Goal: Task Accomplishment & Management: Manage account settings

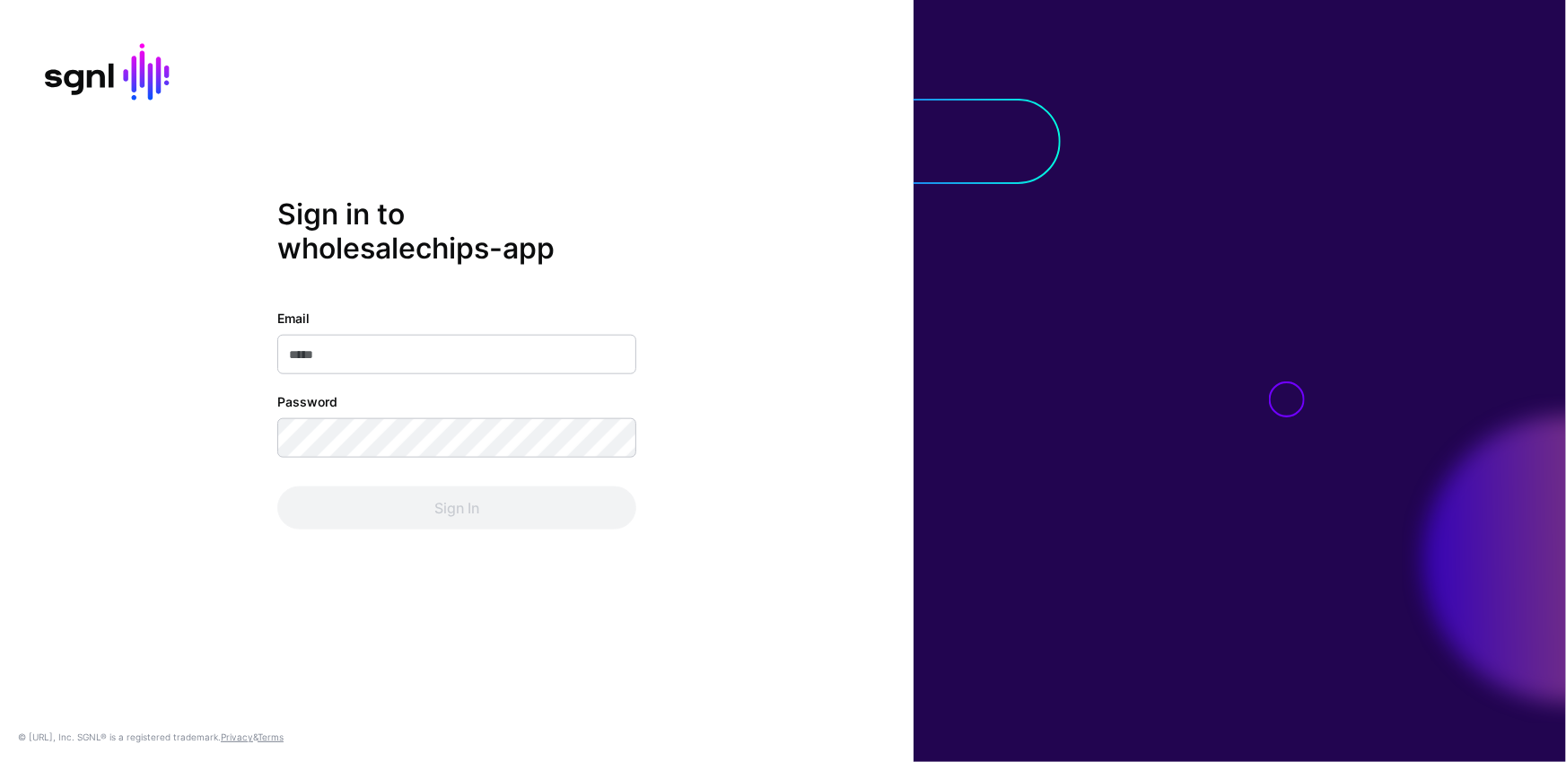
click at [519, 345] on input "Email" at bounding box center [456, 354] width 359 height 39
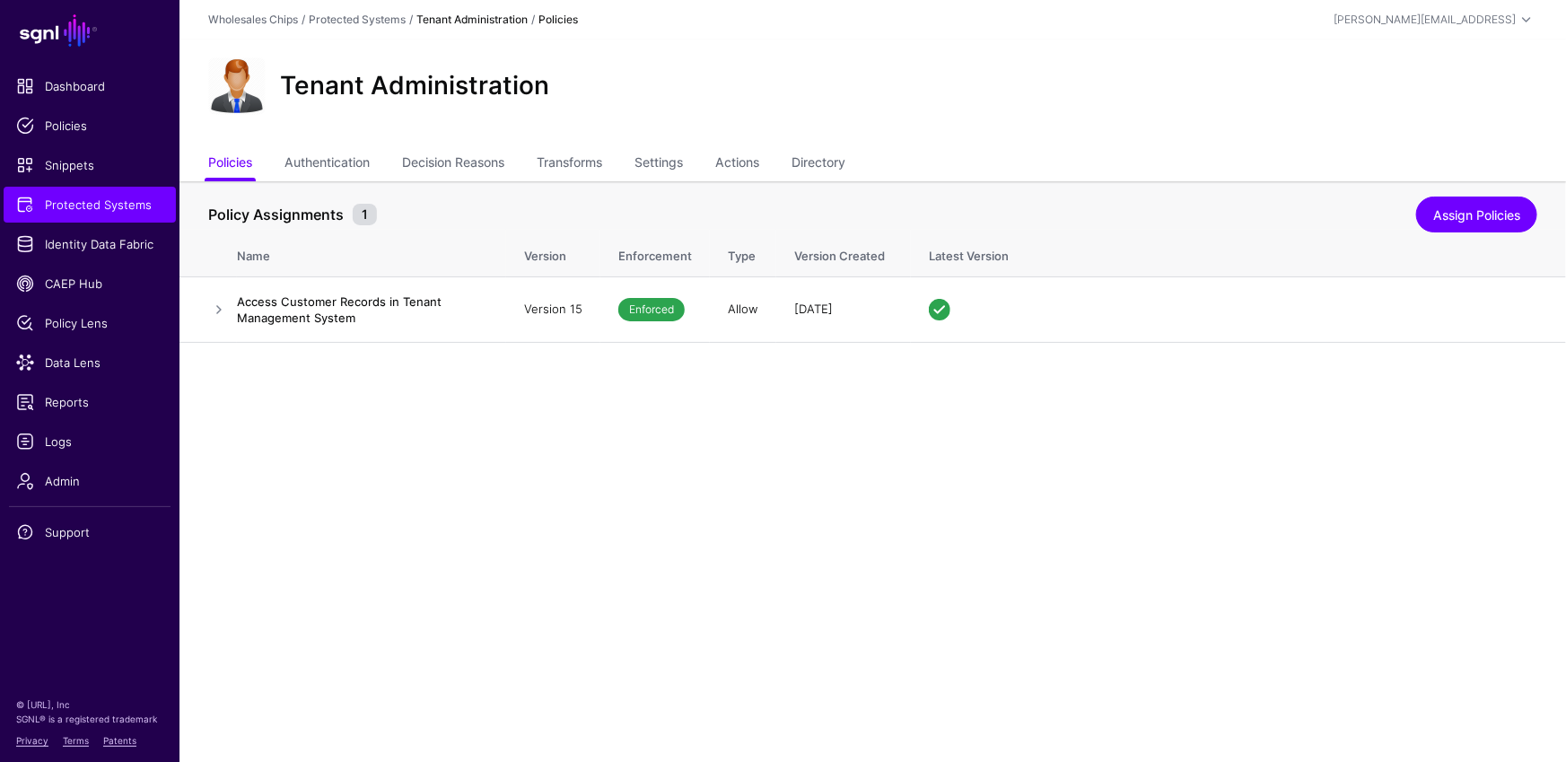
drag, startPoint x: 87, startPoint y: 434, endPoint x: 238, endPoint y: 427, distance: 150.9
click at [88, 433] on span "Logs" at bounding box center [89, 441] width 147 height 18
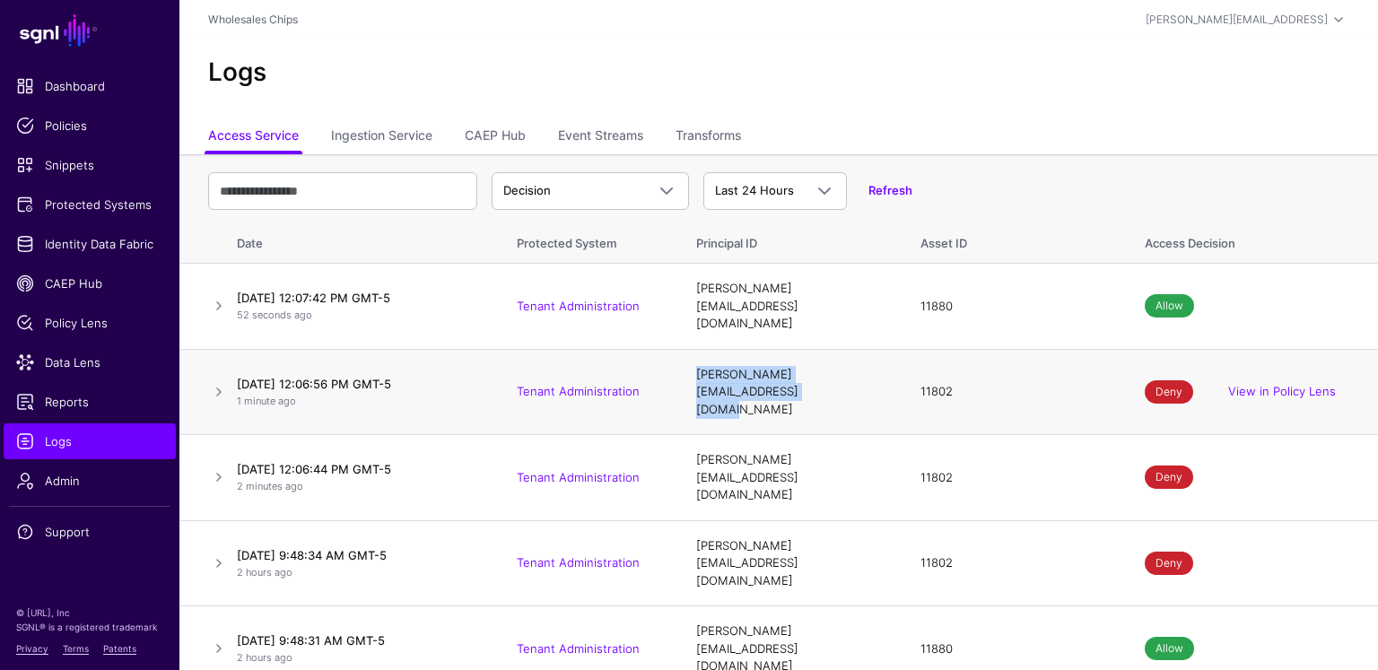
drag, startPoint x: 753, startPoint y: 376, endPoint x: 690, endPoint y: 348, distance: 68.7
click at [690, 349] on td "[PERSON_NAME][EMAIL_ADDRESS][DOMAIN_NAME]" at bounding box center [790, 392] width 224 height 86
drag, startPoint x: 963, startPoint y: 370, endPoint x: 905, endPoint y: 356, distance: 59.0
click at [905, 356] on td "11802" at bounding box center [1015, 392] width 224 height 86
click at [220, 381] on link at bounding box center [219, 392] width 22 height 22
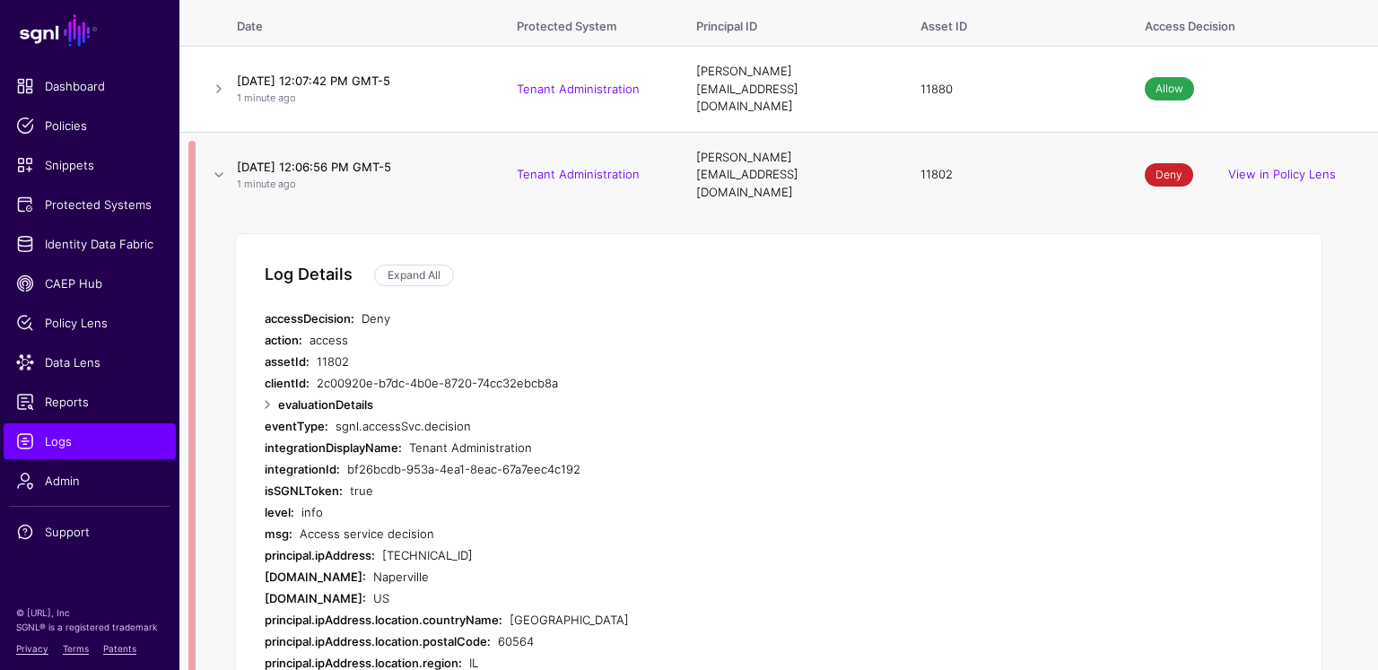
scroll to position [249, 0]
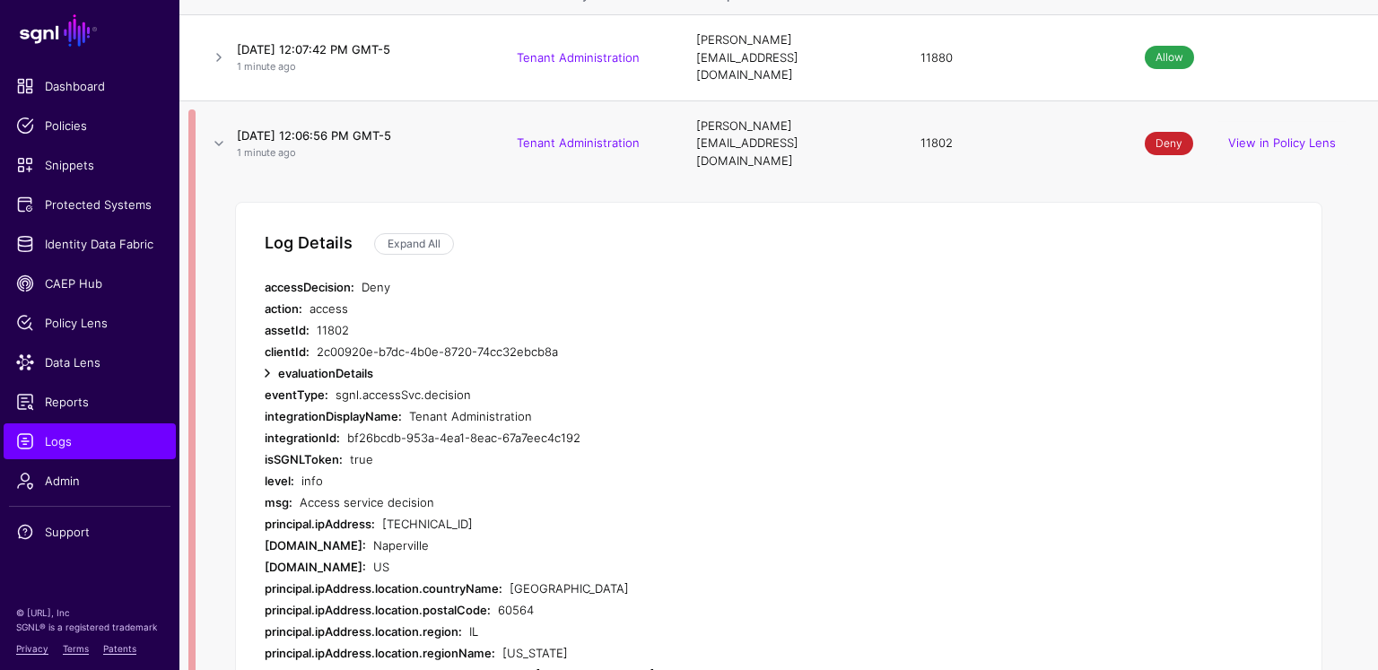
click at [268, 362] on link at bounding box center [268, 373] width 22 height 22
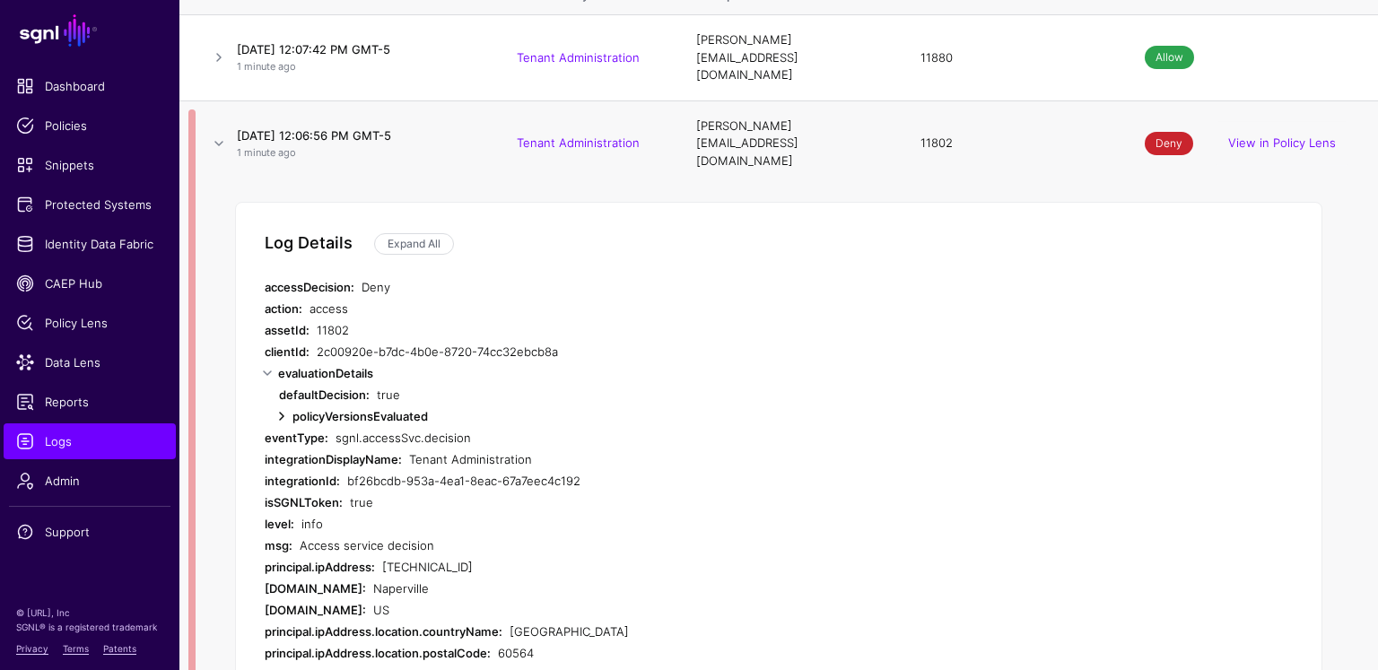
click at [289, 406] on link at bounding box center [282, 417] width 22 height 22
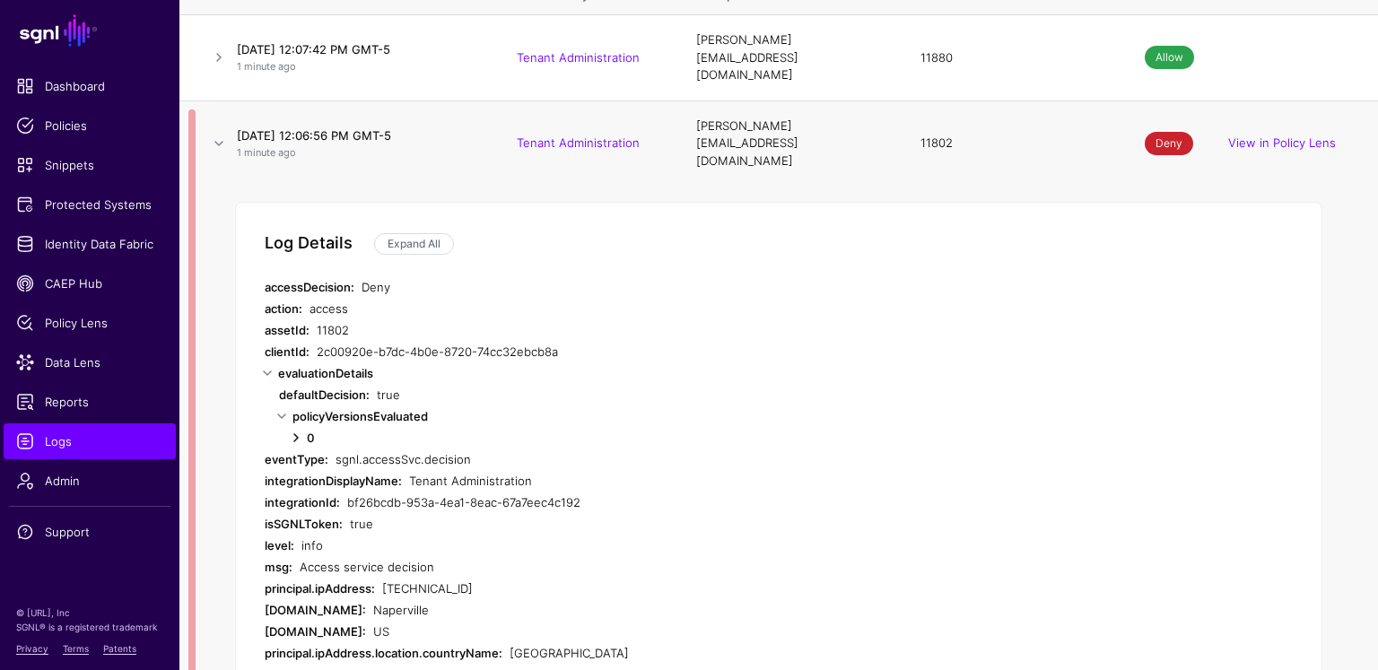
click at [301, 427] on link at bounding box center [296, 438] width 22 height 22
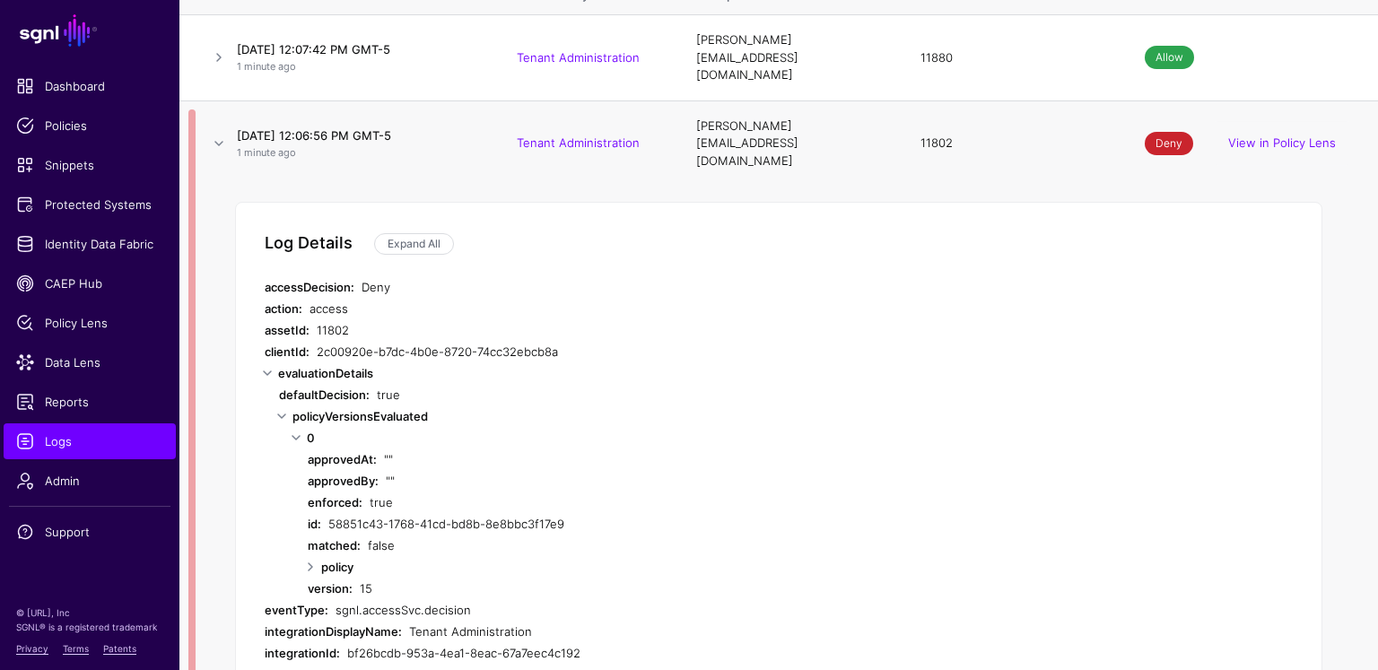
scroll to position [366, 0]
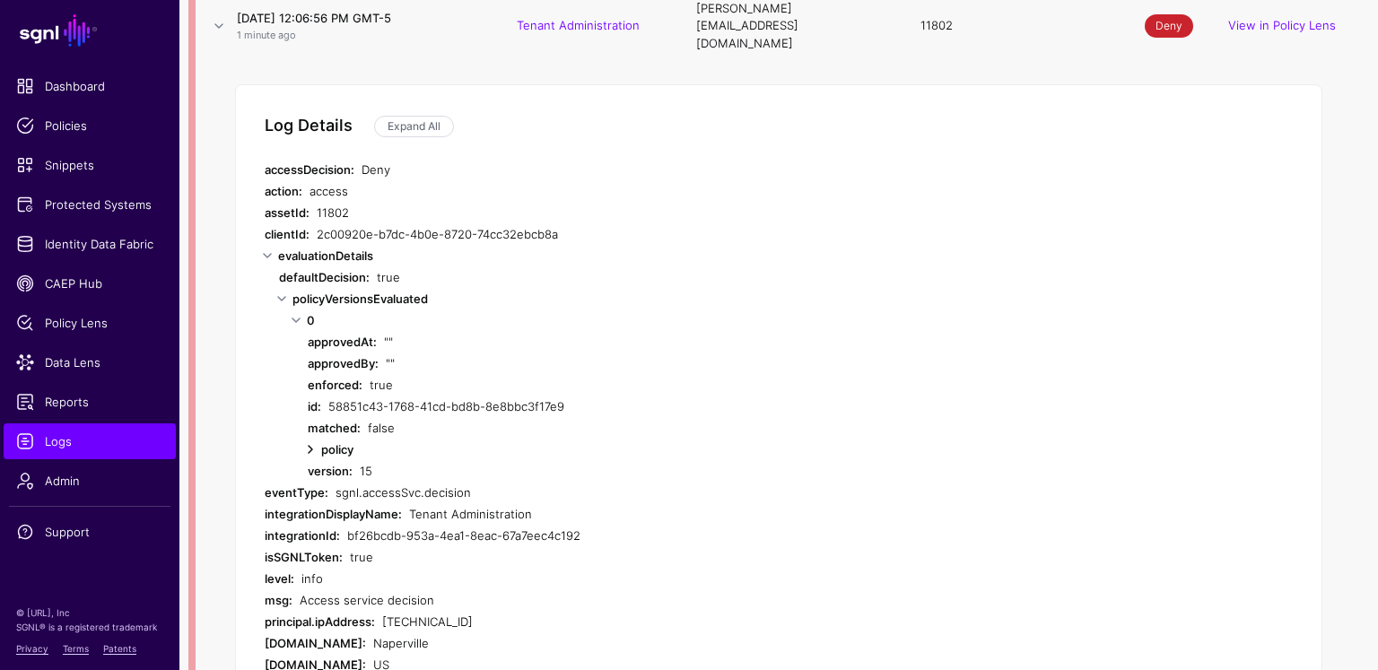
click at [313, 439] on link at bounding box center [311, 450] width 22 height 22
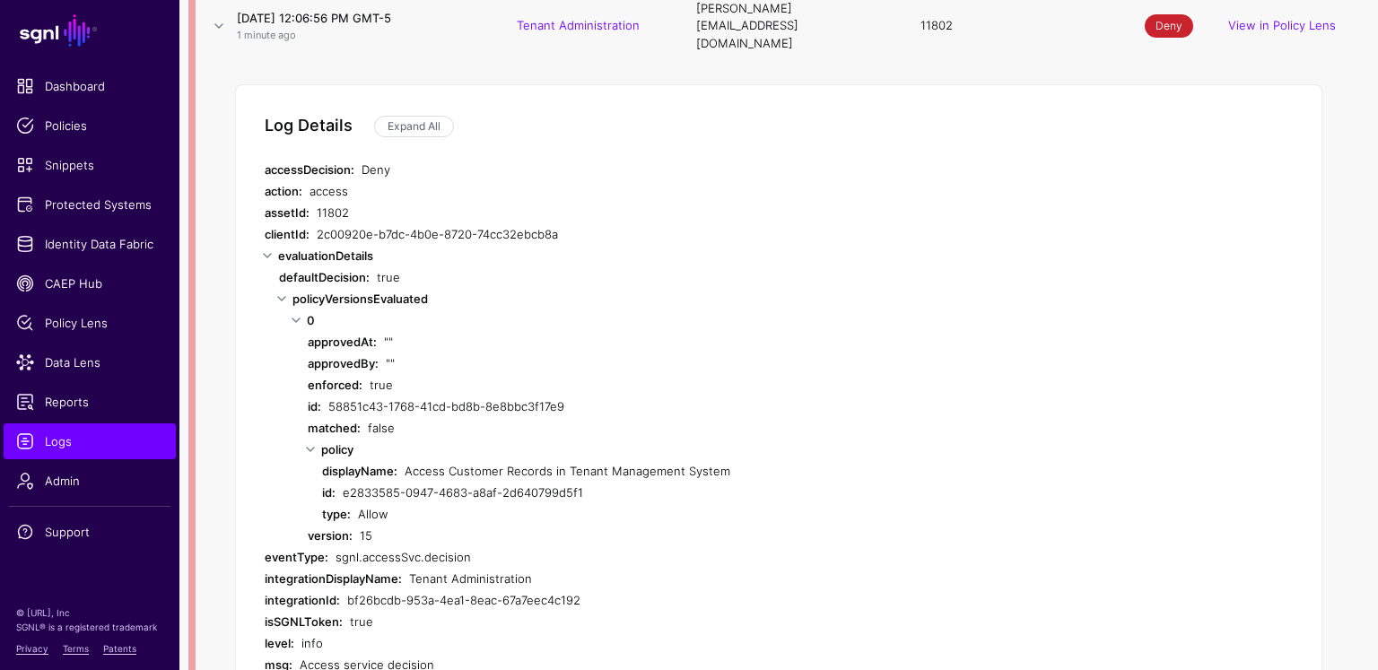
scroll to position [467, 0]
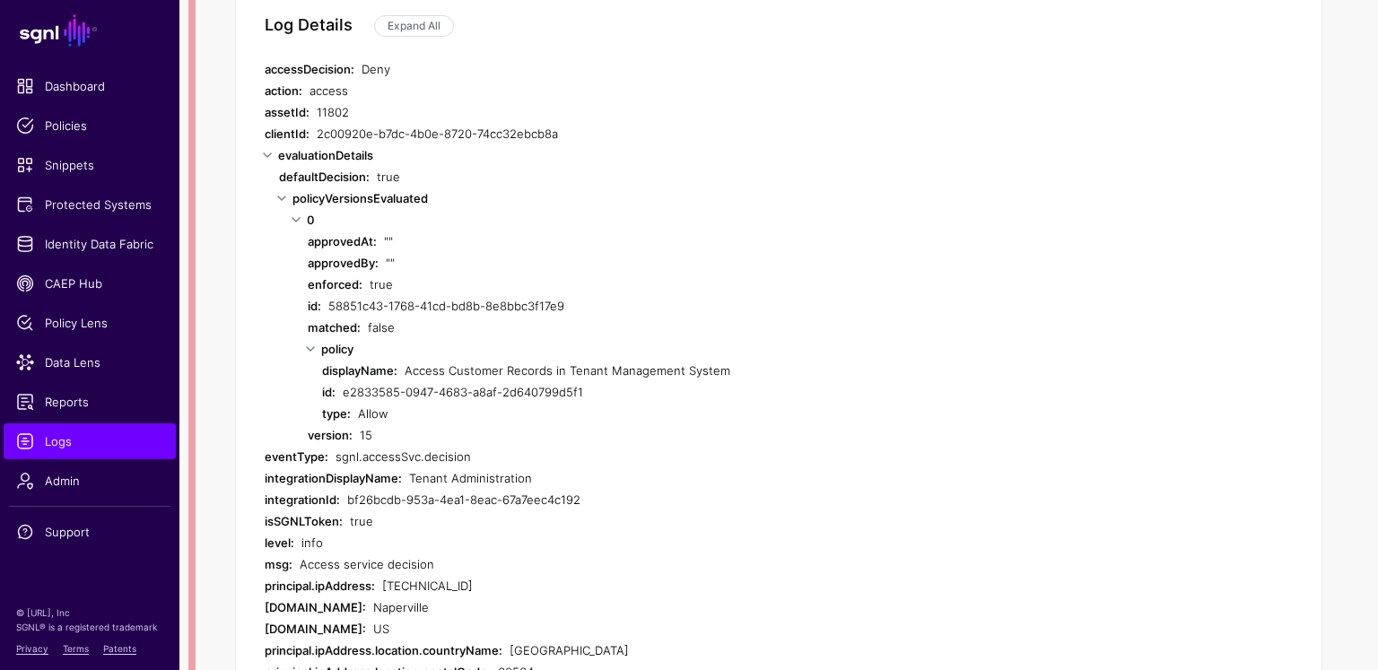
click at [366, 424] on div "15" at bounding box center [693, 435] width 666 height 22
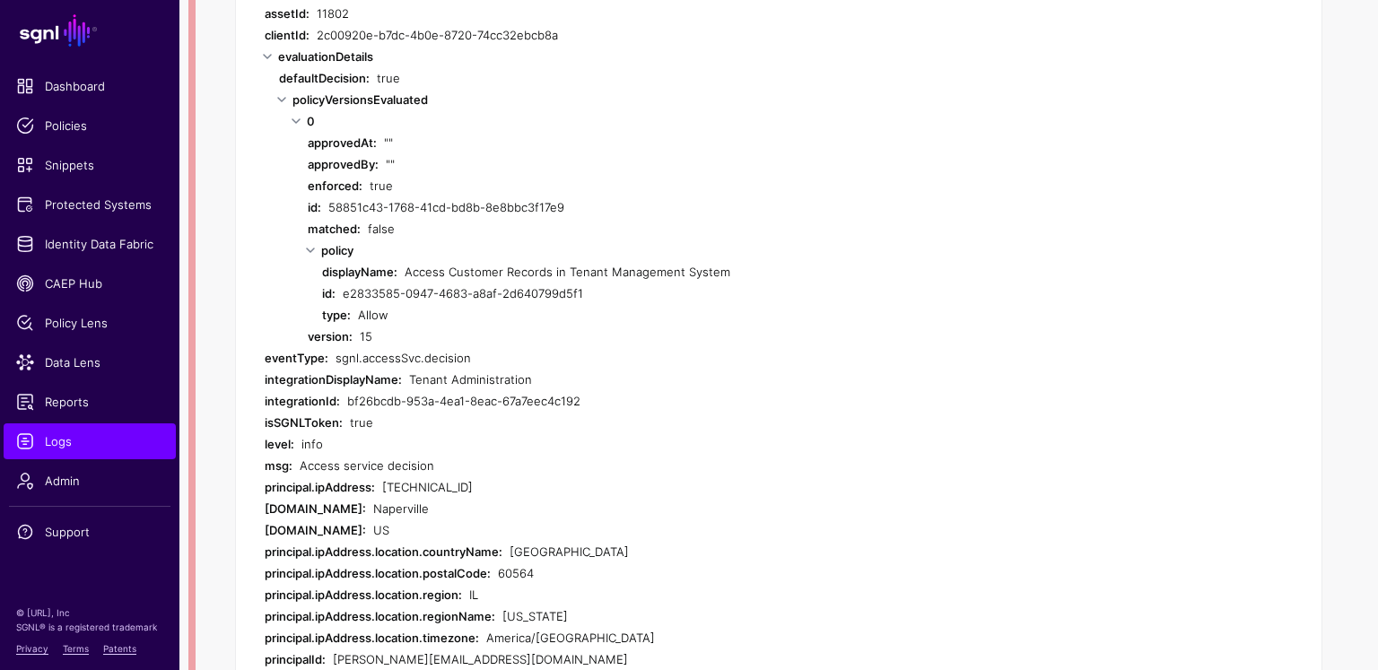
scroll to position [731, 0]
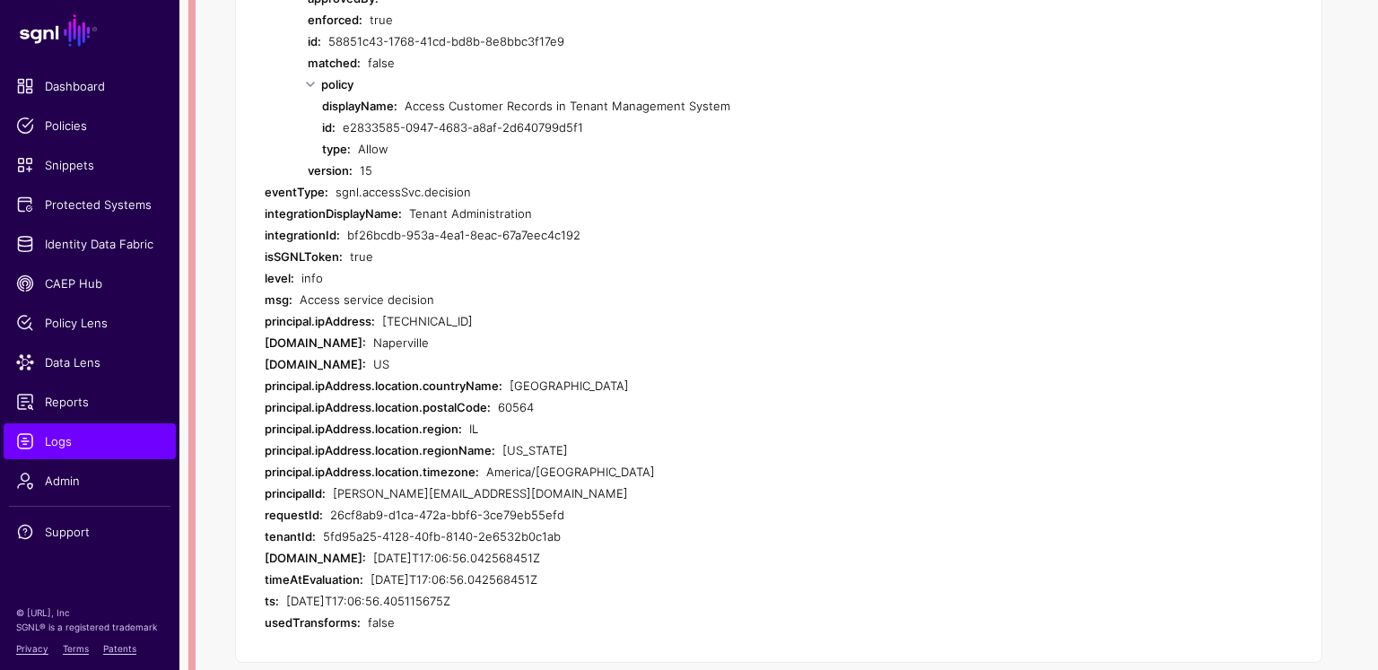
drag, startPoint x: 559, startPoint y: 539, endPoint x: 374, endPoint y: 539, distance: 184.8
click at [374, 569] on div "2025-09-23T17:06:56.042568451Z" at bounding box center [677, 580] width 612 height 22
click at [522, 547] on div "2025-09-23T17:06:56.042568451Z" at bounding box center [677, 558] width 609 height 22
drag, startPoint x: 513, startPoint y: 517, endPoint x: 347, endPoint y: 515, distance: 166.0
click at [373, 547] on div "2025-09-23T17:06:56.042568451Z" at bounding box center [677, 558] width 609 height 22
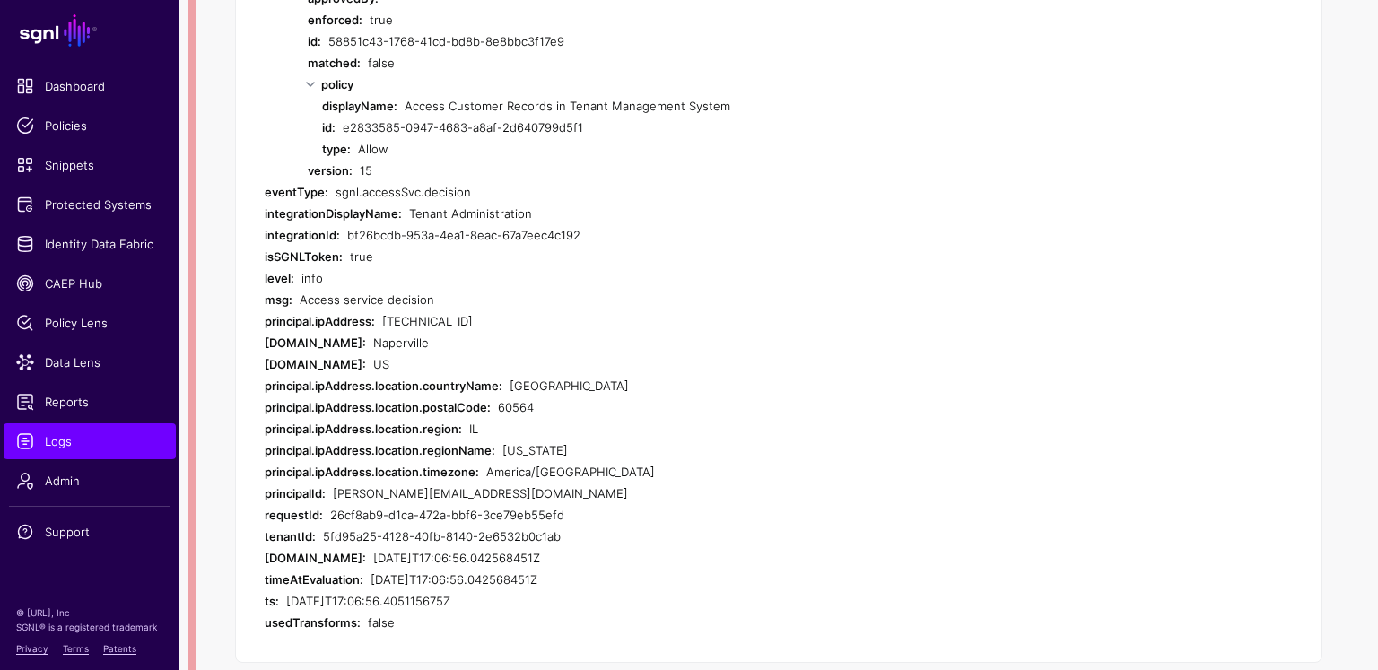
click at [577, 590] on div "2025-09-23T17:06:56.405115675Z" at bounding box center [634, 601] width 696 height 22
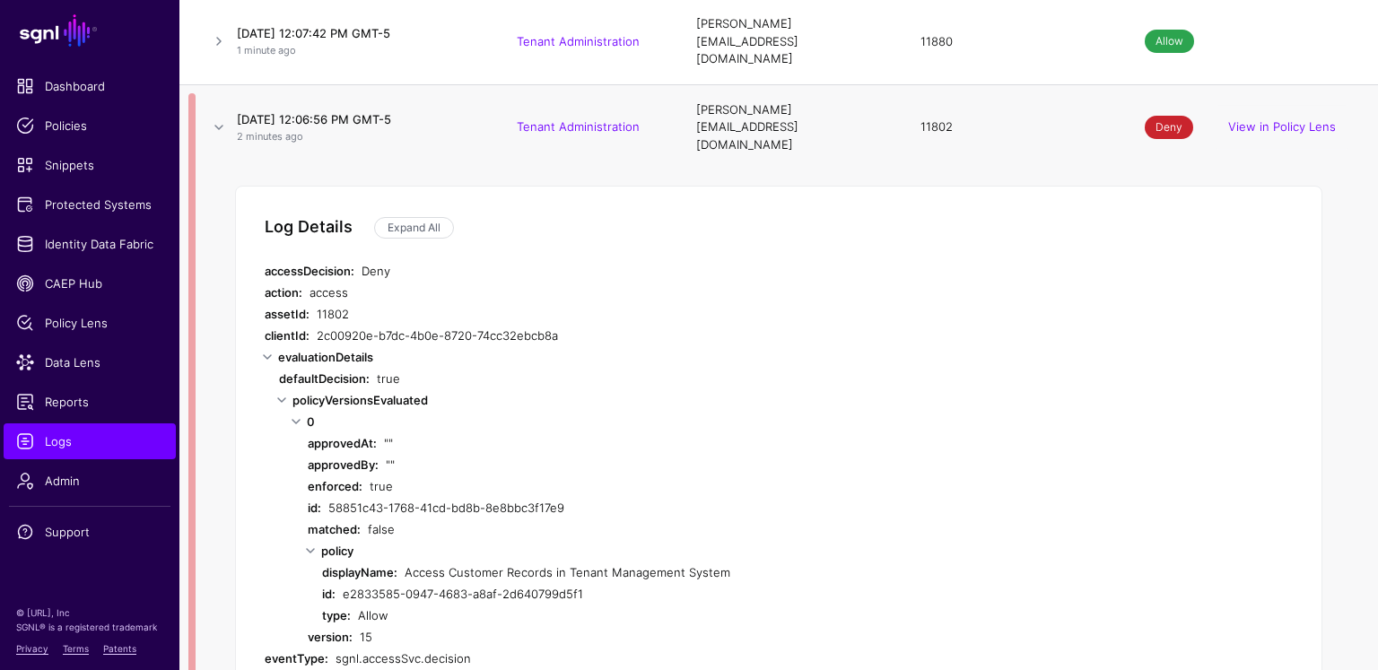
scroll to position [247, 0]
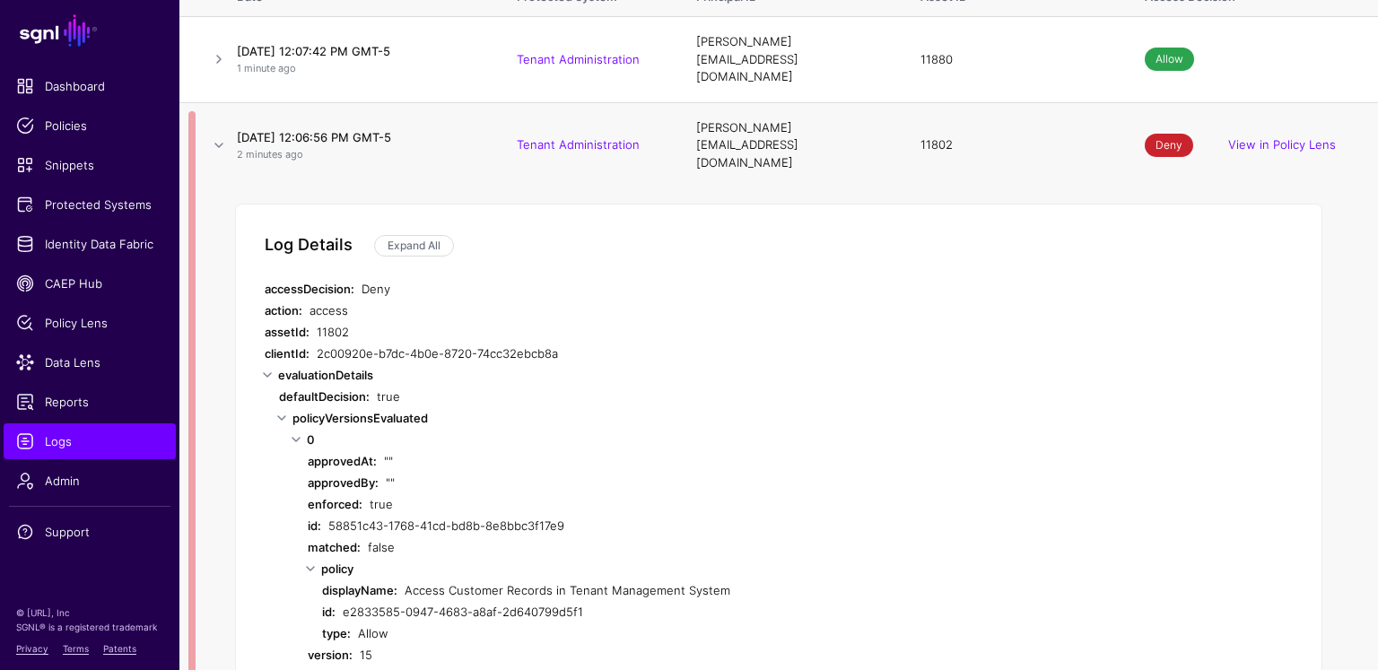
click at [377, 278] on div "Deny" at bounding box center [672, 289] width 621 height 22
click at [375, 278] on div "Deny" at bounding box center [672, 289] width 621 height 22
click at [326, 300] on div "access" at bounding box center [646, 311] width 673 height 22
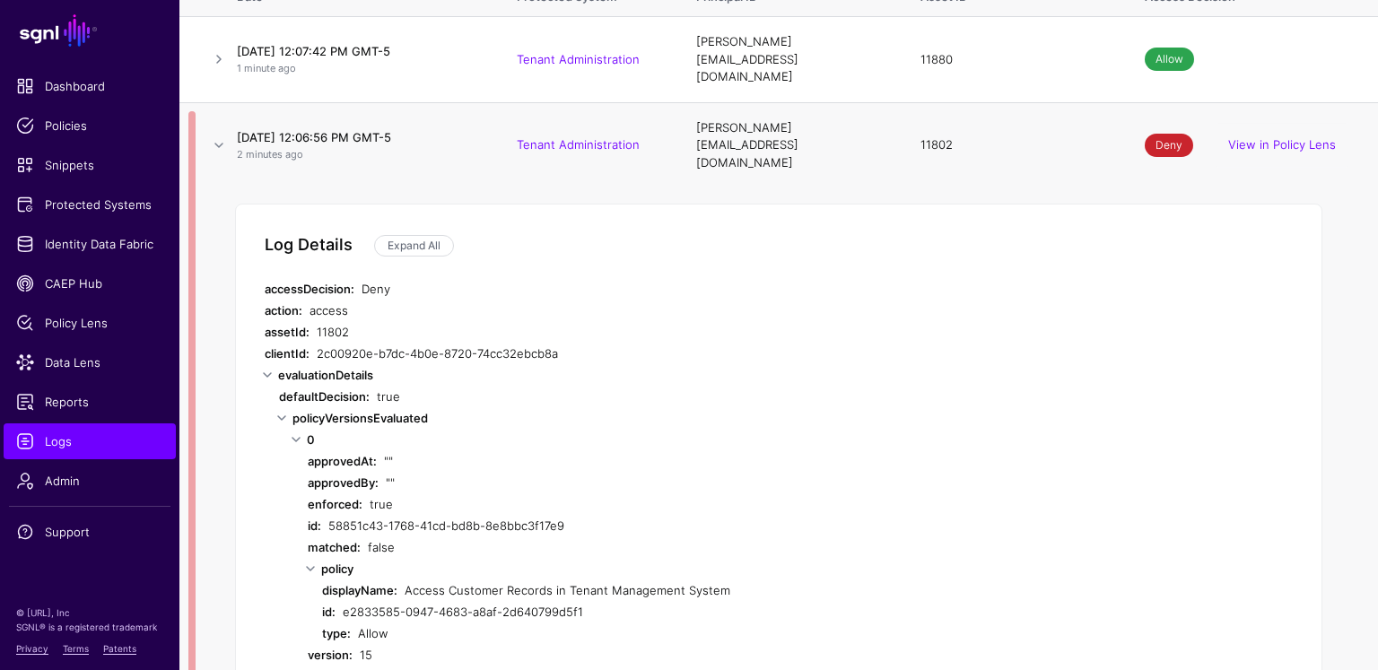
click at [331, 321] on div "11802" at bounding box center [650, 332] width 666 height 22
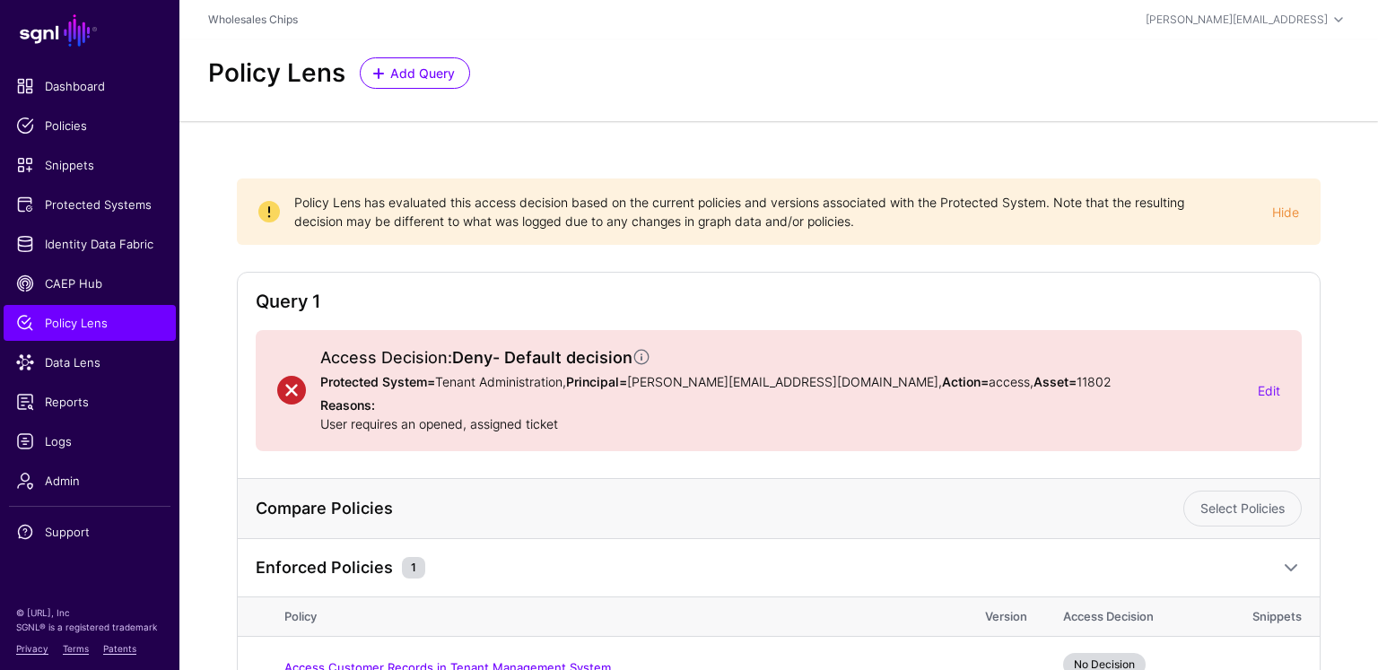
scroll to position [108, 0]
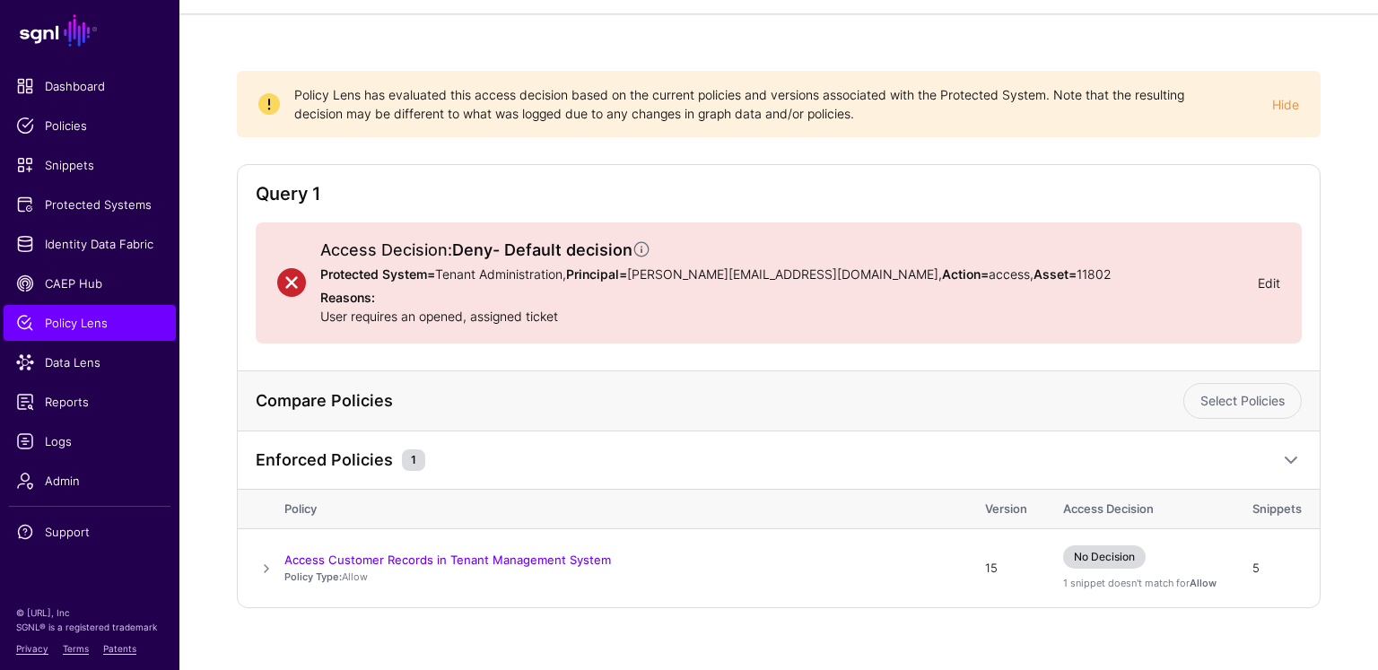
click at [1279, 277] on link "Edit" at bounding box center [1269, 282] width 22 height 15
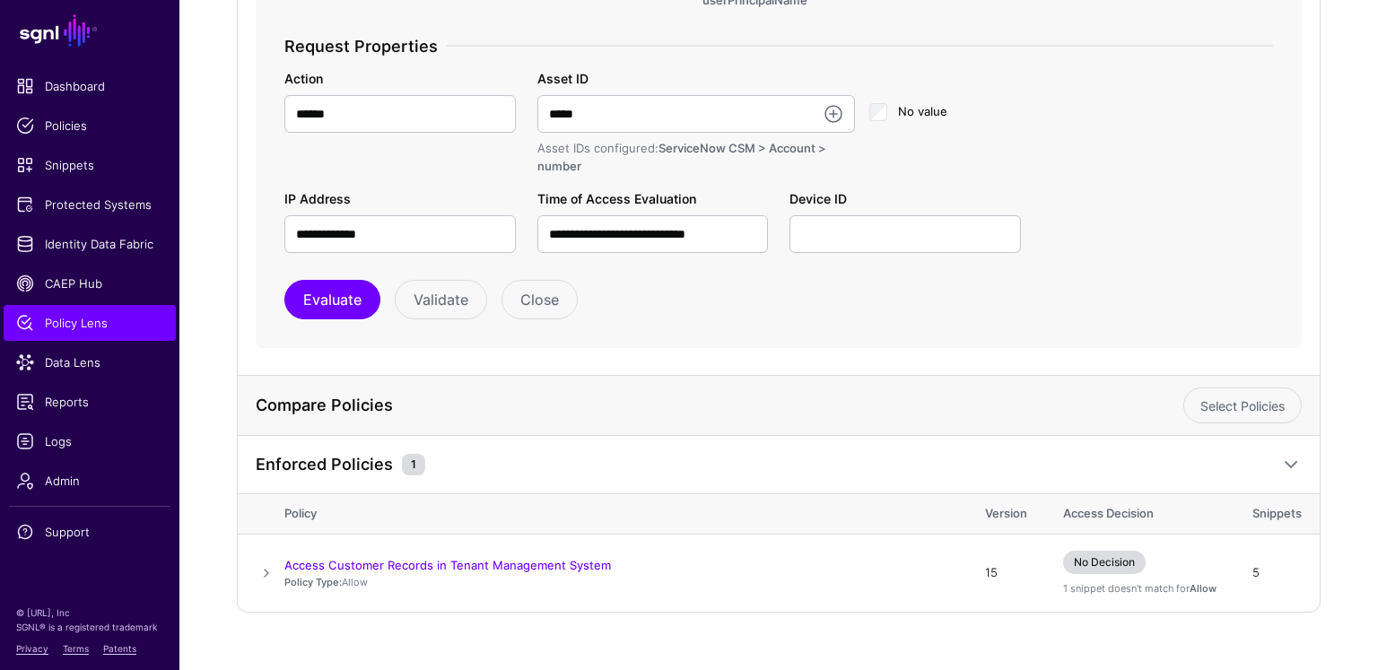
scroll to position [608, 0]
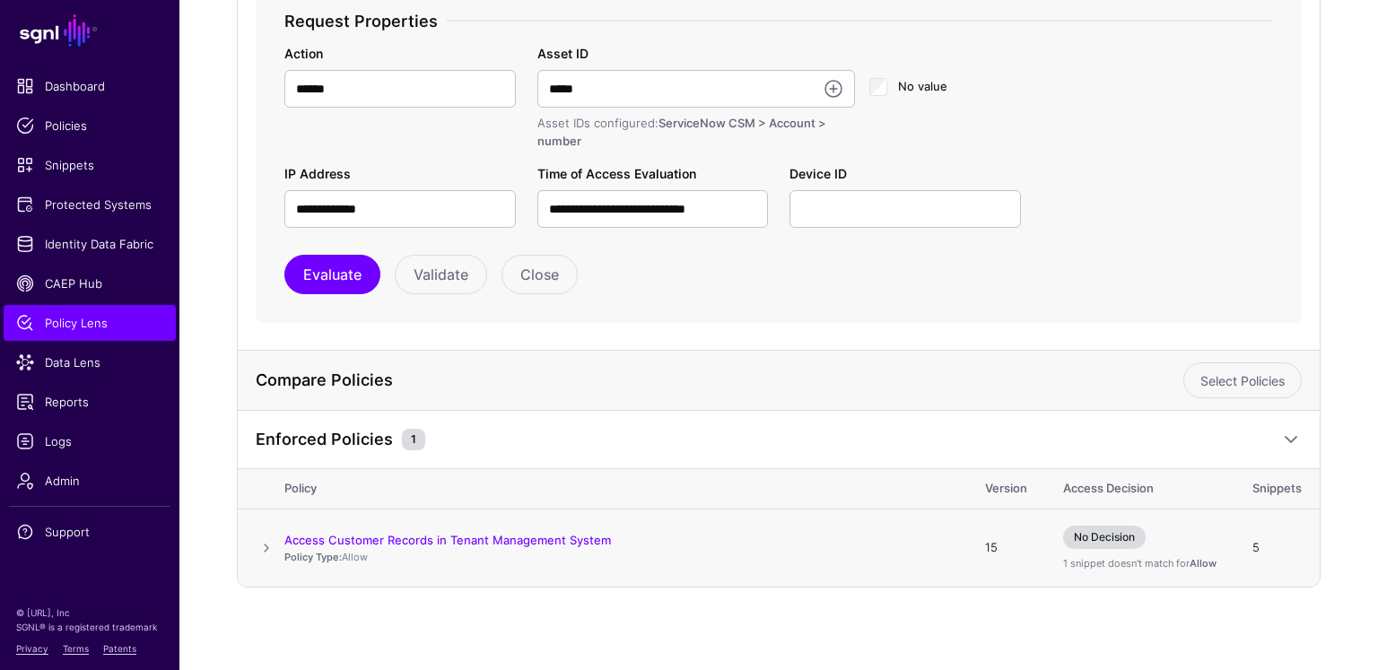
click at [258, 542] on span at bounding box center [267, 548] width 22 height 22
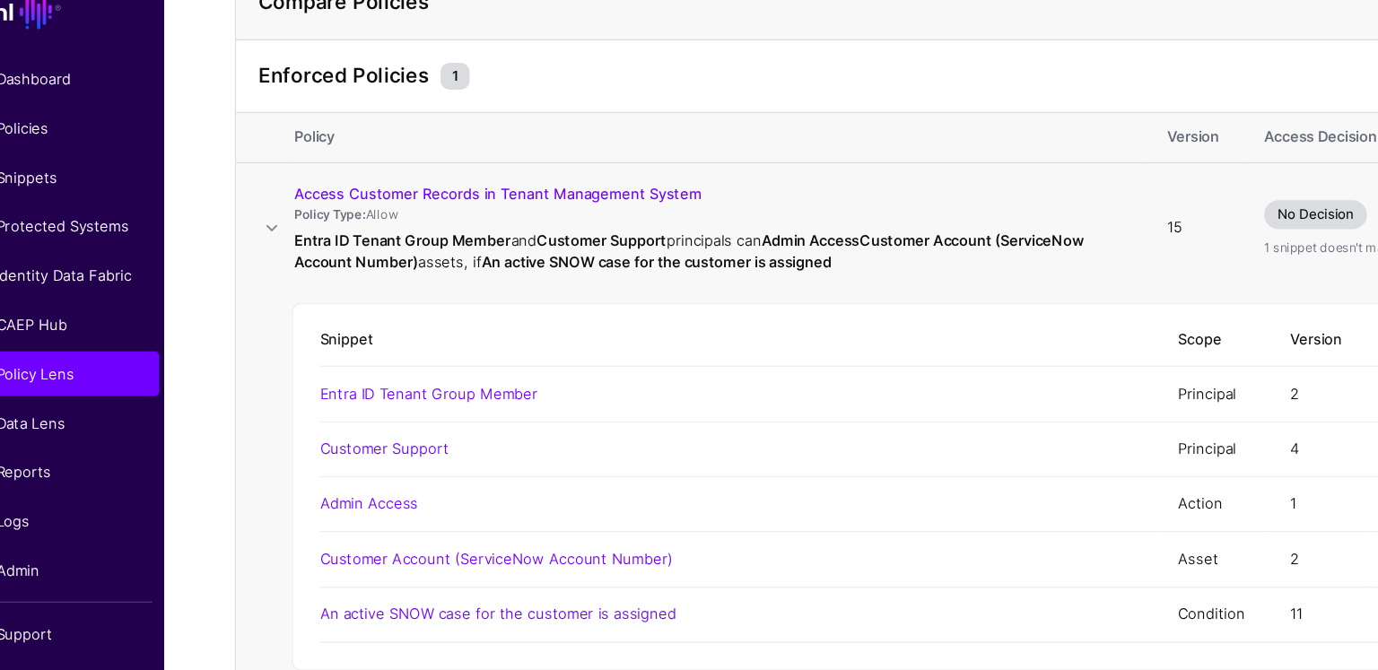
scroll to position [964, 0]
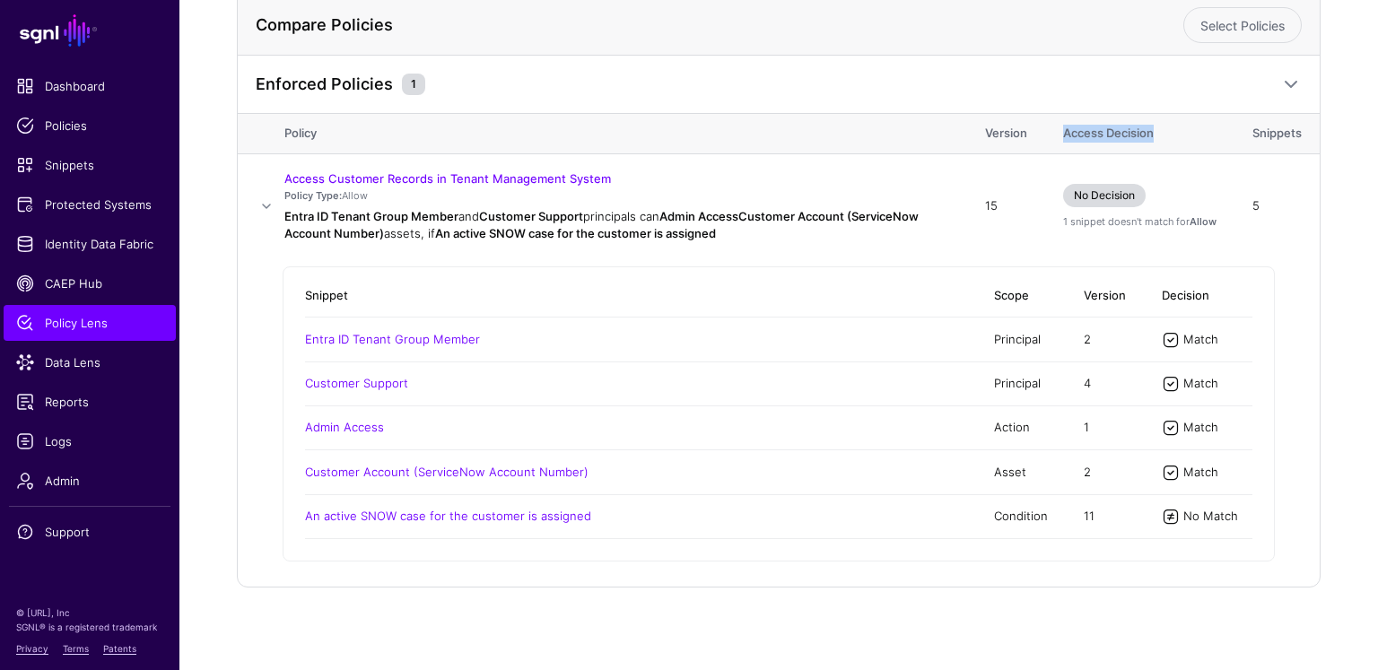
drag, startPoint x: 1160, startPoint y: 132, endPoint x: 1058, endPoint y: 127, distance: 102.4
click at [1058, 127] on th "Access Decision" at bounding box center [1139, 133] width 189 height 39
drag, startPoint x: 374, startPoint y: 191, endPoint x: 343, endPoint y: 188, distance: 31.6
click at [343, 188] on p "Policy Type: Allow" at bounding box center [616, 195] width 665 height 15
click at [962, 259] on td "Snippet Scope Version Decision Entra ID Tenant Group Member Principal 2 Match C…" at bounding box center [779, 423] width 1082 height 328
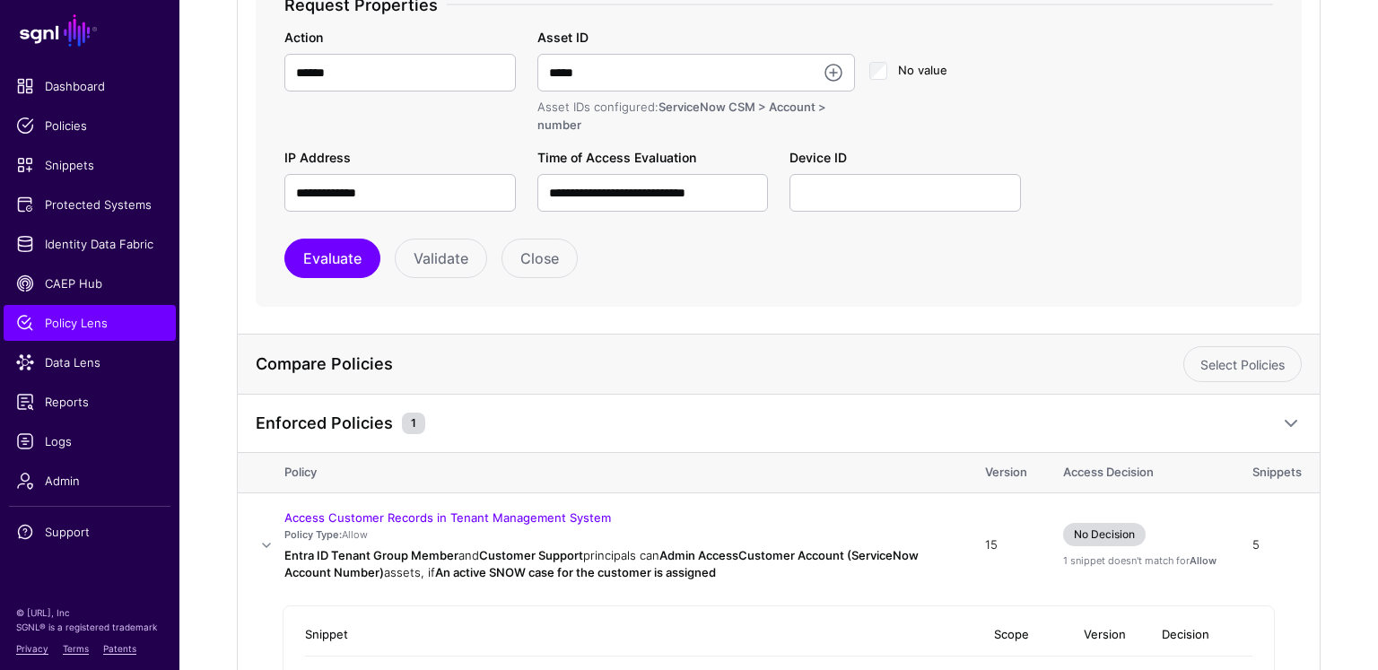
scroll to position [384, 0]
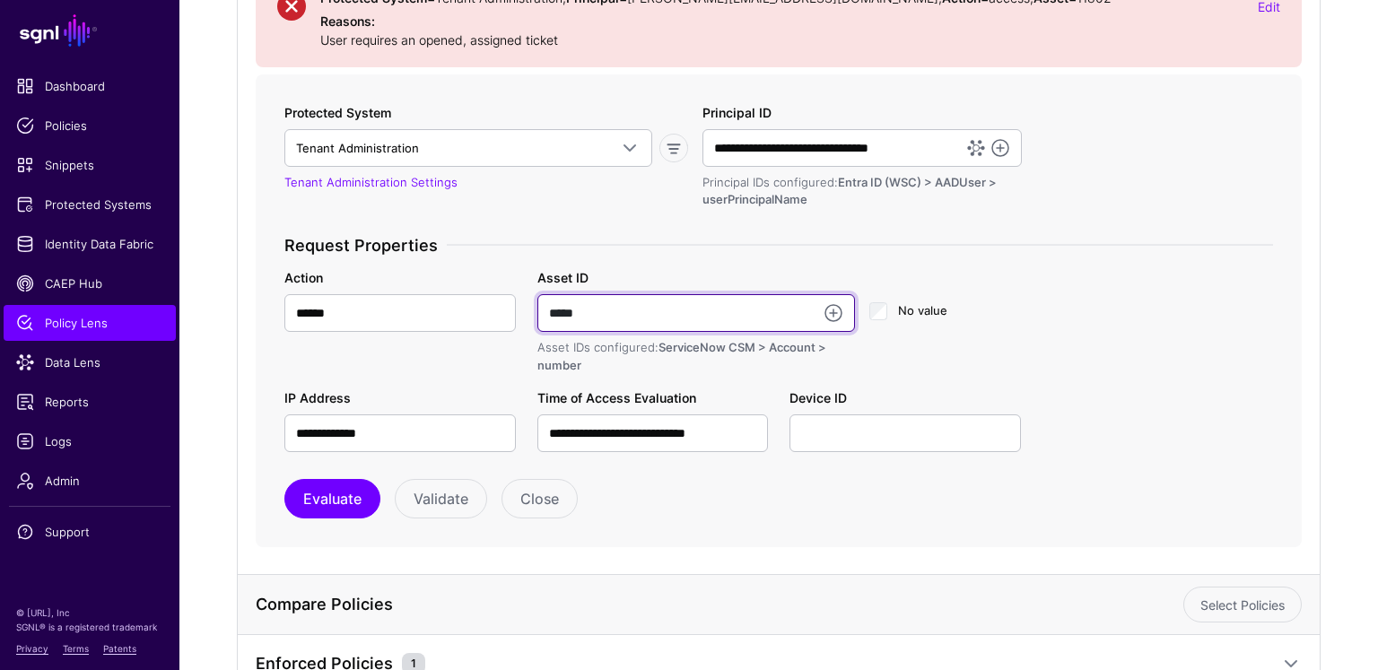
click at [653, 312] on input "*****" at bounding box center [696, 313] width 318 height 38
type input "*****"
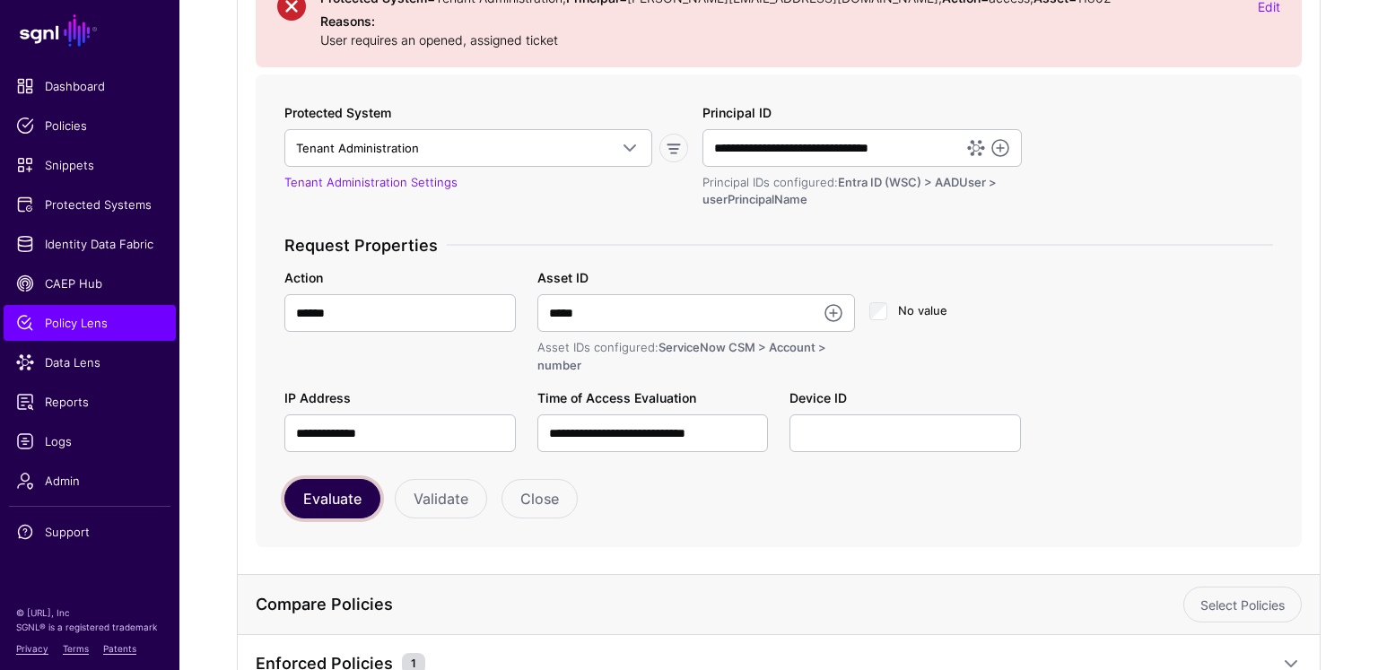
click at [328, 500] on button "Evaluate" at bounding box center [332, 498] width 96 height 39
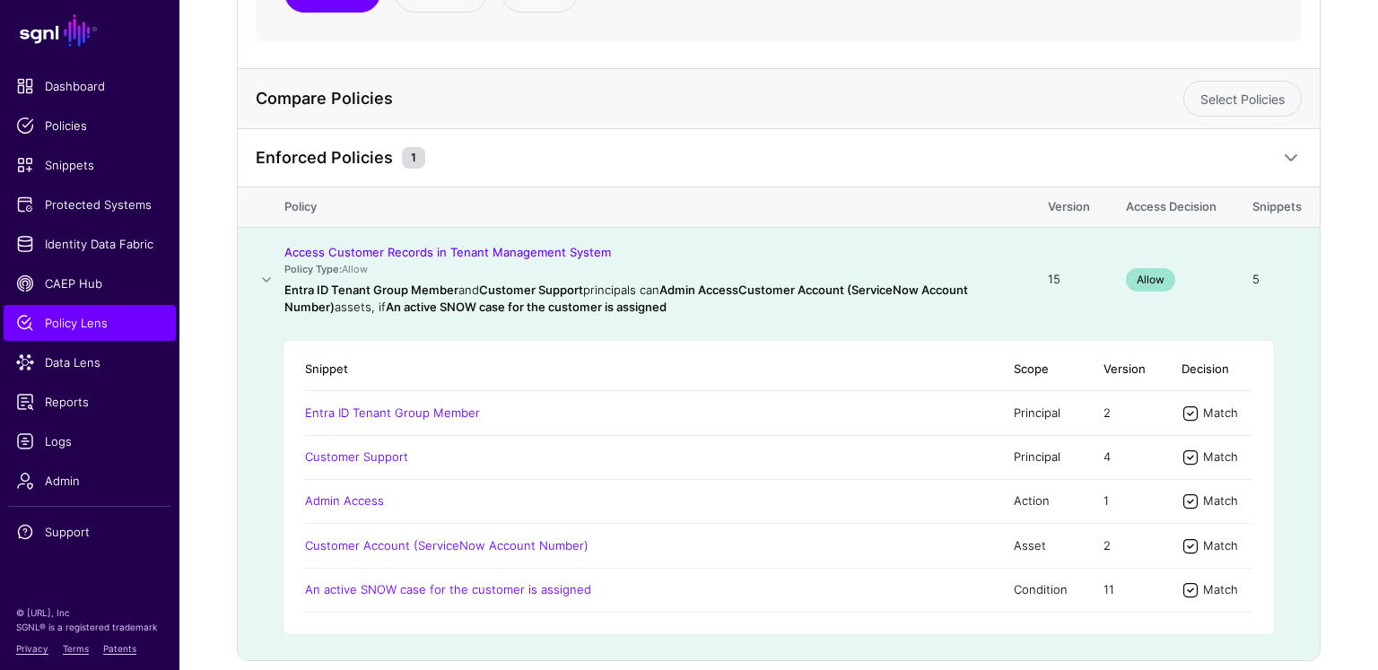
scroll to position [867, 0]
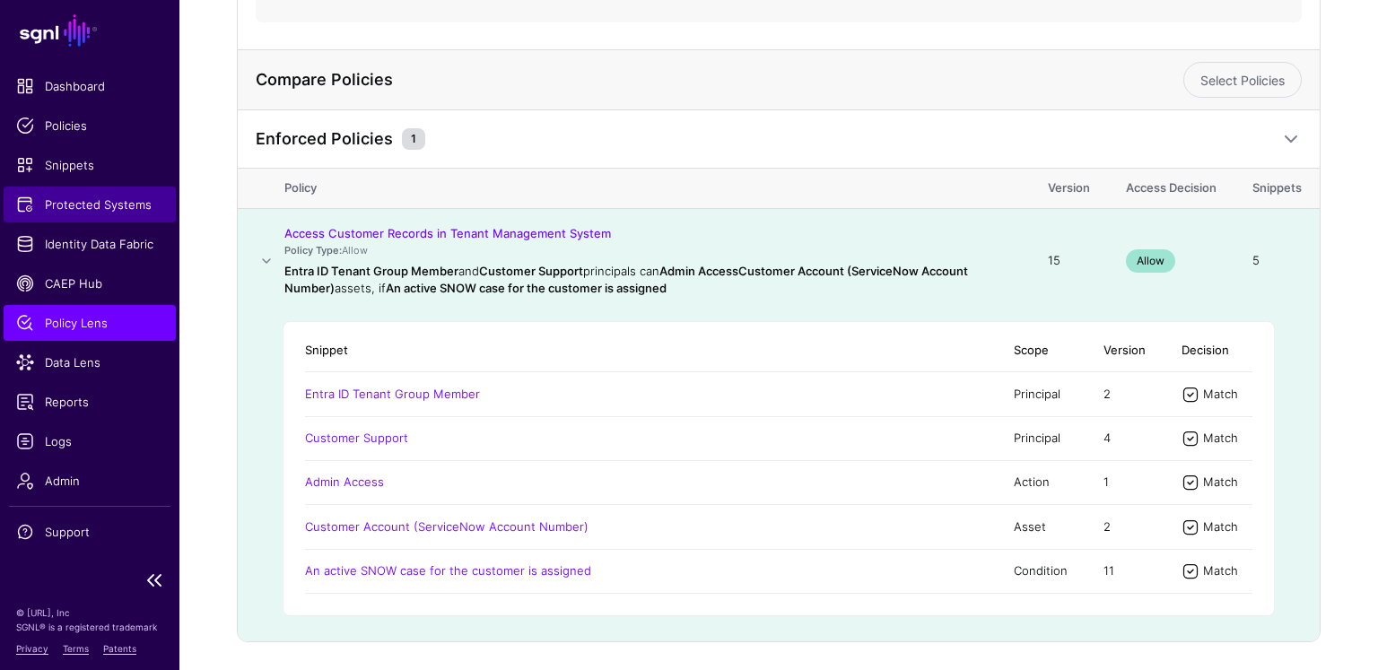
click at [112, 206] on span "Protected Systems" at bounding box center [89, 205] width 147 height 18
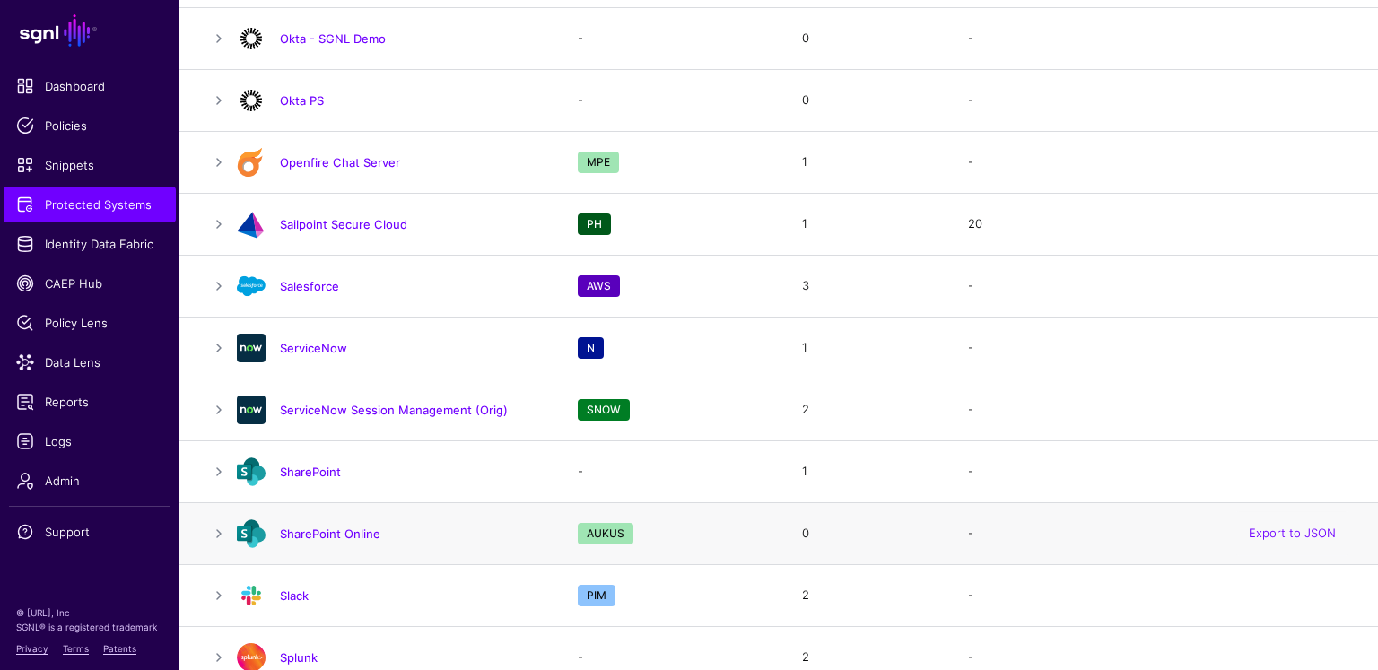
scroll to position [2207, 0]
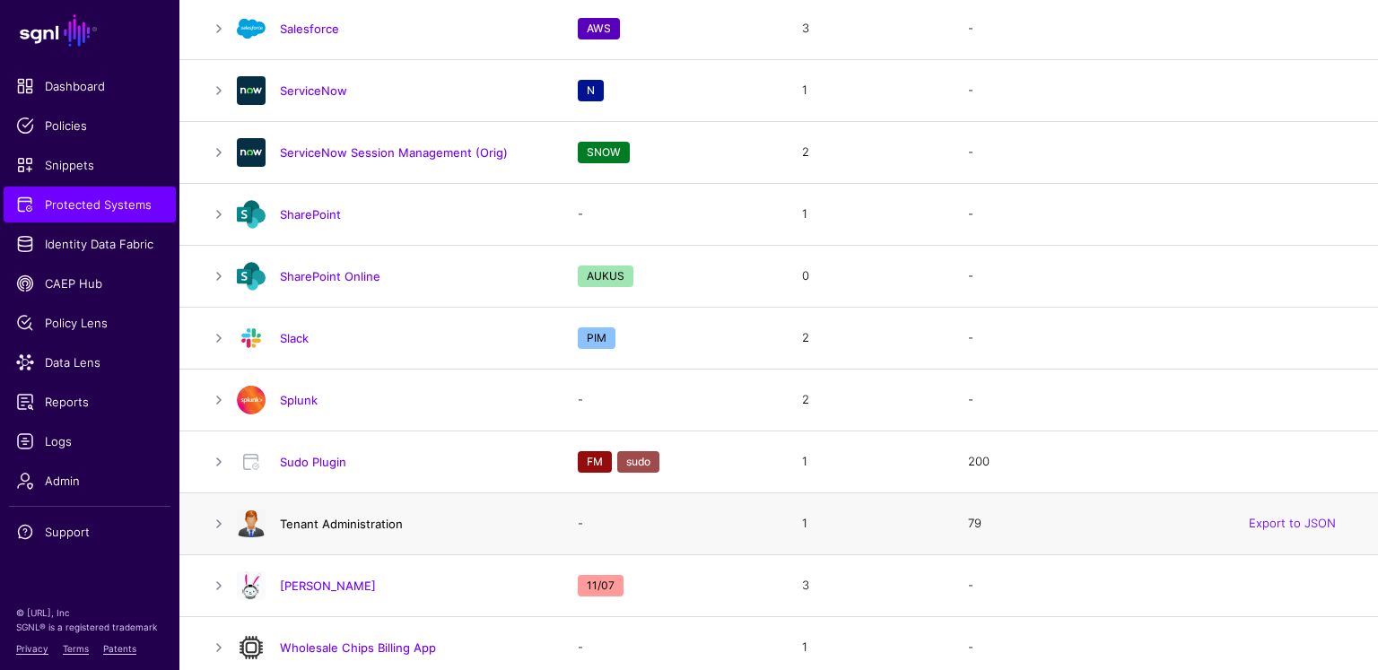
click at [387, 517] on link "Tenant Administration" at bounding box center [341, 524] width 123 height 14
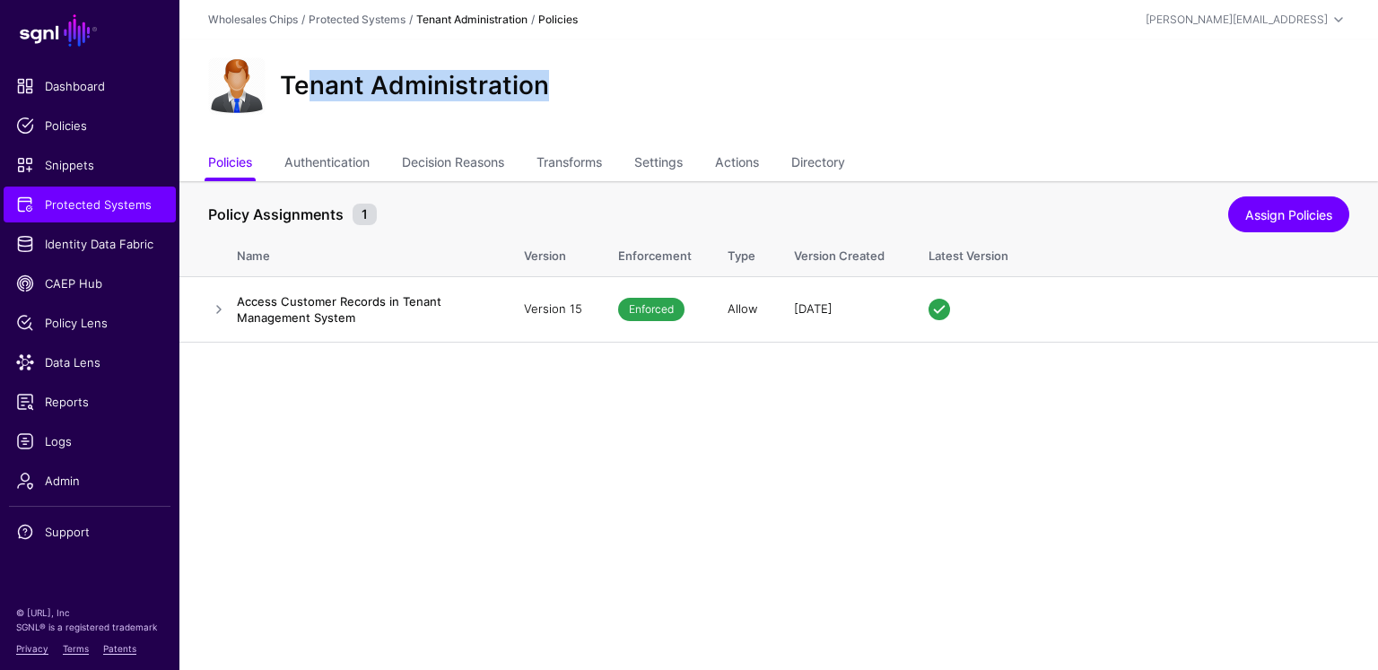
drag, startPoint x: 476, startPoint y: 89, endPoint x: 301, endPoint y: 85, distance: 174.1
click at [301, 85] on div "Tenant Administration" at bounding box center [779, 85] width 1156 height 57
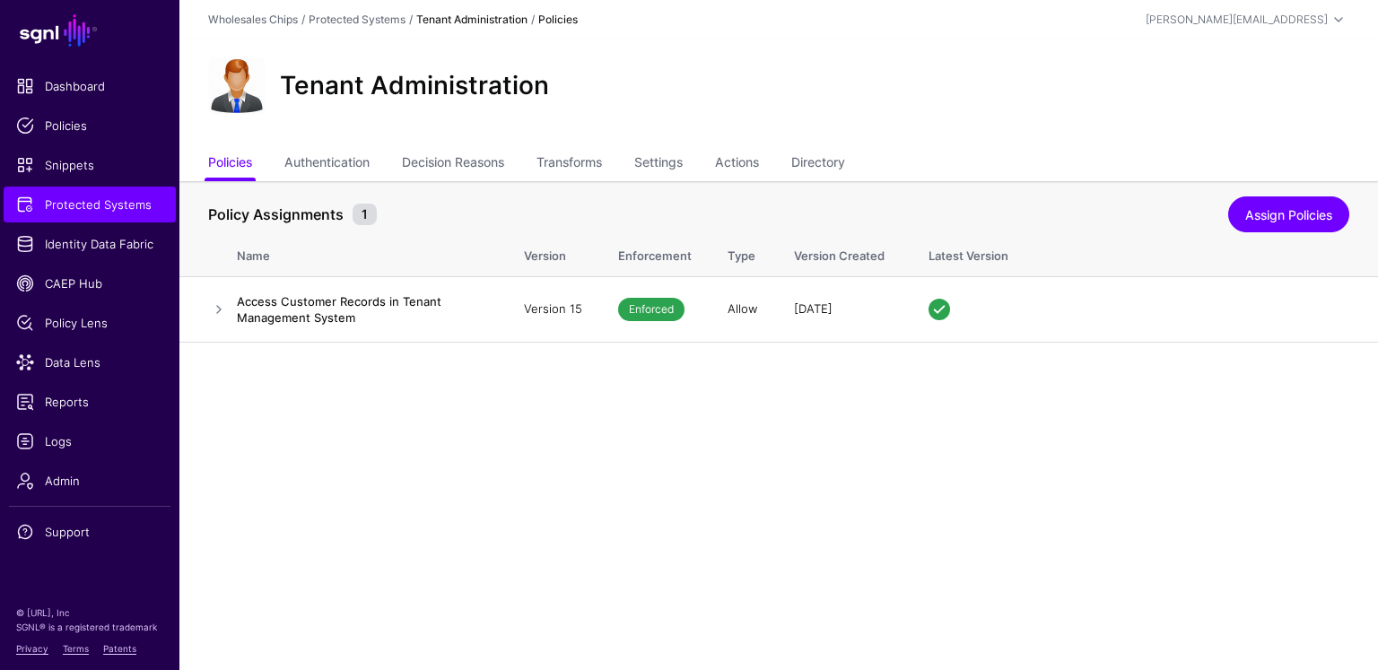
click at [433, 127] on div "Tenant Administration" at bounding box center [778, 93] width 1199 height 108
click at [331, 160] on link "Authentication" at bounding box center [326, 164] width 85 height 34
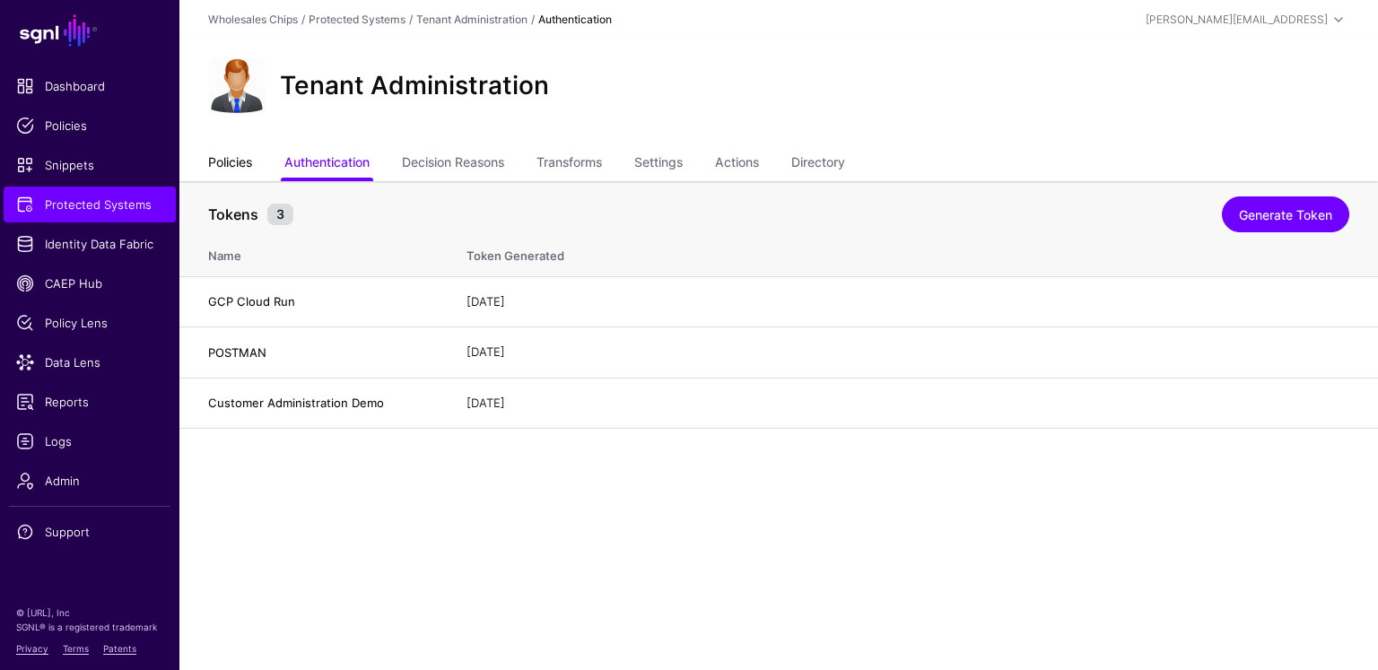
click at [242, 153] on link "Policies" at bounding box center [230, 164] width 44 height 34
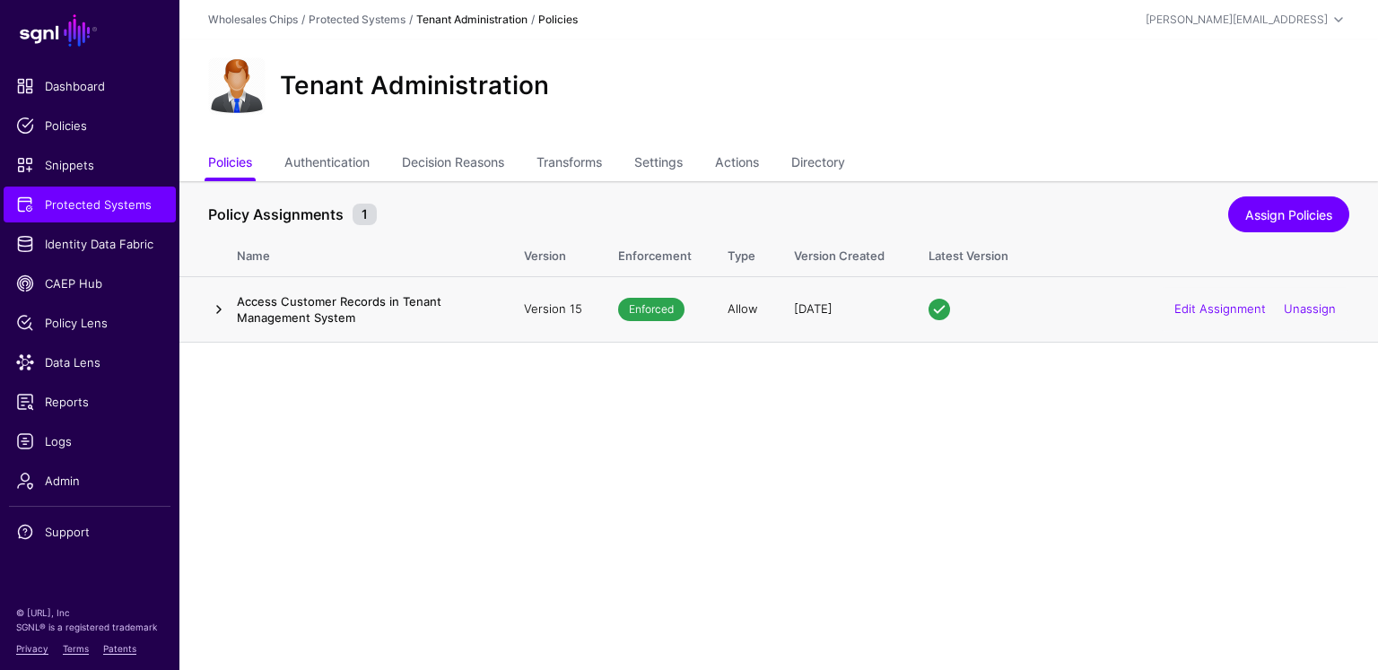
click at [216, 314] on link at bounding box center [219, 310] width 22 height 22
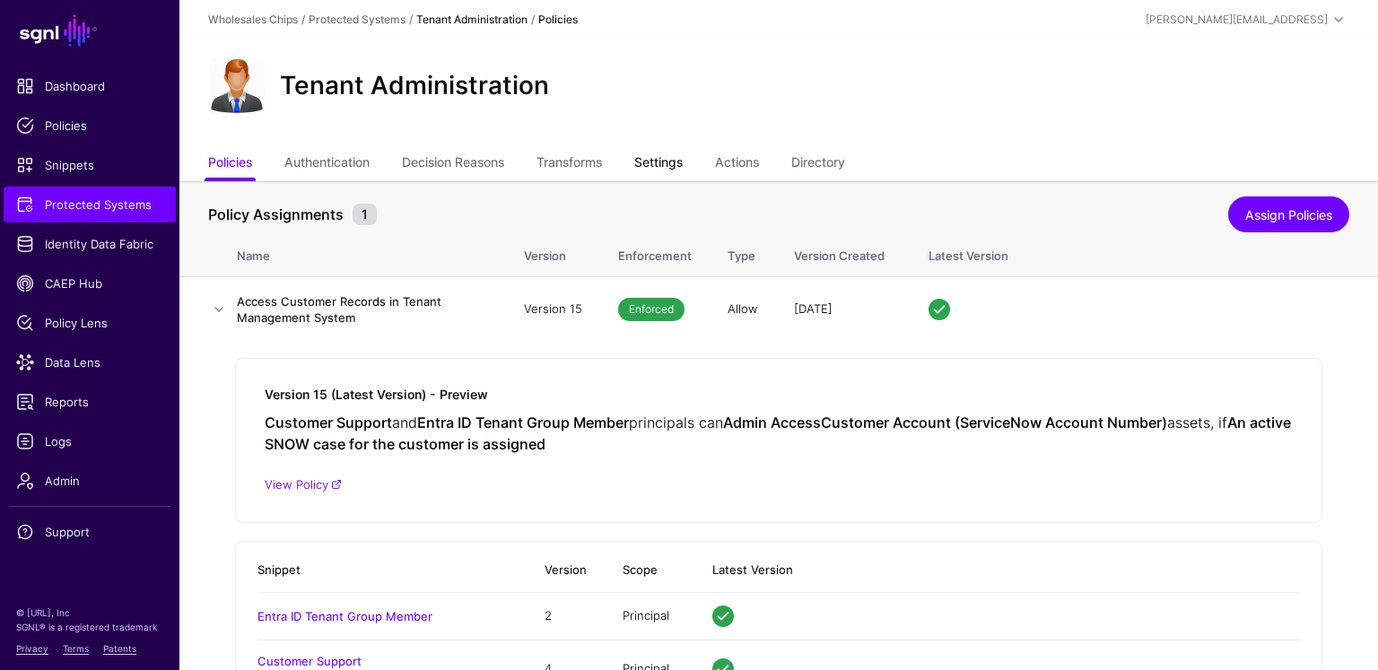
click at [664, 174] on link "Settings" at bounding box center [658, 164] width 48 height 34
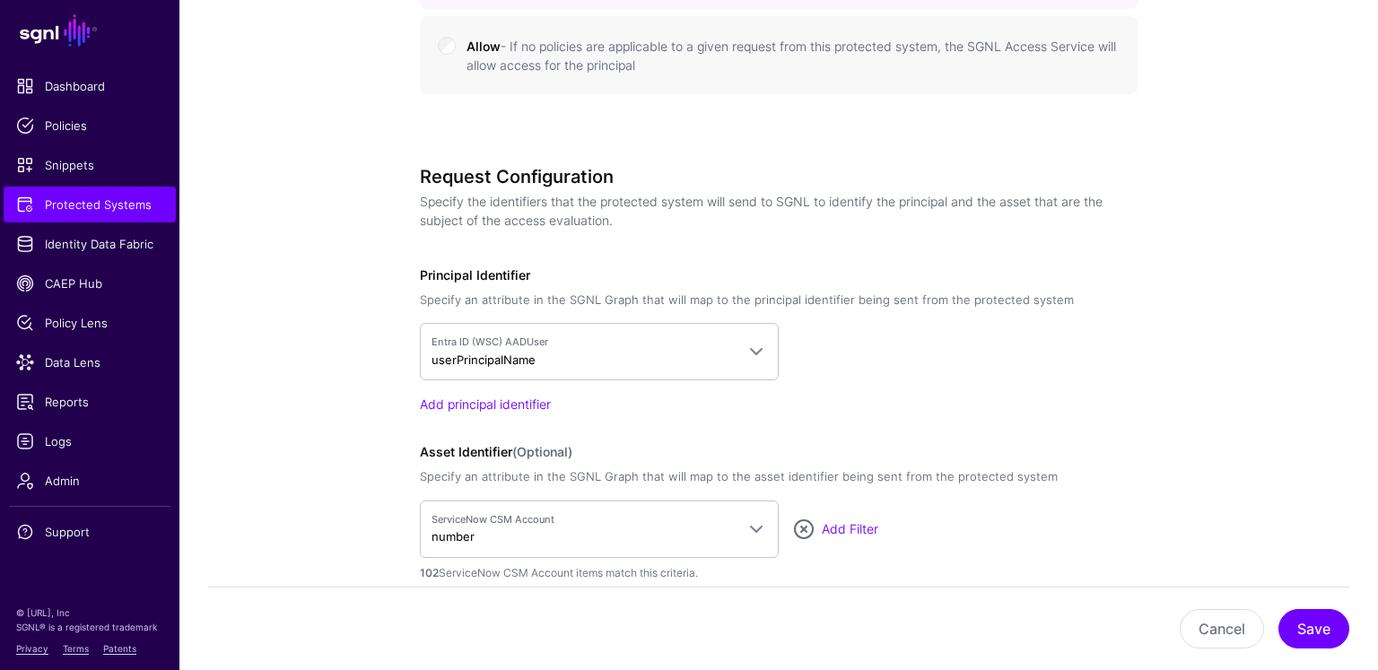
scroll to position [1490, 0]
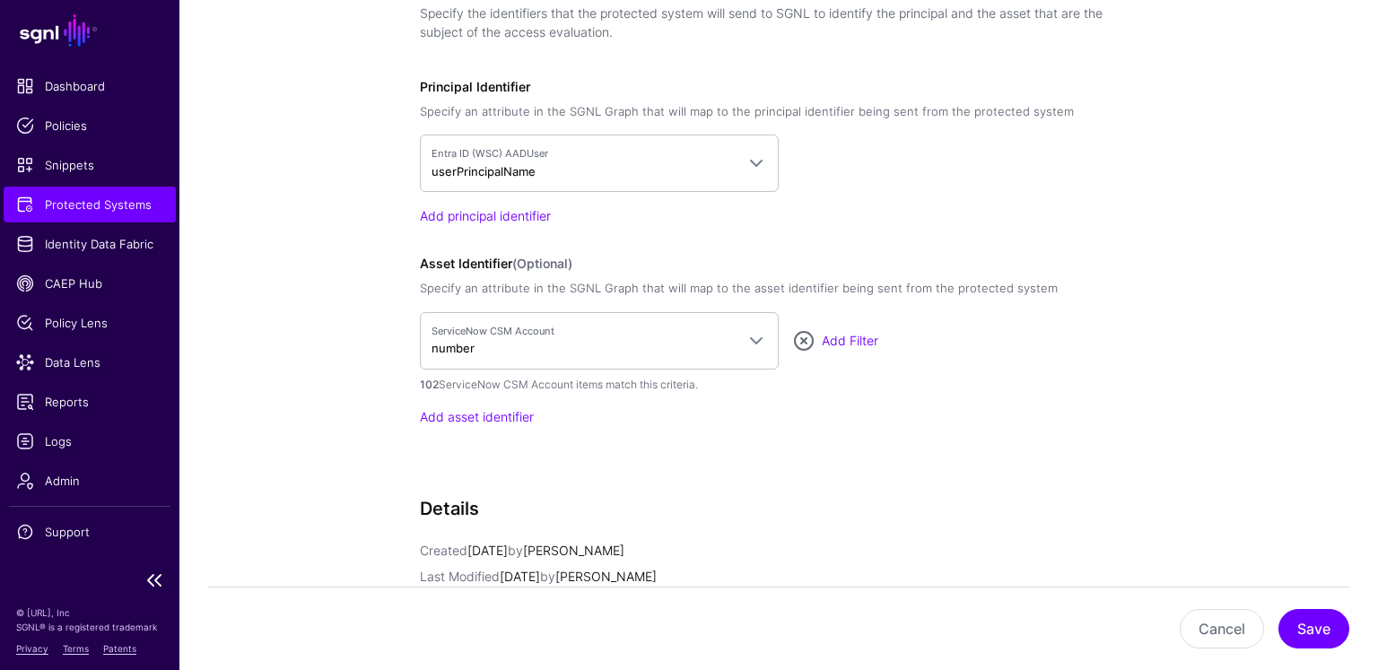
click at [124, 206] on span "Protected Systems" at bounding box center [89, 205] width 147 height 18
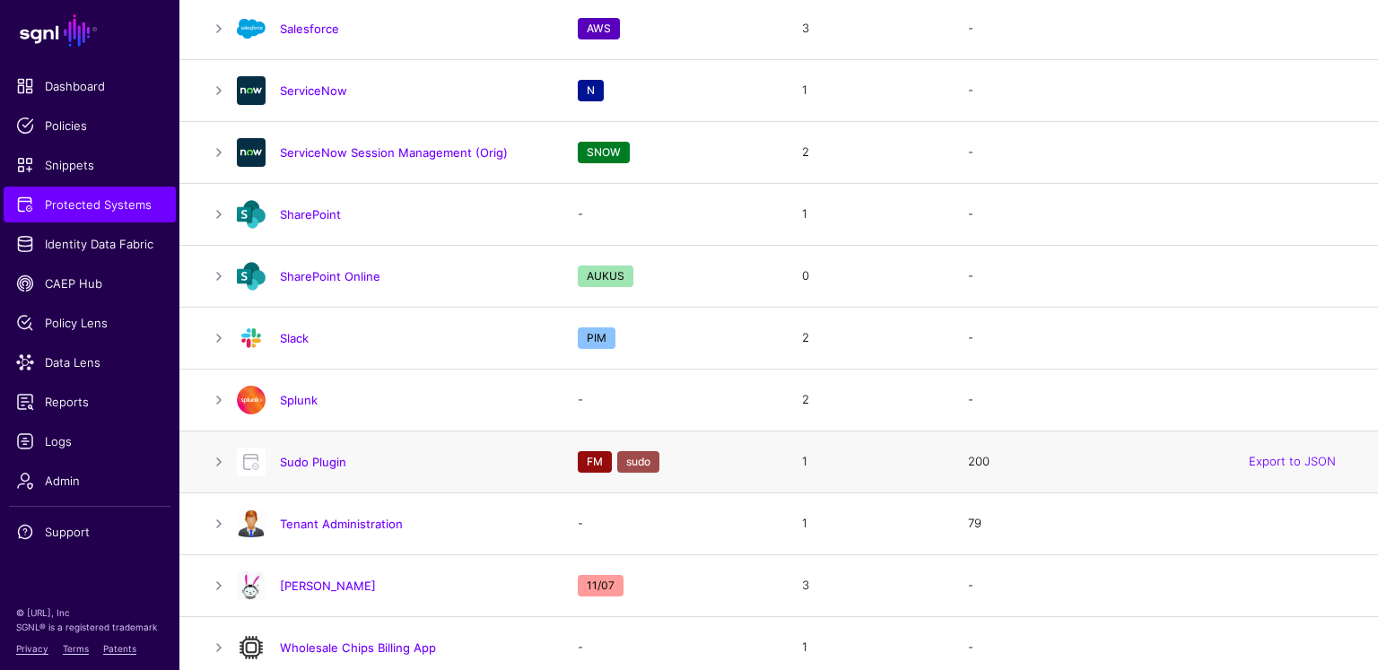
scroll to position [1785, 0]
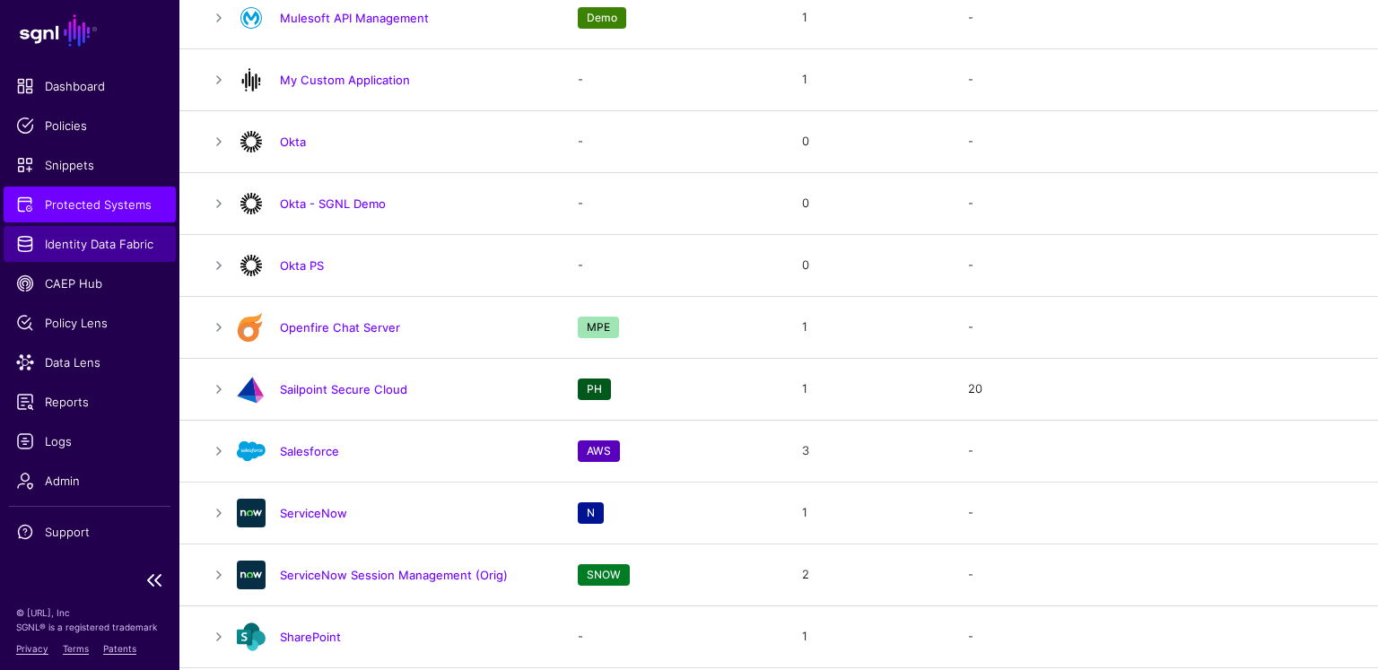
click at [86, 233] on link "Identity Data Fabric" at bounding box center [90, 244] width 172 height 36
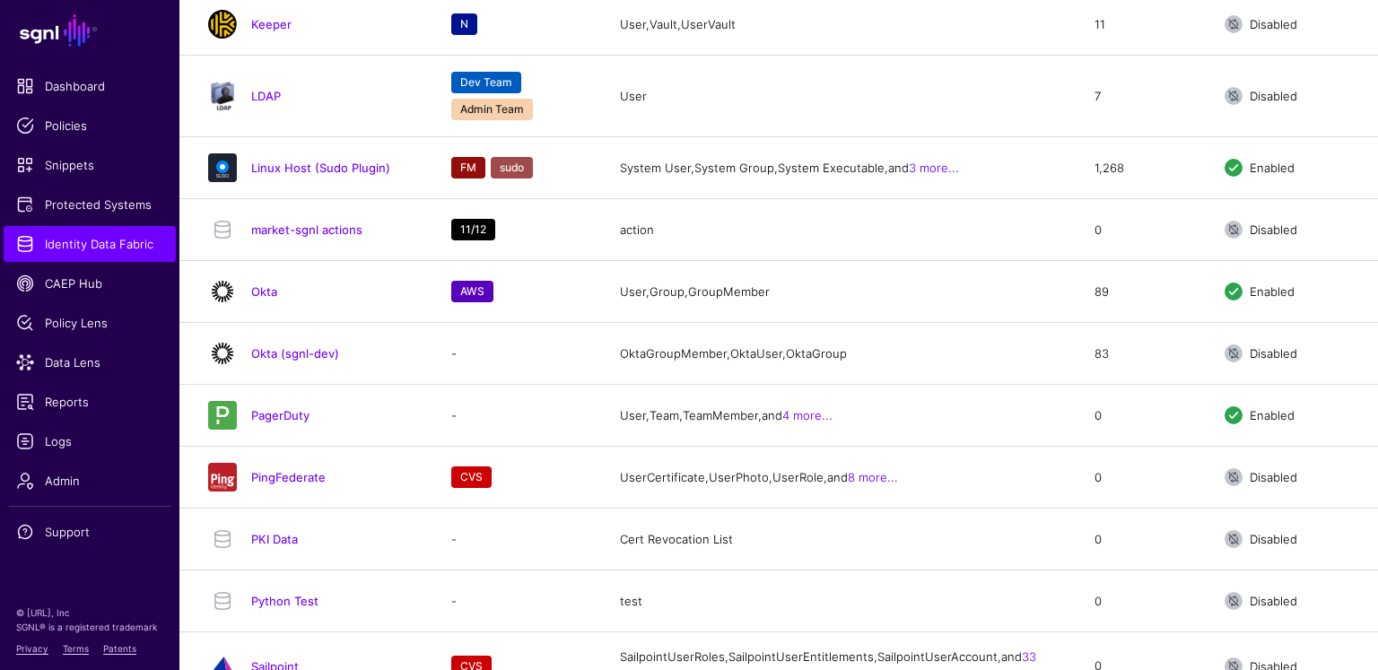
scroll to position [3322, 0]
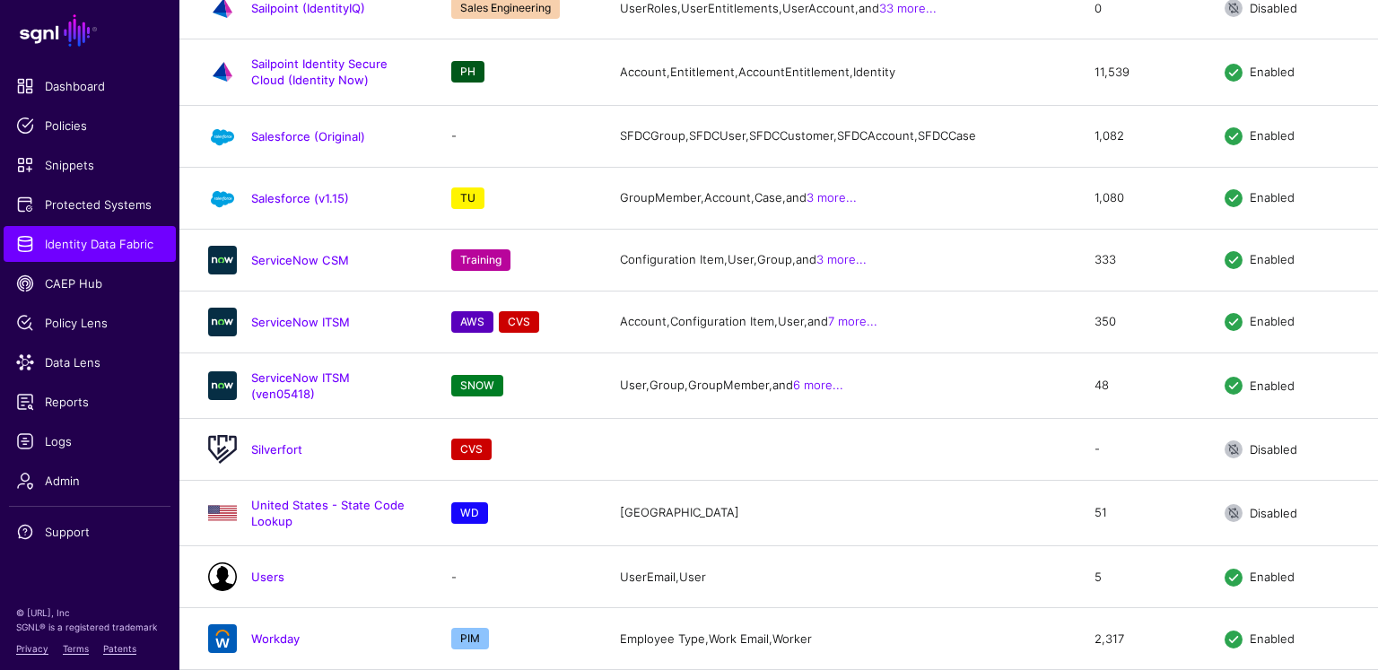
drag, startPoint x: 295, startPoint y: 640, endPoint x: 313, endPoint y: 627, distance: 21.9
click at [295, 640] on link "Workday" at bounding box center [275, 639] width 48 height 14
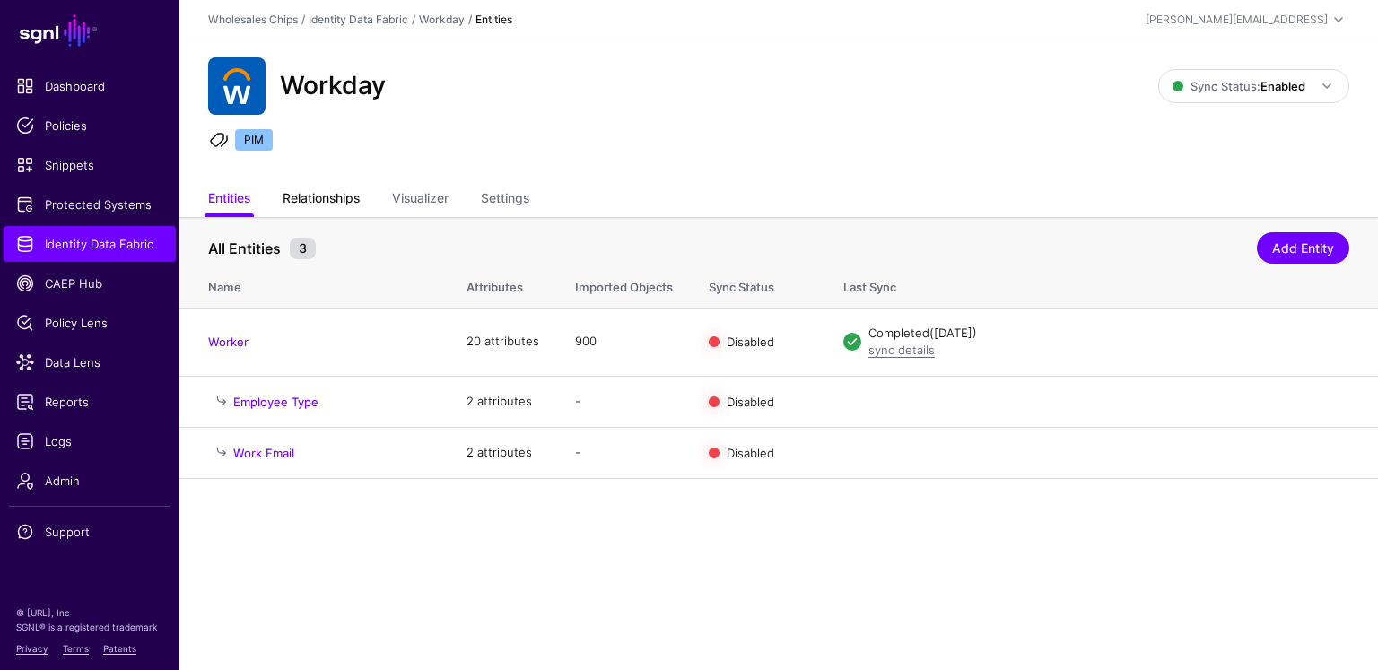
click at [323, 196] on link "Relationships" at bounding box center [321, 200] width 77 height 34
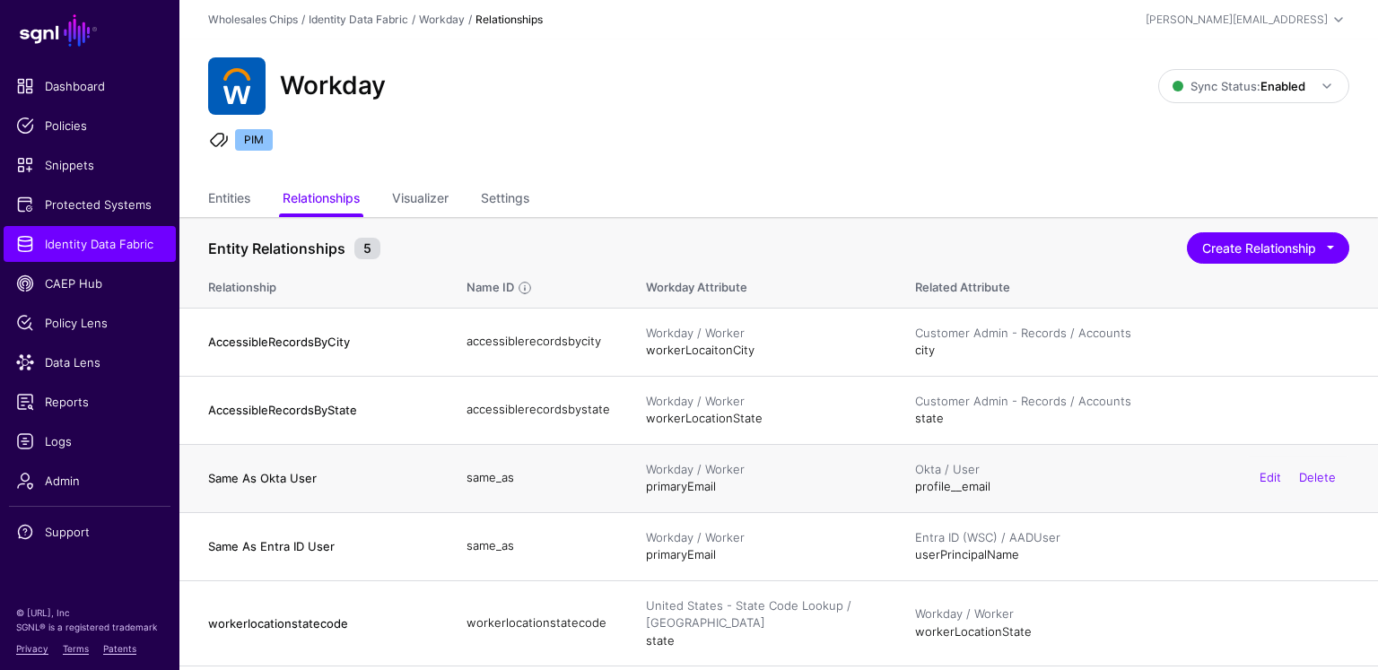
drag, startPoint x: 726, startPoint y: 488, endPoint x: 746, endPoint y: 467, distance: 29.2
click at [633, 471] on td "Workday / Worker primaryEmail" at bounding box center [762, 478] width 269 height 68
drag, startPoint x: 1010, startPoint y: 493, endPoint x: 902, endPoint y: 491, distance: 108.6
click at [902, 491] on td "Okta / User profile__email Edit Delete" at bounding box center [1137, 478] width 481 height 68
click at [149, 241] on span "Identity Data Fabric" at bounding box center [89, 244] width 147 height 18
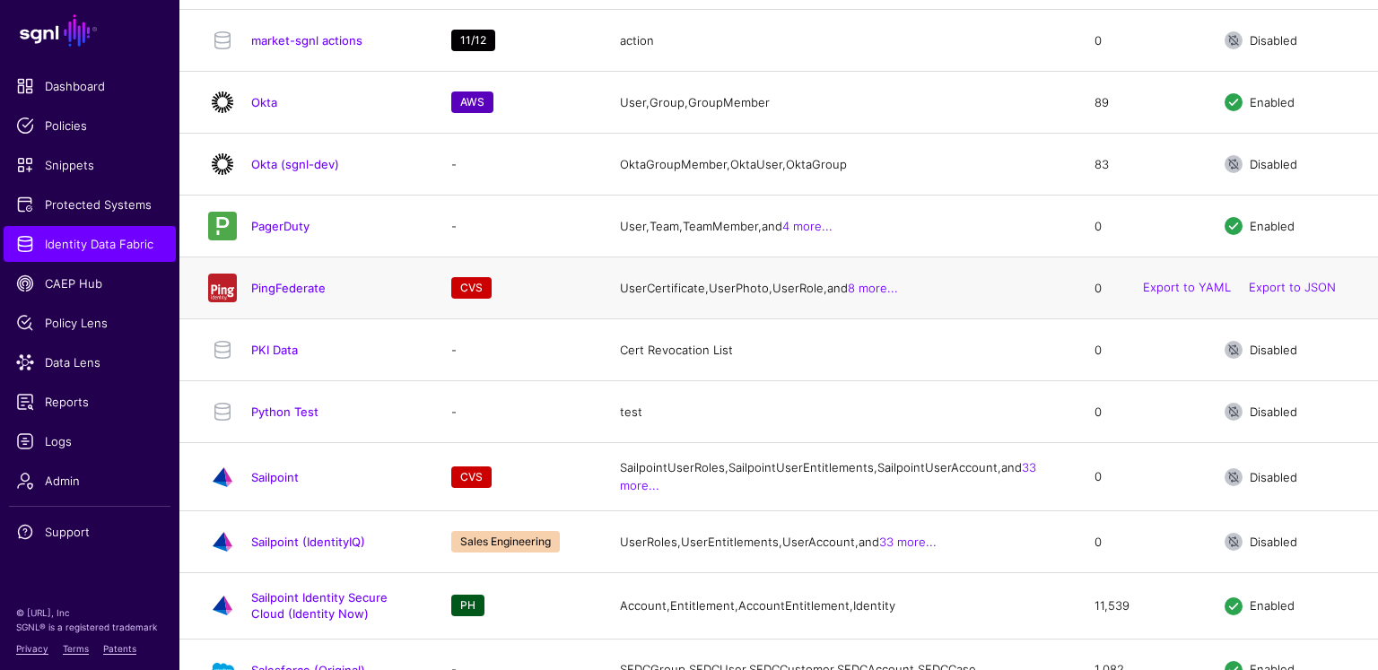
scroll to position [2582, 0]
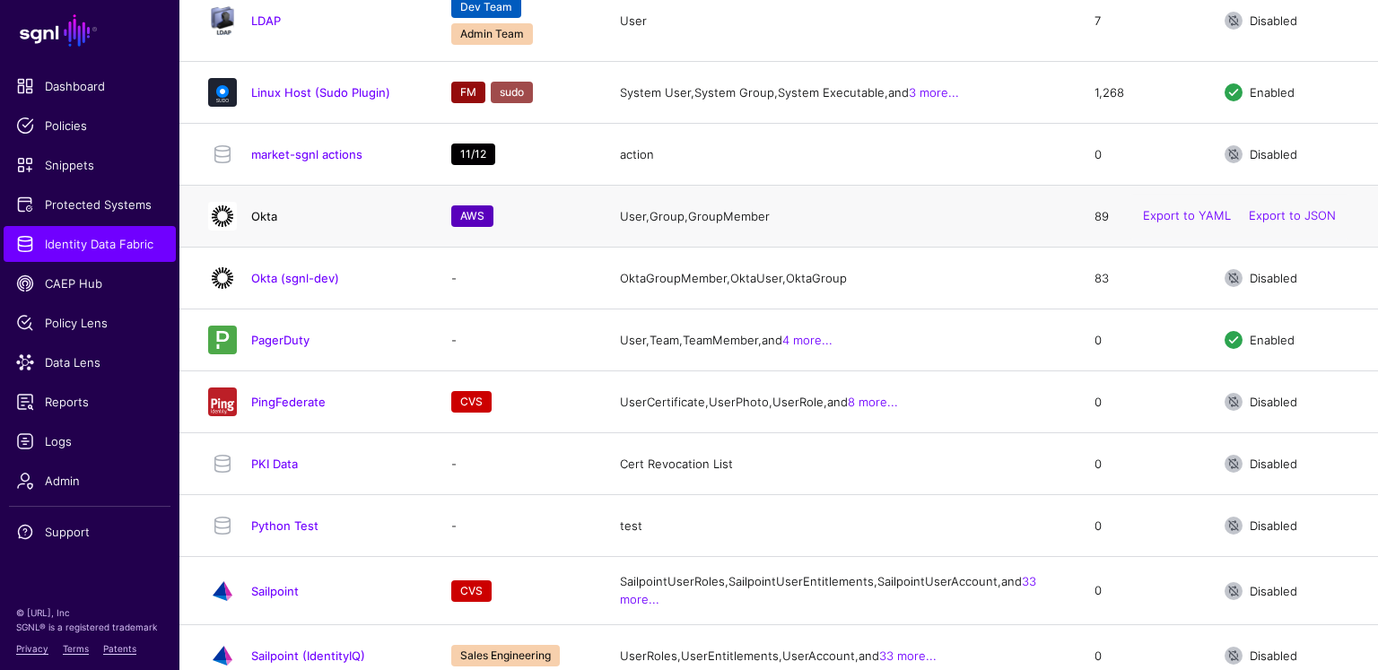
click at [265, 223] on link "Okta" at bounding box center [264, 216] width 26 height 14
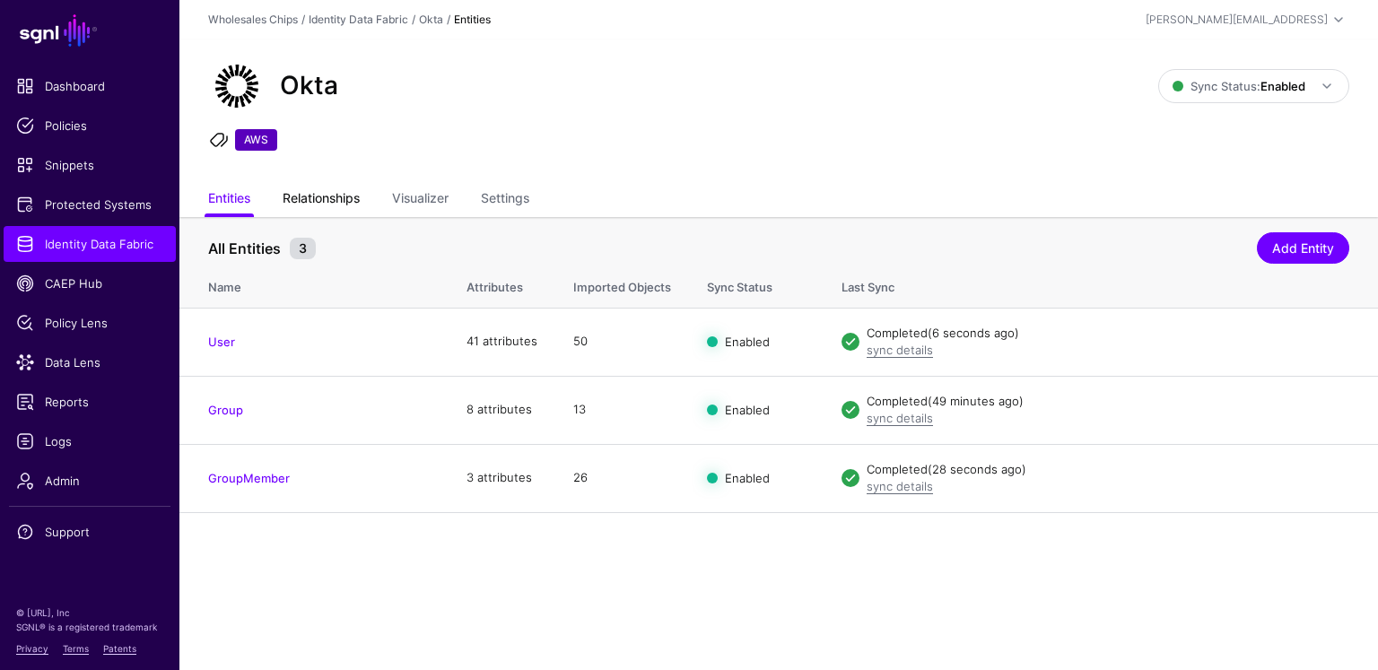
click at [320, 196] on link "Relationships" at bounding box center [321, 200] width 77 height 34
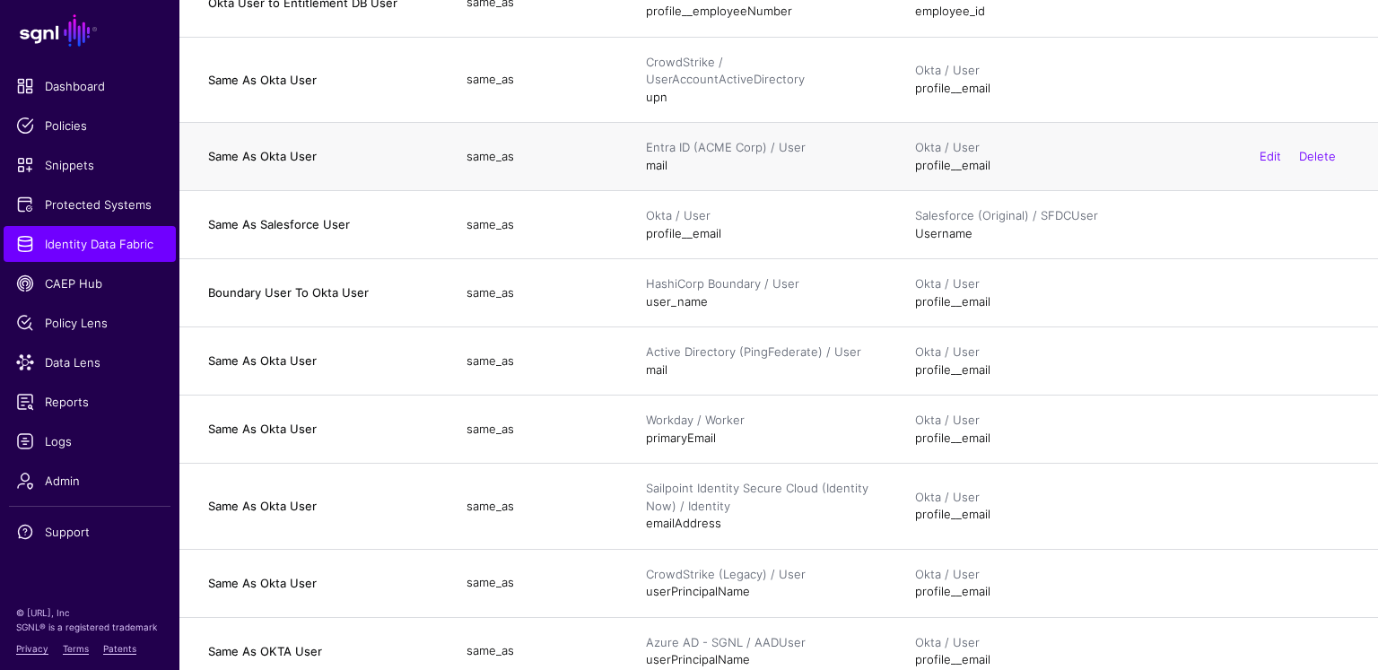
scroll to position [624, 0]
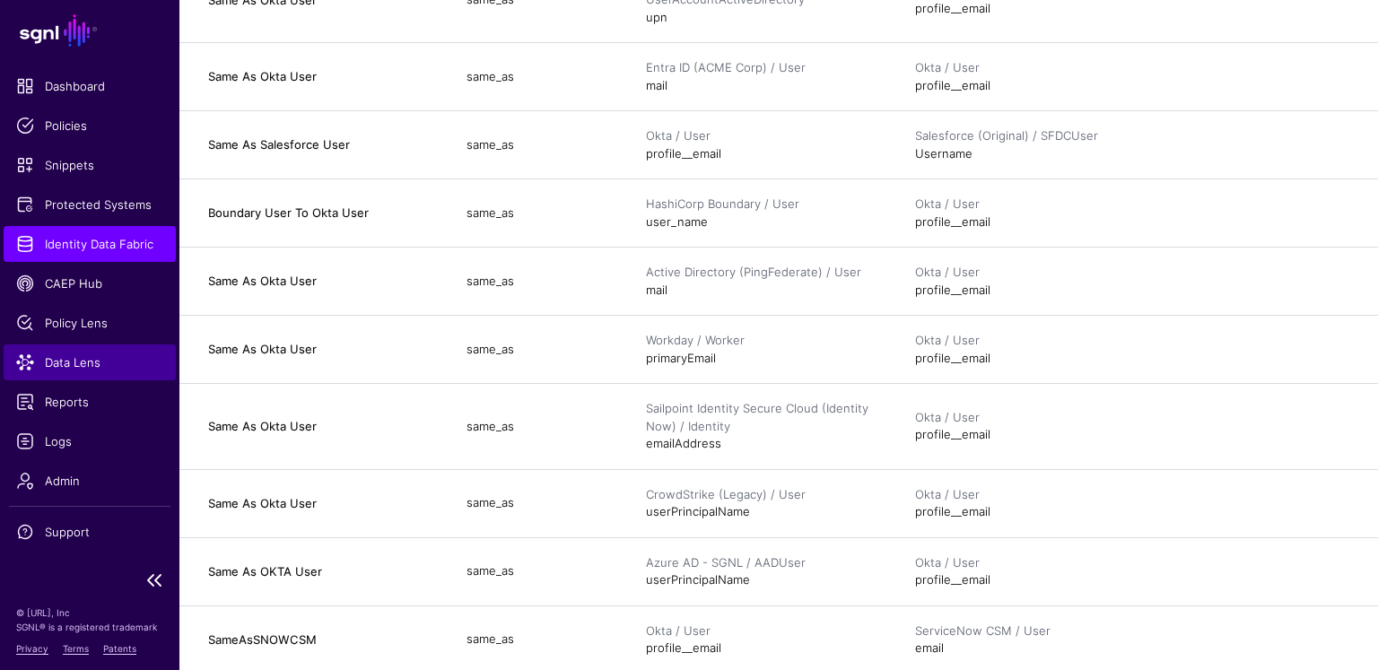
click at [103, 359] on span "Data Lens" at bounding box center [89, 363] width 147 height 18
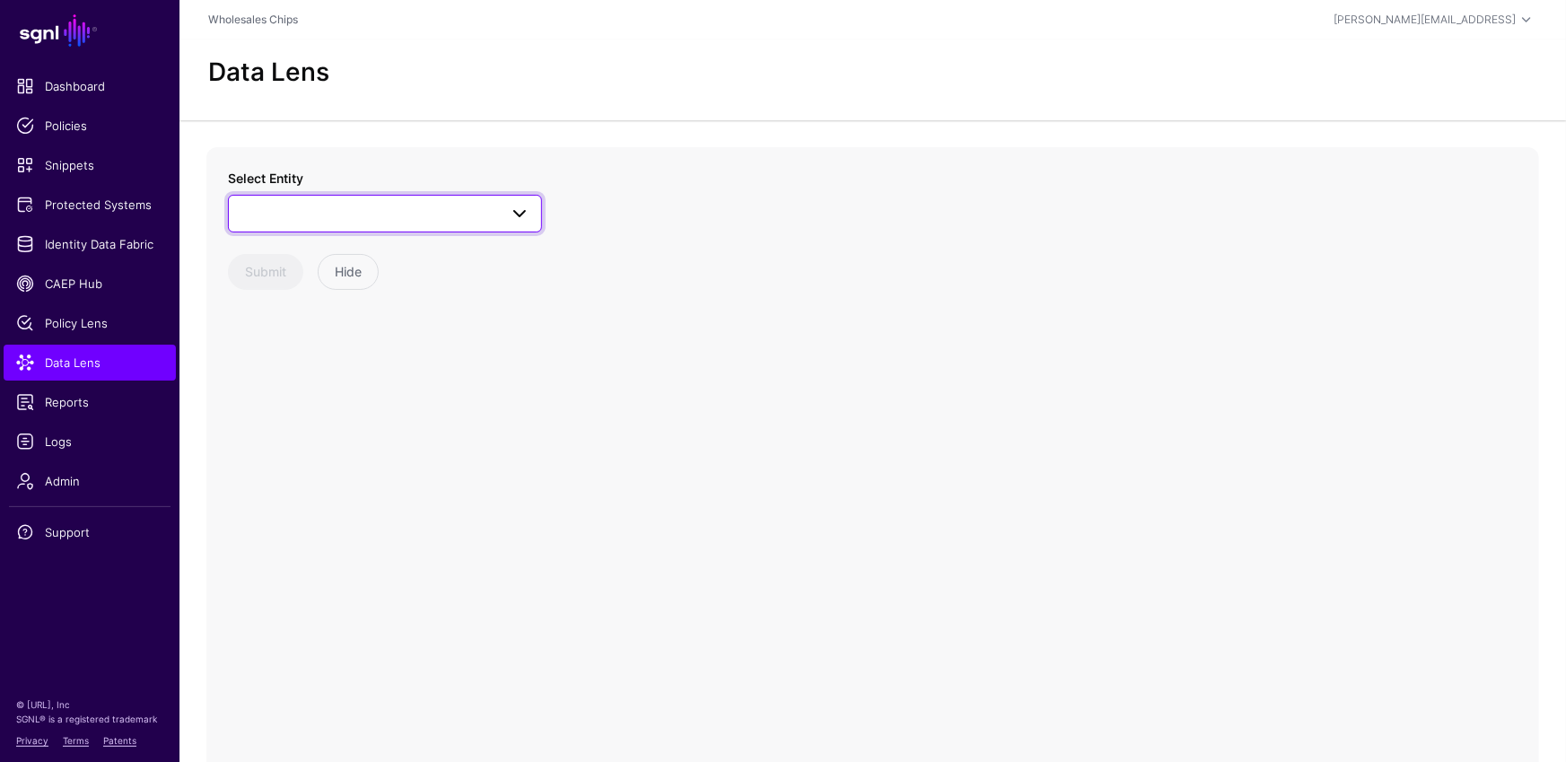
click at [515, 211] on span at bounding box center [520, 214] width 22 height 22
type input "***"
click at [341, 424] on div "AADUser" at bounding box center [393, 432] width 267 height 18
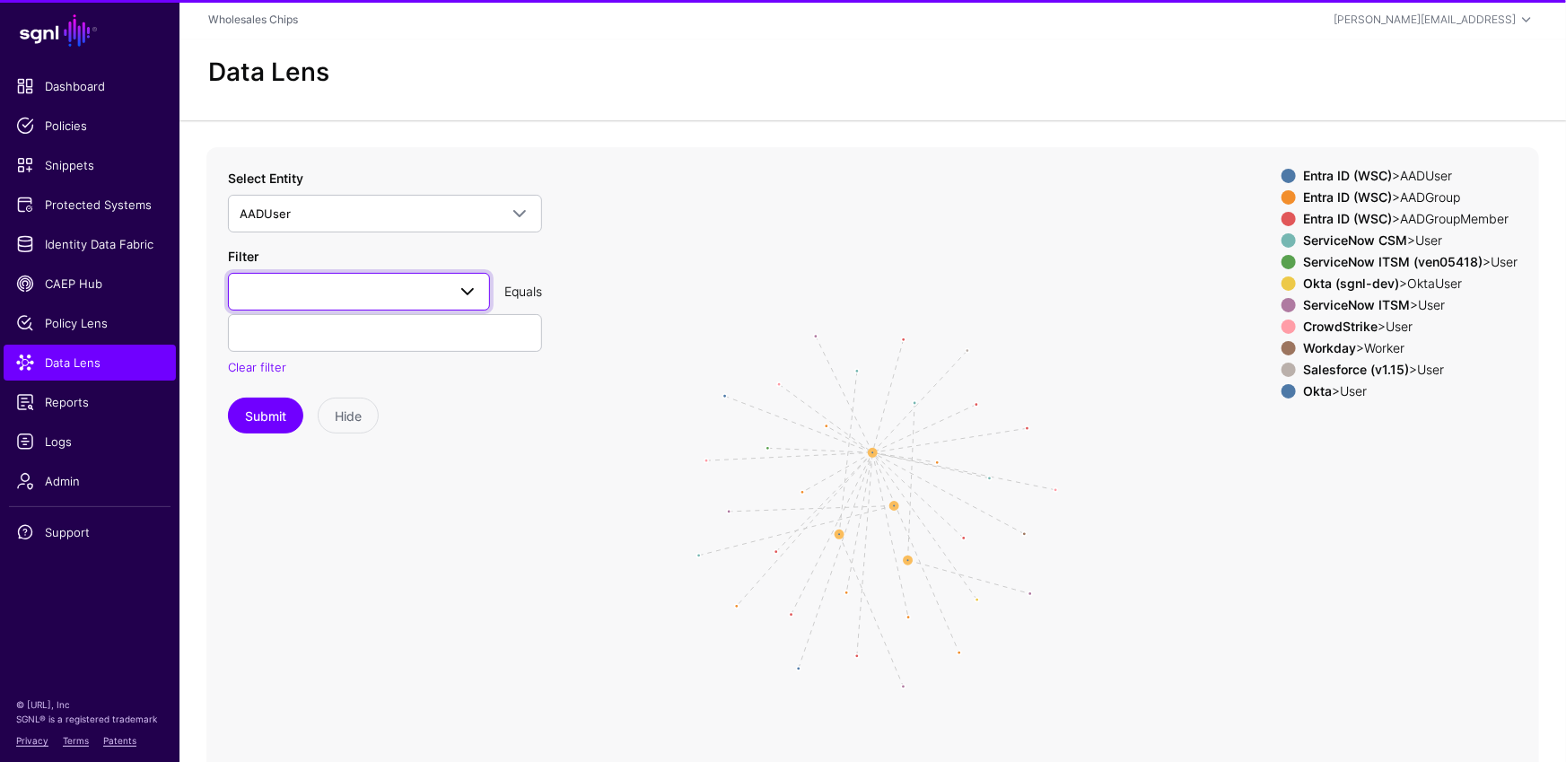
click at [396, 291] on span at bounding box center [359, 292] width 239 height 22
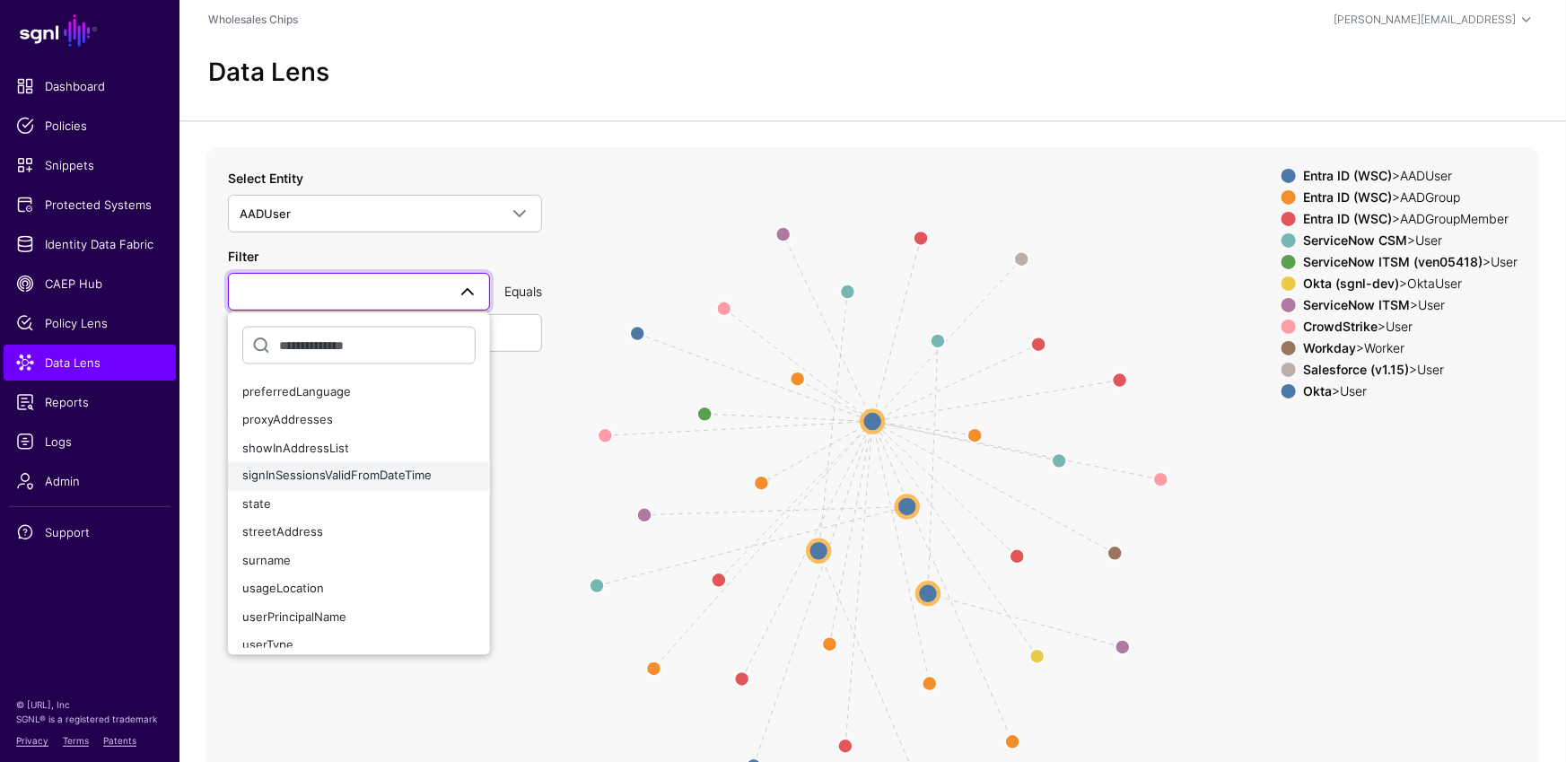
scroll to position [1312, 0]
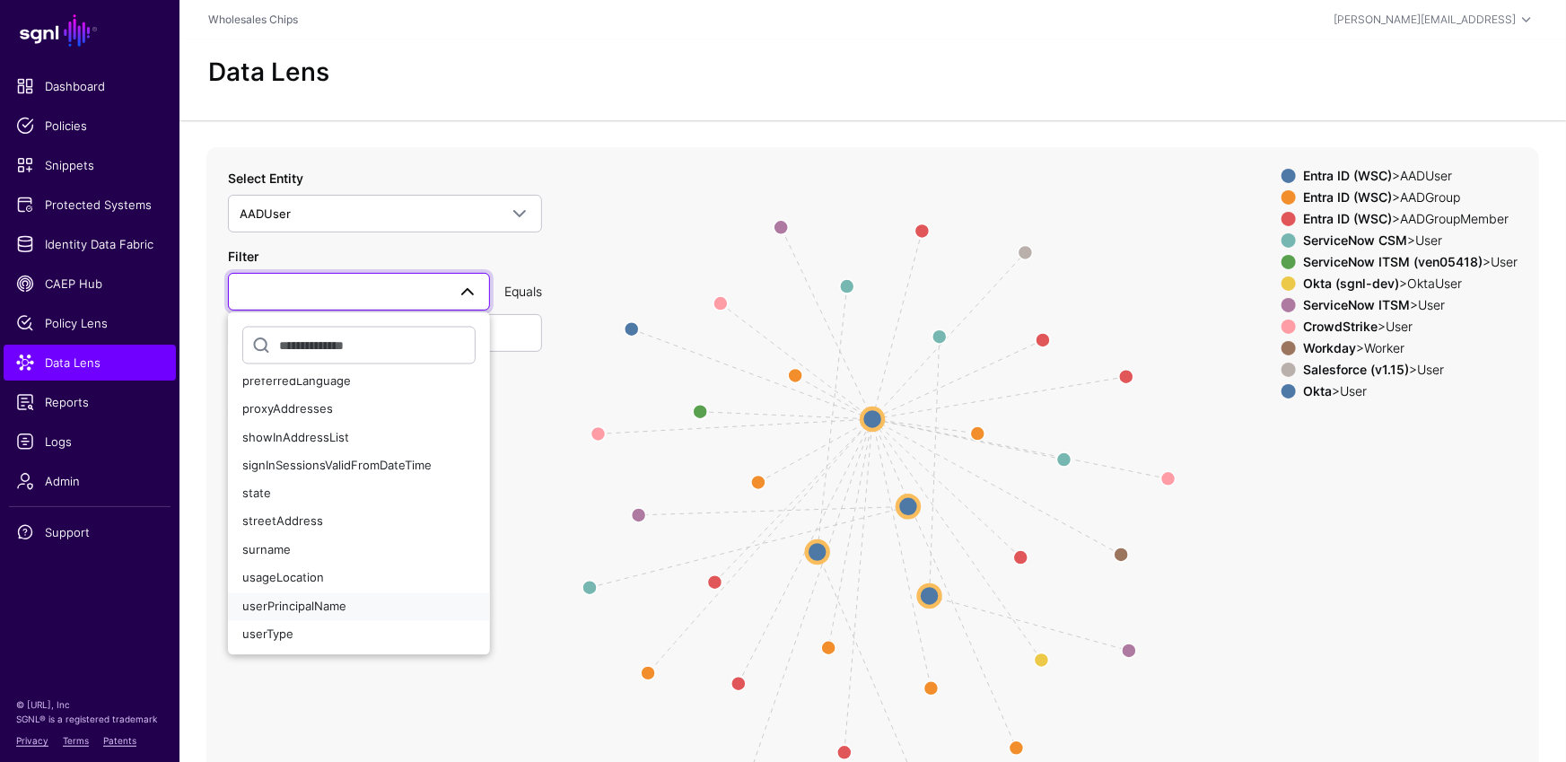
click at [324, 604] on span "userPrincipalName" at bounding box center [294, 605] width 104 height 14
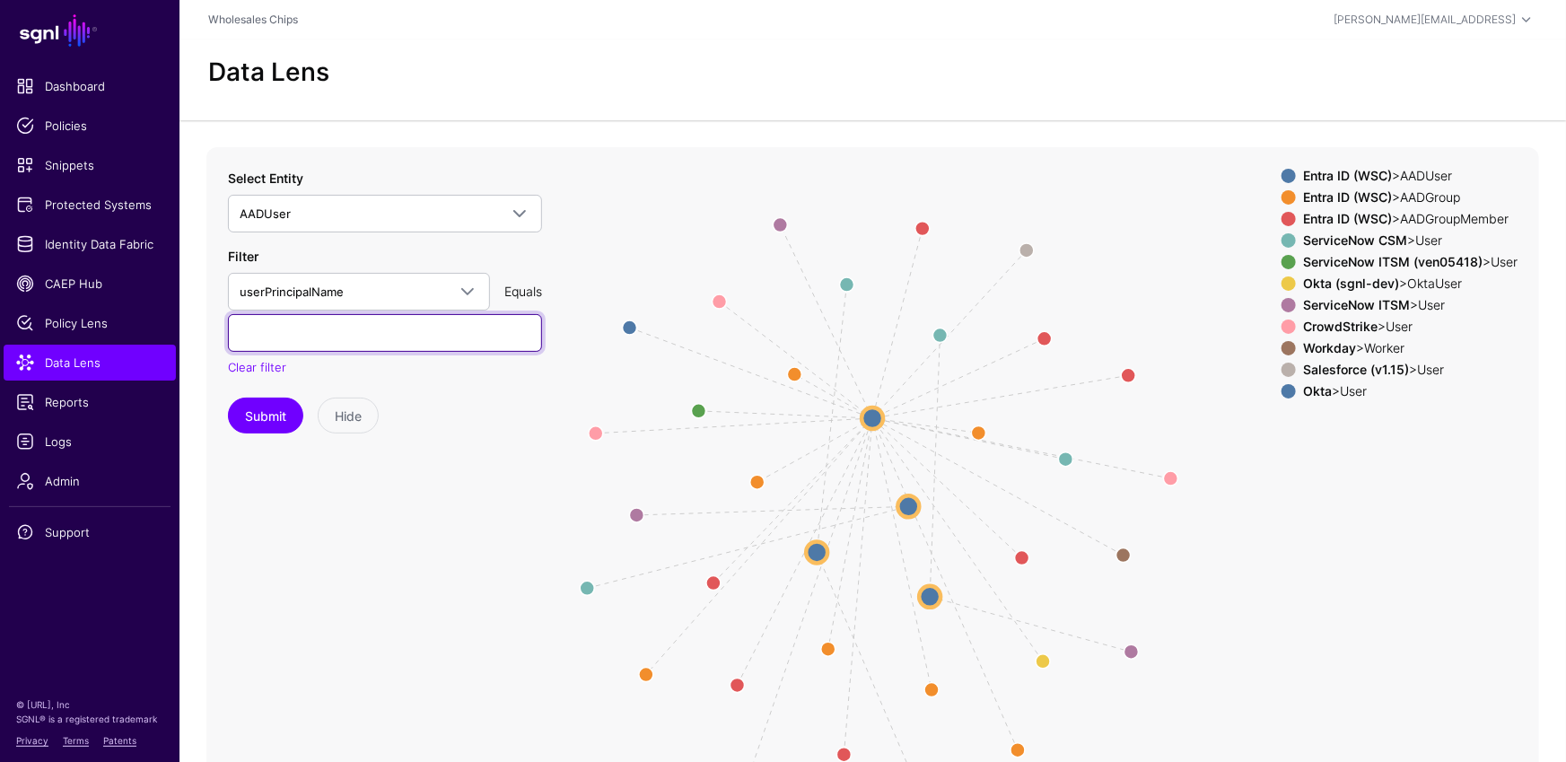
click at [348, 349] on input "text" at bounding box center [385, 333] width 314 height 38
type input "**********"
click at [254, 419] on button "Submit" at bounding box center [265, 415] width 75 height 36
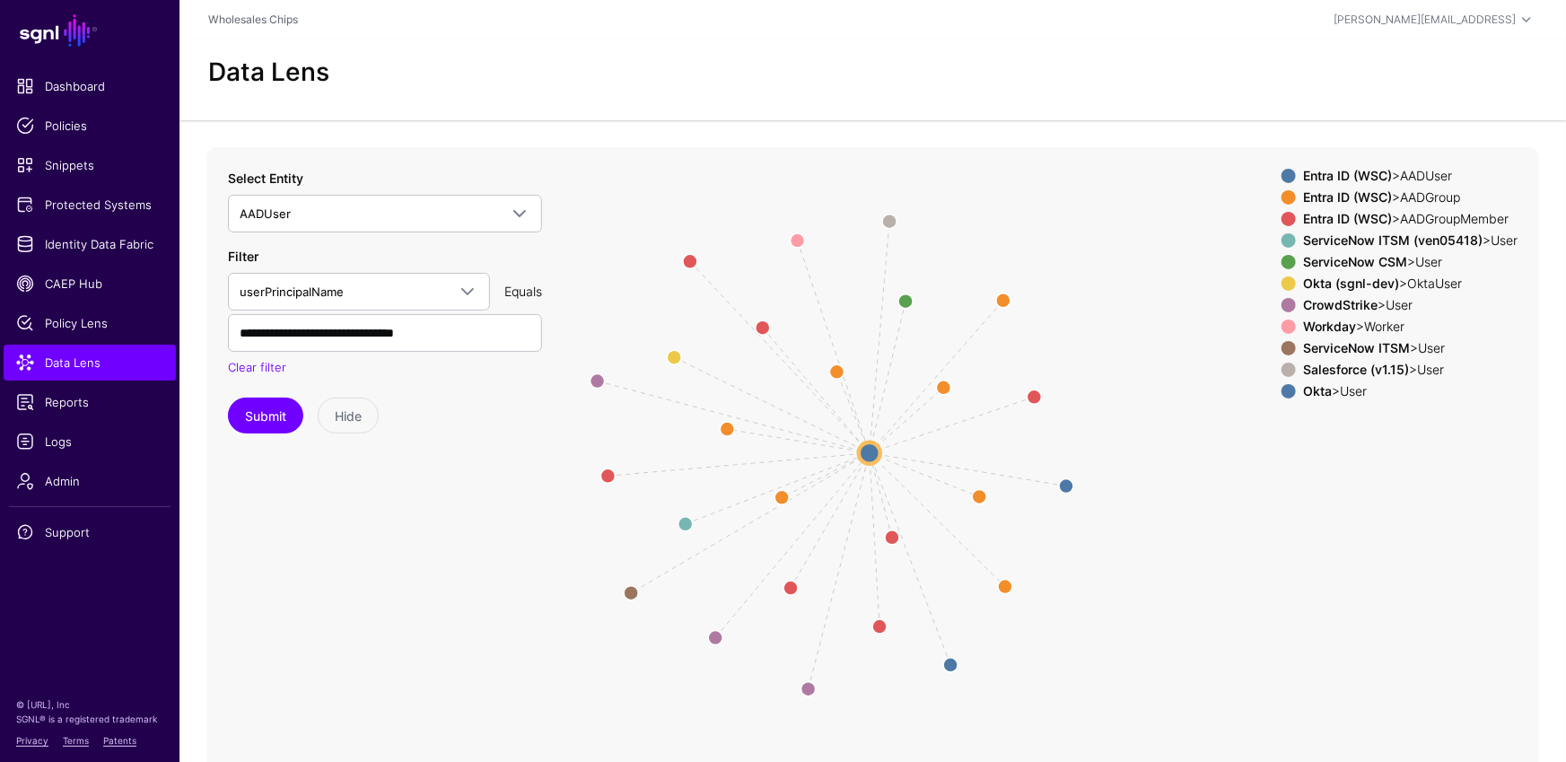
drag, startPoint x: 1155, startPoint y: 474, endPoint x: 1124, endPoint y: 435, distance: 49.2
click at [1124, 435] on icon "ManagesUser Member Member Member Member Member Member Member same_as same_as sa…" at bounding box center [872, 506] width 1332 height 718
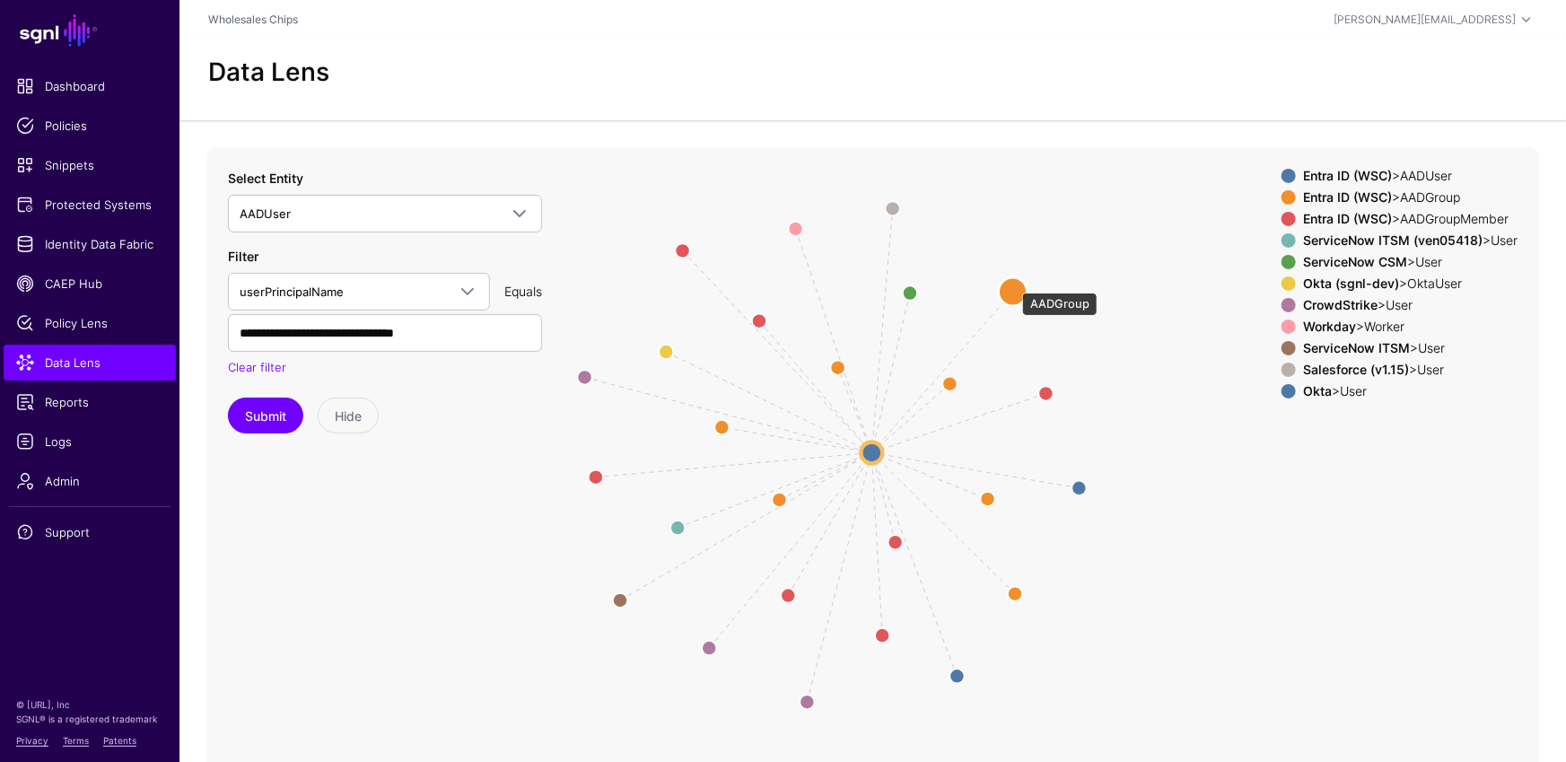
click at [1013, 284] on circle at bounding box center [1013, 291] width 29 height 29
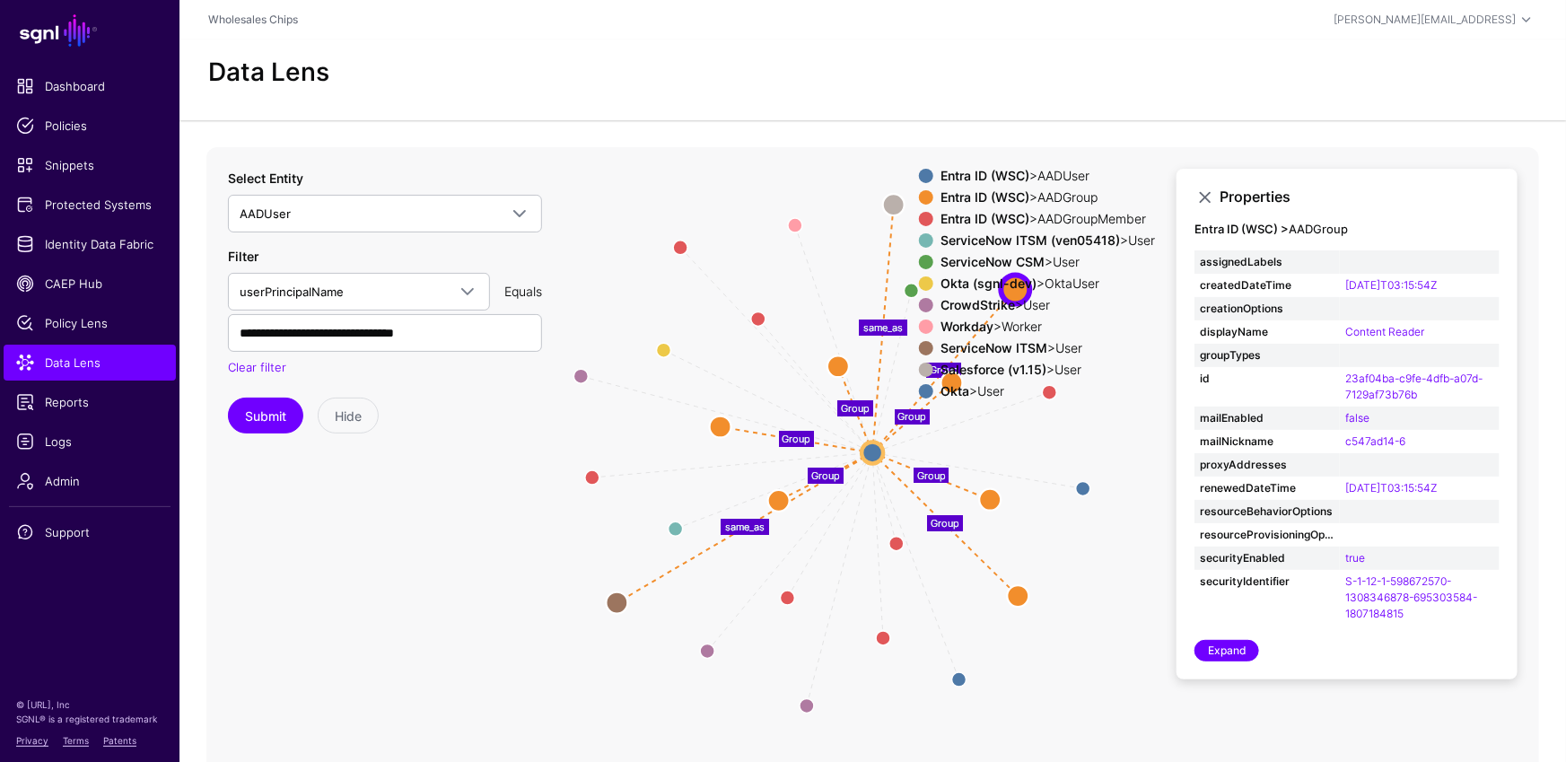
click at [1098, 493] on icon "same_as same_as same_as same_as same_as same_as same_as same_as Member Member M…" at bounding box center [872, 506] width 1332 height 718
click at [1082, 488] on circle at bounding box center [1083, 488] width 29 height 29
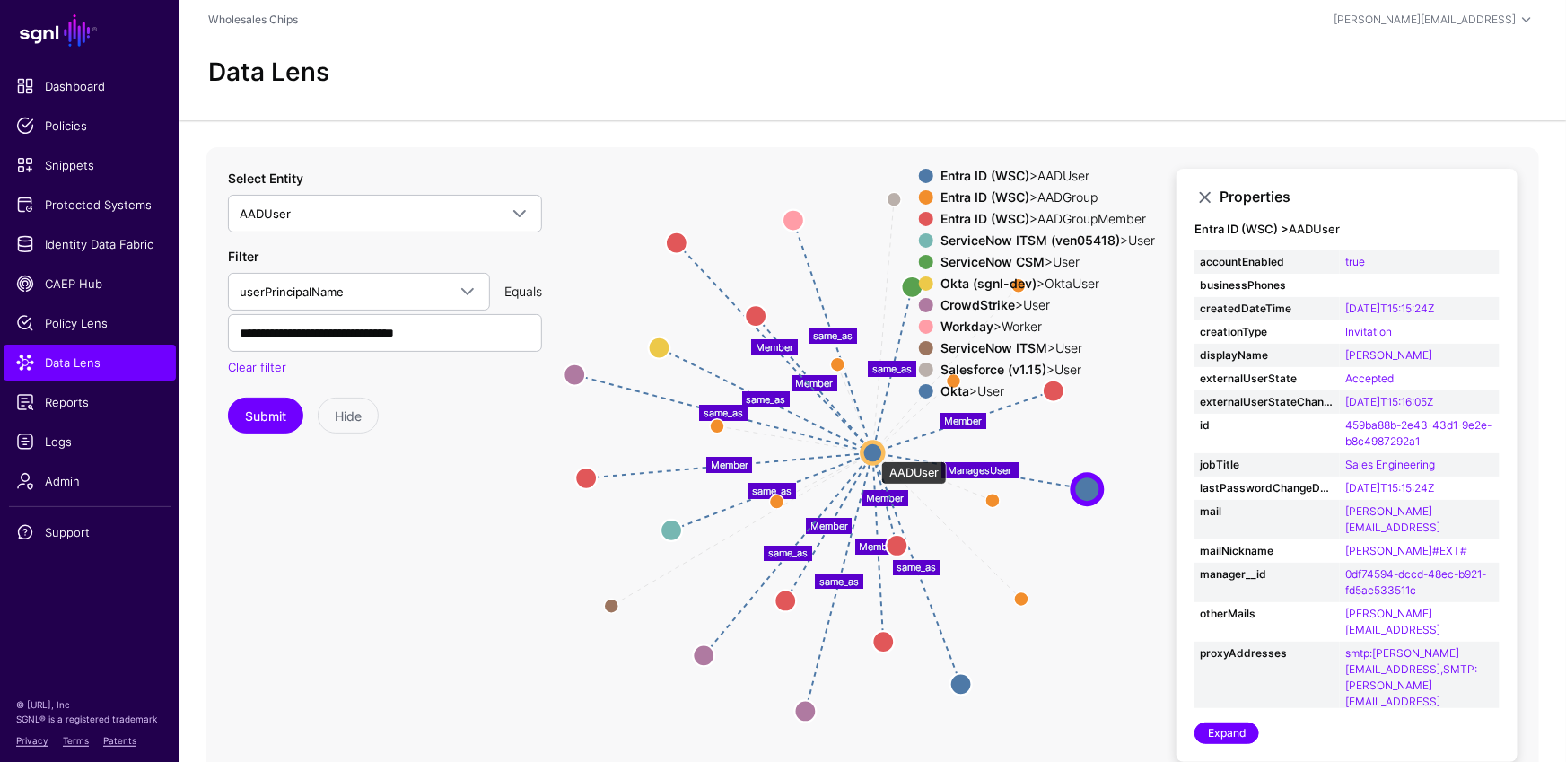
click at [872, 452] on circle at bounding box center [873, 452] width 22 height 22
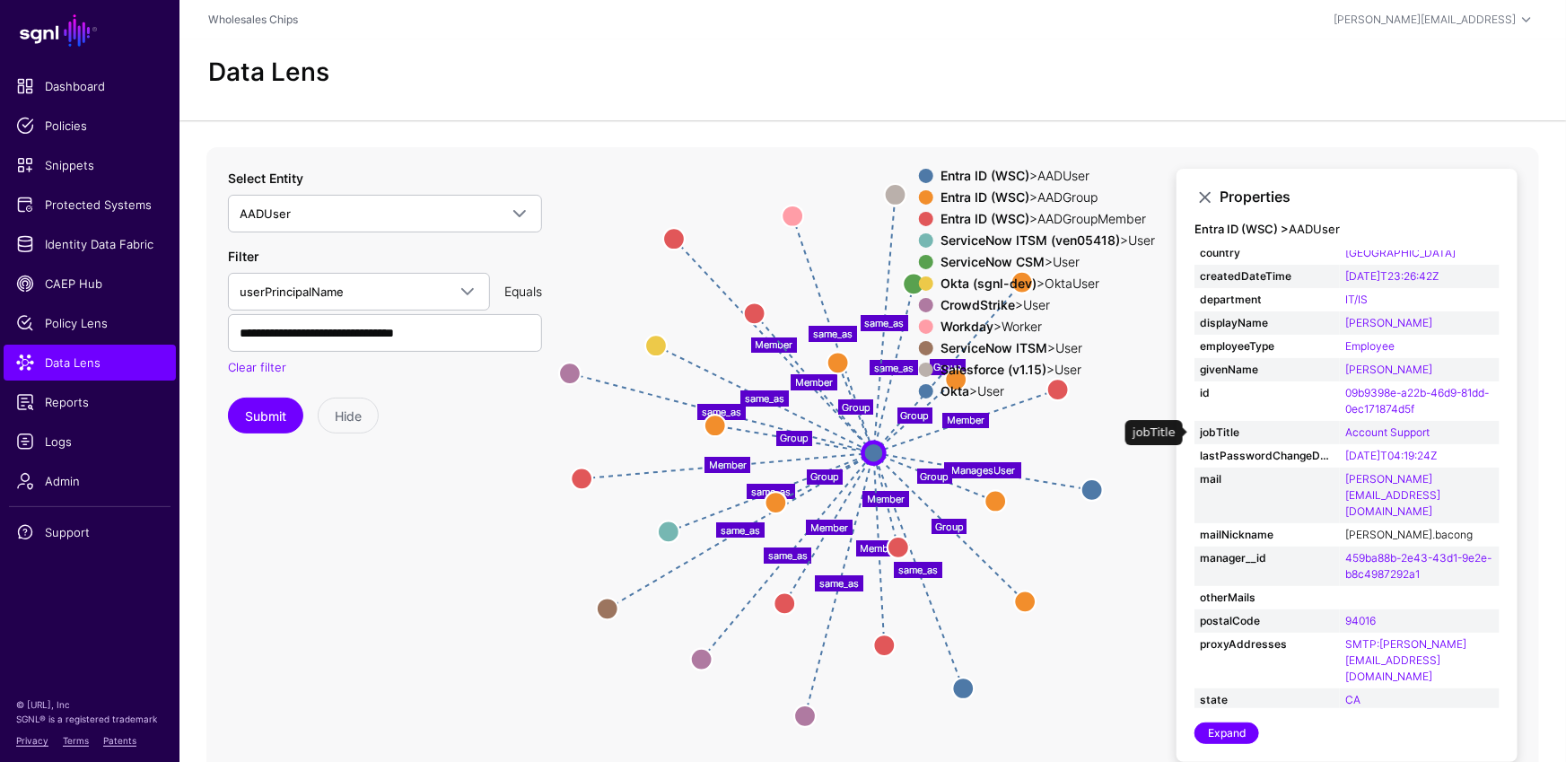
scroll to position [159, 0]
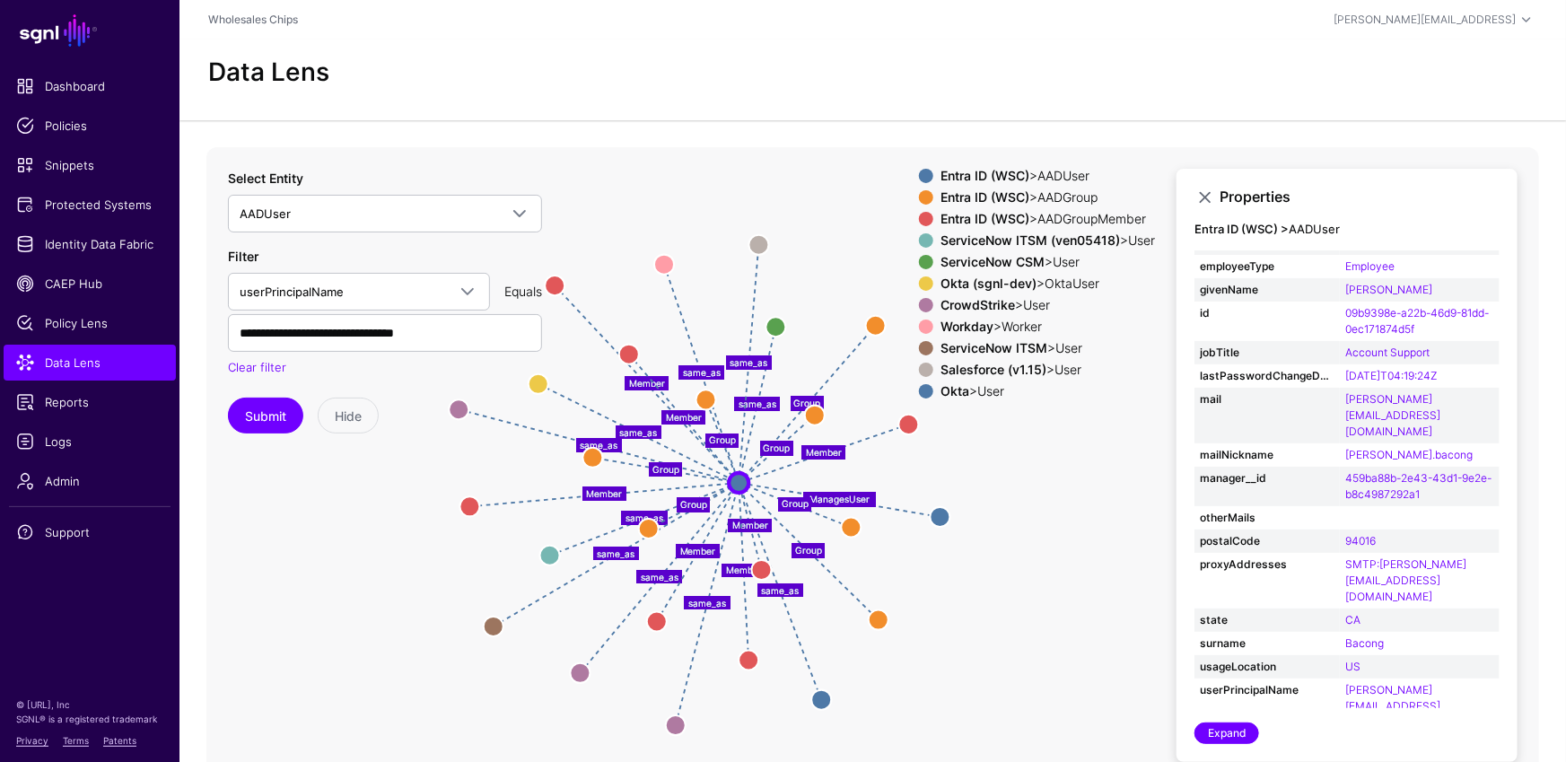
drag, startPoint x: 1107, startPoint y: 451, endPoint x: 958, endPoint y: 473, distance: 150.5
click at [958, 473] on icon "same_as same_as same_as same_as same_as same_as same_as same_as Member Member M…" at bounding box center [872, 506] width 1332 height 718
click at [919, 196] on span at bounding box center [926, 197] width 14 height 14
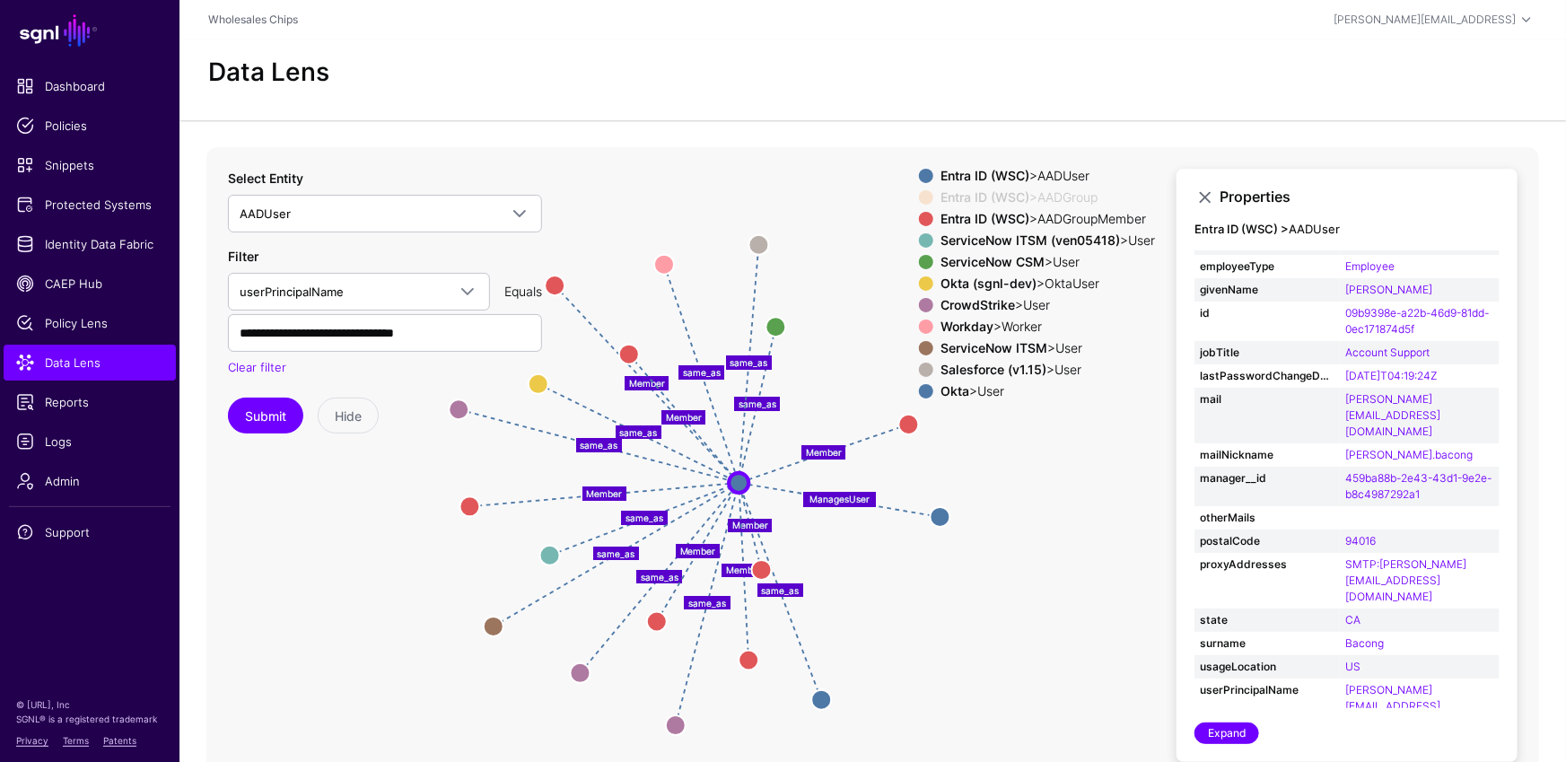
click at [919, 218] on span at bounding box center [926, 219] width 14 height 14
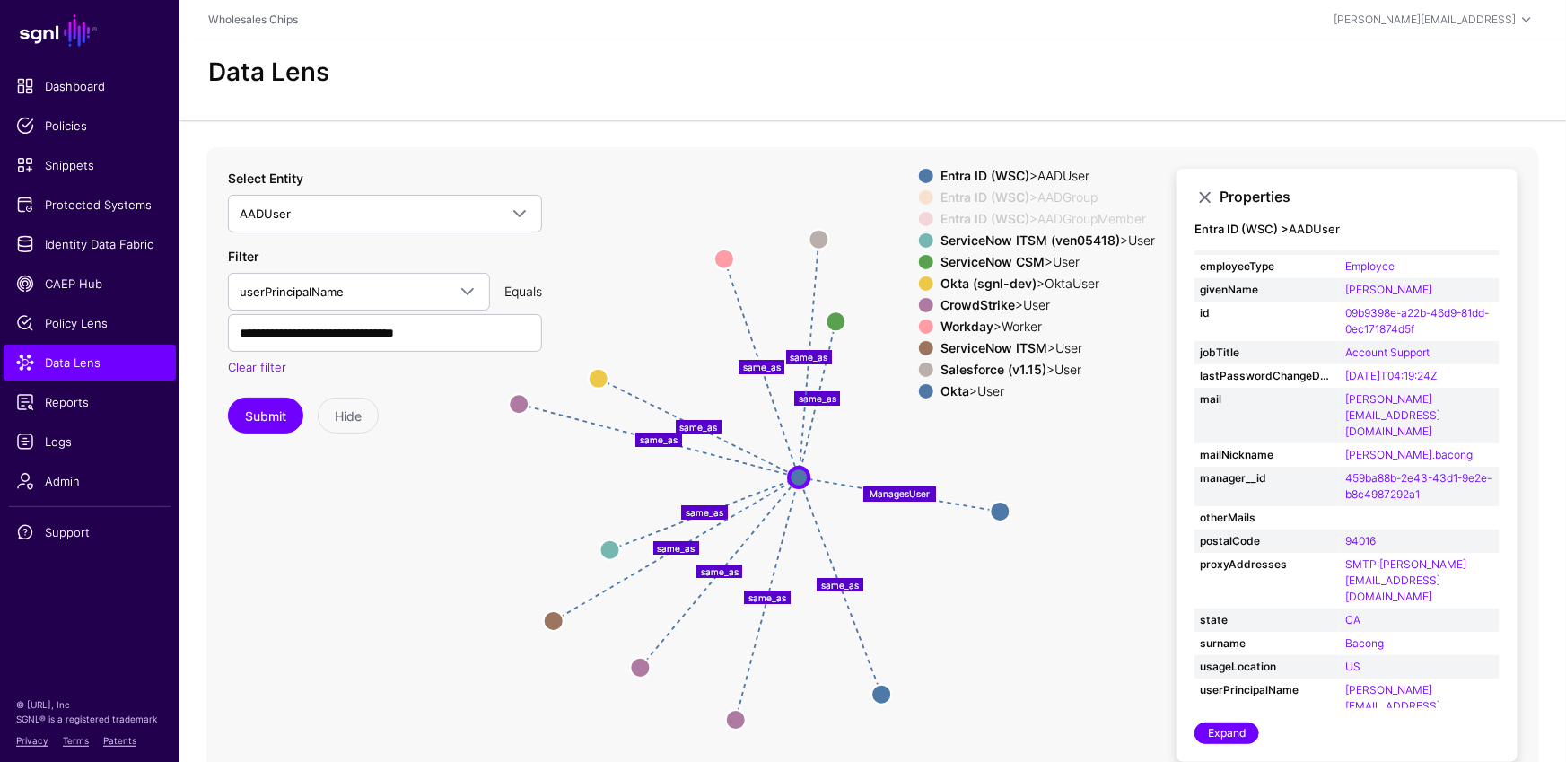
drag, startPoint x: 1050, startPoint y: 471, endPoint x: 1084, endPoint y: 454, distance: 38.1
click at [1082, 454] on icon "same_as same_as same_as same_as same_as same_as same_as same_as Member Member M…" at bounding box center [872, 506] width 1332 height 718
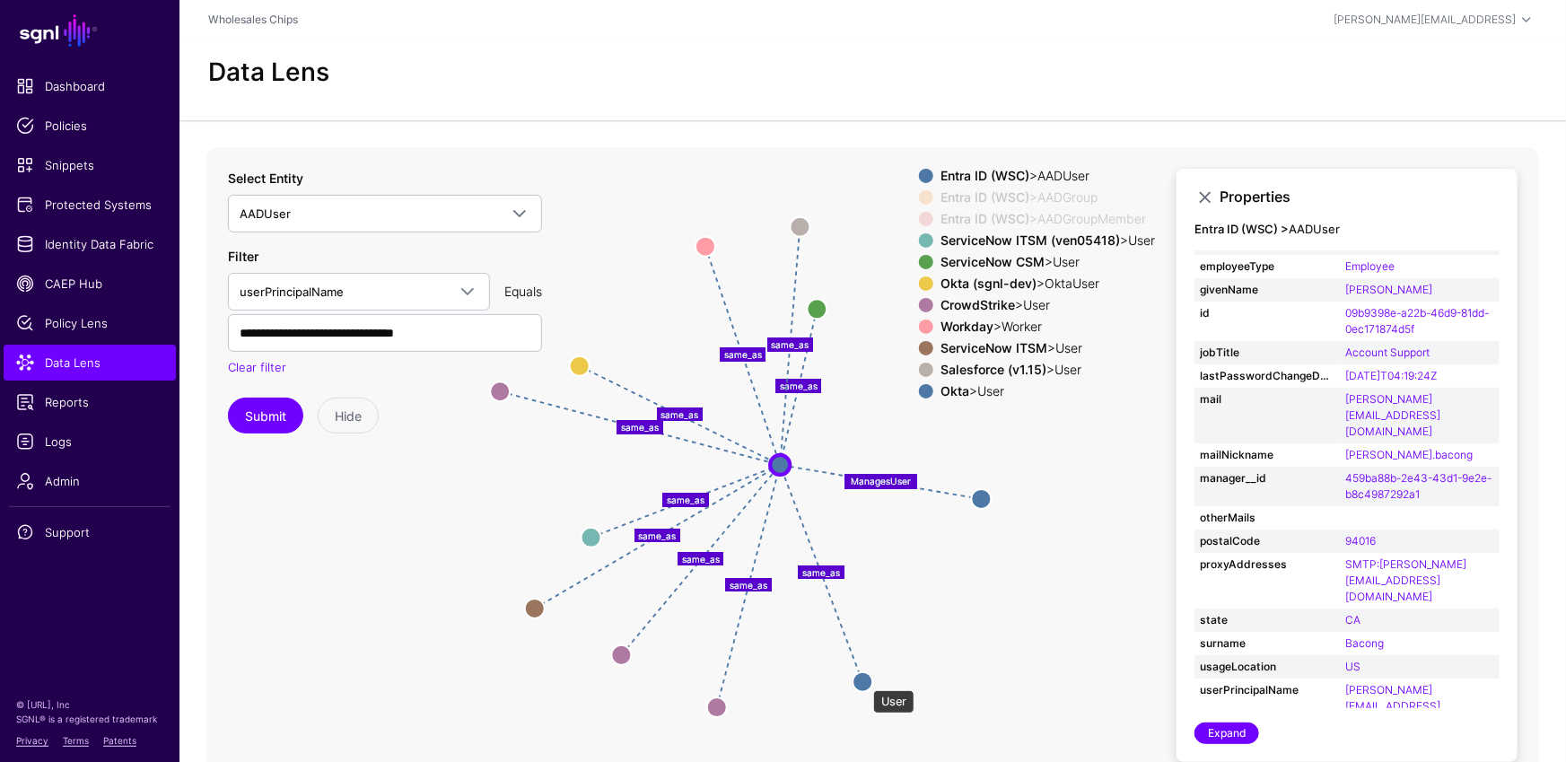
click at [864, 669] on circle at bounding box center [862, 681] width 20 height 20
click at [864, 669] on circle at bounding box center [864, 683] width 20 height 20
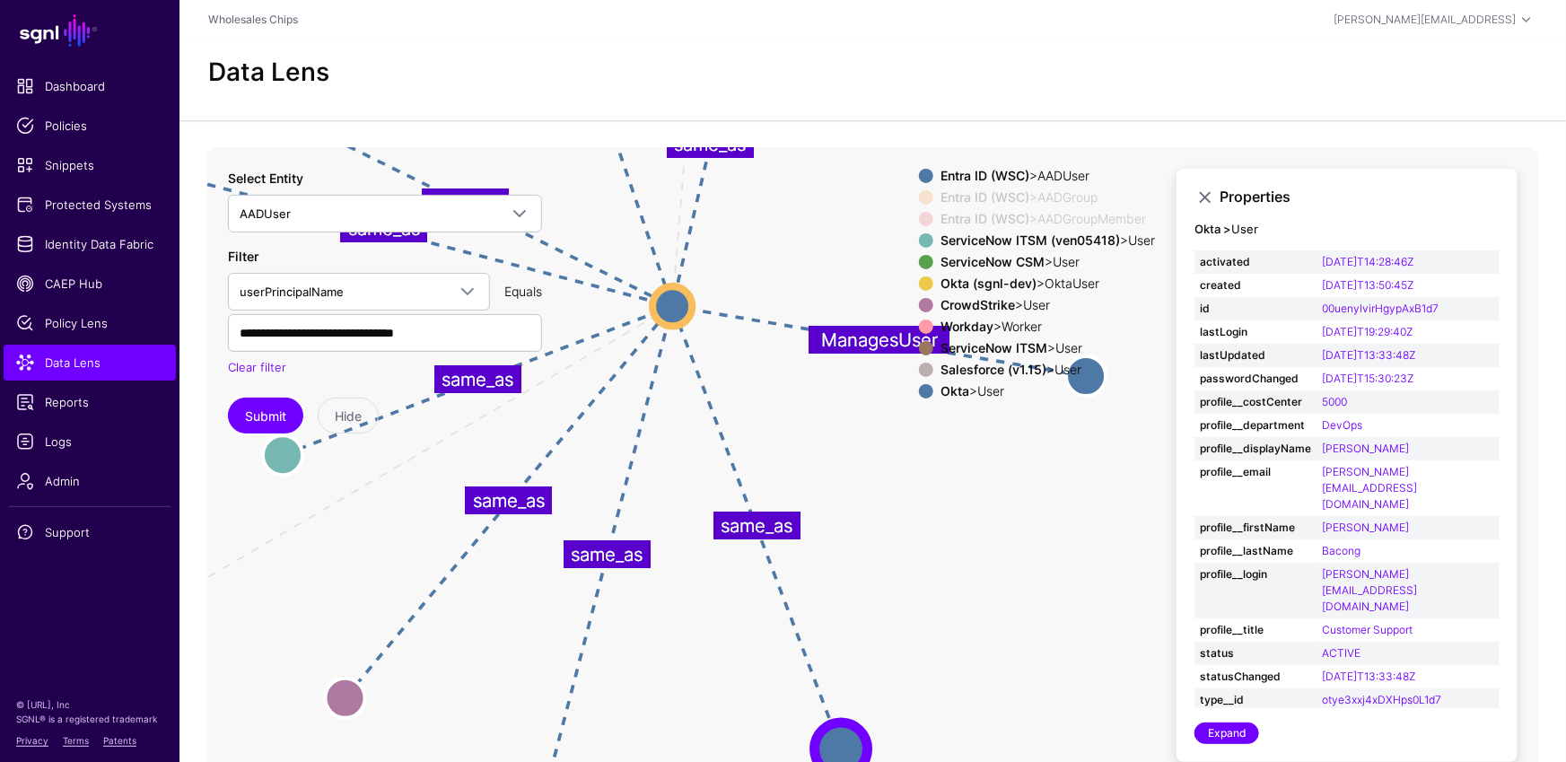
drag, startPoint x: 1001, startPoint y: 546, endPoint x: 971, endPoint y: 595, distance: 57.3
click at [974, 603] on icon "Group Group Group Group Group Group Group same_as same_as ManagesUser Member Me…" at bounding box center [872, 506] width 1332 height 718
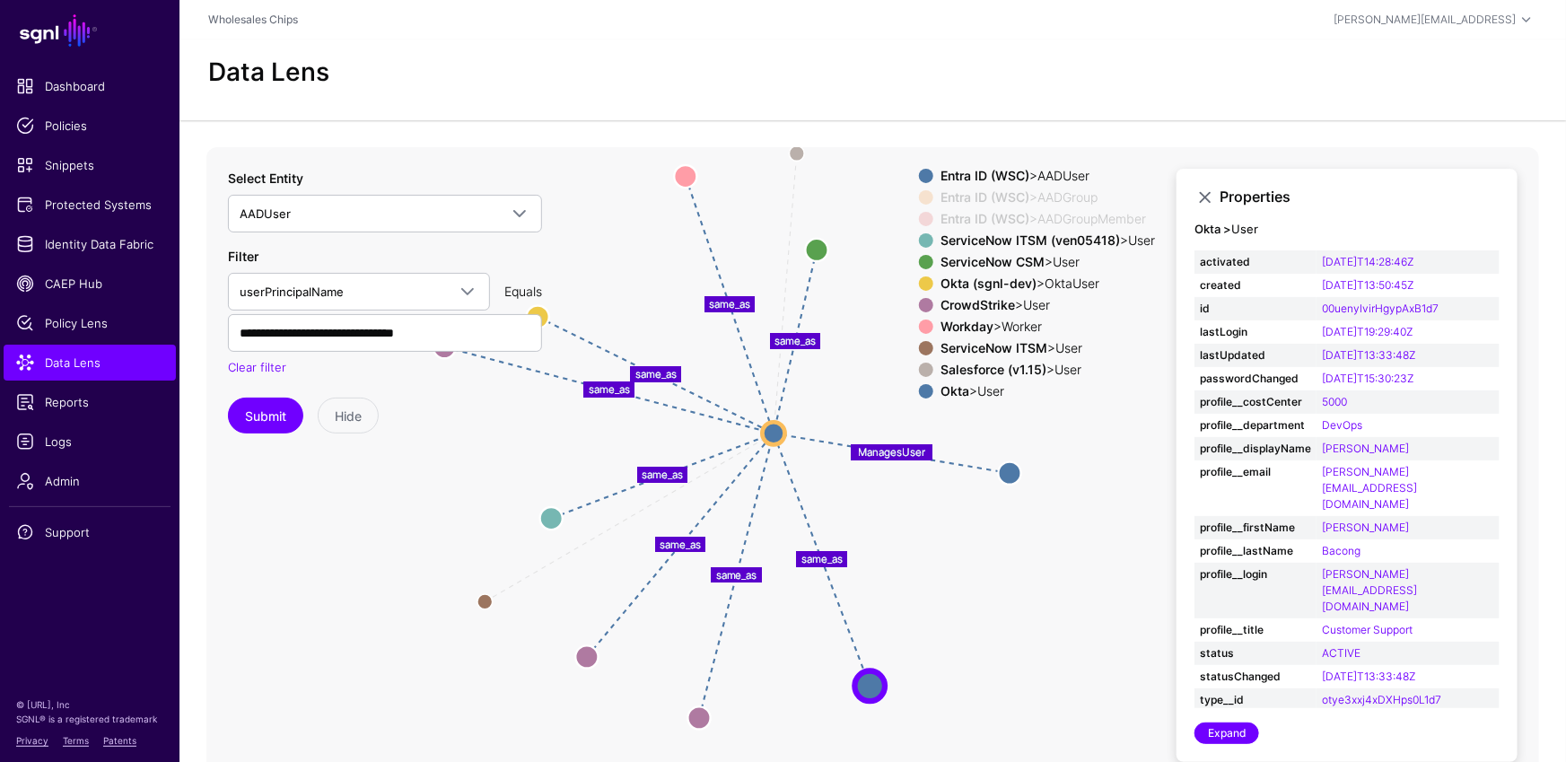
drag, startPoint x: 997, startPoint y: 587, endPoint x: 972, endPoint y: 592, distance: 25.7
click at [972, 592] on icon "Group Group Group Group Group Group Group same_as same_as ManagesUser Member Me…" at bounding box center [872, 506] width 1332 height 718
click at [1227, 669] on link "Expand" at bounding box center [1226, 733] width 65 height 22
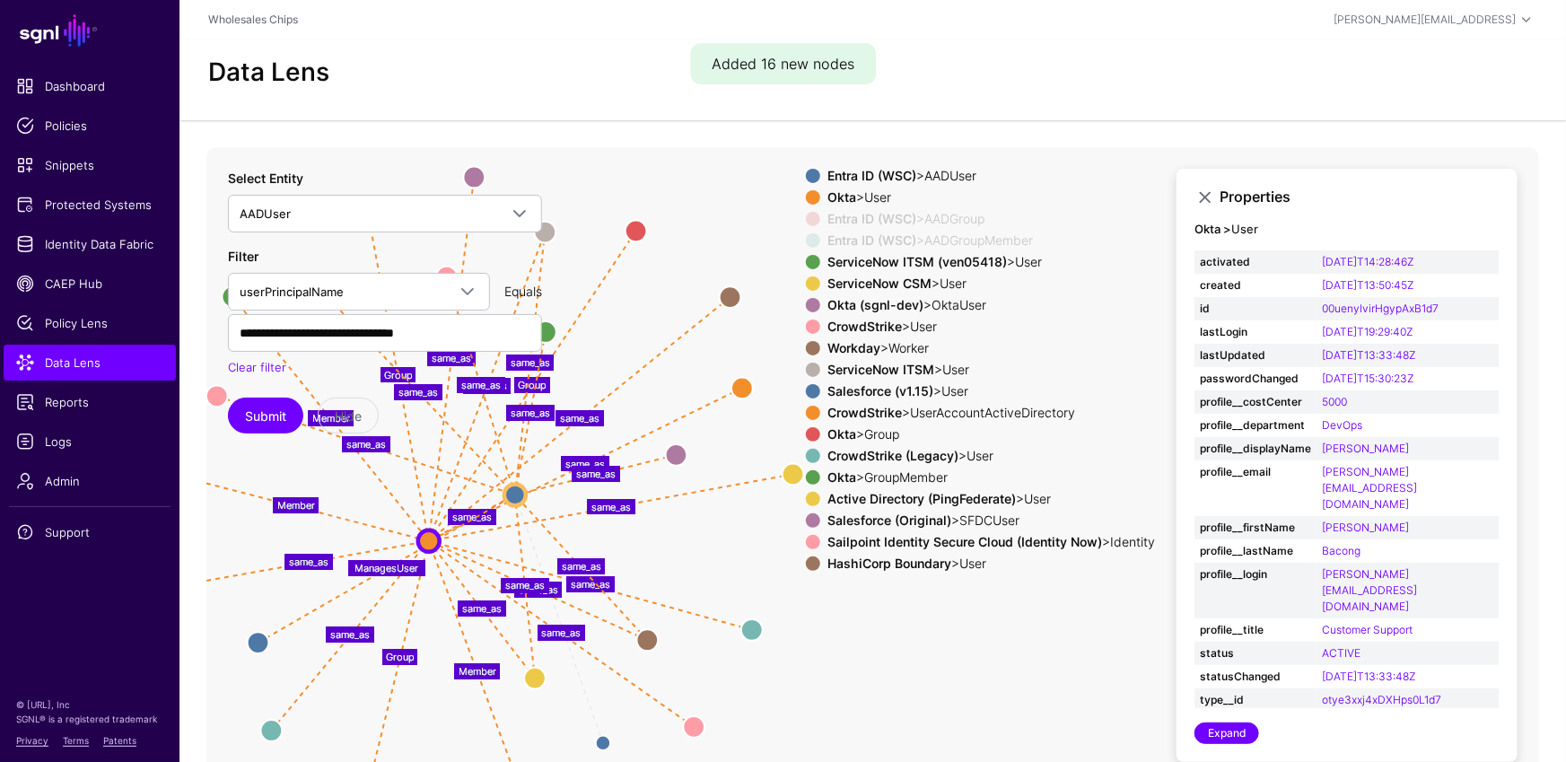
drag, startPoint x: 1126, startPoint y: 600, endPoint x: 736, endPoint y: 589, distance: 390.5
click at [736, 589] on icon "same_as Group Group Group Group Group Group Group same_as same_as same_as Group…" at bounding box center [872, 506] width 1332 height 718
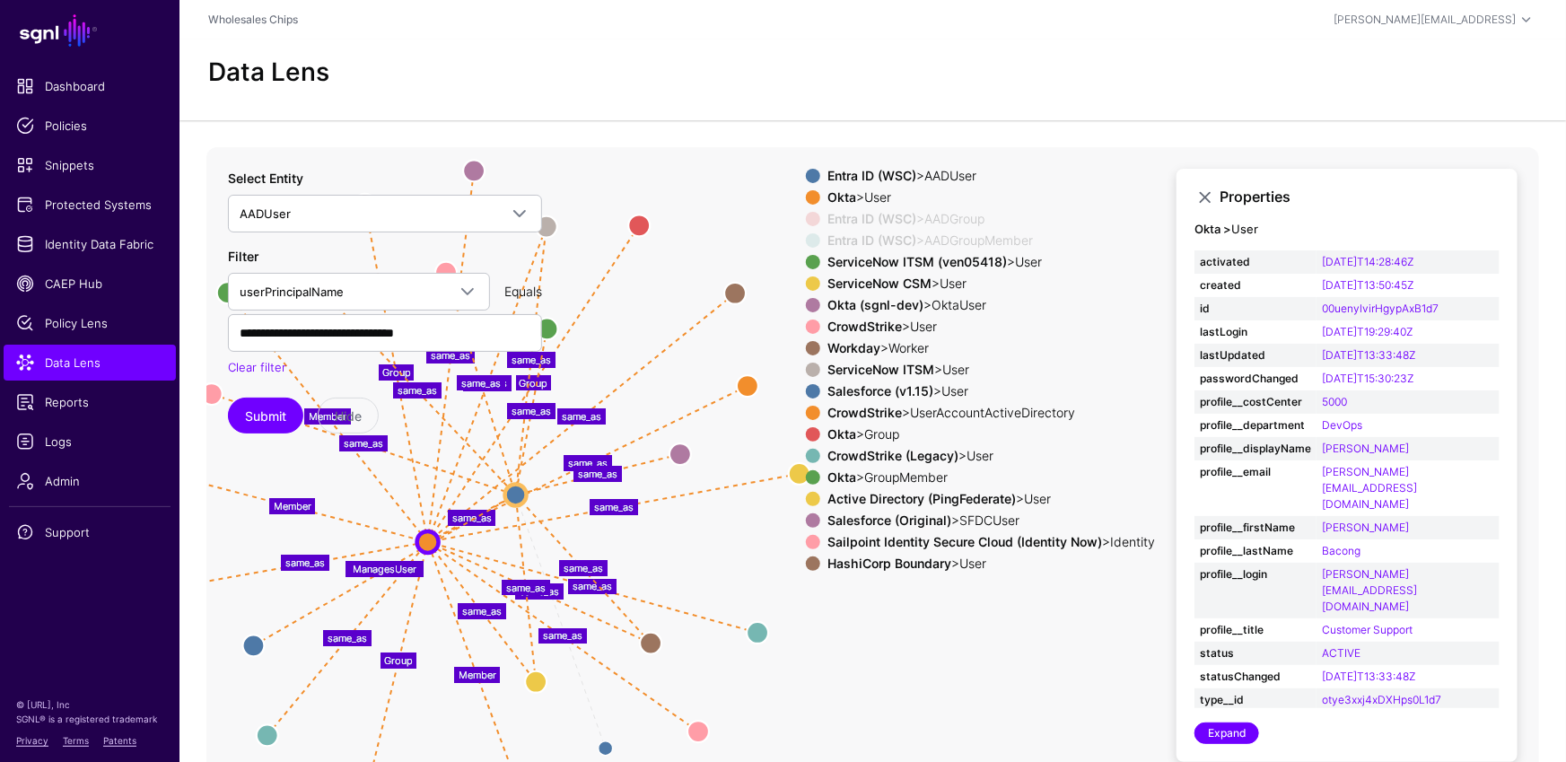
scroll to position [37, 0]
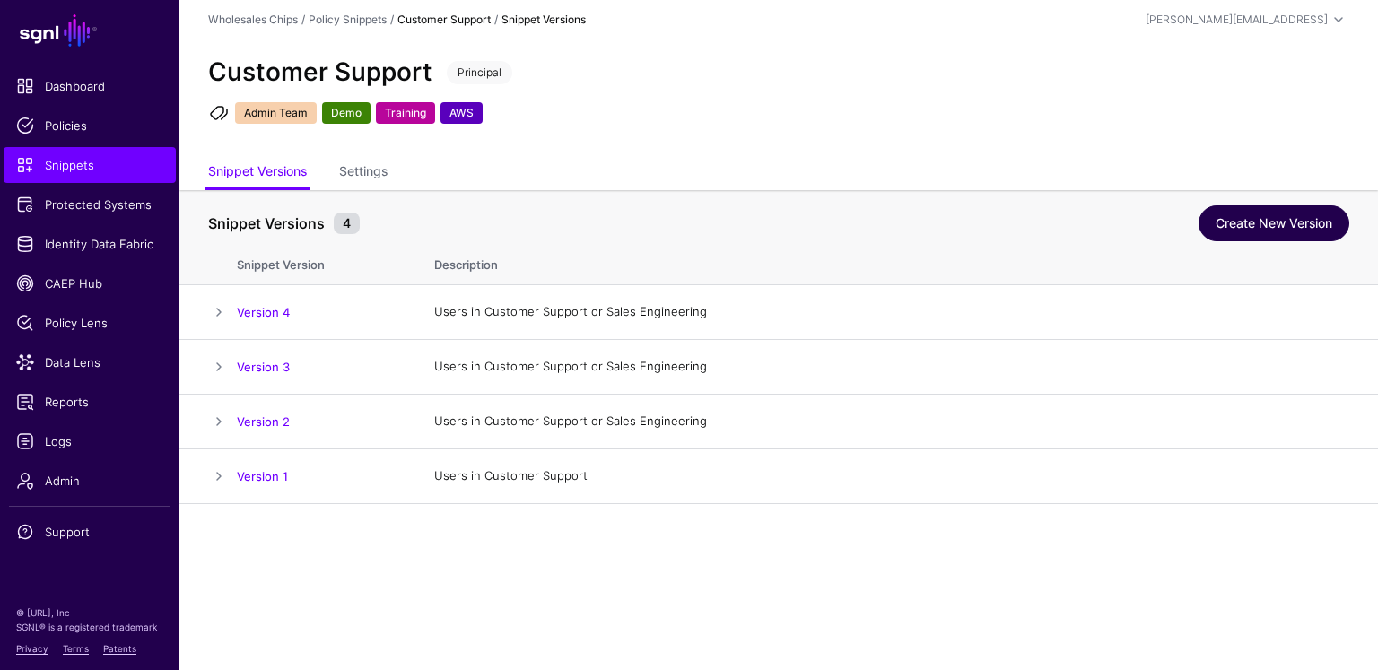
drag, startPoint x: 1249, startPoint y: 214, endPoint x: 1239, endPoint y: 206, distance: 12.8
click at [1249, 214] on link "Create New Version" at bounding box center [1274, 223] width 151 height 36
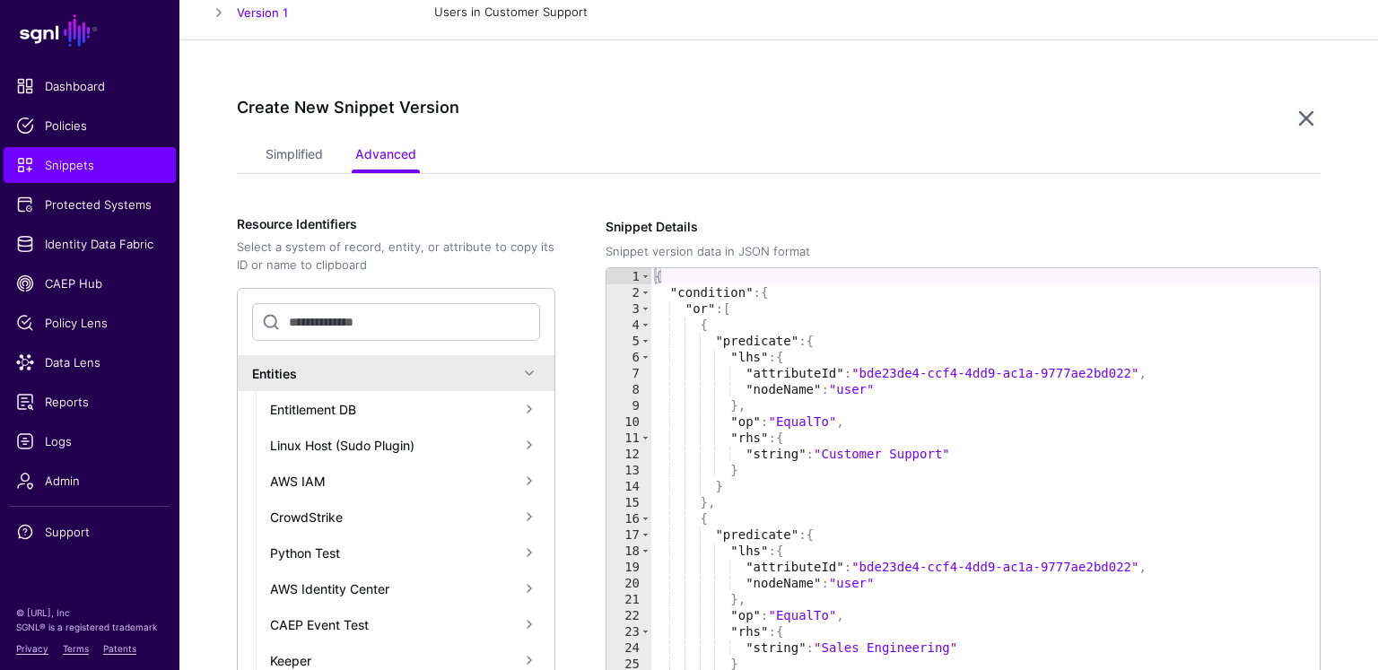
scroll to position [553, 0]
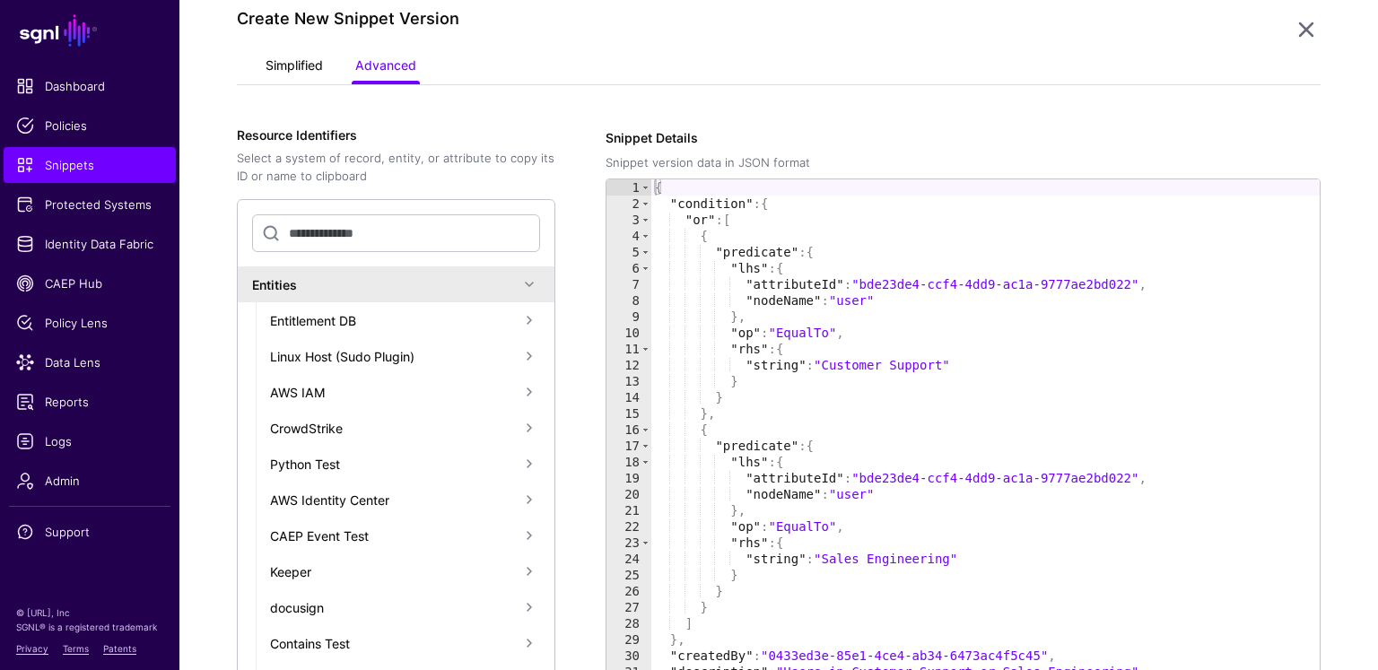
click at [274, 59] on link "Simplified" at bounding box center [294, 67] width 57 height 34
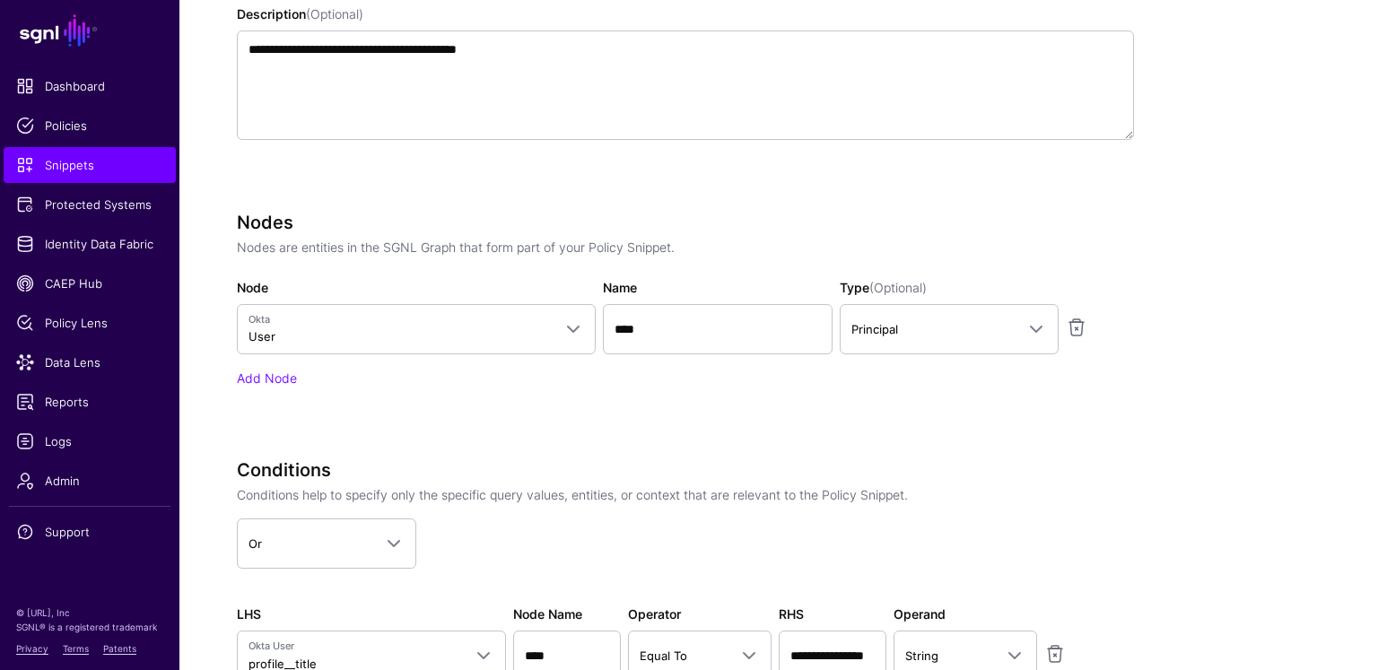
scroll to position [904, 0]
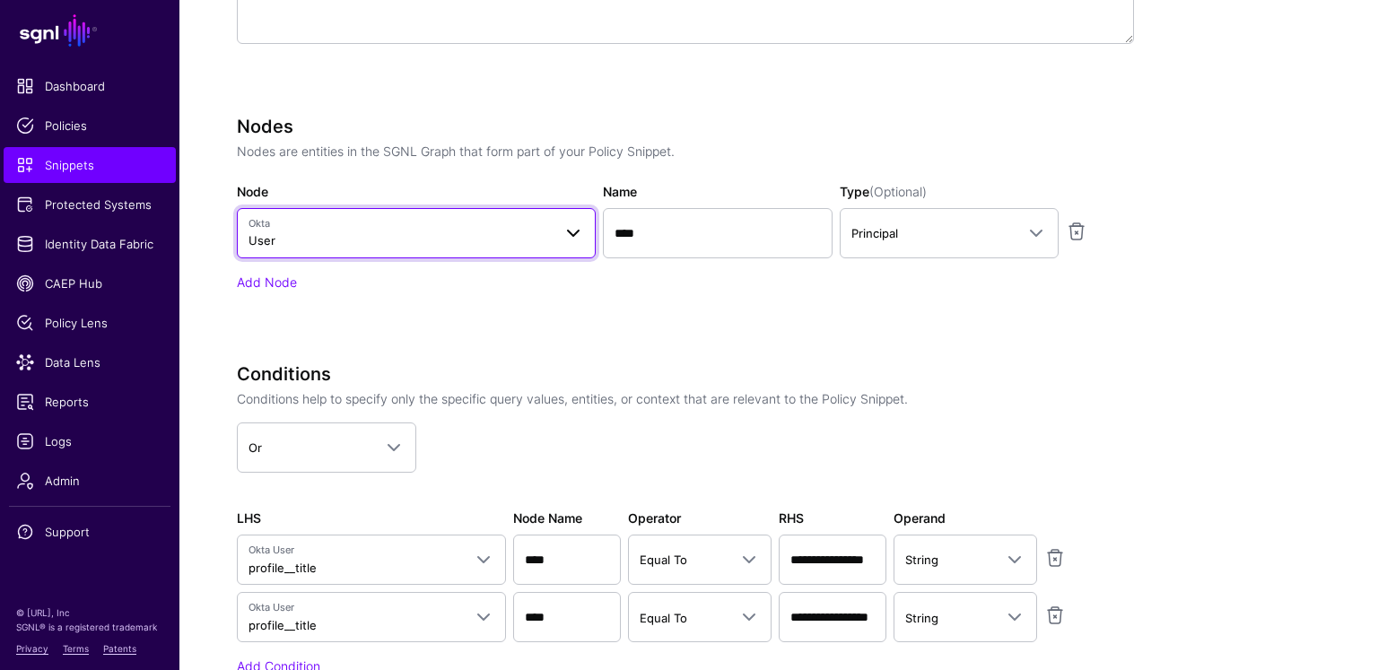
click at [344, 232] on span "Okta User" at bounding box center [400, 233] width 303 height 34
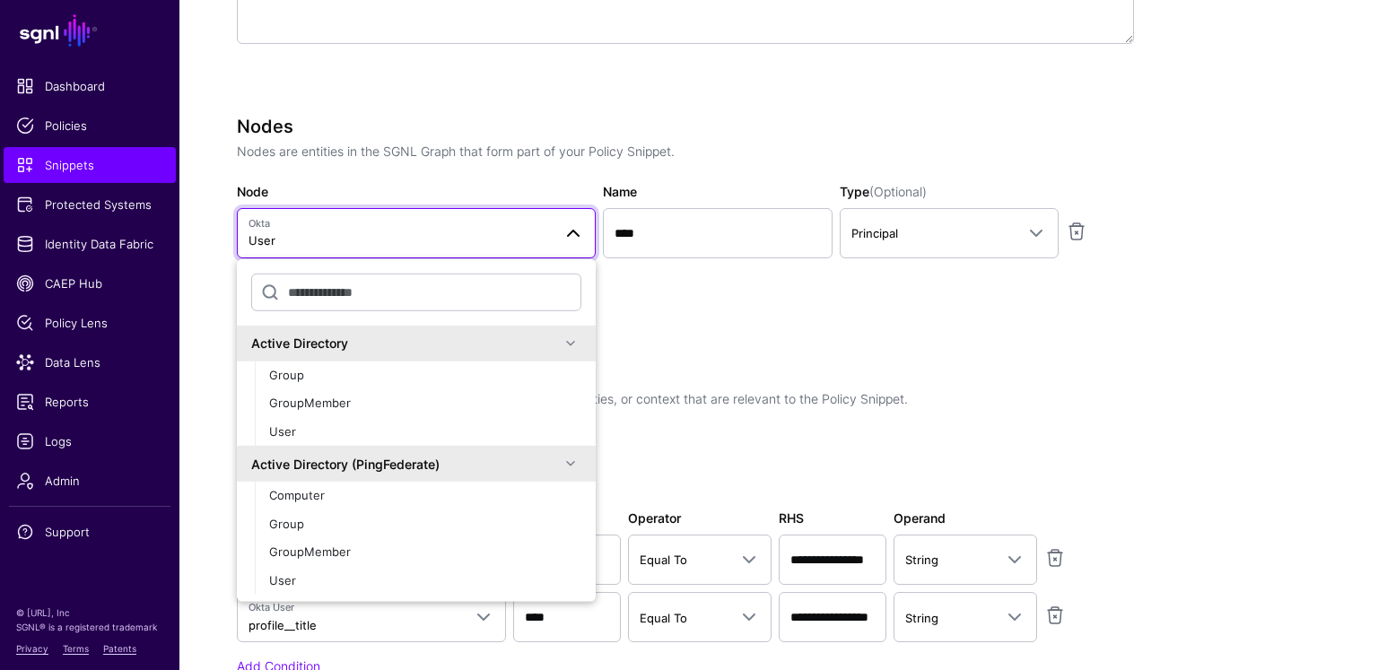
click at [826, 287] on div "Add Node" at bounding box center [685, 282] width 897 height 19
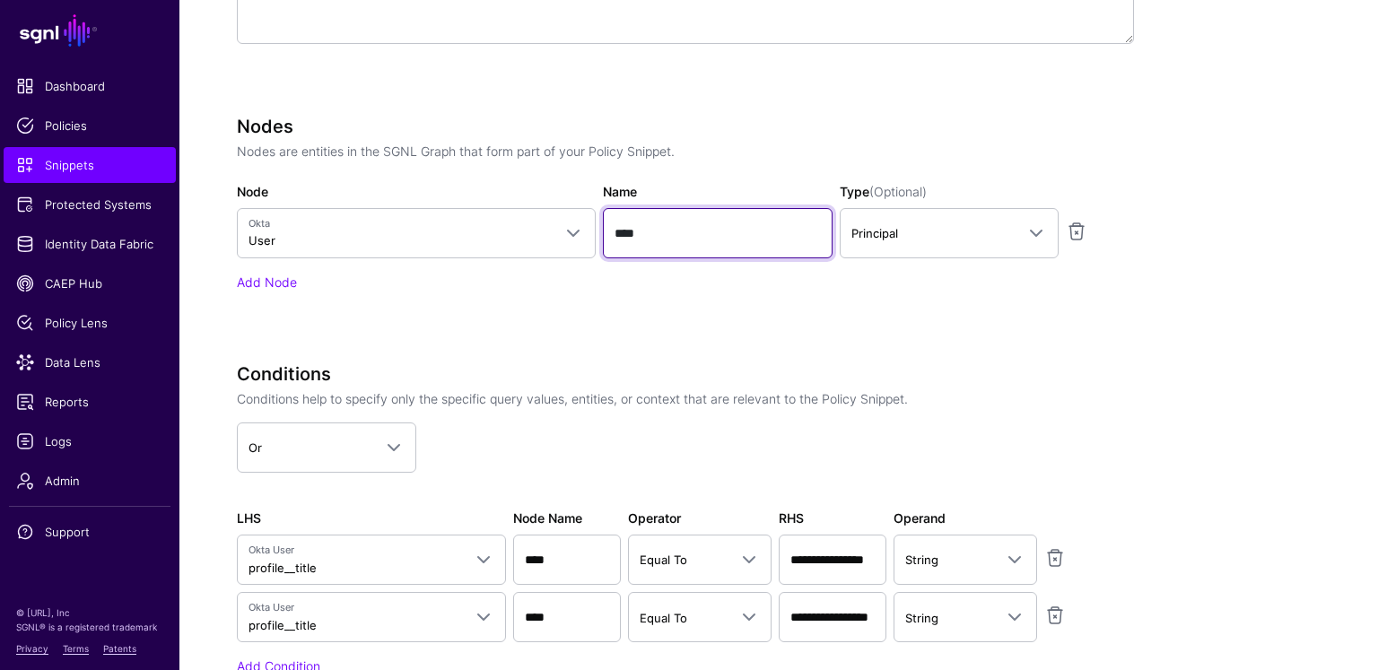
click at [668, 233] on input "****" at bounding box center [718, 233] width 230 height 50
click at [1041, 319] on div "Nodes Nodes are entities in the SGNL Graph that form part of your Policy Snippe…" at bounding box center [685, 229] width 897 height 226
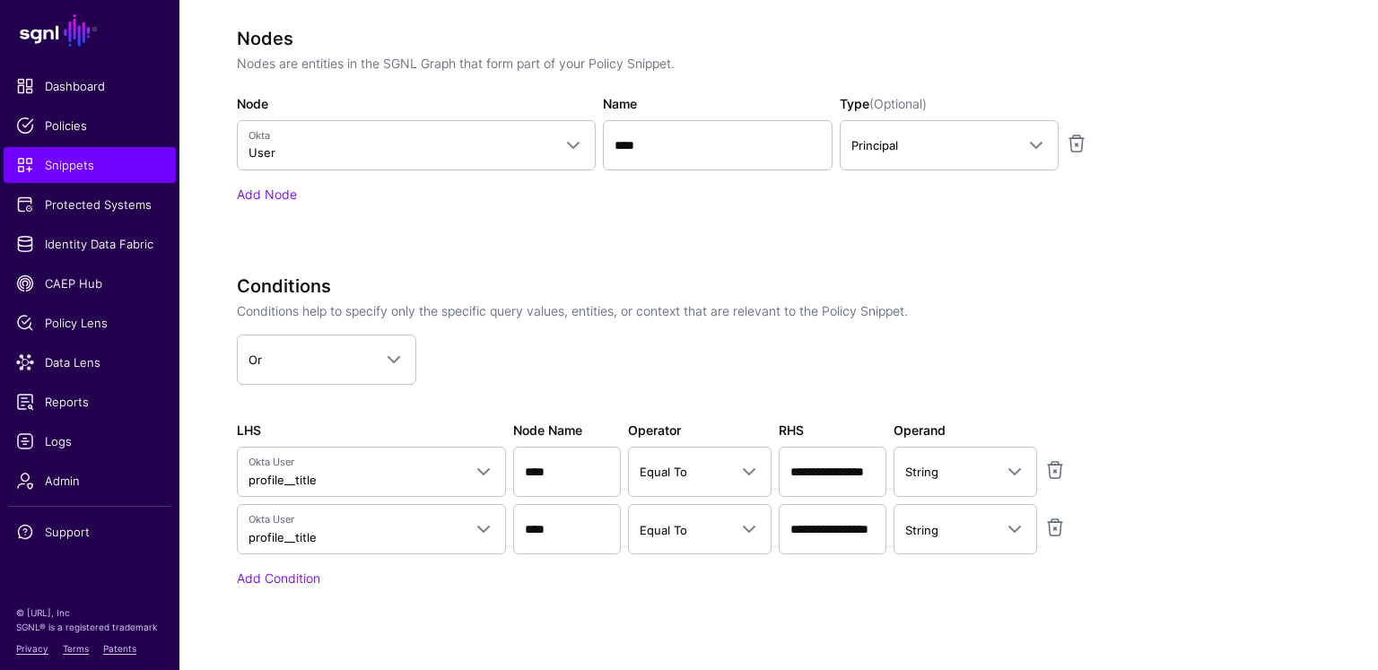
scroll to position [1134, 0]
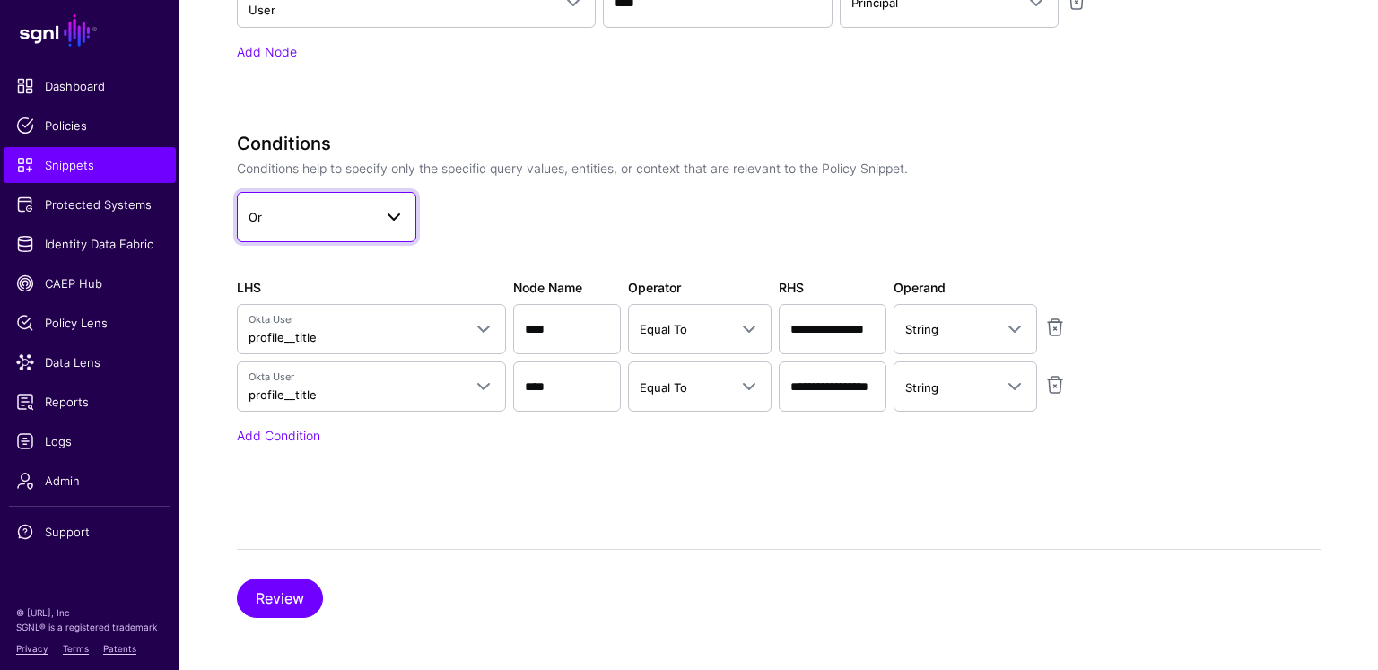
click at [322, 225] on link "Or" at bounding box center [326, 217] width 179 height 50
click at [399, 218] on span at bounding box center [394, 217] width 22 height 22
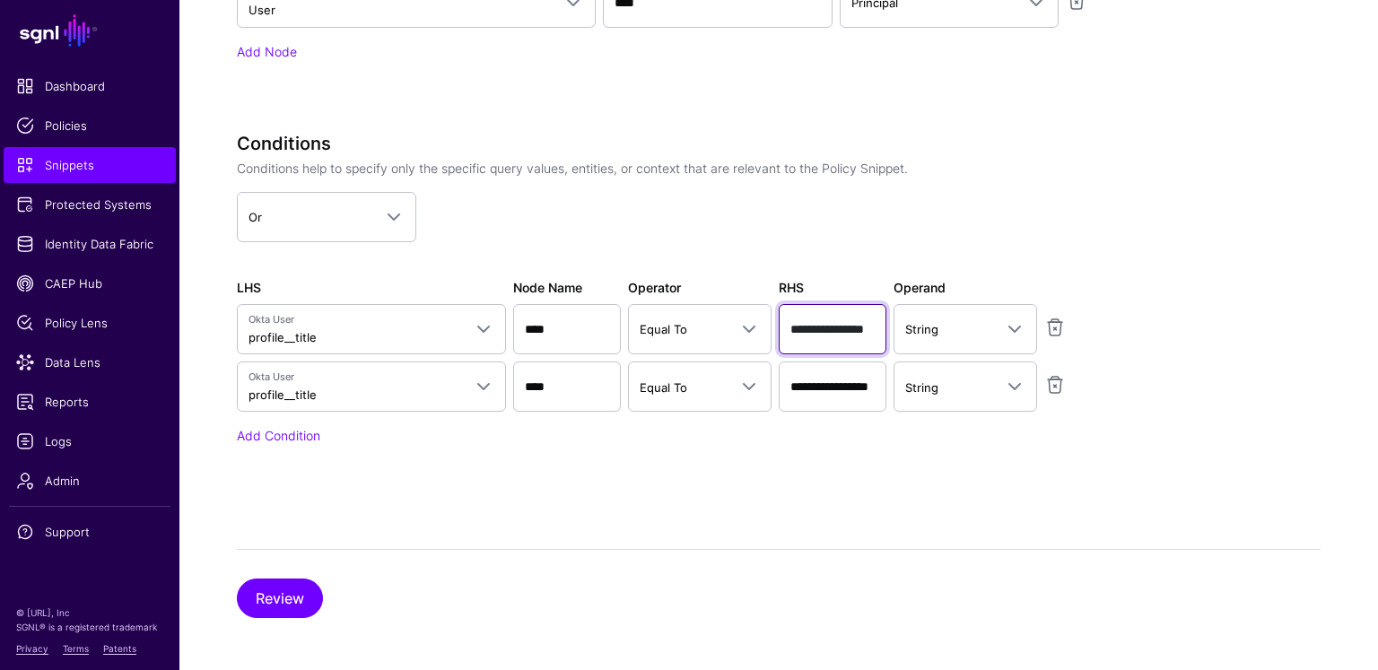
click at [839, 333] on input "**********" at bounding box center [833, 329] width 108 height 50
click at [838, 333] on input "**********" at bounding box center [833, 329] width 108 height 50
click at [835, 389] on input "**********" at bounding box center [833, 387] width 108 height 50
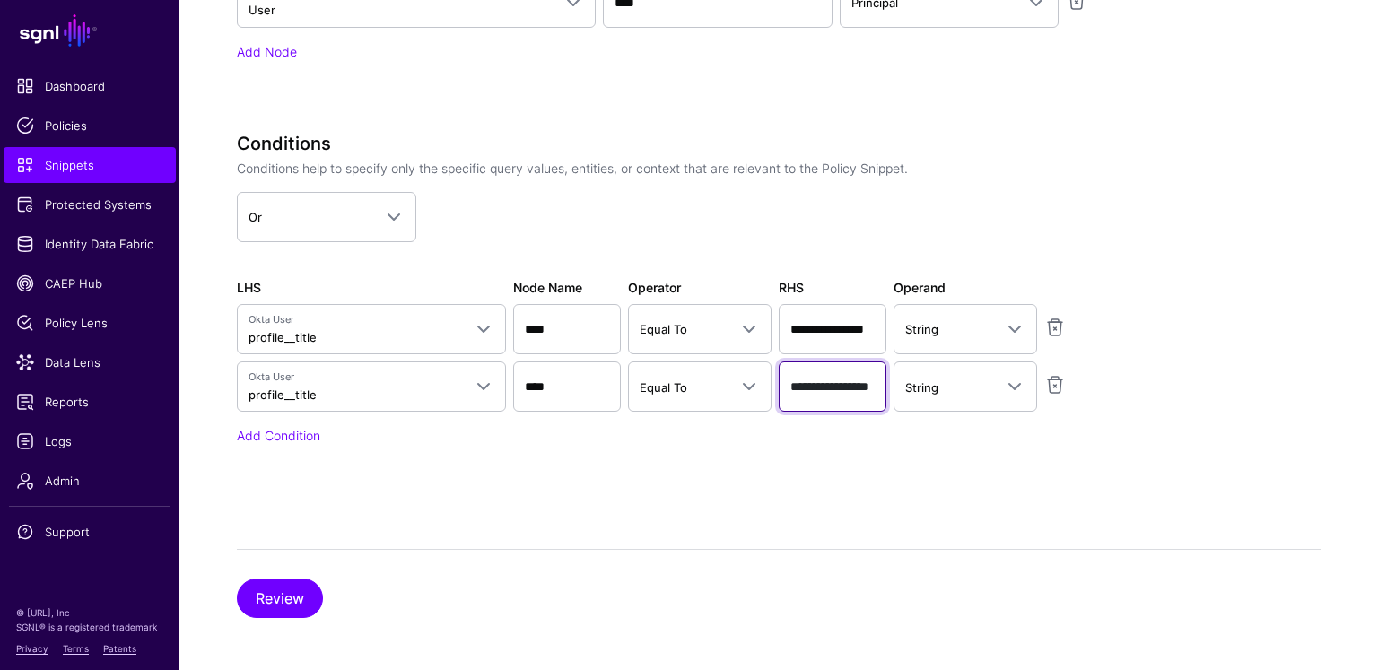
click at [835, 389] on input "**********" at bounding box center [833, 387] width 108 height 50
click at [956, 466] on div "Conditions Conditions help to specify only the specific query values, entities,…" at bounding box center [685, 314] width 897 height 363
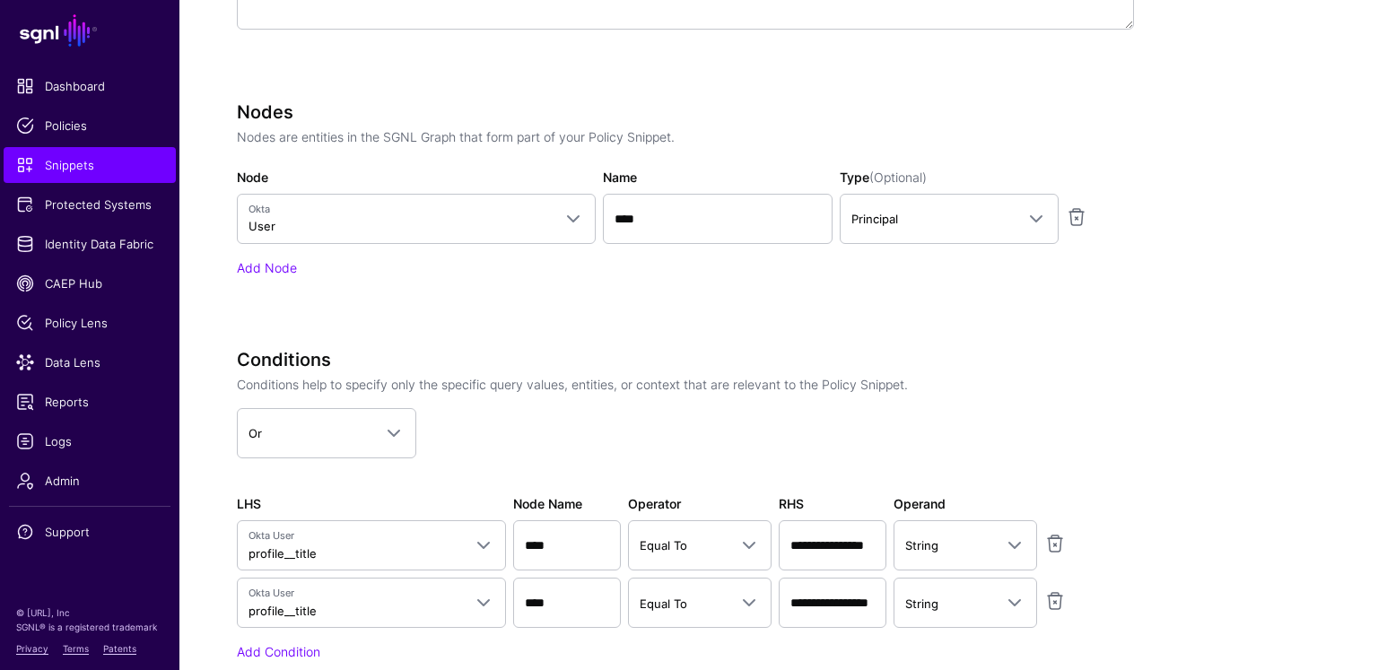
scroll to position [949, 0]
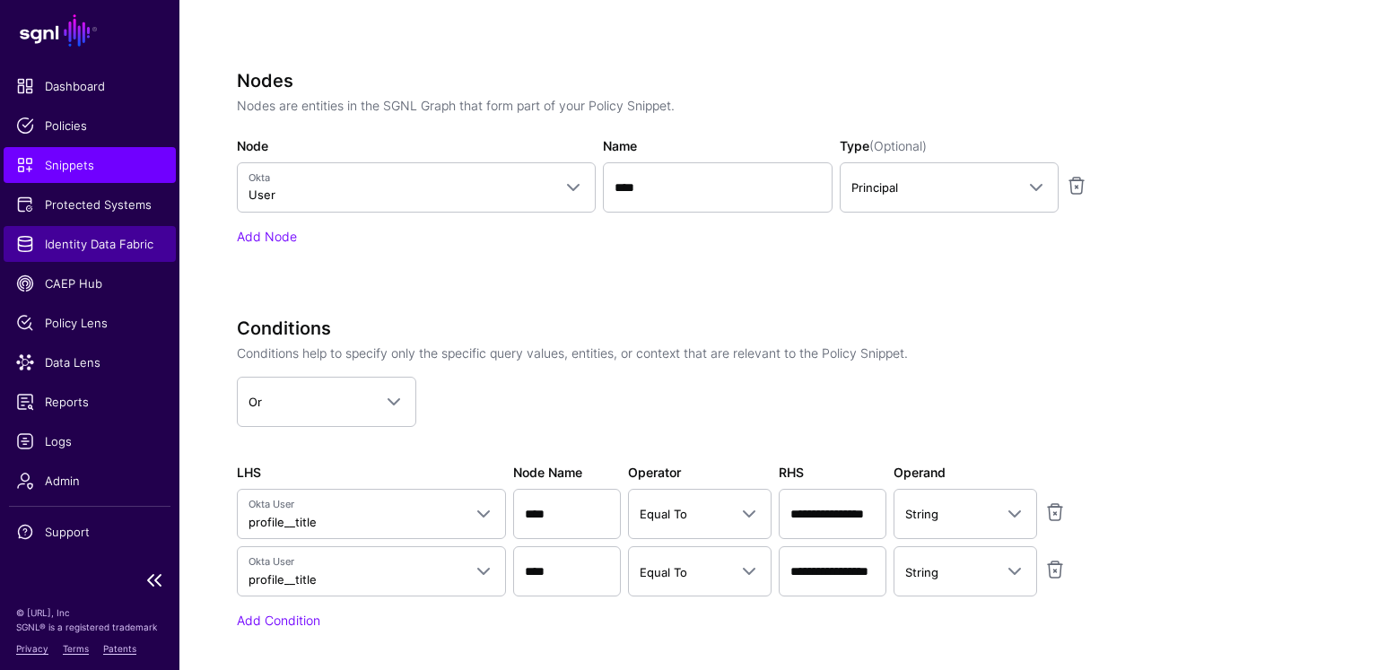
click at [115, 248] on span "Identity Data Fabric" at bounding box center [89, 244] width 147 height 18
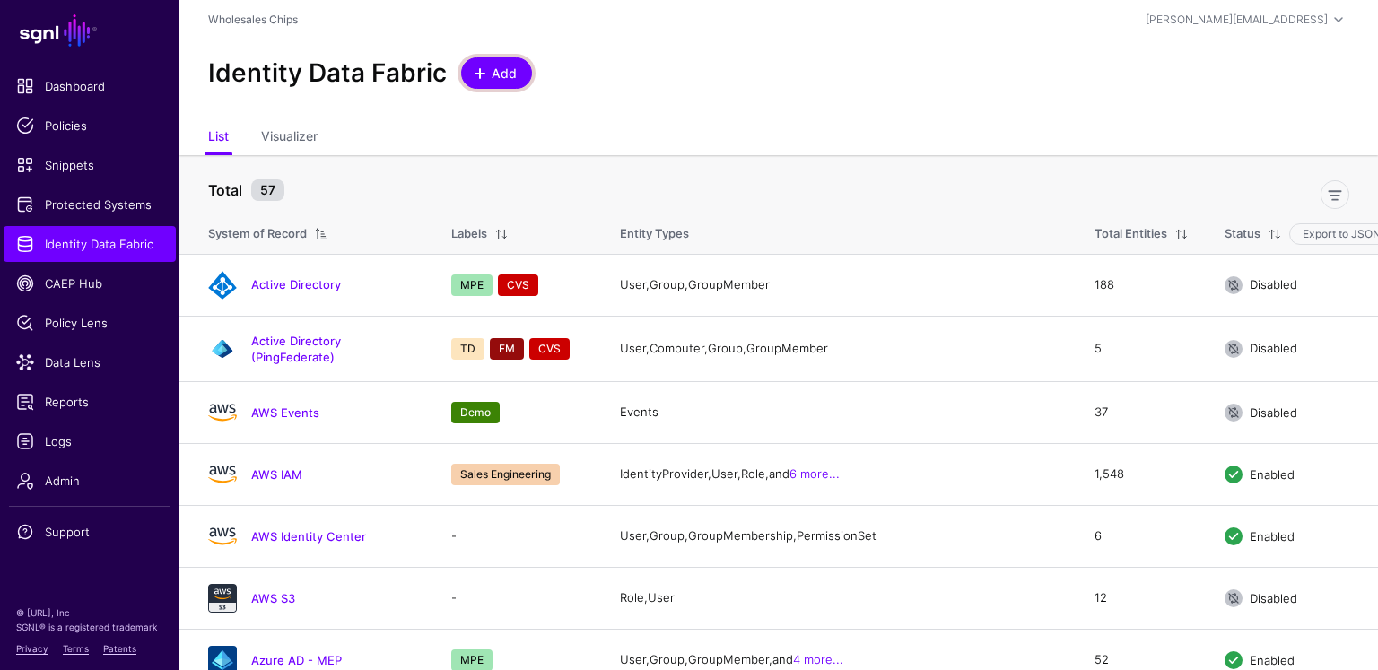
click at [502, 62] on link "Add" at bounding box center [496, 72] width 71 height 31
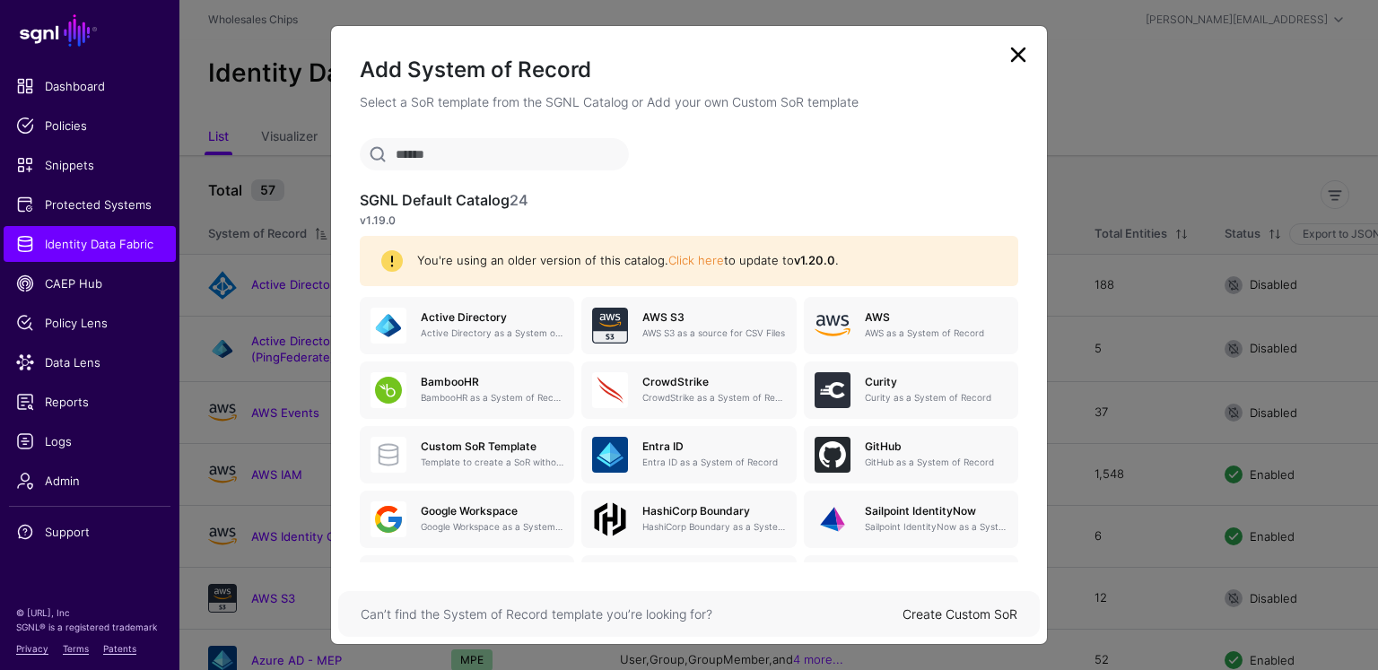
click at [1017, 53] on link at bounding box center [1018, 54] width 29 height 29
click at [1010, 57] on link at bounding box center [1018, 54] width 29 height 29
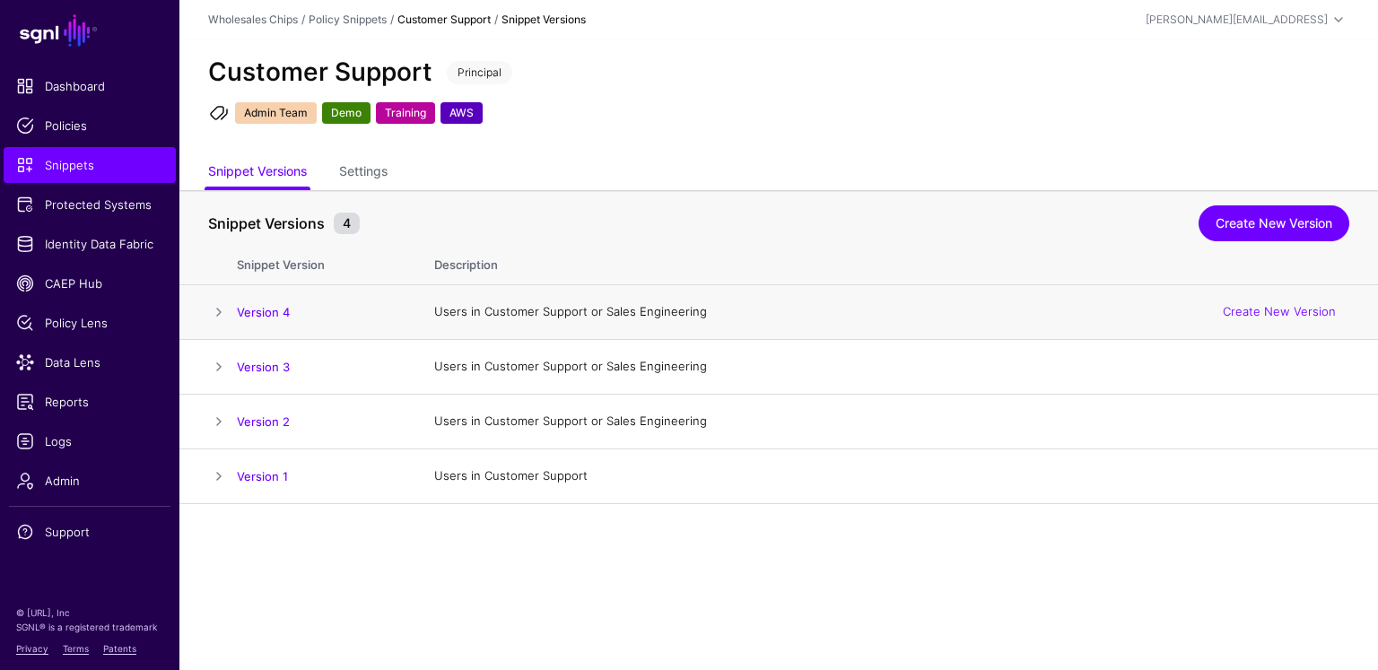
drag, startPoint x: 1284, startPoint y: 310, endPoint x: 1248, endPoint y: 288, distance: 42.3
click at [1284, 310] on link "Create New Version" at bounding box center [1279, 311] width 113 height 14
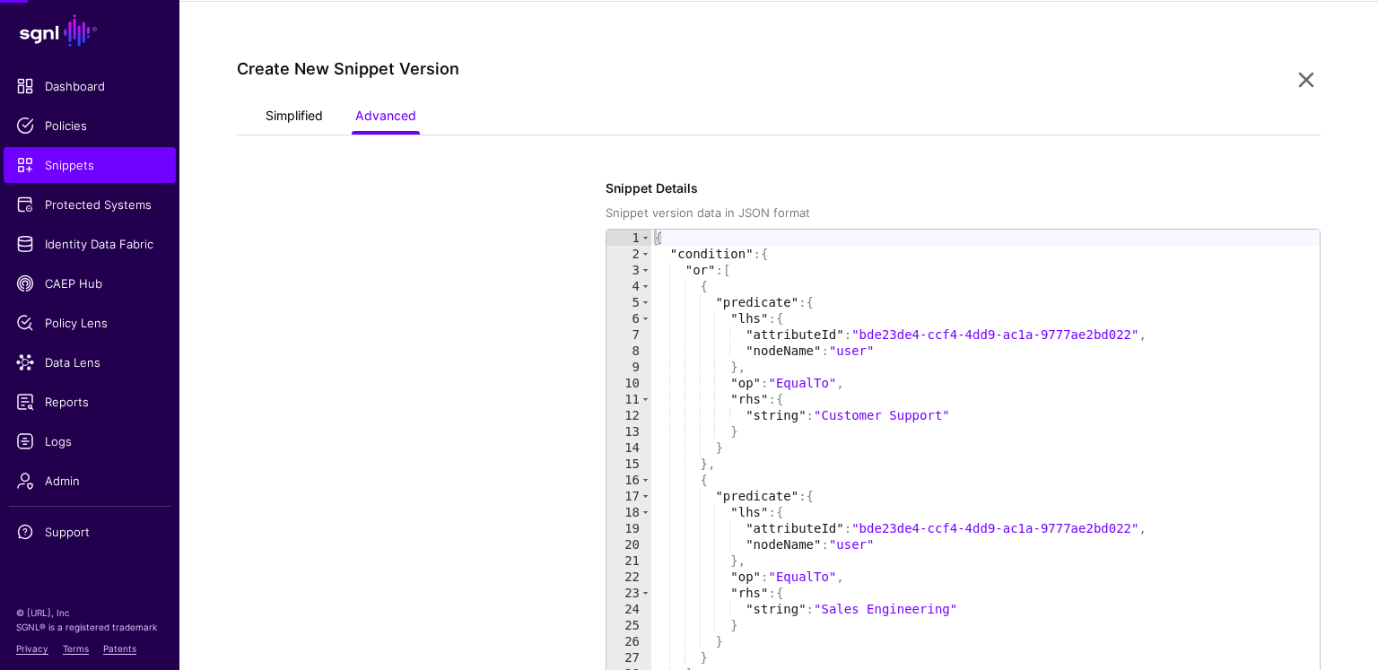
click at [284, 115] on link "Simplified" at bounding box center [294, 117] width 57 height 34
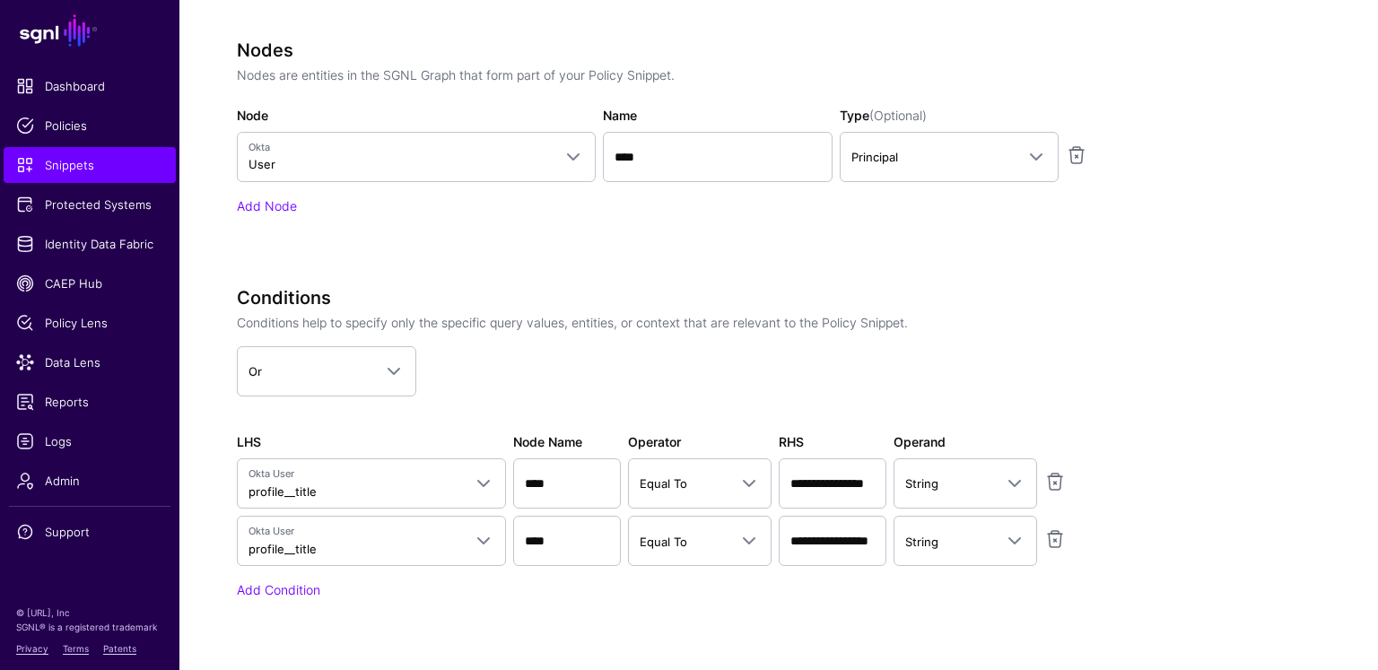
scroll to position [990, 0]
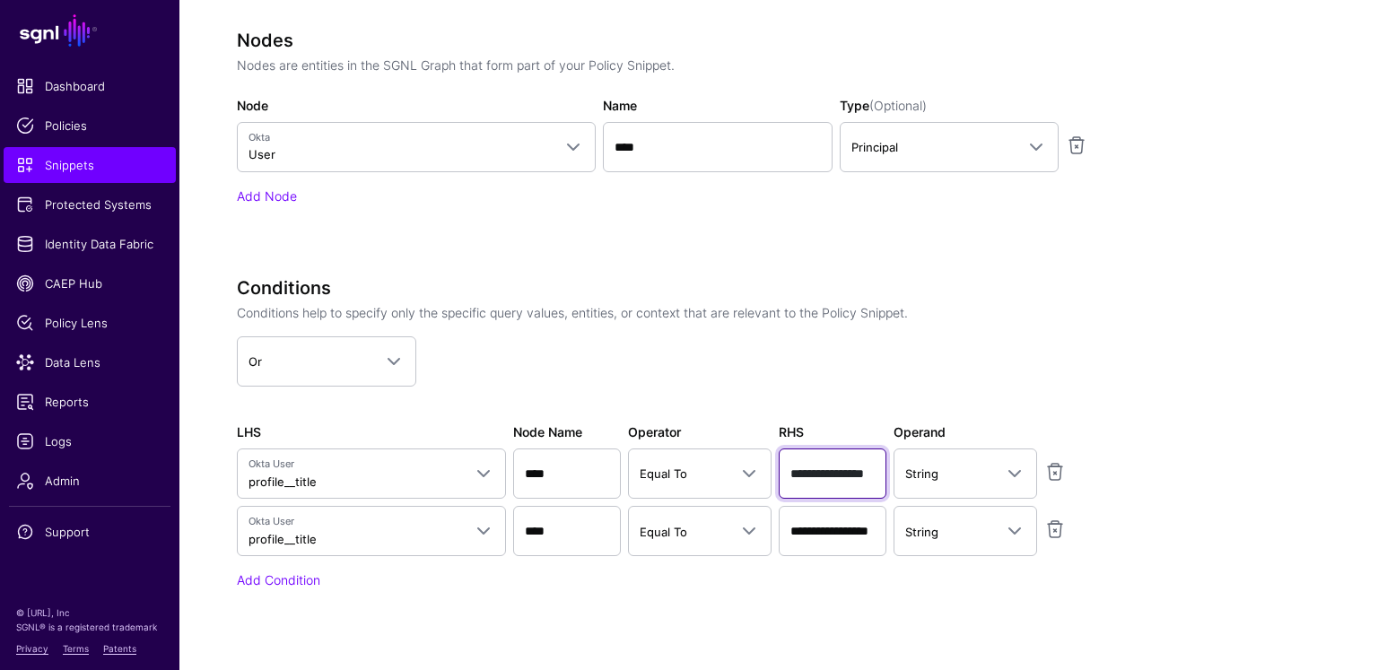
click at [836, 467] on input "**********" at bounding box center [833, 474] width 108 height 50
click at [728, 463] on span at bounding box center [744, 474] width 32 height 22
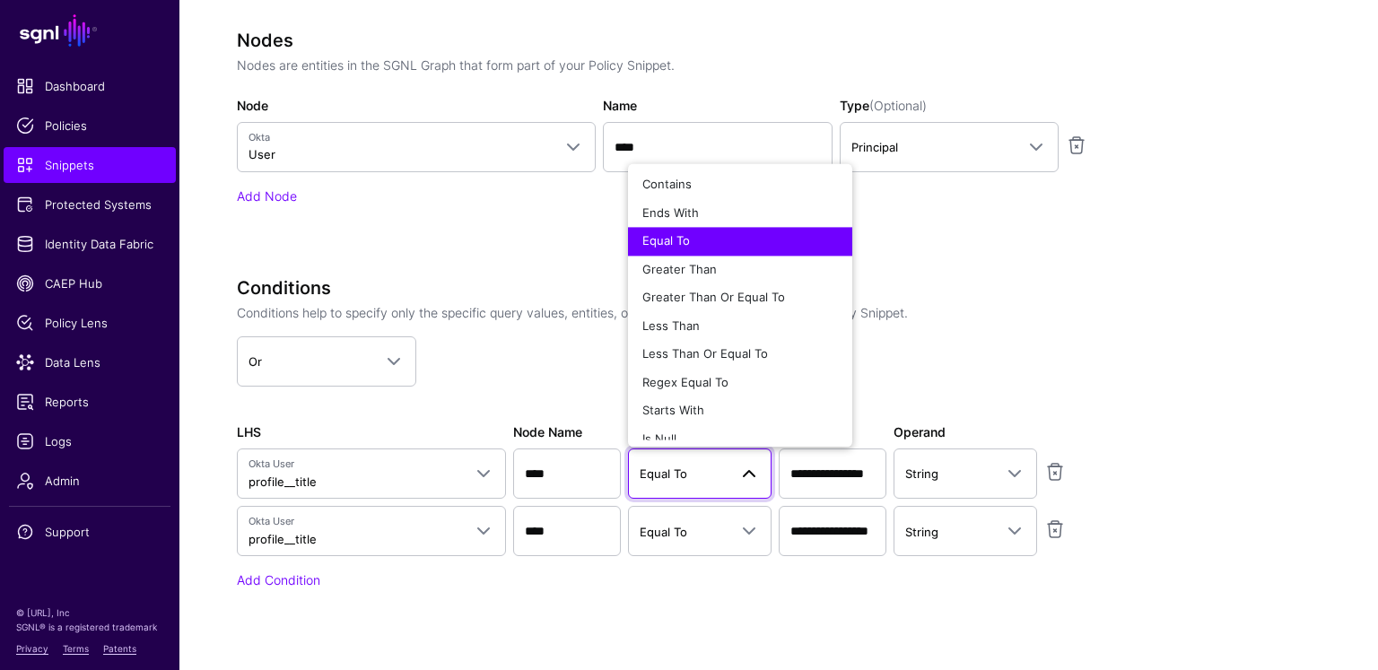
click at [519, 223] on div "Nodes Nodes are entities in the SGNL Graph that form part of your Policy Snippe…" at bounding box center [685, 143] width 897 height 226
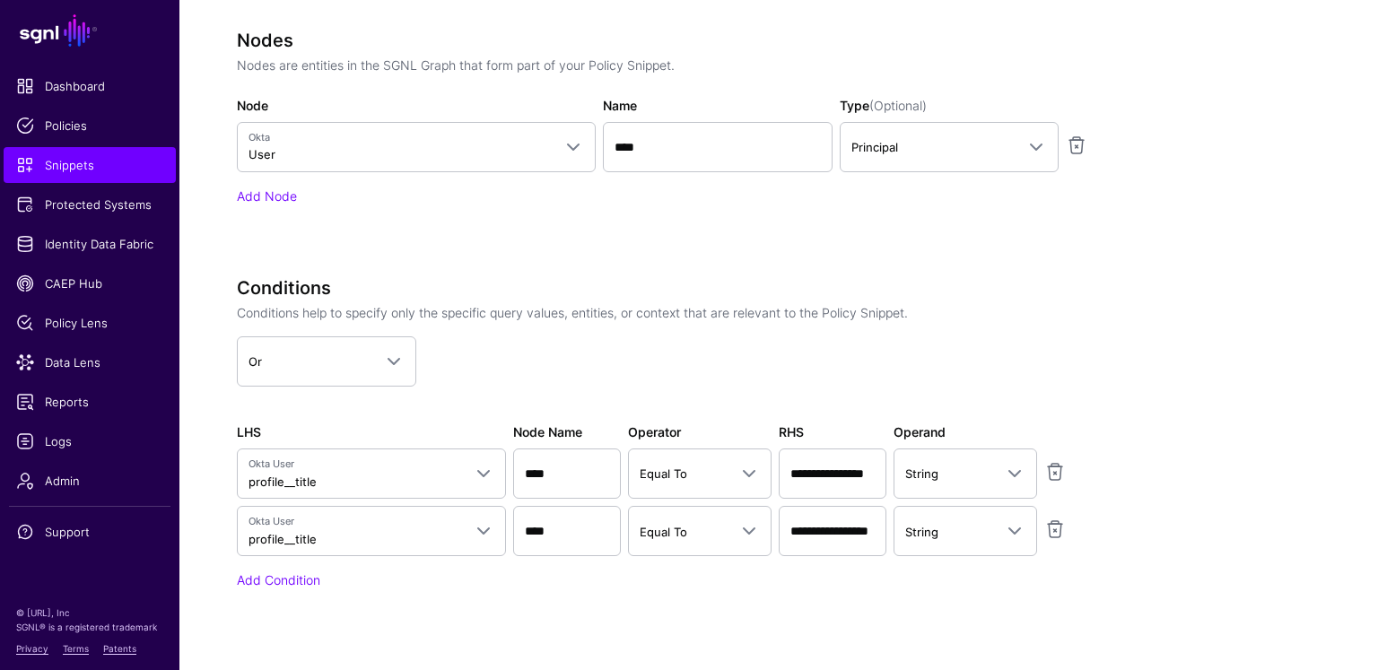
click at [803, 245] on div "Nodes Nodes are entities in the SGNL Graph that form part of your Policy Snippe…" at bounding box center [685, 143] width 897 height 226
click at [129, 248] on span "Identity Data Fabric" at bounding box center [89, 244] width 147 height 18
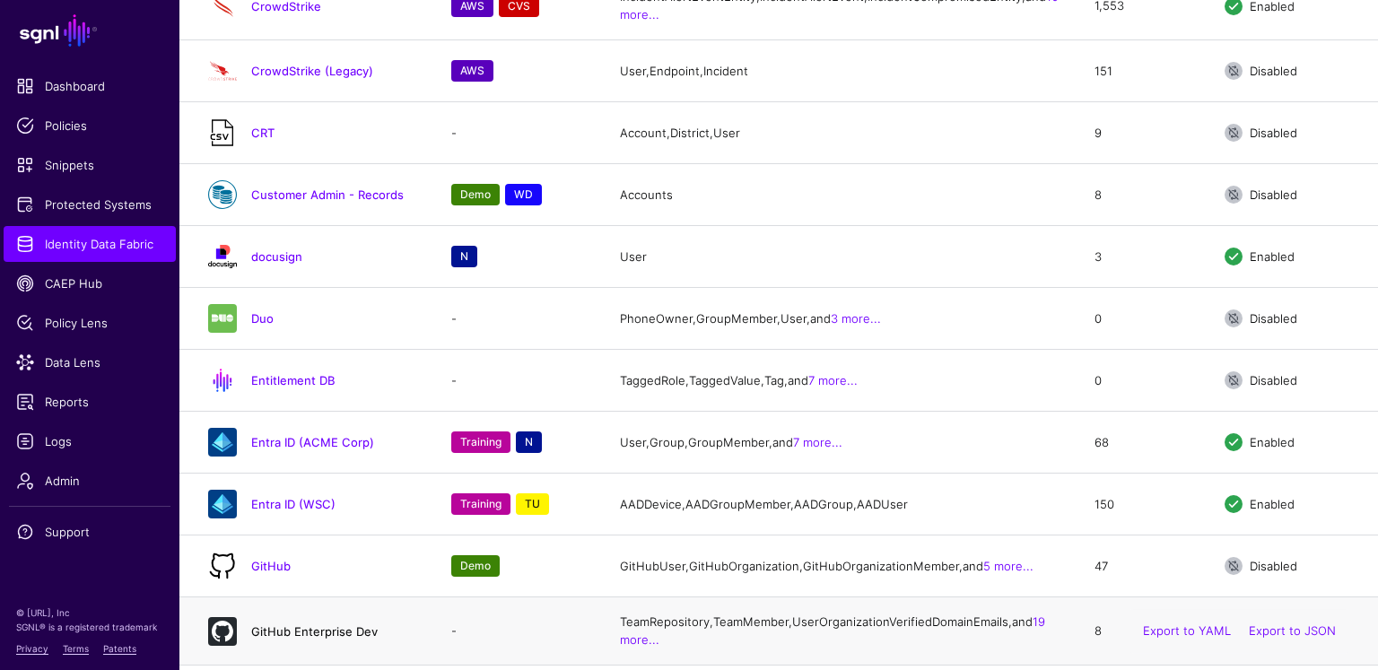
scroll to position [1827, 0]
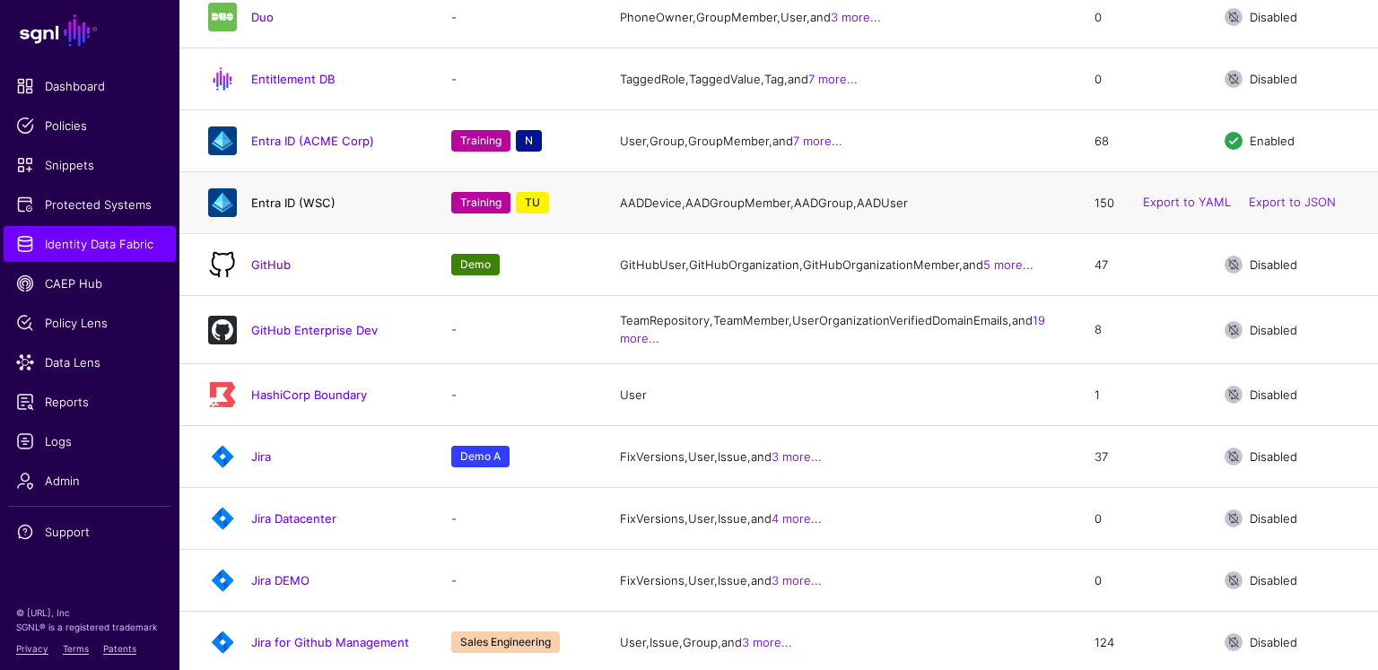
click at [277, 210] on link "Entra ID (WSC)" at bounding box center [293, 203] width 84 height 14
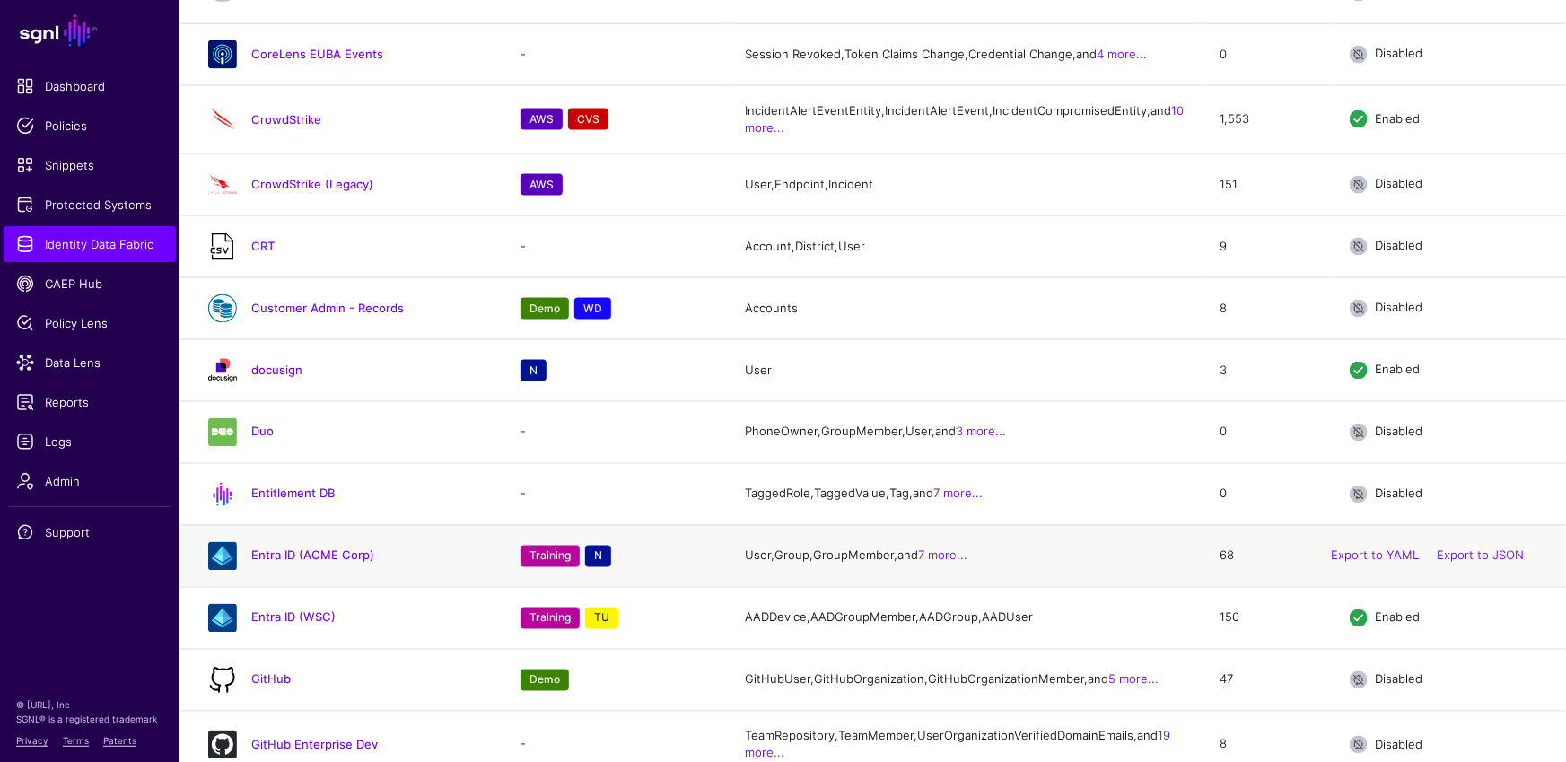
scroll to position [1561, 0]
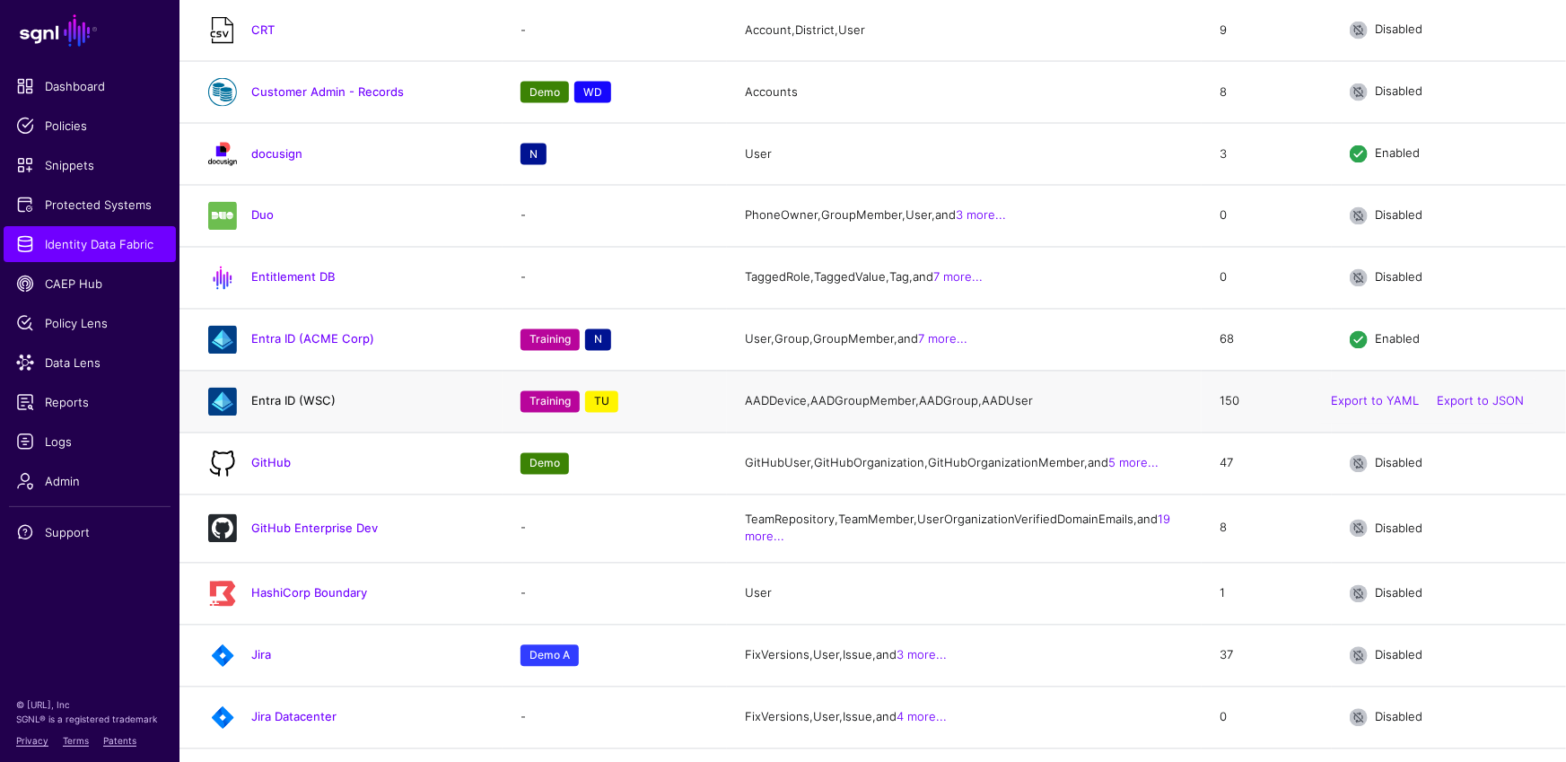
click at [323, 408] on link "Entra ID (WSC)" at bounding box center [293, 401] width 84 height 14
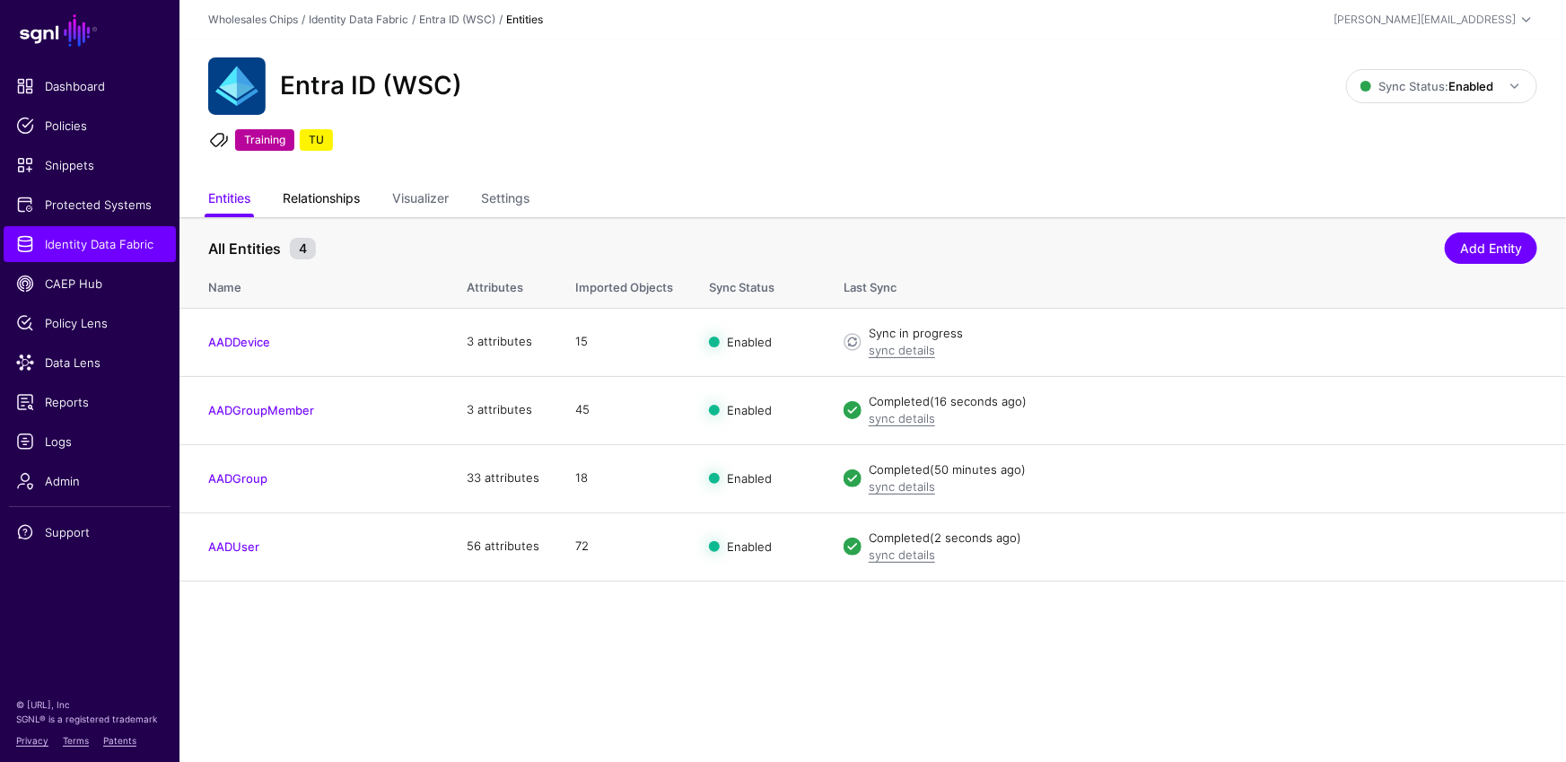
click at [328, 190] on link "Relationships" at bounding box center [321, 200] width 77 height 34
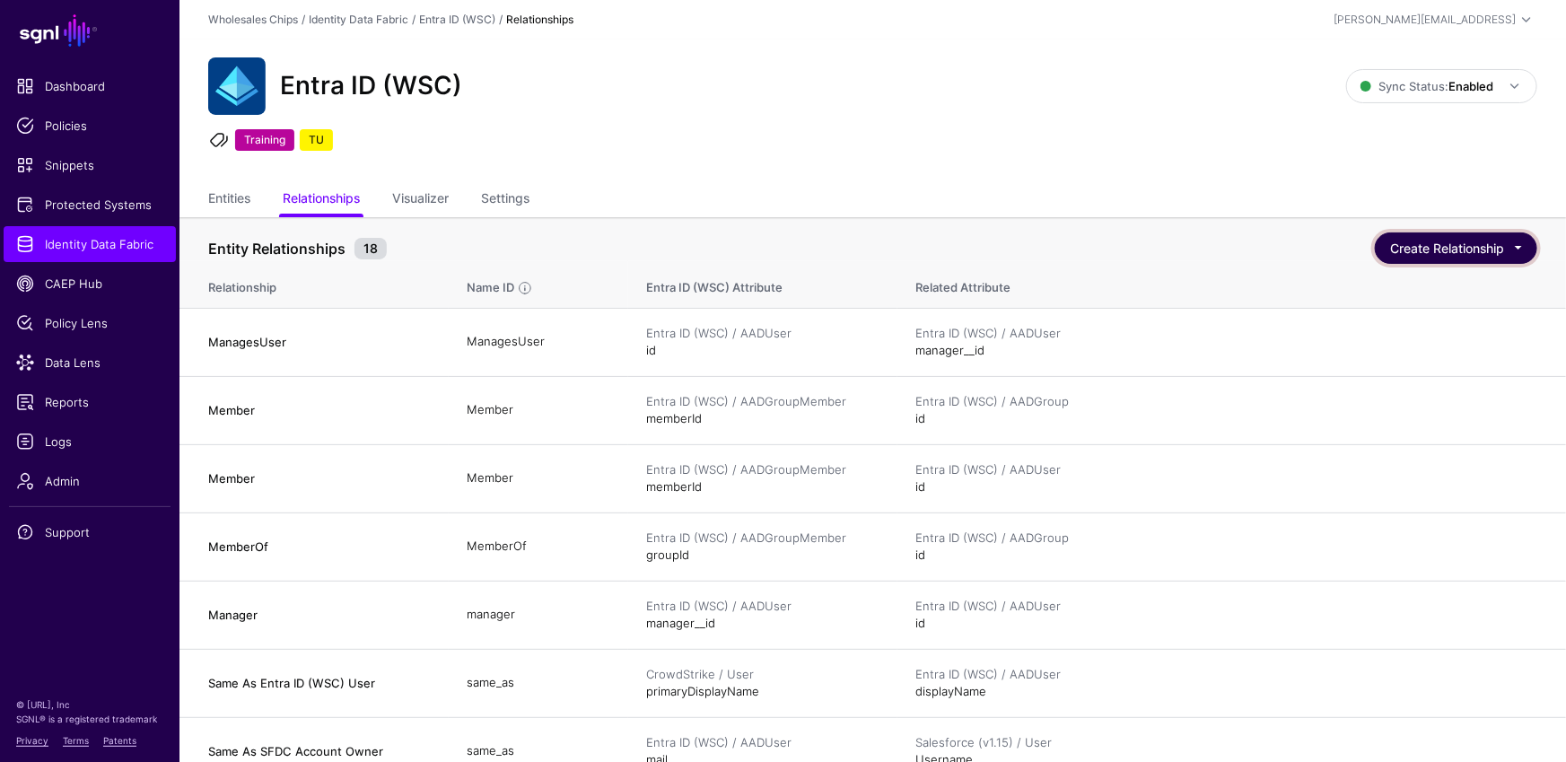
click at [1377, 256] on button "Create Relationship" at bounding box center [1456, 247] width 162 height 31
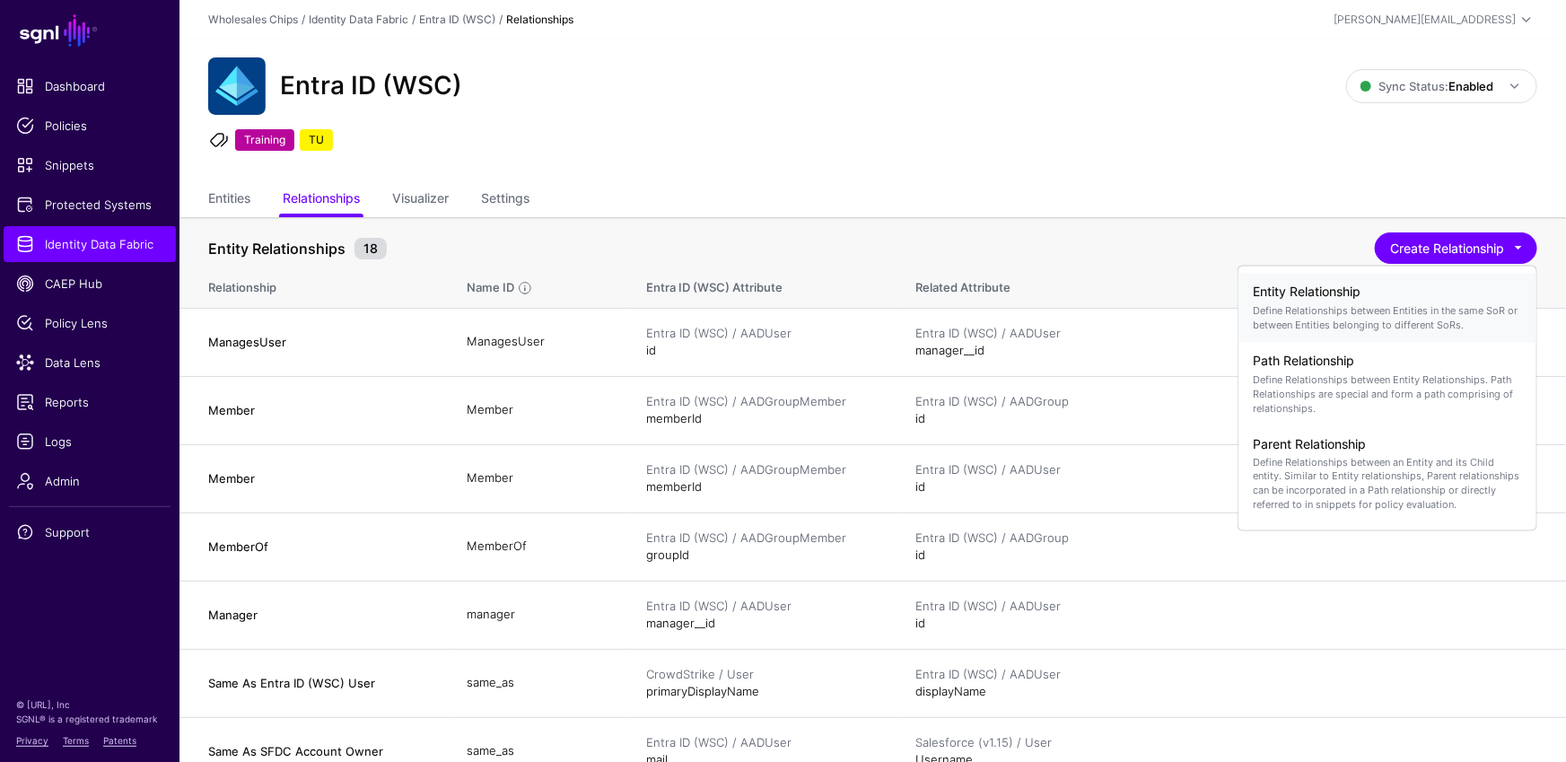
click at [1371, 299] on h4 "Entity Relationship" at bounding box center [1387, 291] width 269 height 15
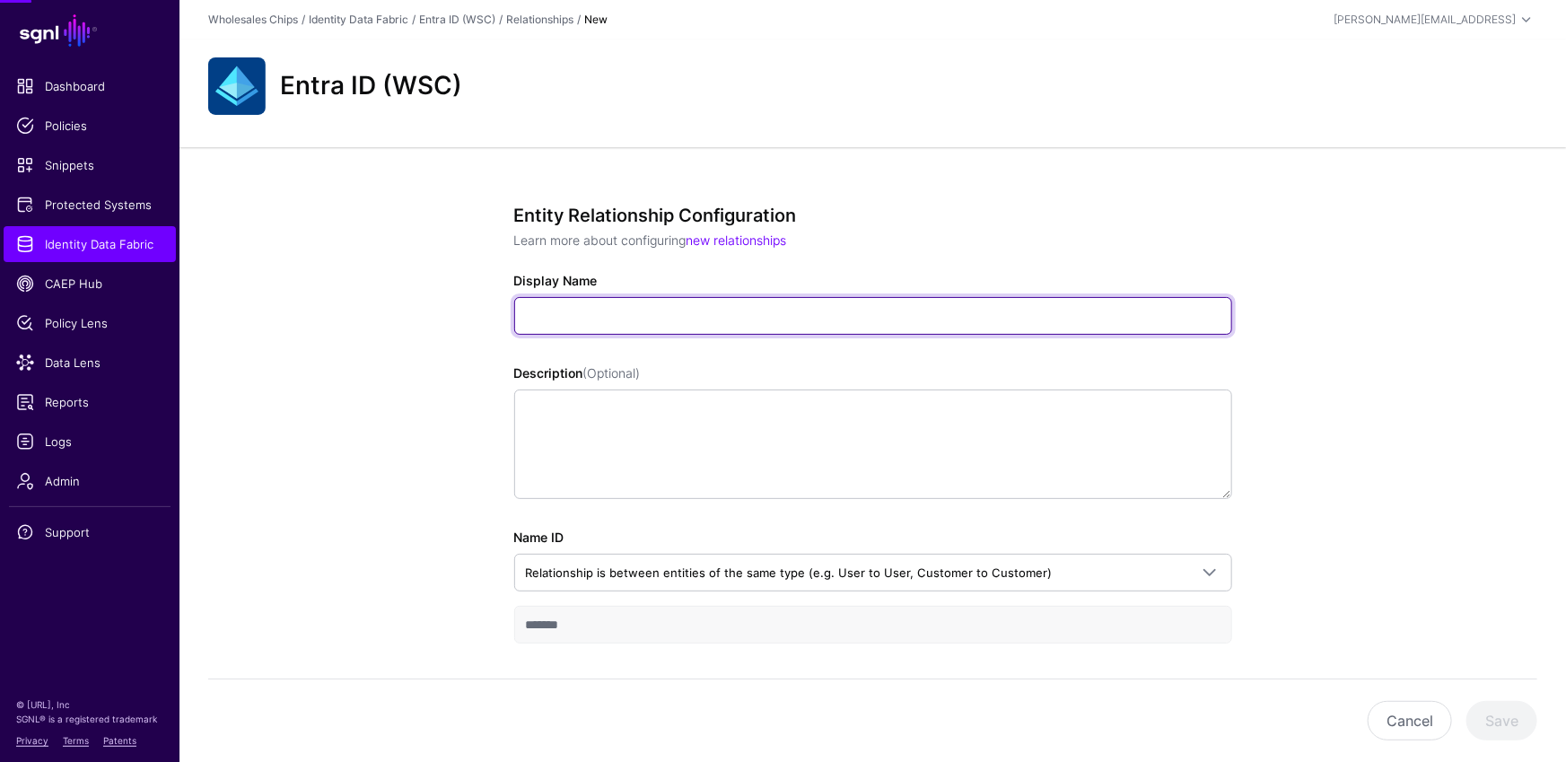
click at [717, 308] on input "Display Name" at bounding box center [873, 316] width 718 height 38
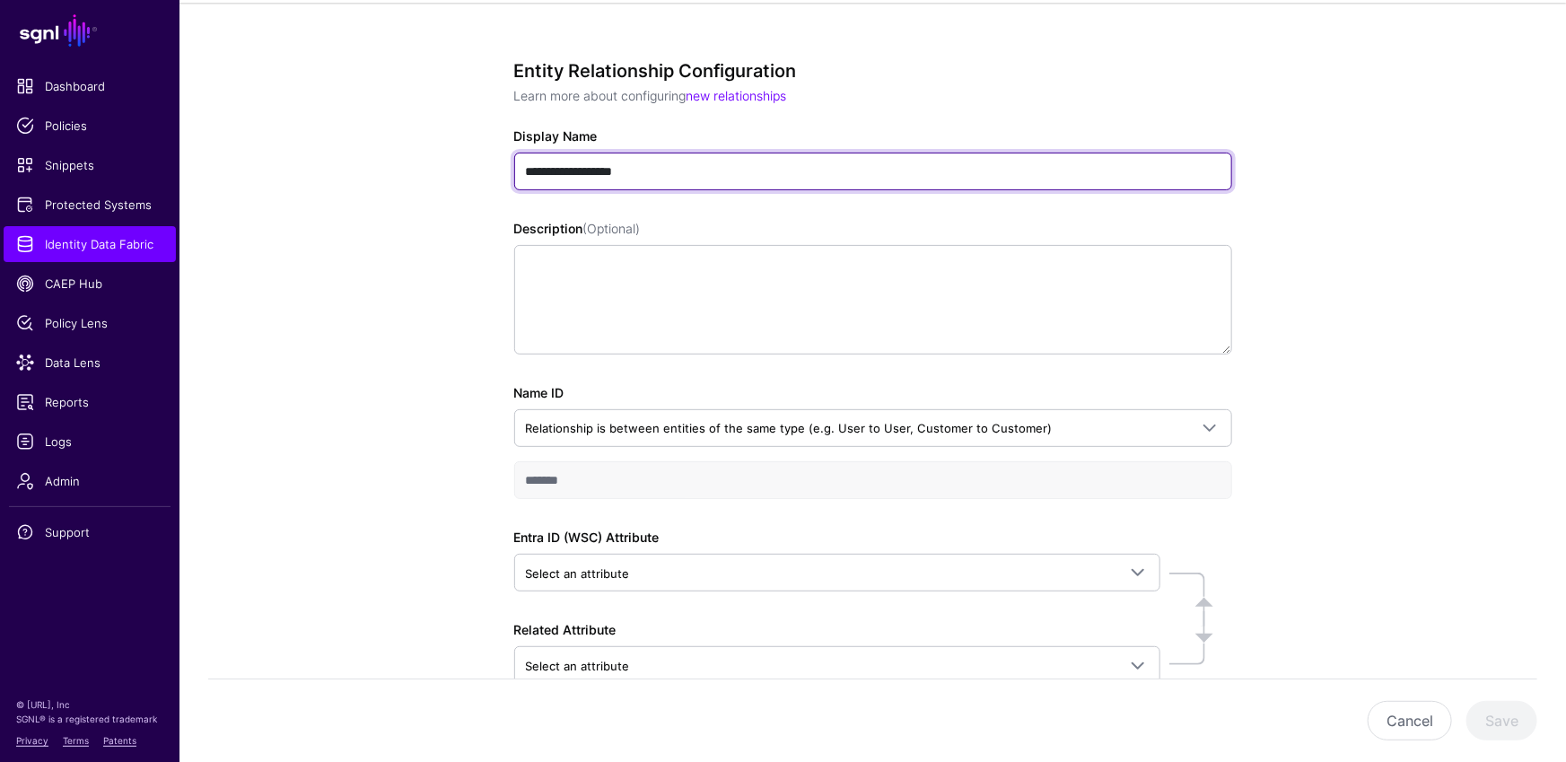
scroll to position [251, 0]
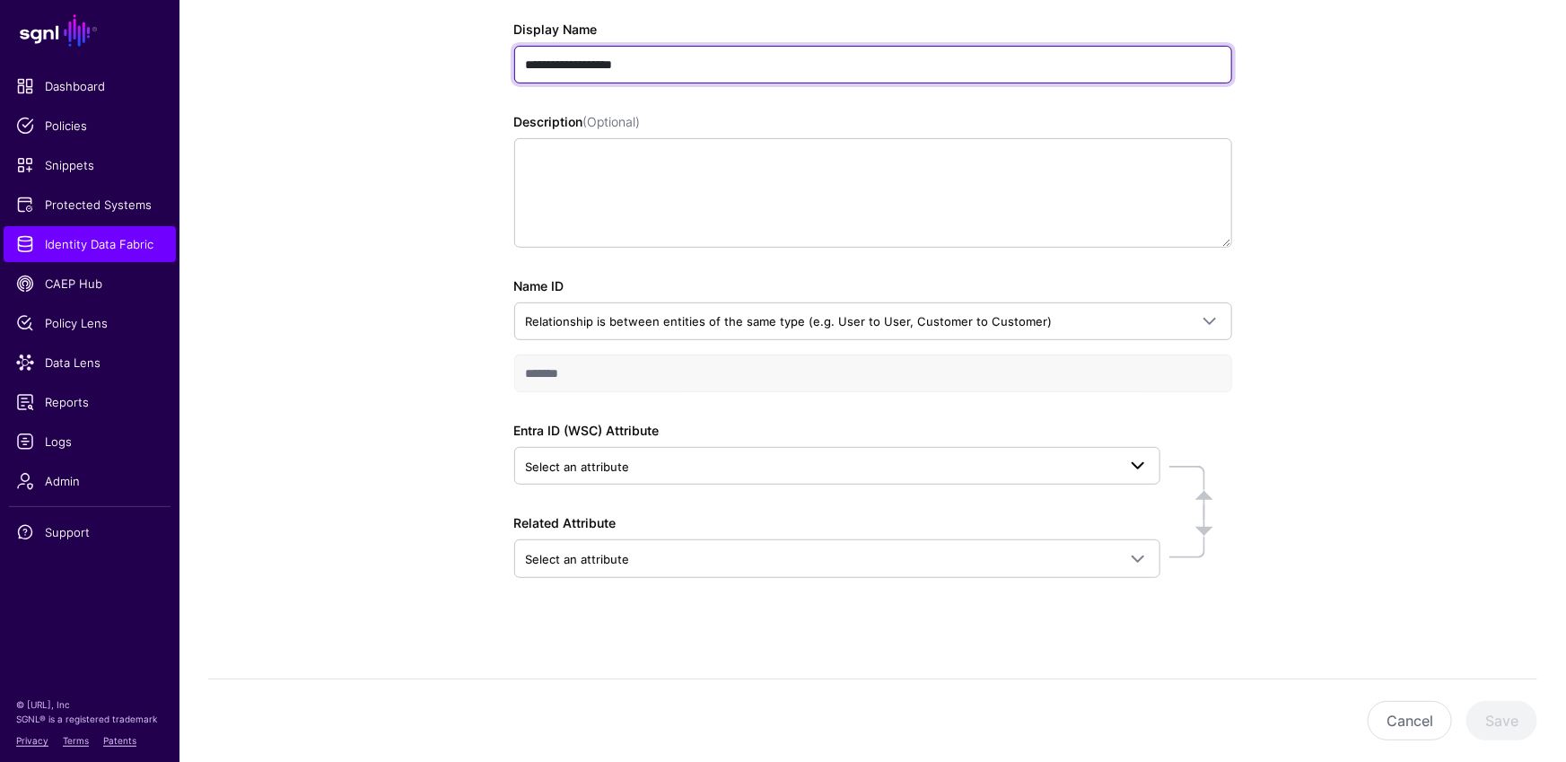
type input "**********"
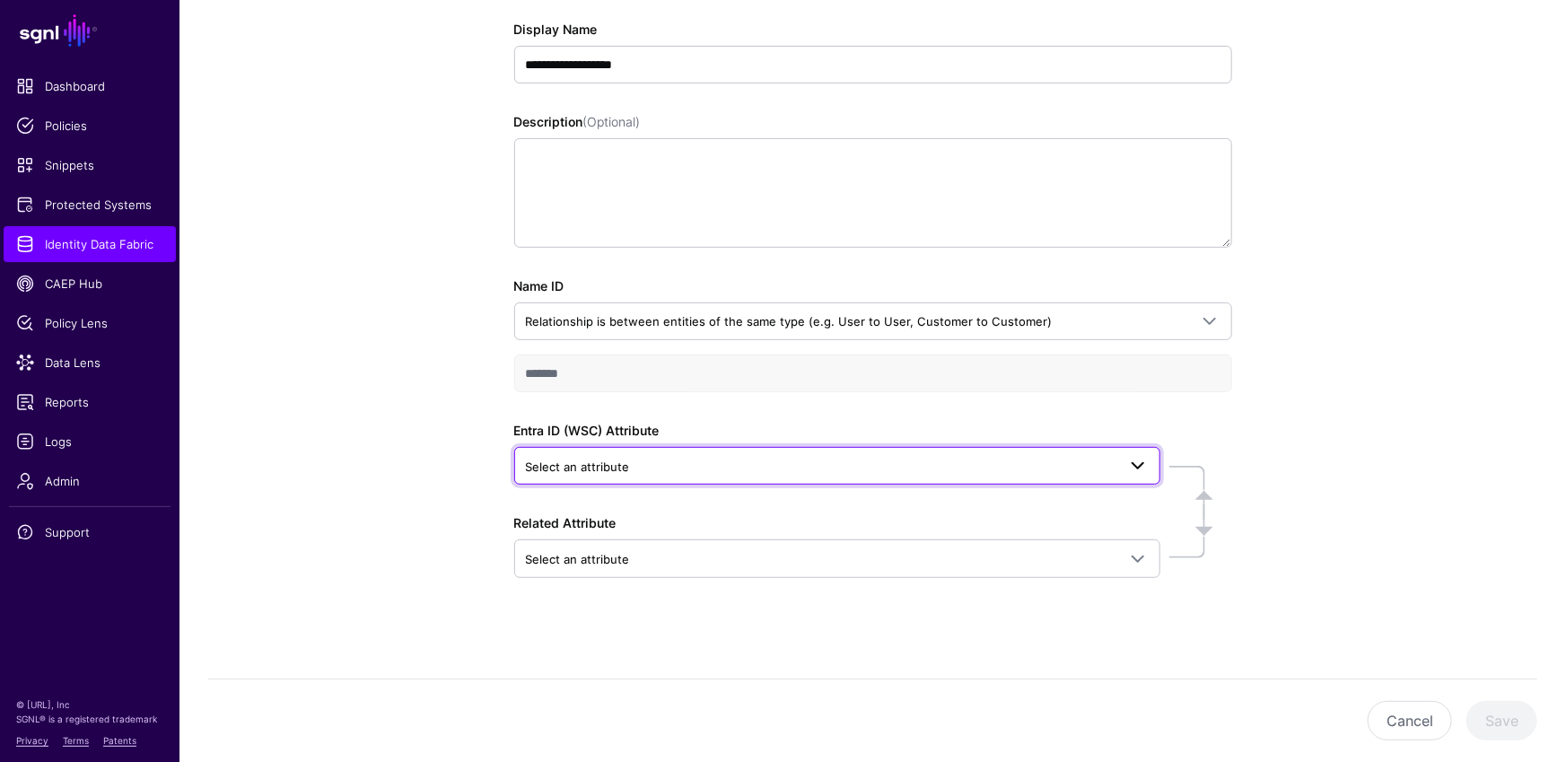
click at [580, 467] on span "Select an attribute" at bounding box center [578, 466] width 104 height 14
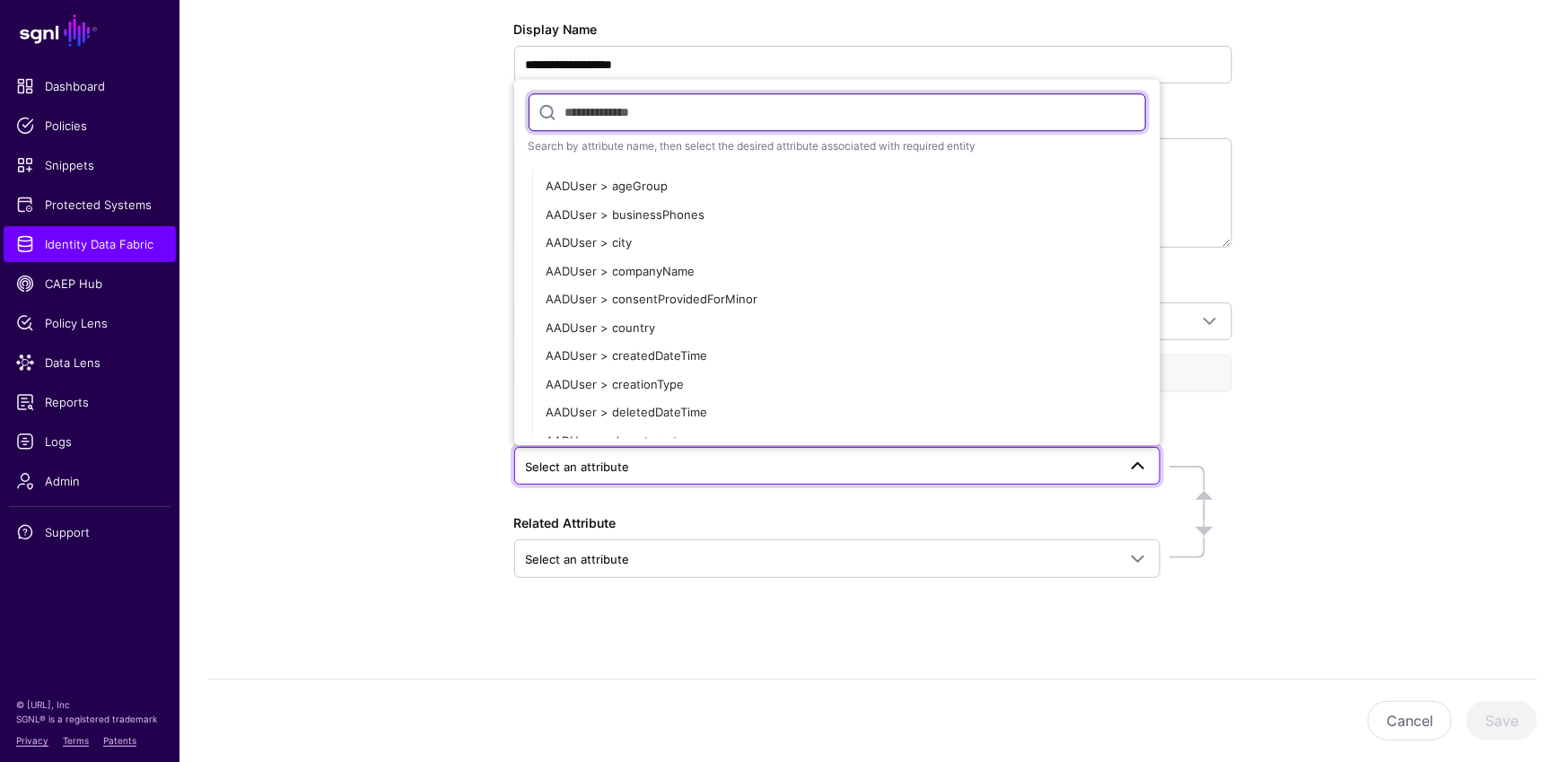
scroll to position [1635, 0]
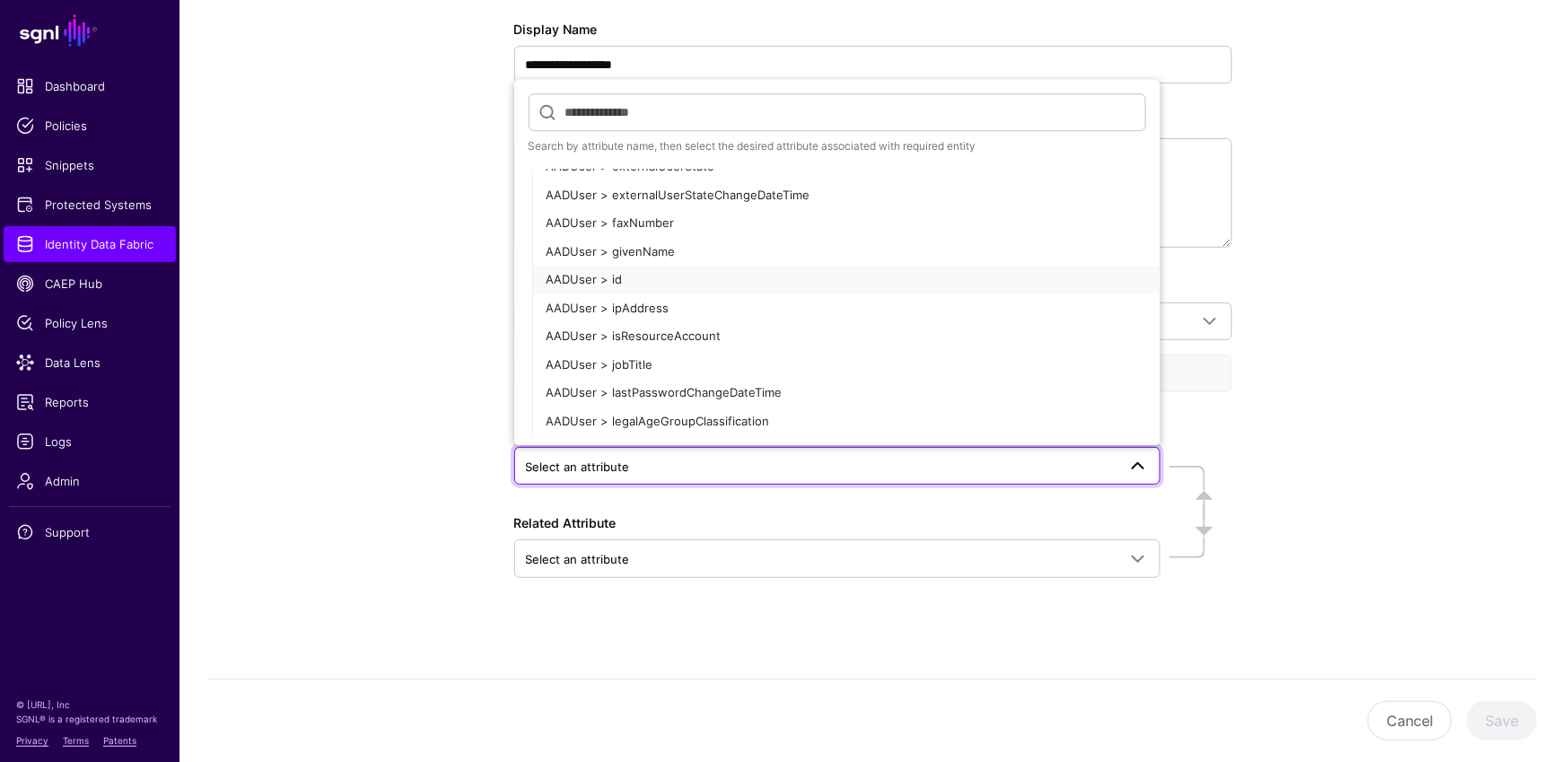
click at [697, 279] on div "AADUser > id" at bounding box center [845, 281] width 599 height 18
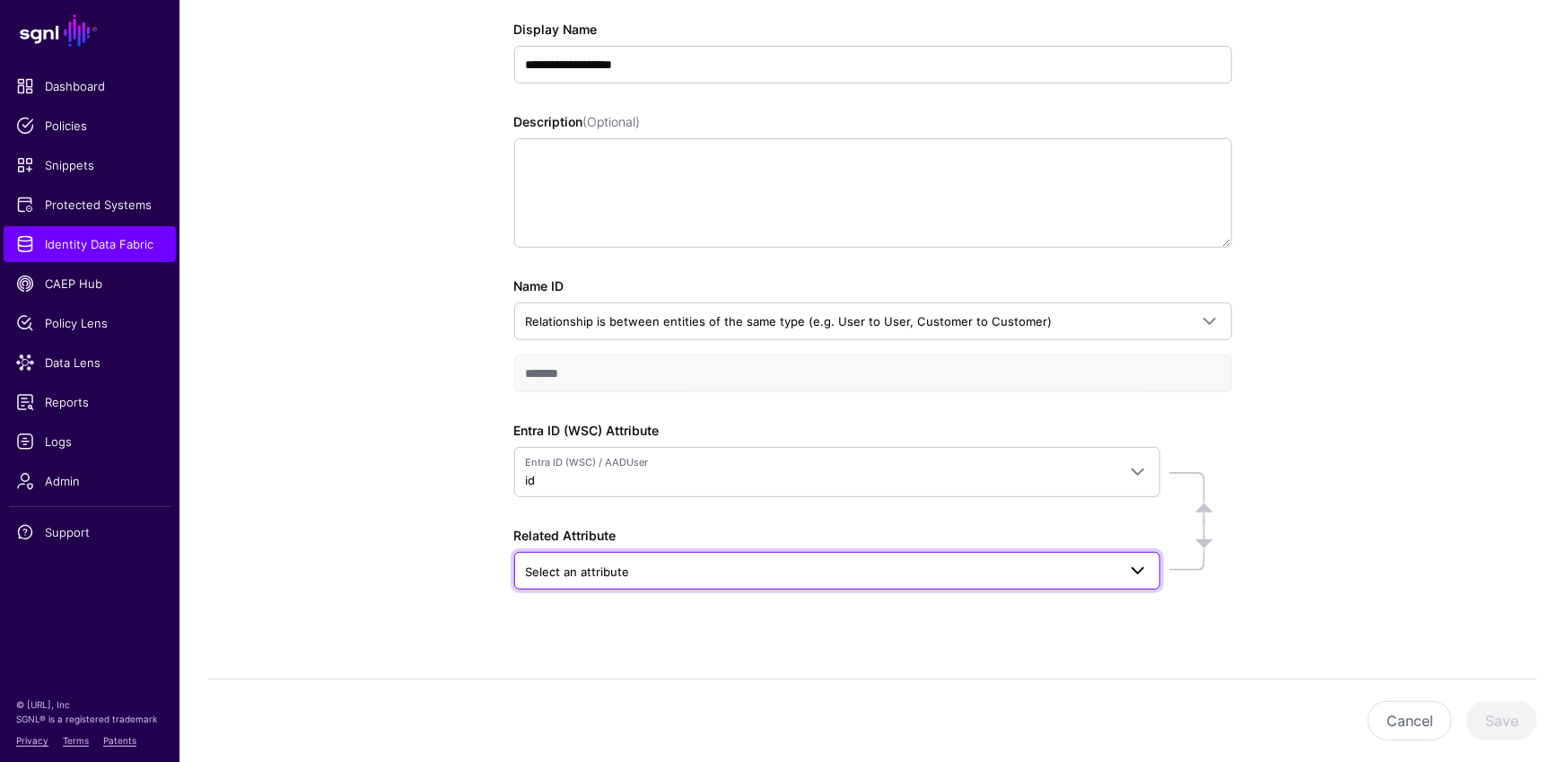
click at [677, 563] on span "Select an attribute" at bounding box center [821, 572] width 590 height 20
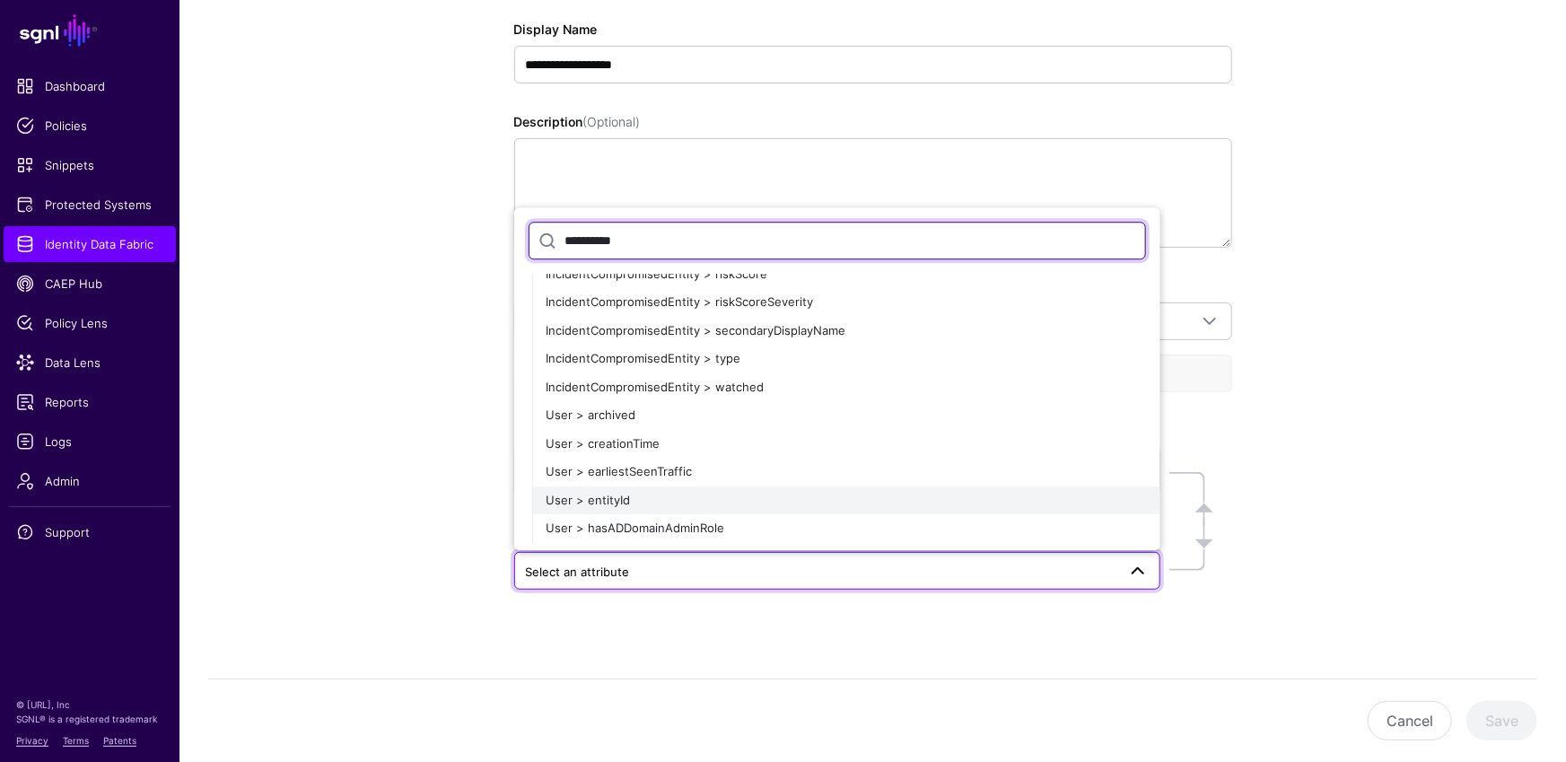
scroll to position [3732, 0]
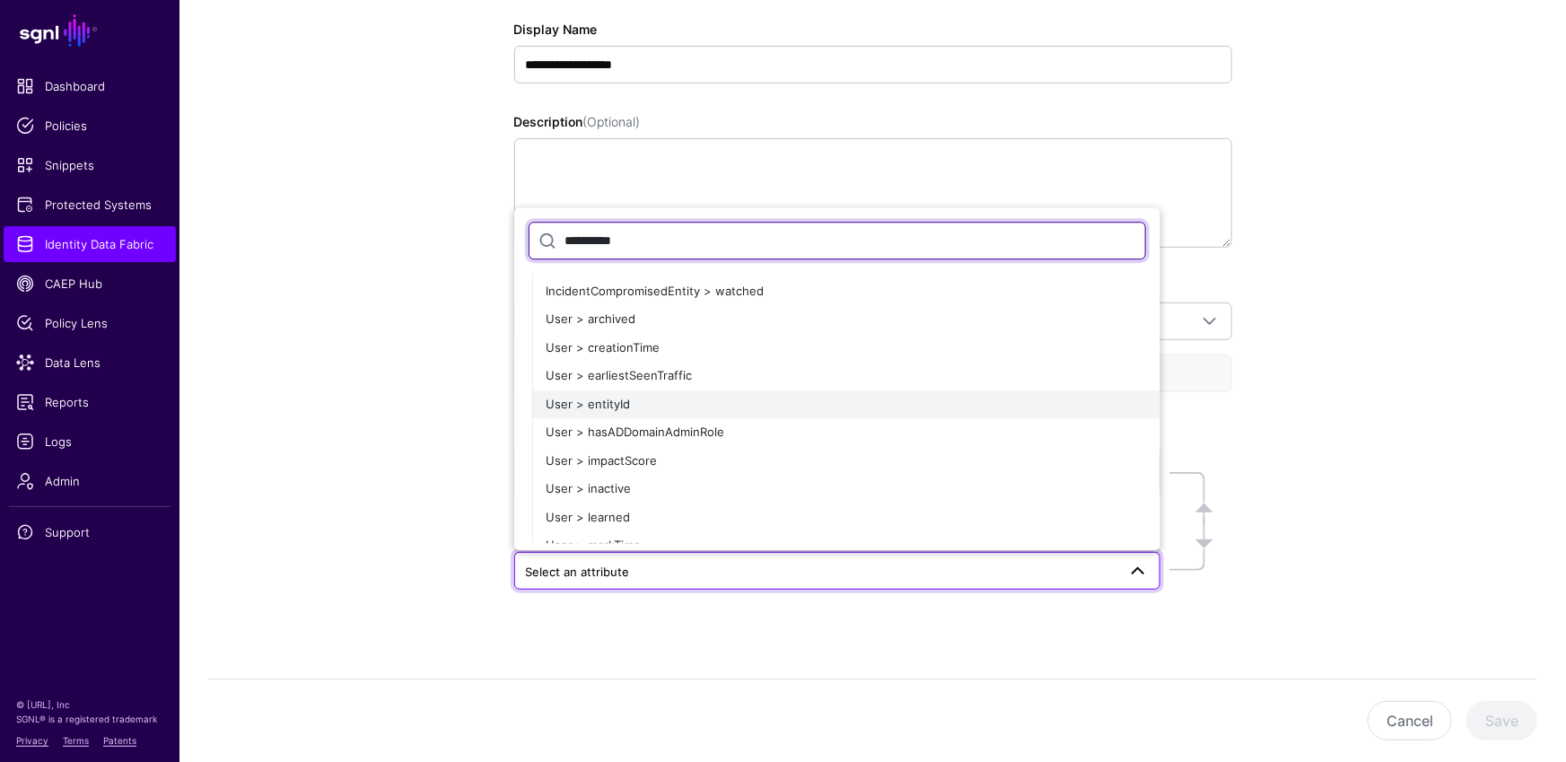
type input "**********"
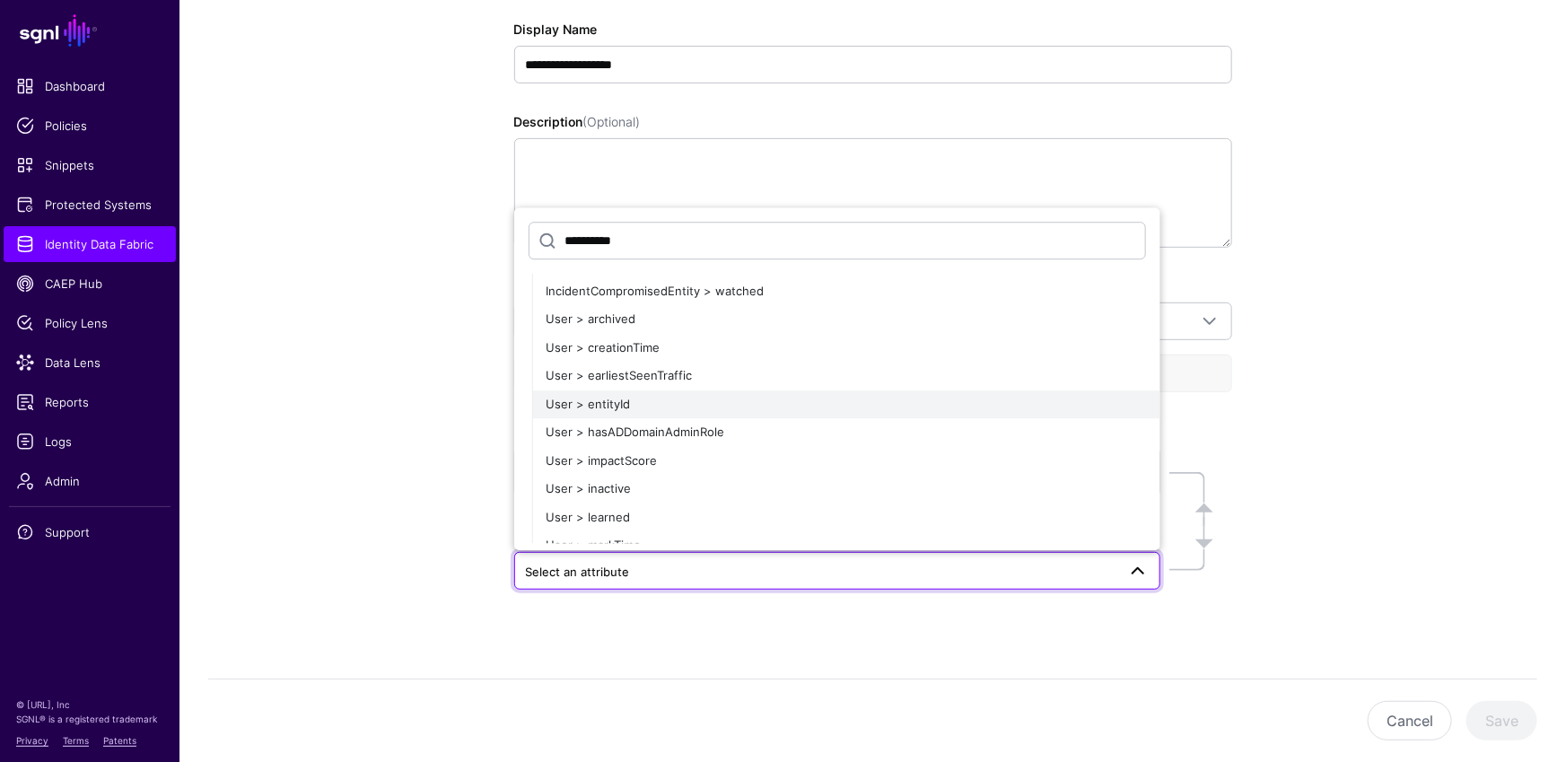
click at [589, 398] on span "User > entityId" at bounding box center [588, 404] width 84 height 14
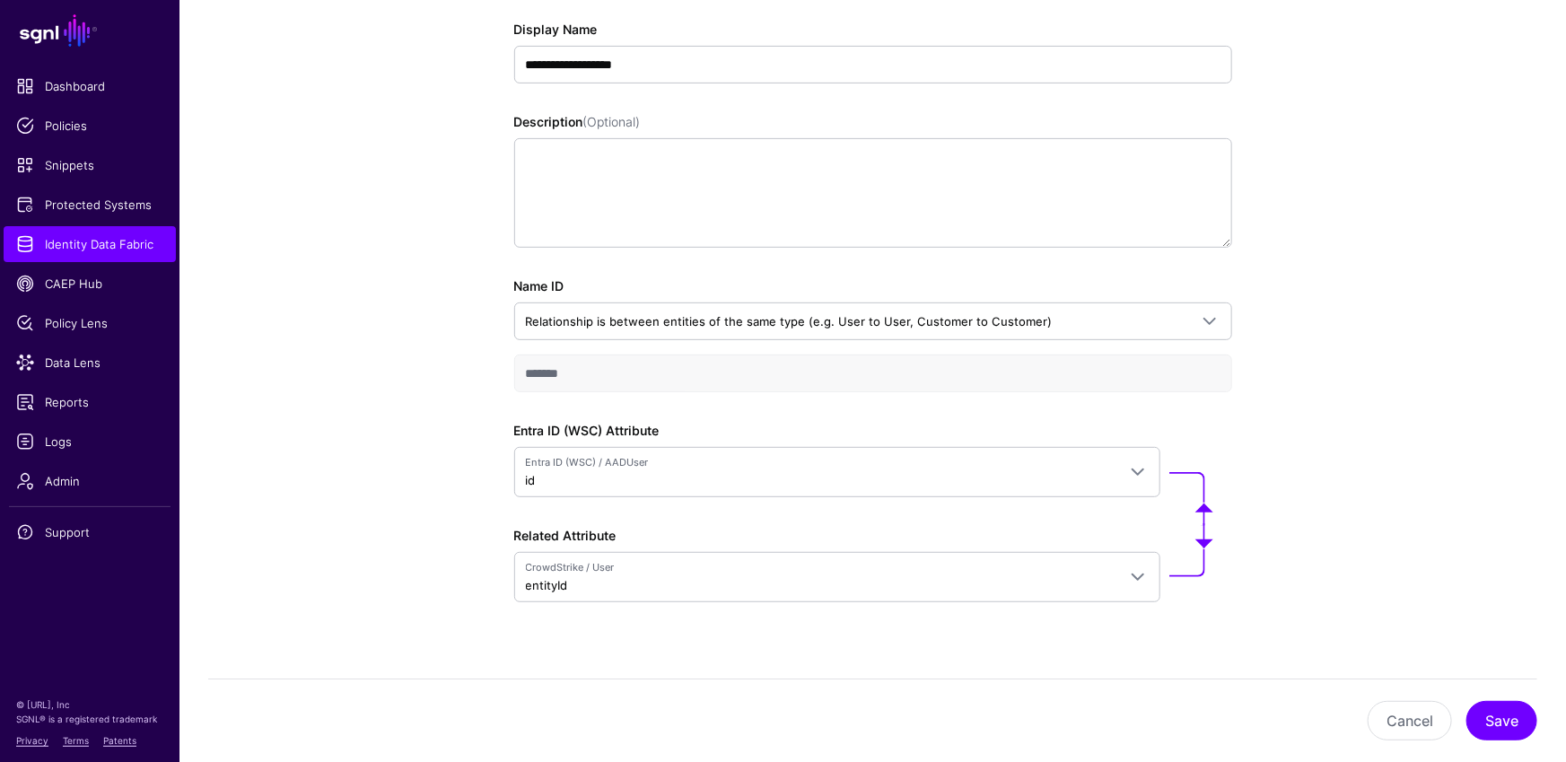
click at [1377, 406] on div "**********" at bounding box center [872, 342] width 1386 height 893
click at [1377, 401] on div "**********" at bounding box center [872, 342] width 1386 height 893
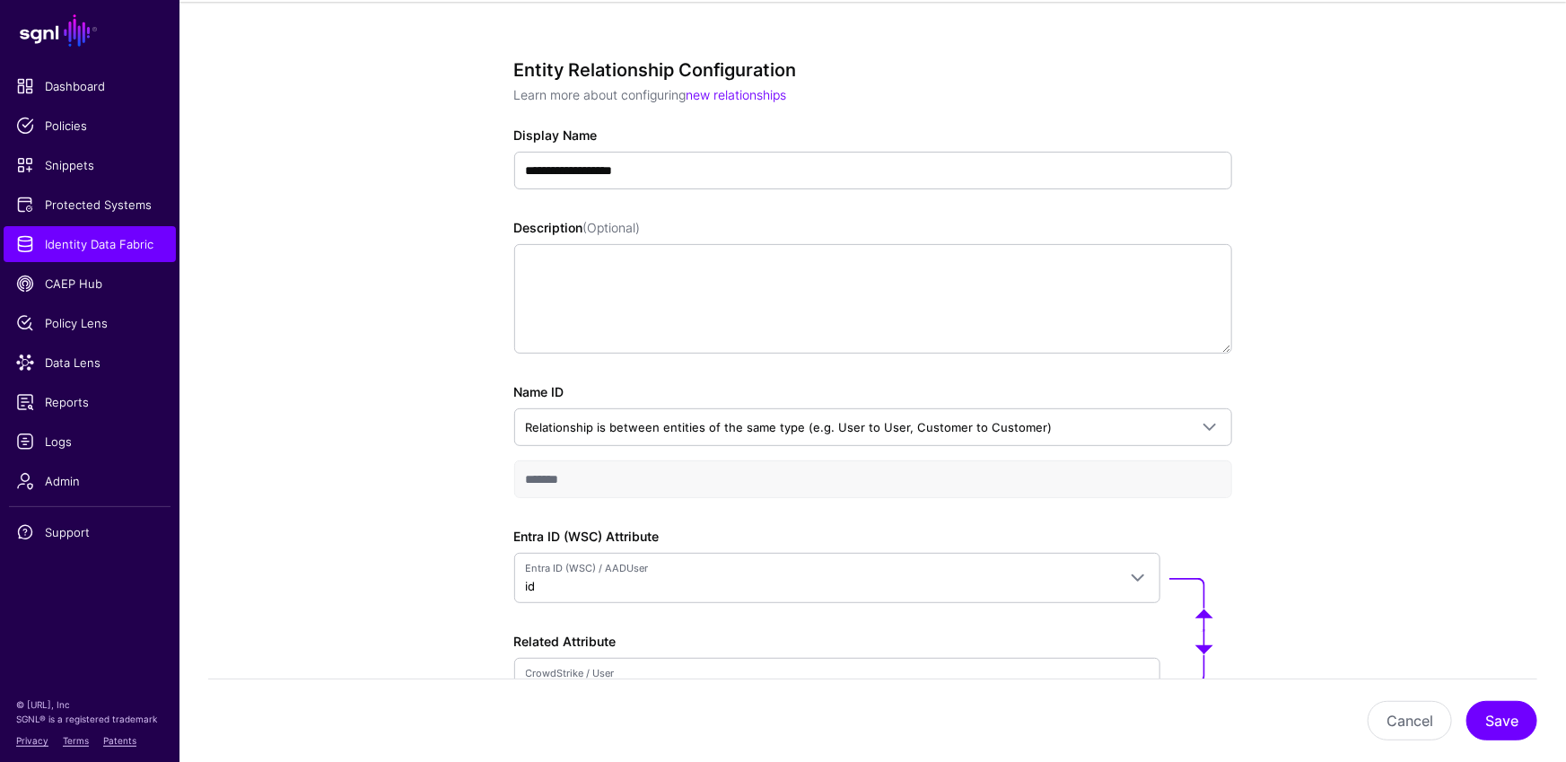
scroll to position [0, 0]
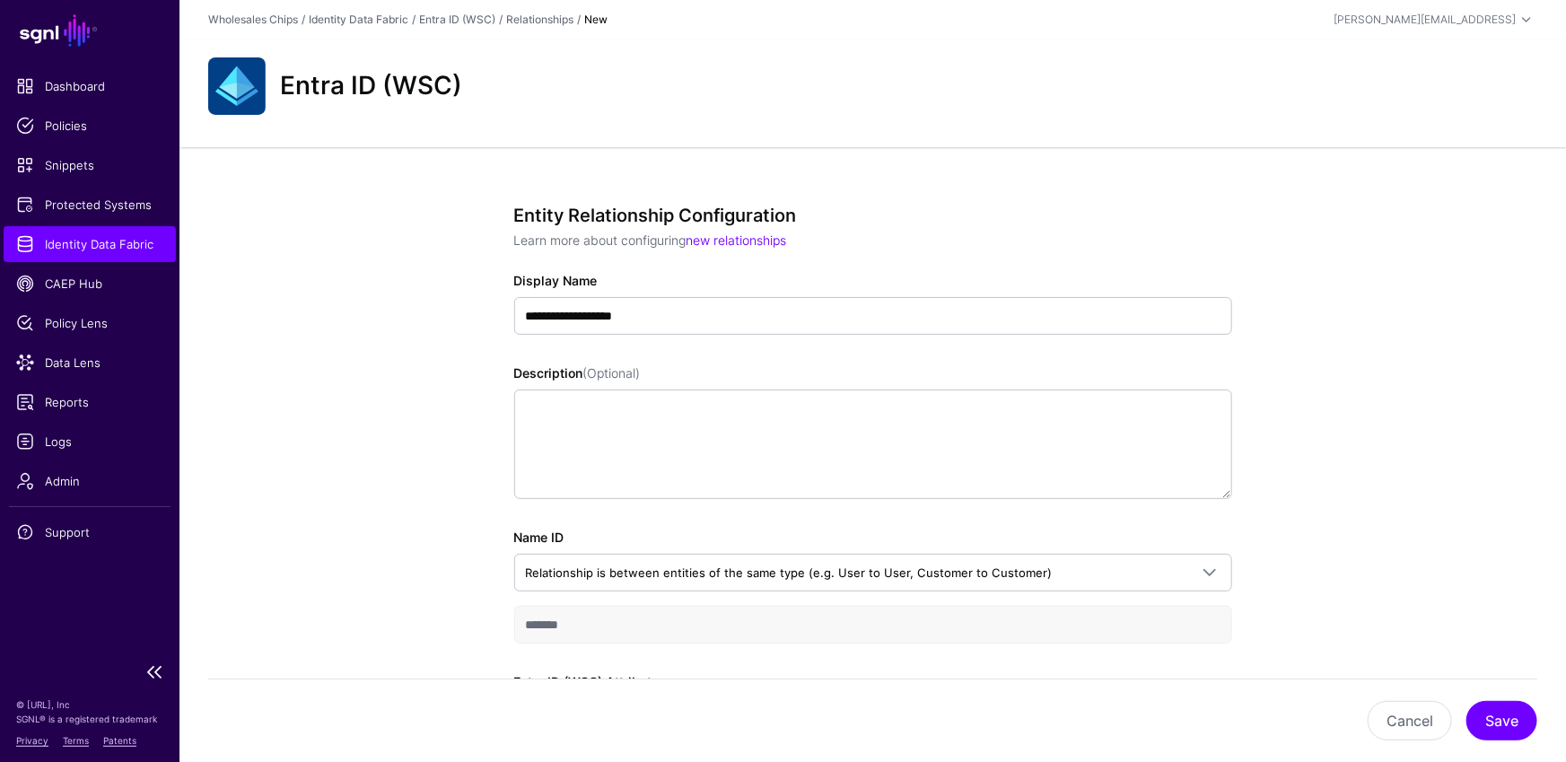
click at [84, 241] on span "Identity Data Fabric" at bounding box center [89, 244] width 147 height 18
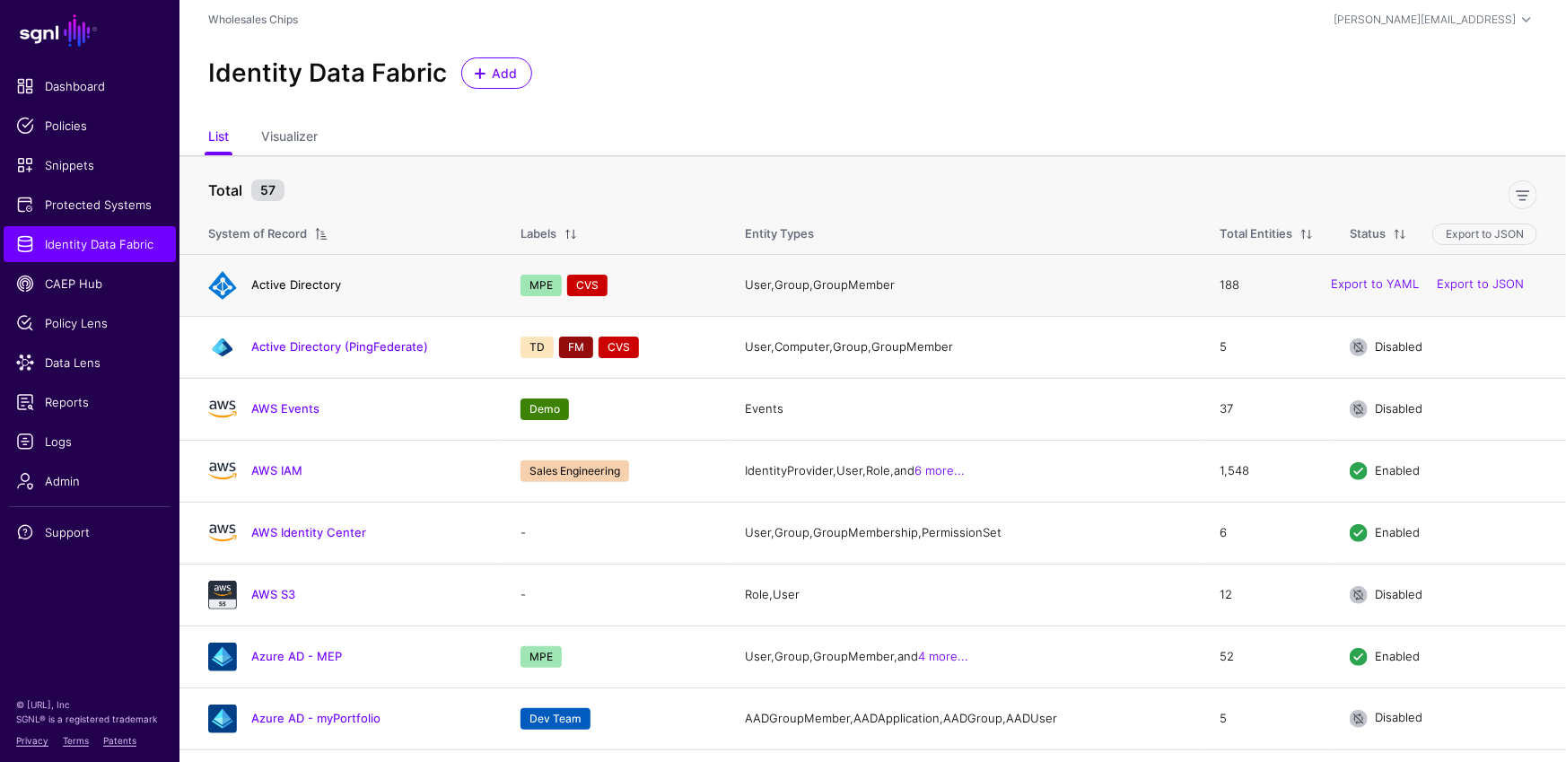
click at [321, 285] on link "Active Directory" at bounding box center [296, 284] width 90 height 14
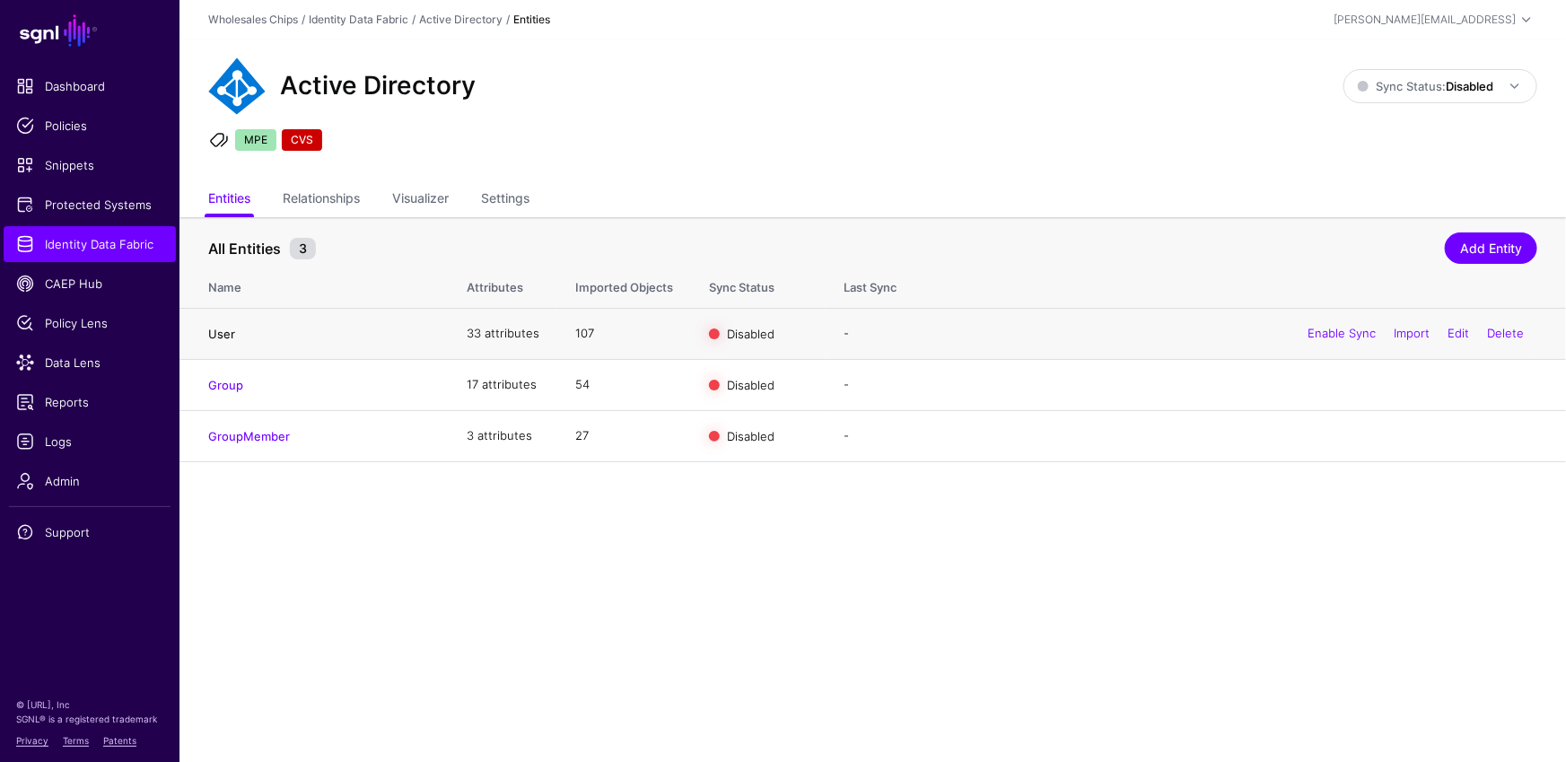
click at [231, 329] on link "User" at bounding box center [221, 334] width 27 height 14
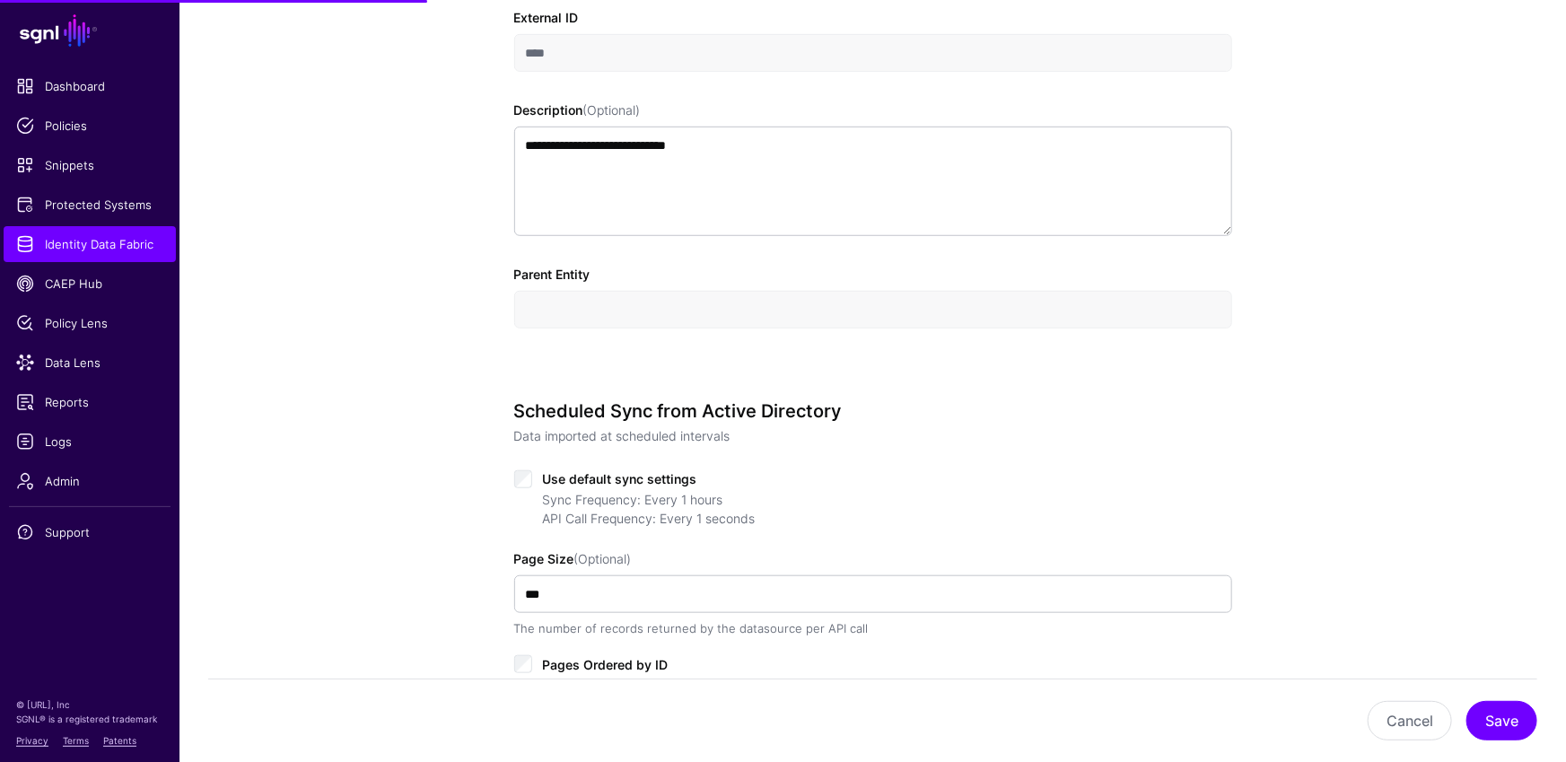
scroll to position [896, 0]
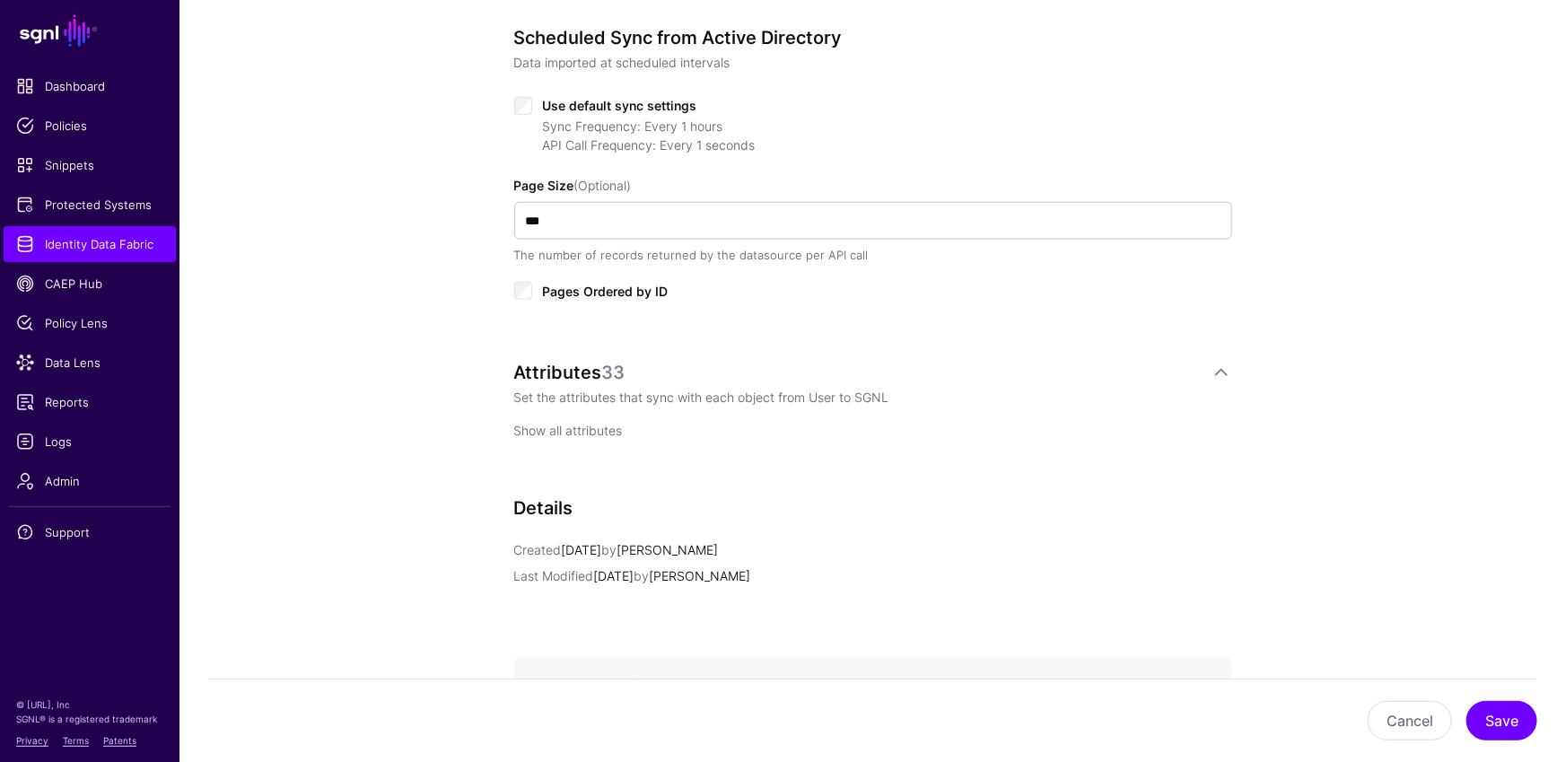
click at [595, 427] on link "Show all attributes" at bounding box center [568, 430] width 109 height 15
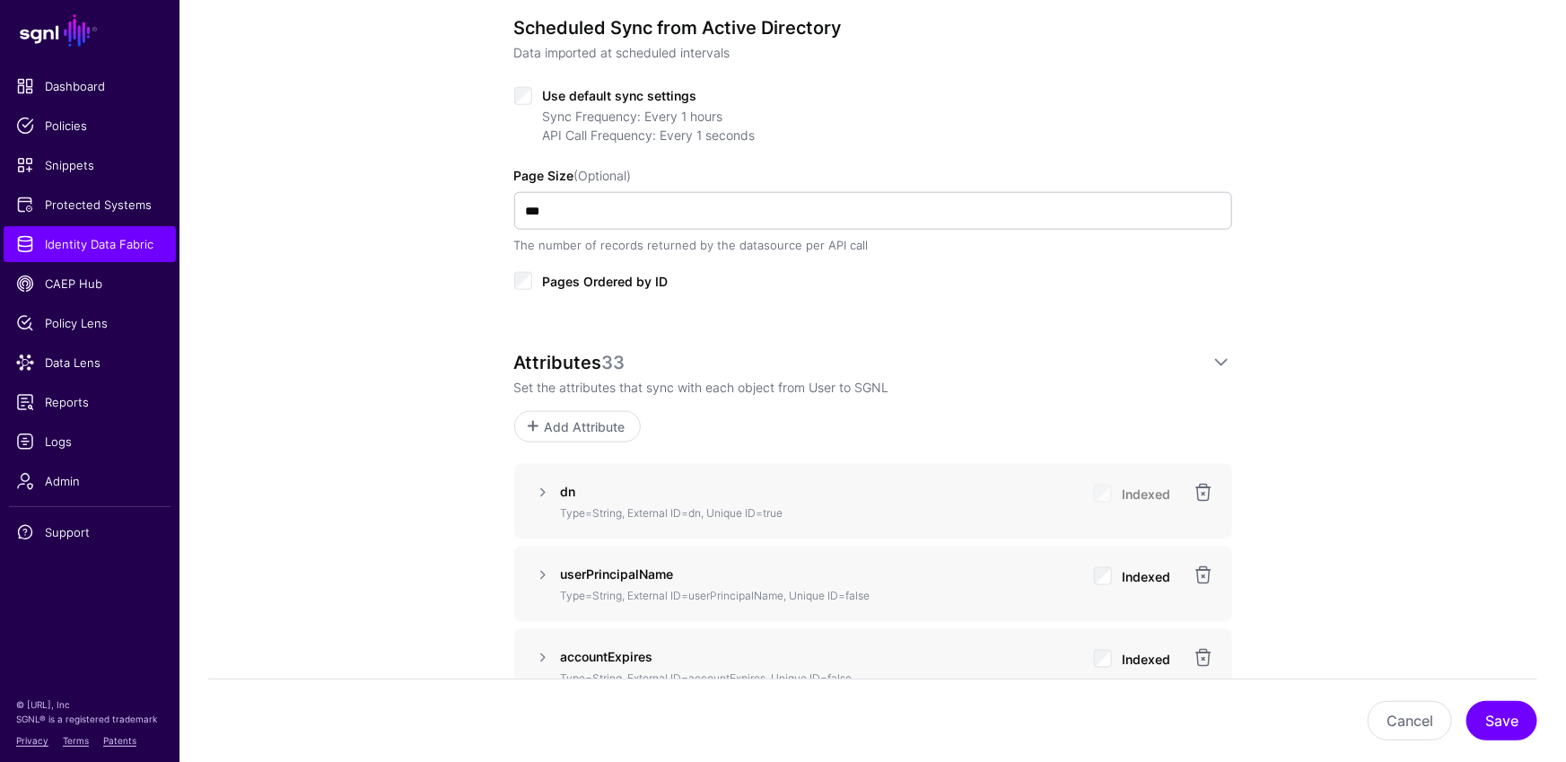
scroll to position [1239, 0]
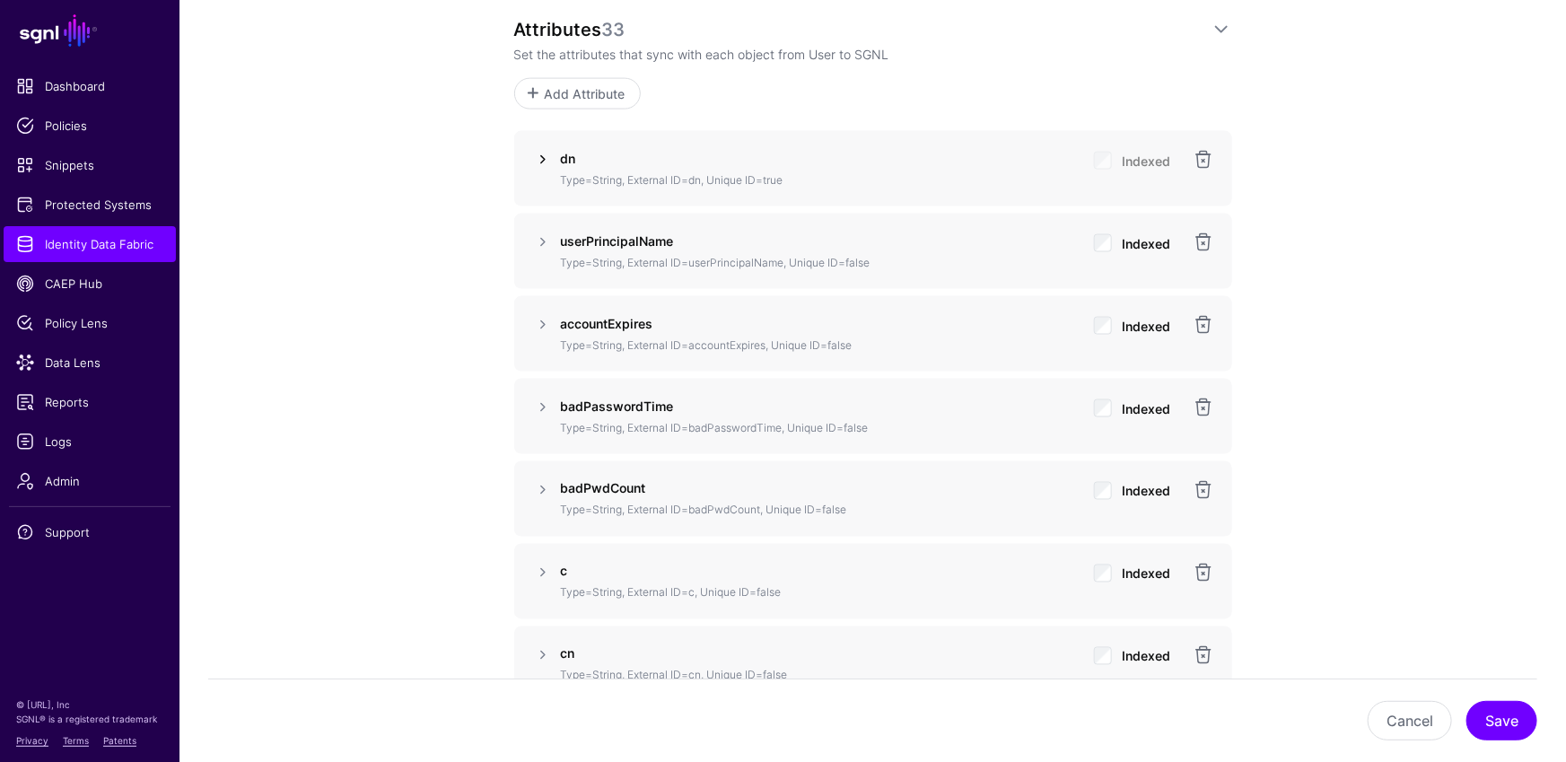
click at [540, 167] on link at bounding box center [543, 160] width 22 height 22
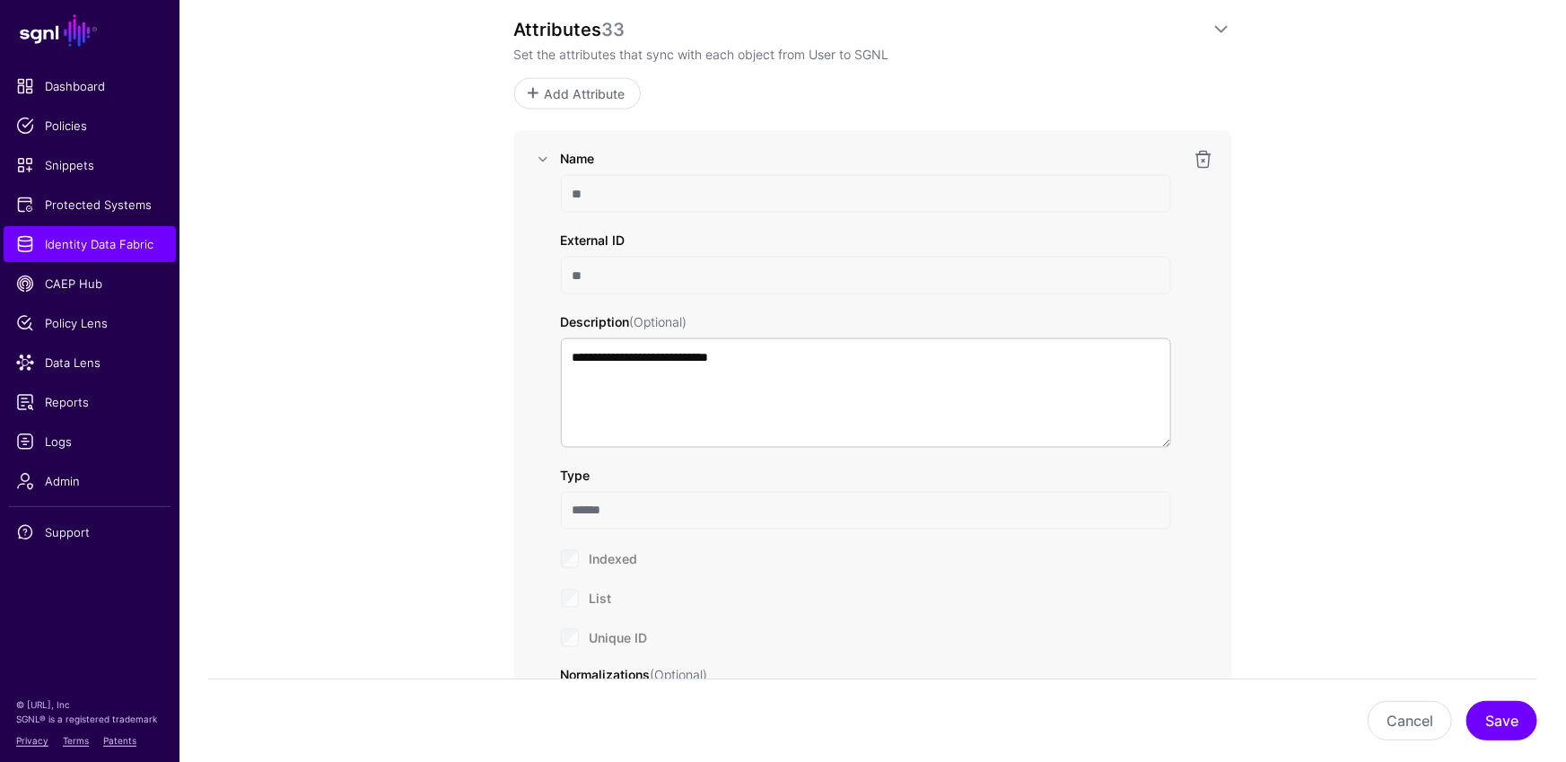
scroll to position [1611, 0]
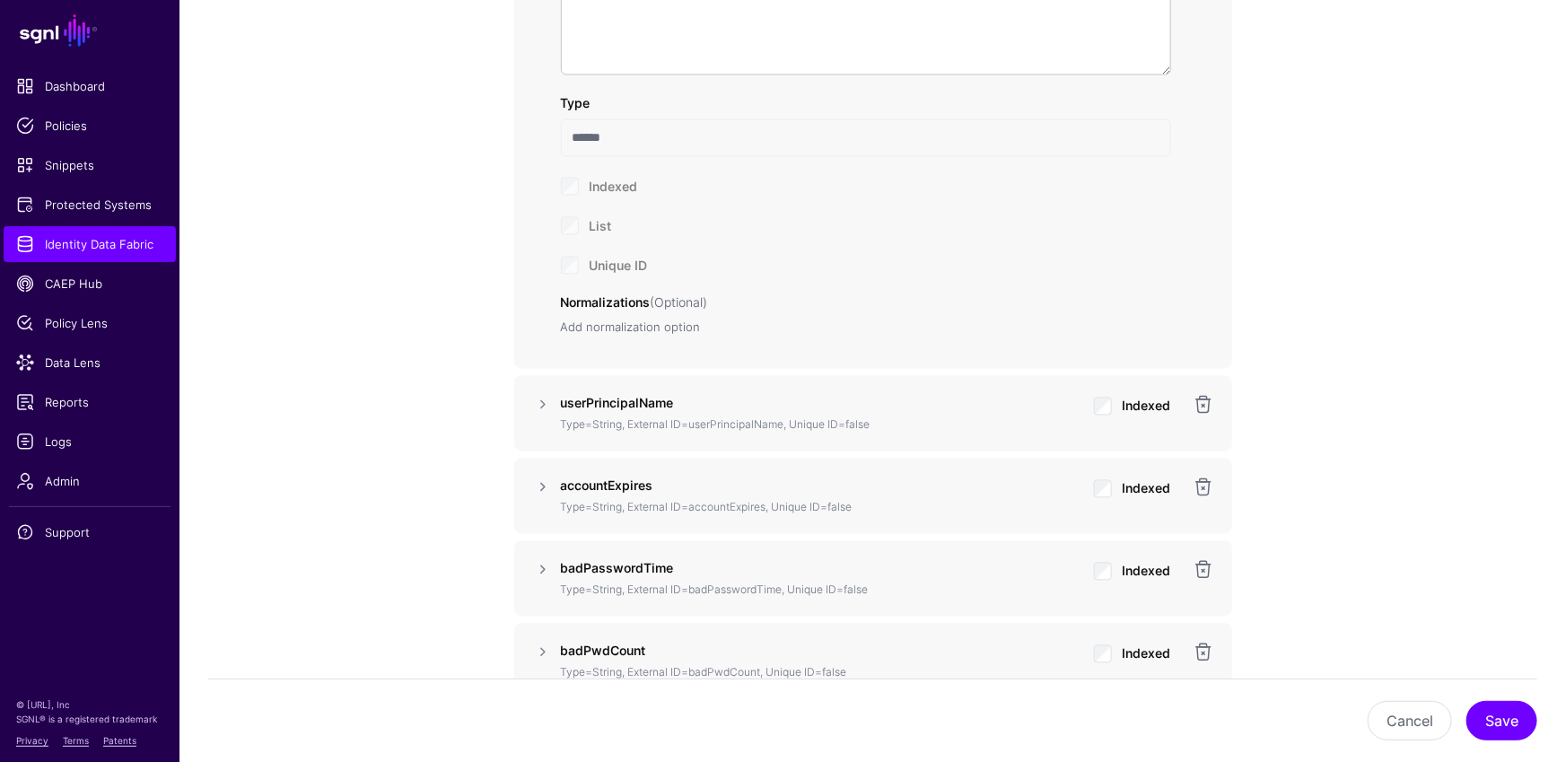
click at [633, 327] on link "Add normalization option" at bounding box center [631, 327] width 140 height 14
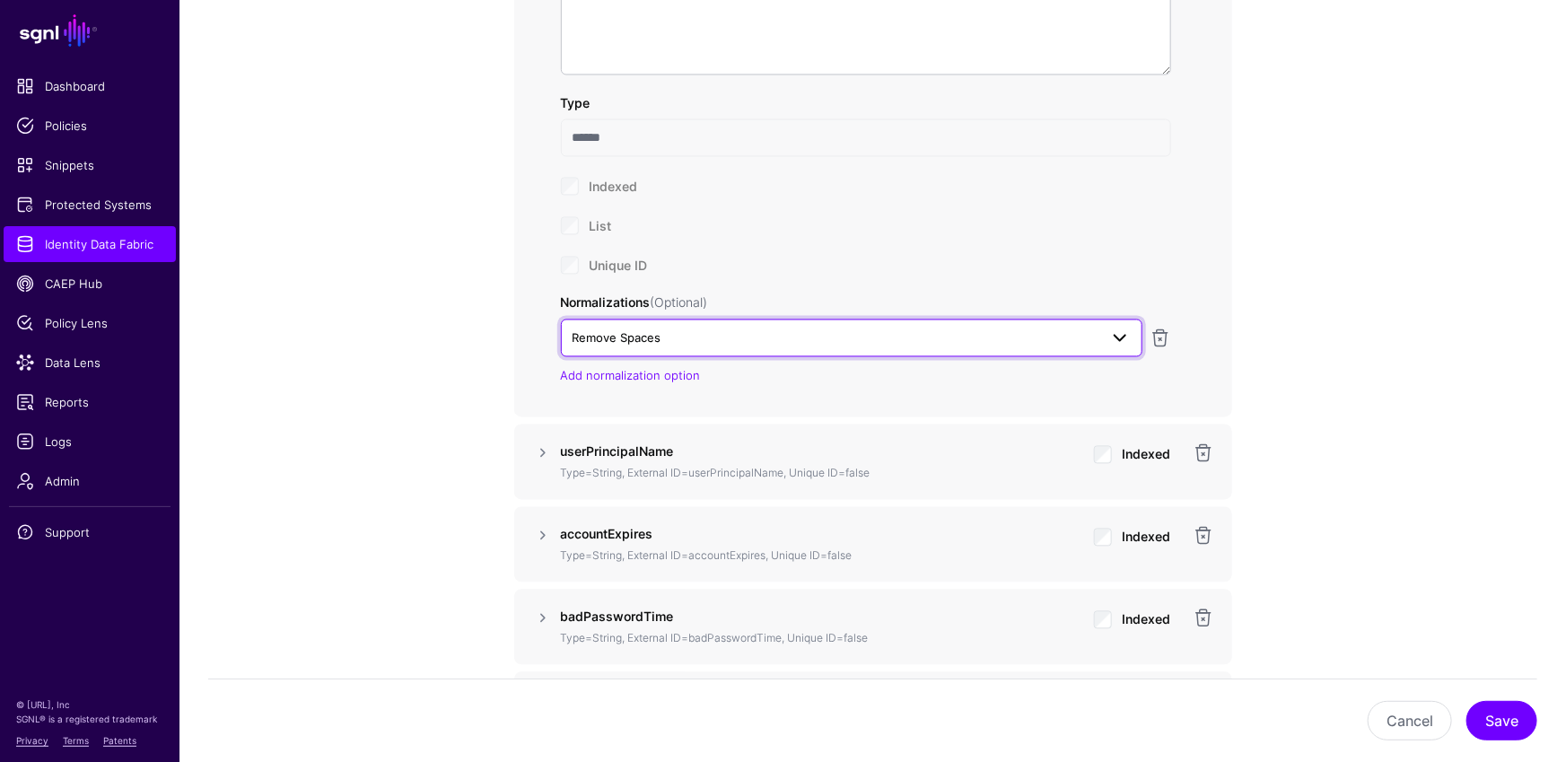
click at [690, 339] on span "Remove Spaces" at bounding box center [835, 338] width 526 height 20
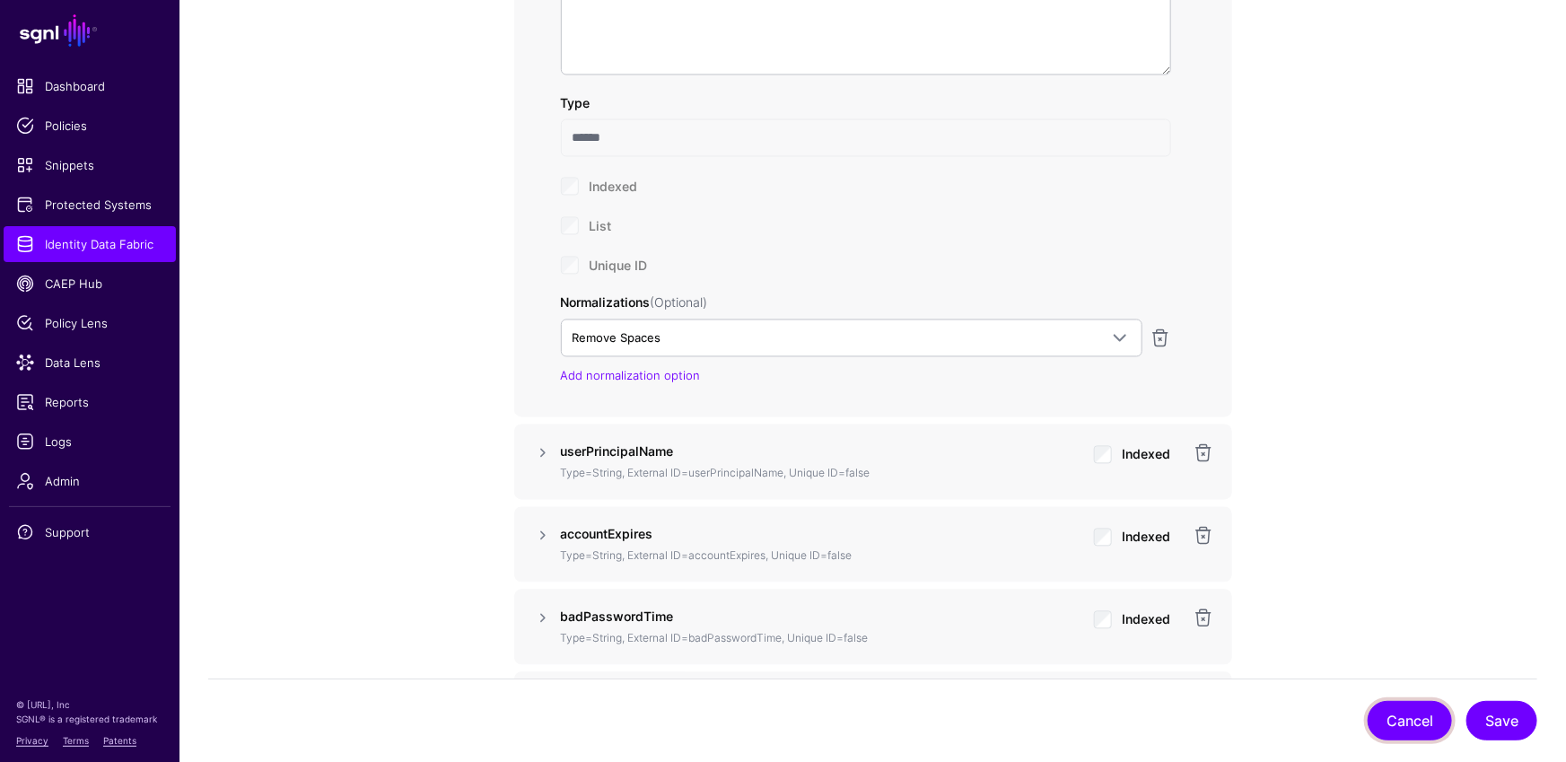
click at [1377, 669] on button "Cancel" at bounding box center [1409, 720] width 84 height 39
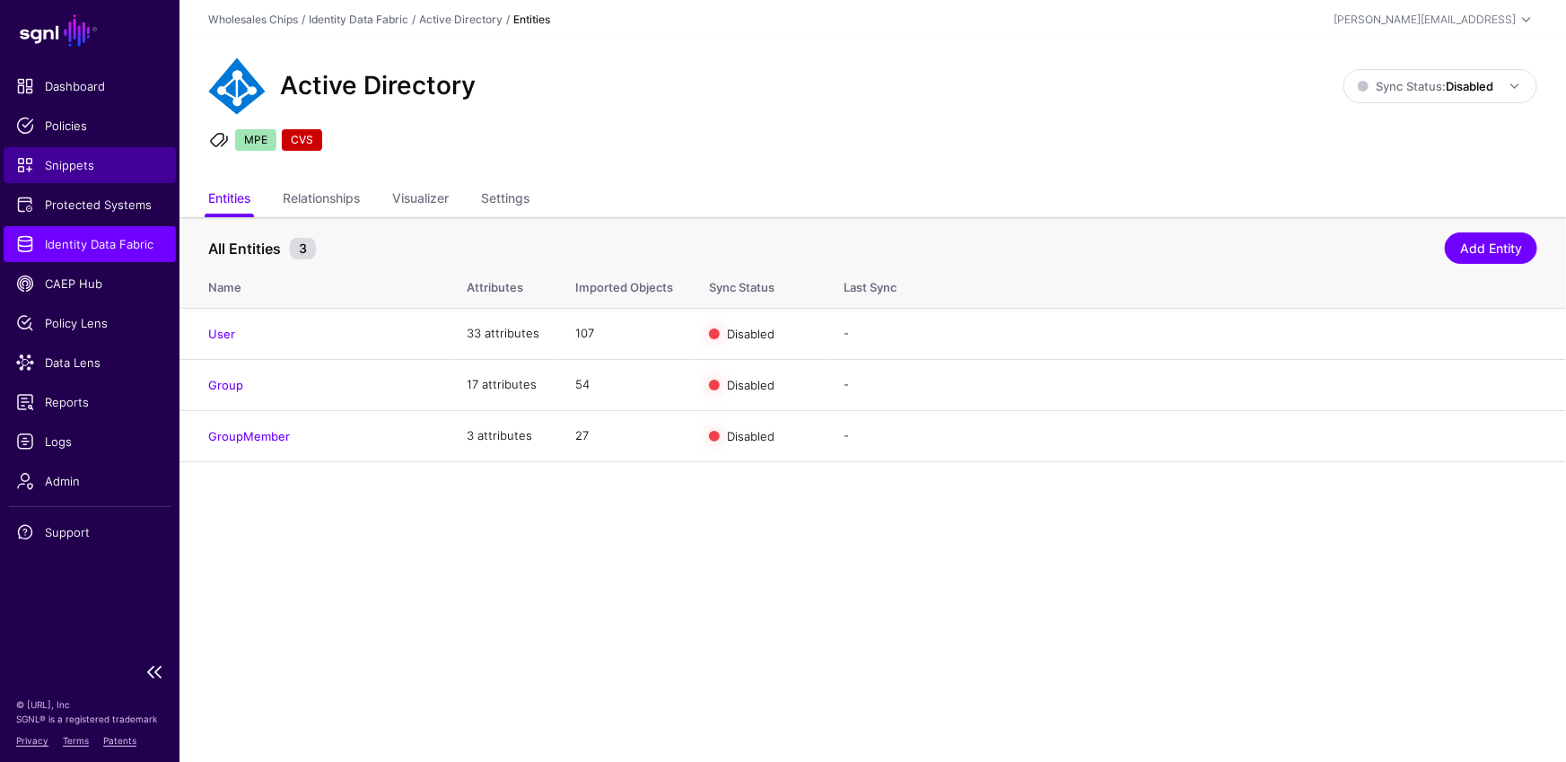
drag, startPoint x: 57, startPoint y: 163, endPoint x: 130, endPoint y: 172, distance: 74.1
click at [57, 163] on span "Snippets" at bounding box center [89, 165] width 147 height 18
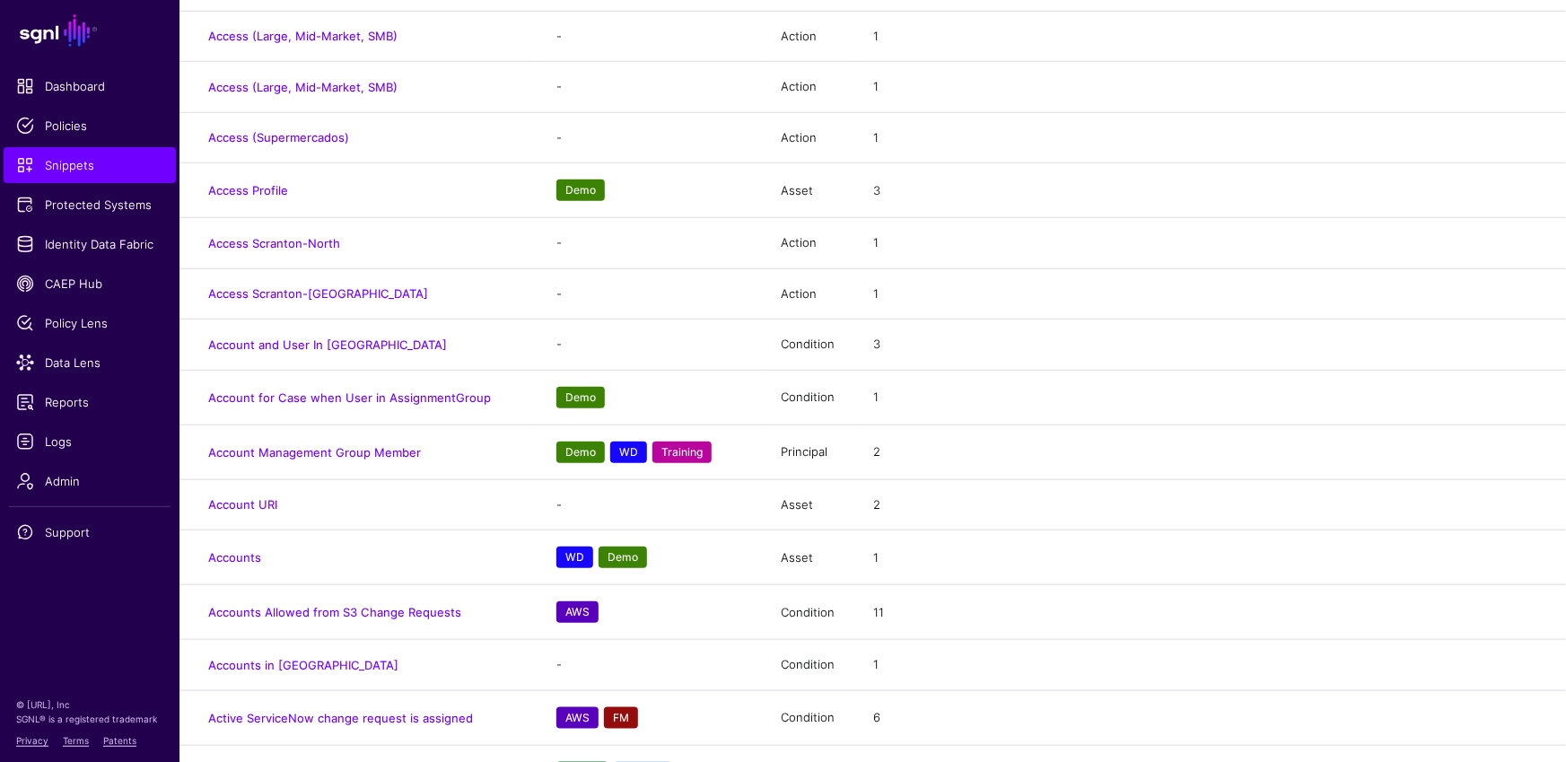
scroll to position [1570, 0]
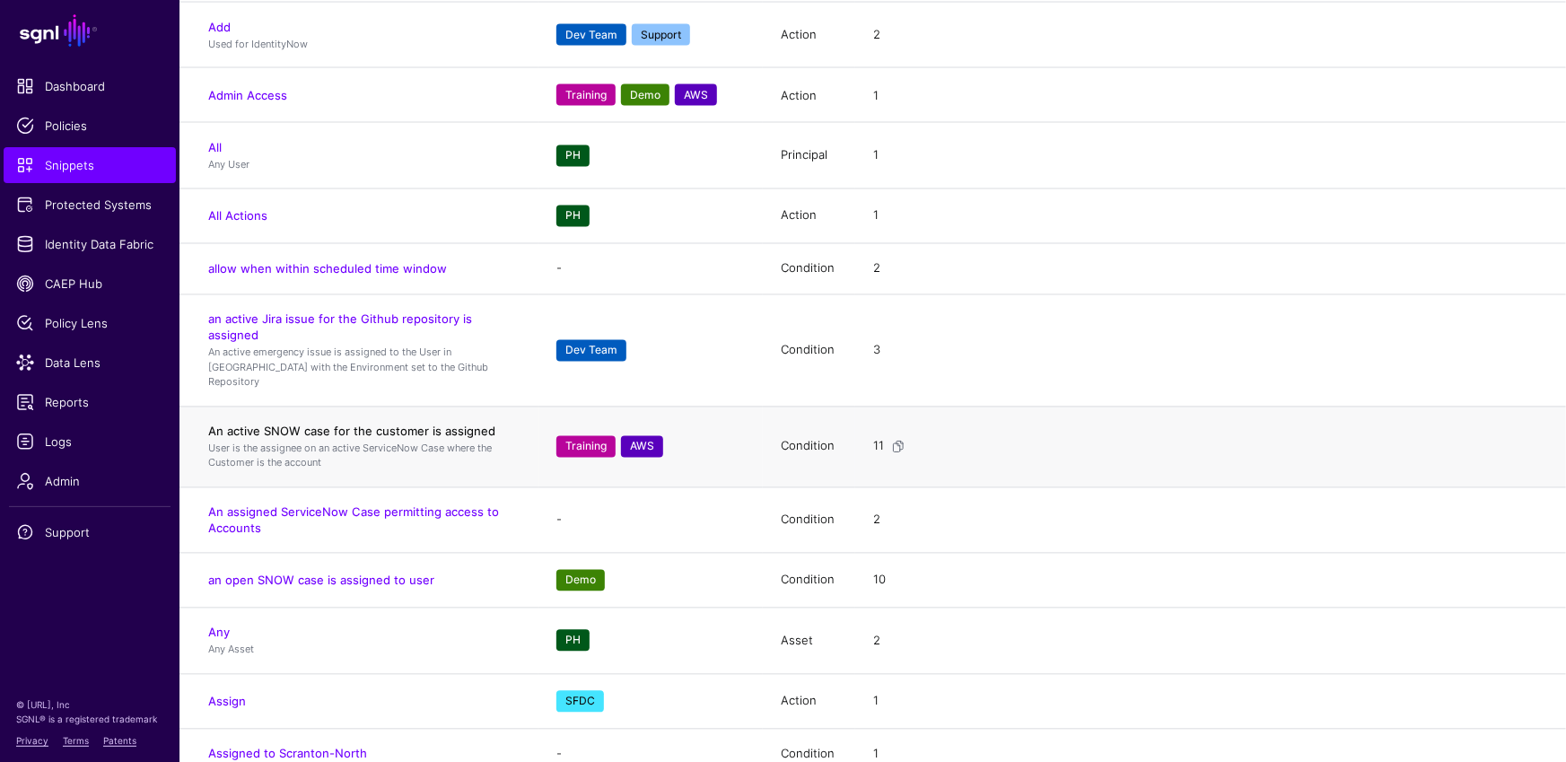
click at [344, 424] on link "An active SNOW case for the customer is assigned" at bounding box center [351, 431] width 287 height 14
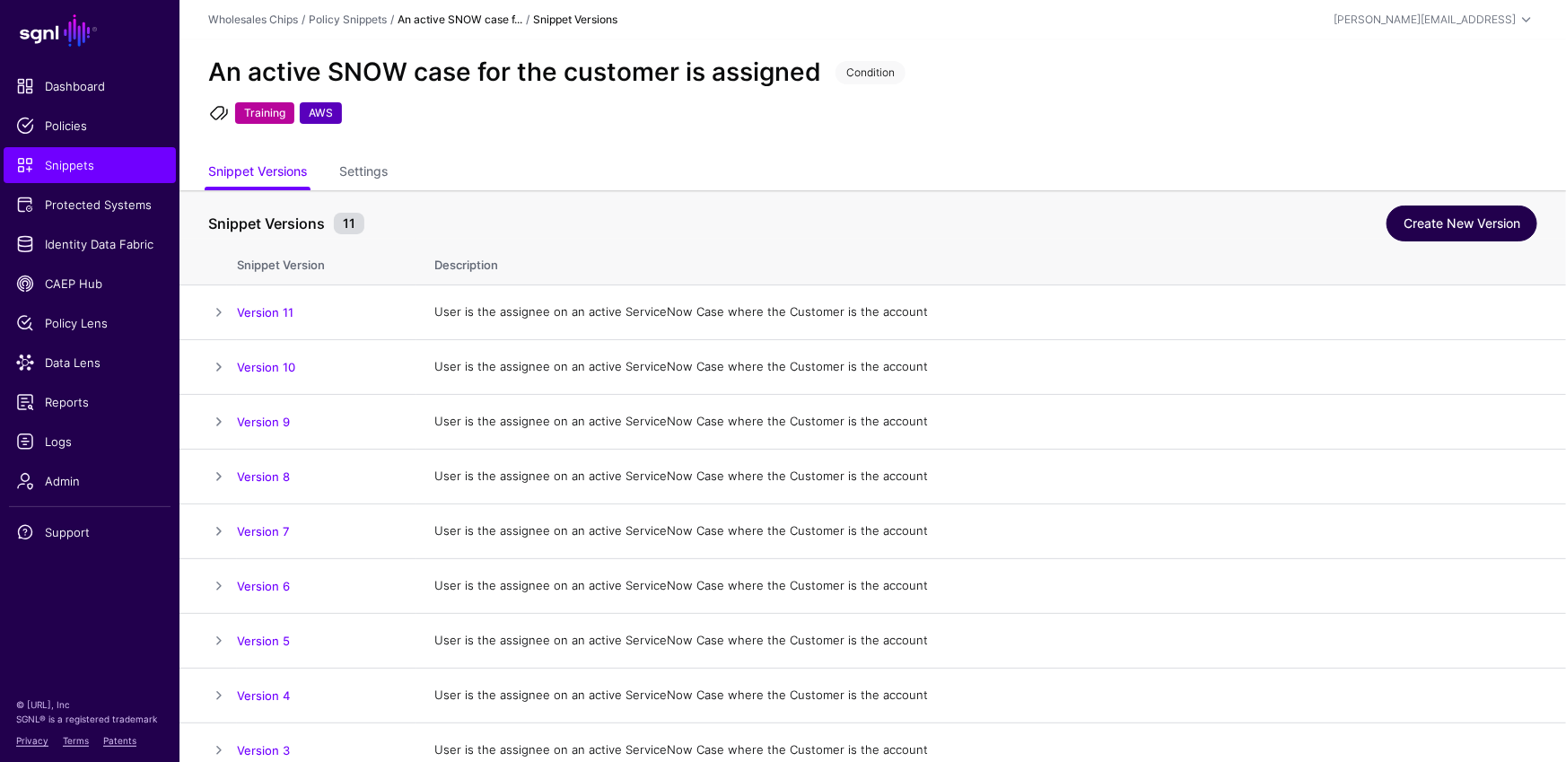
drag, startPoint x: 1471, startPoint y: 228, endPoint x: 1402, endPoint y: 213, distance: 69.9
click at [1377, 228] on link "Create New Version" at bounding box center [1461, 223] width 151 height 36
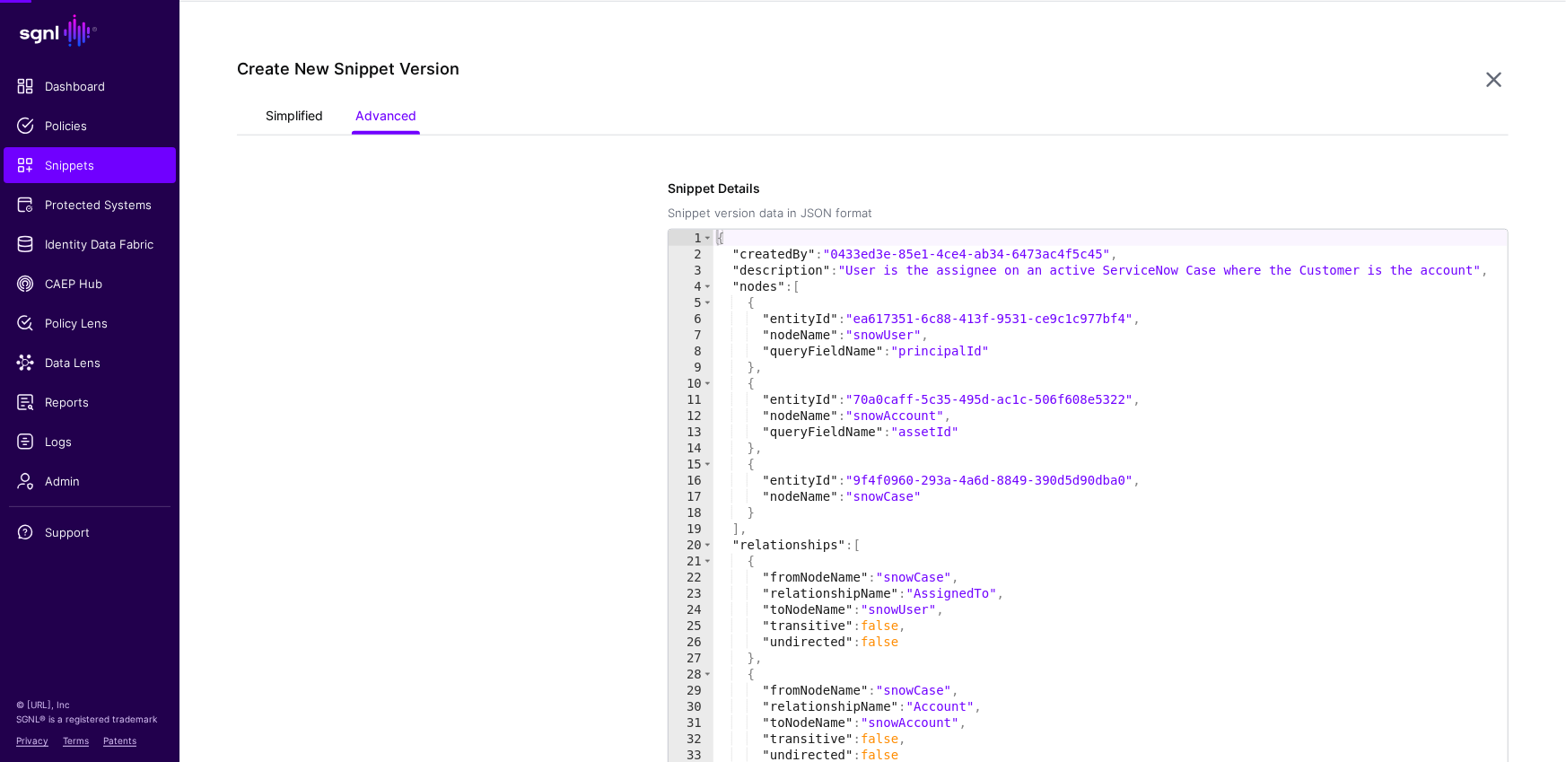
click at [315, 105] on link "Simplified" at bounding box center [294, 117] width 57 height 34
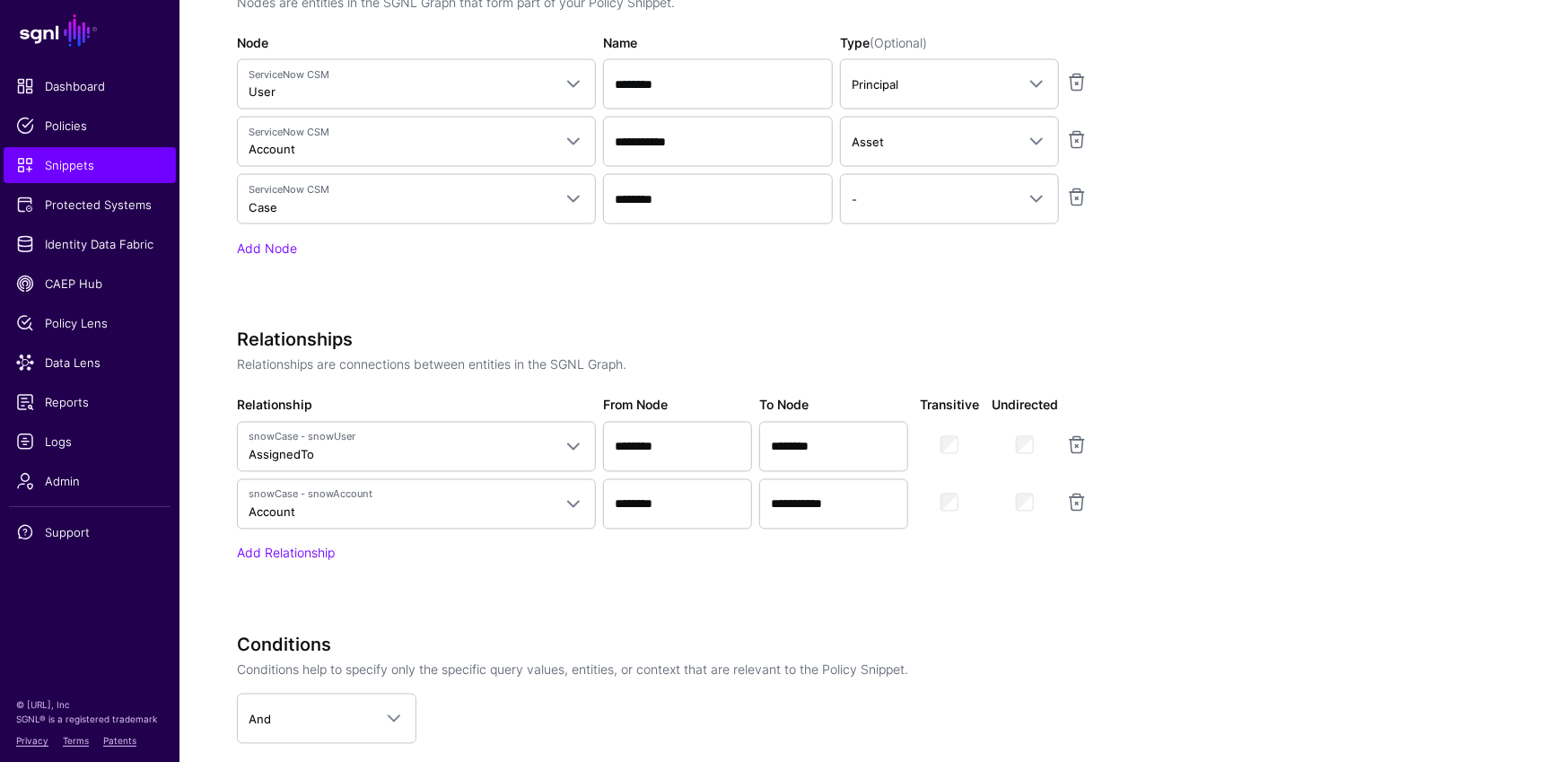
scroll to position [1512, 0]
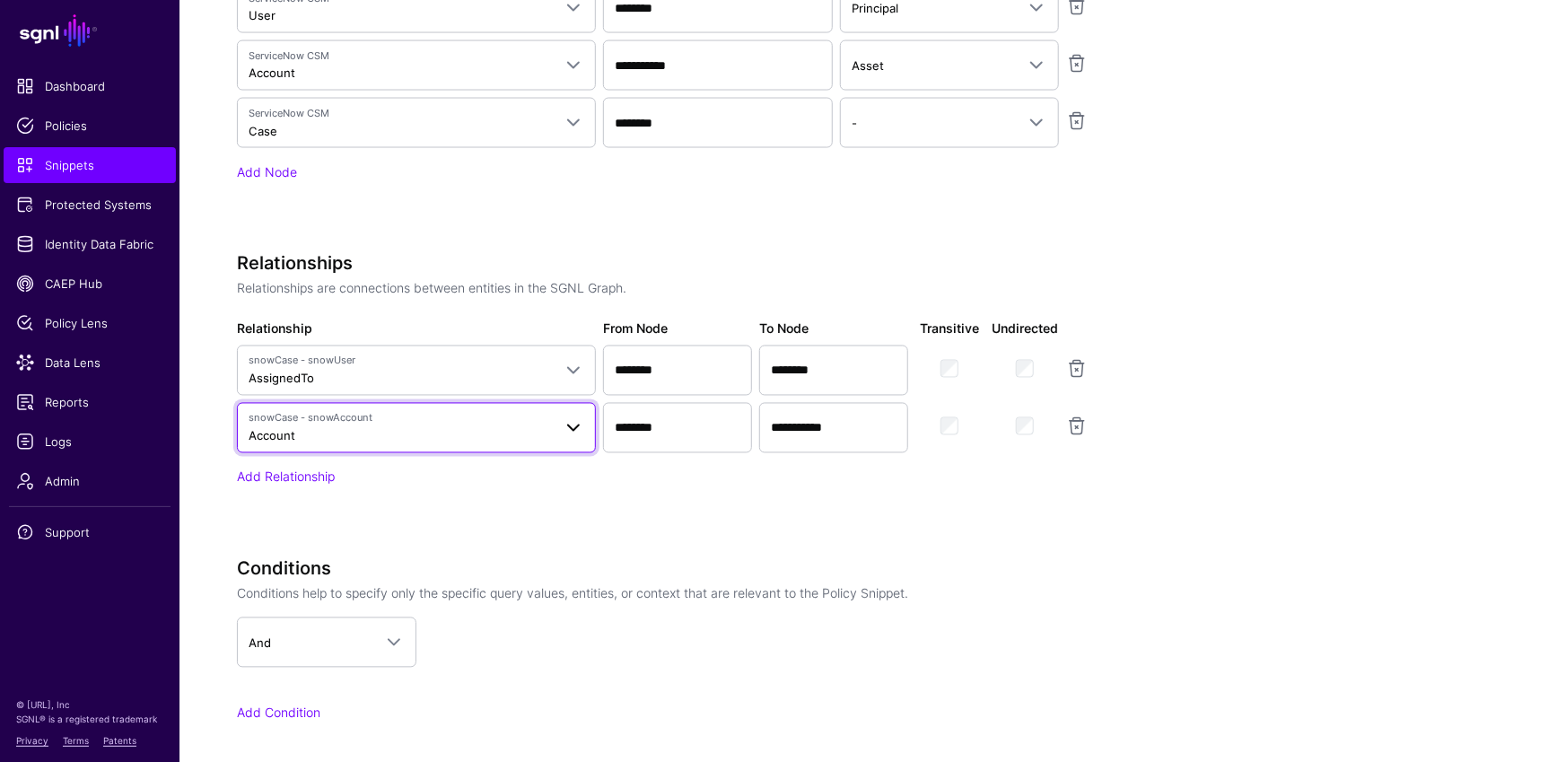
click at [345, 437] on span "snowCase - snowAccount Account" at bounding box center [400, 428] width 303 height 34
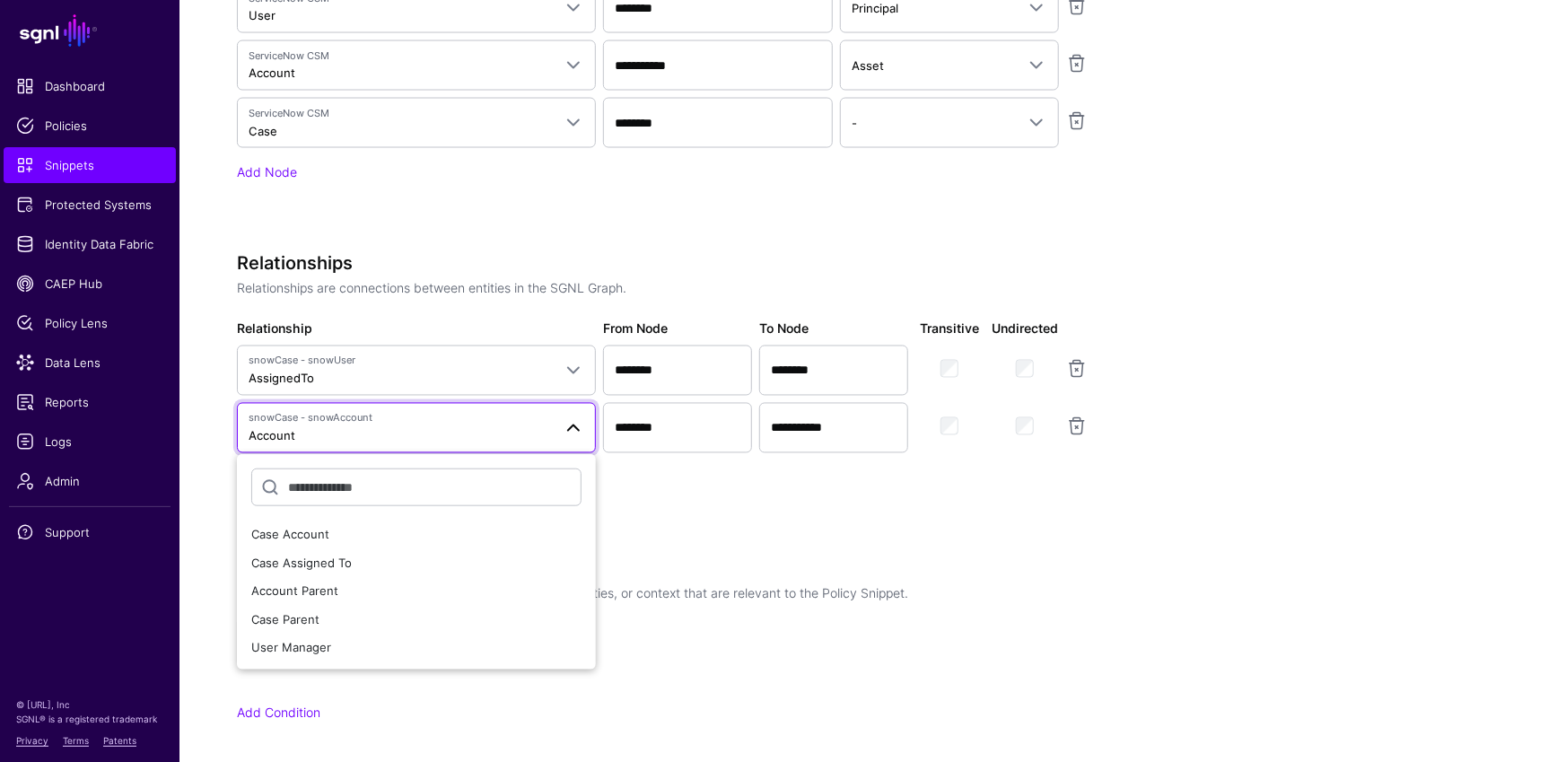
click at [725, 478] on div "Add Relationship" at bounding box center [685, 476] width 897 height 19
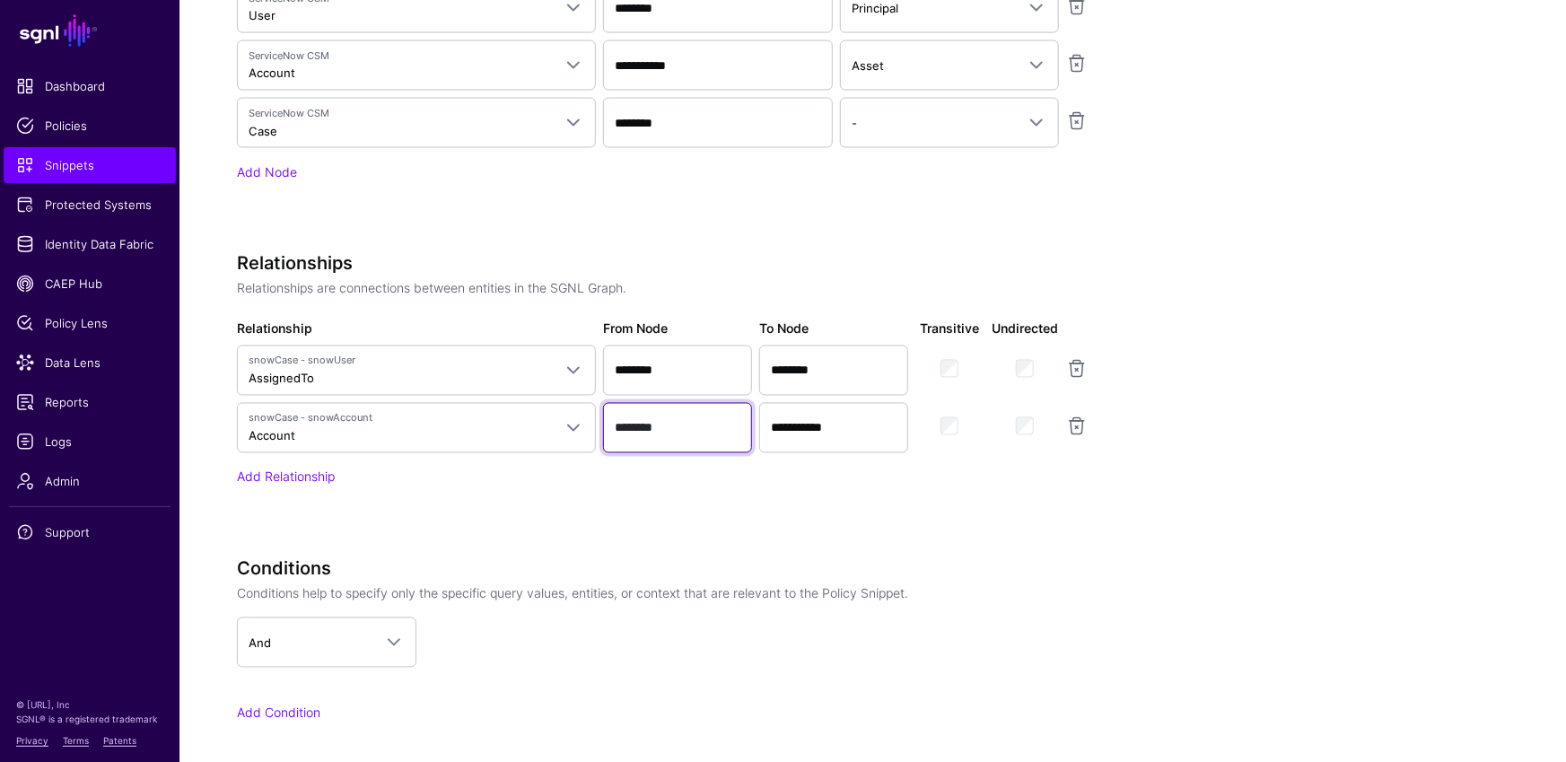
drag, startPoint x: 685, startPoint y: 427, endPoint x: 729, endPoint y: 432, distance: 44.2
click at [599, 424] on div "********" at bounding box center [677, 428] width 156 height 50
drag, startPoint x: 863, startPoint y: 428, endPoint x: 735, endPoint y: 429, distance: 128.3
click at [735, 429] on div "**********" at bounding box center [685, 428] width 904 height 50
click at [753, 479] on div "Add Relationship" at bounding box center [685, 476] width 897 height 19
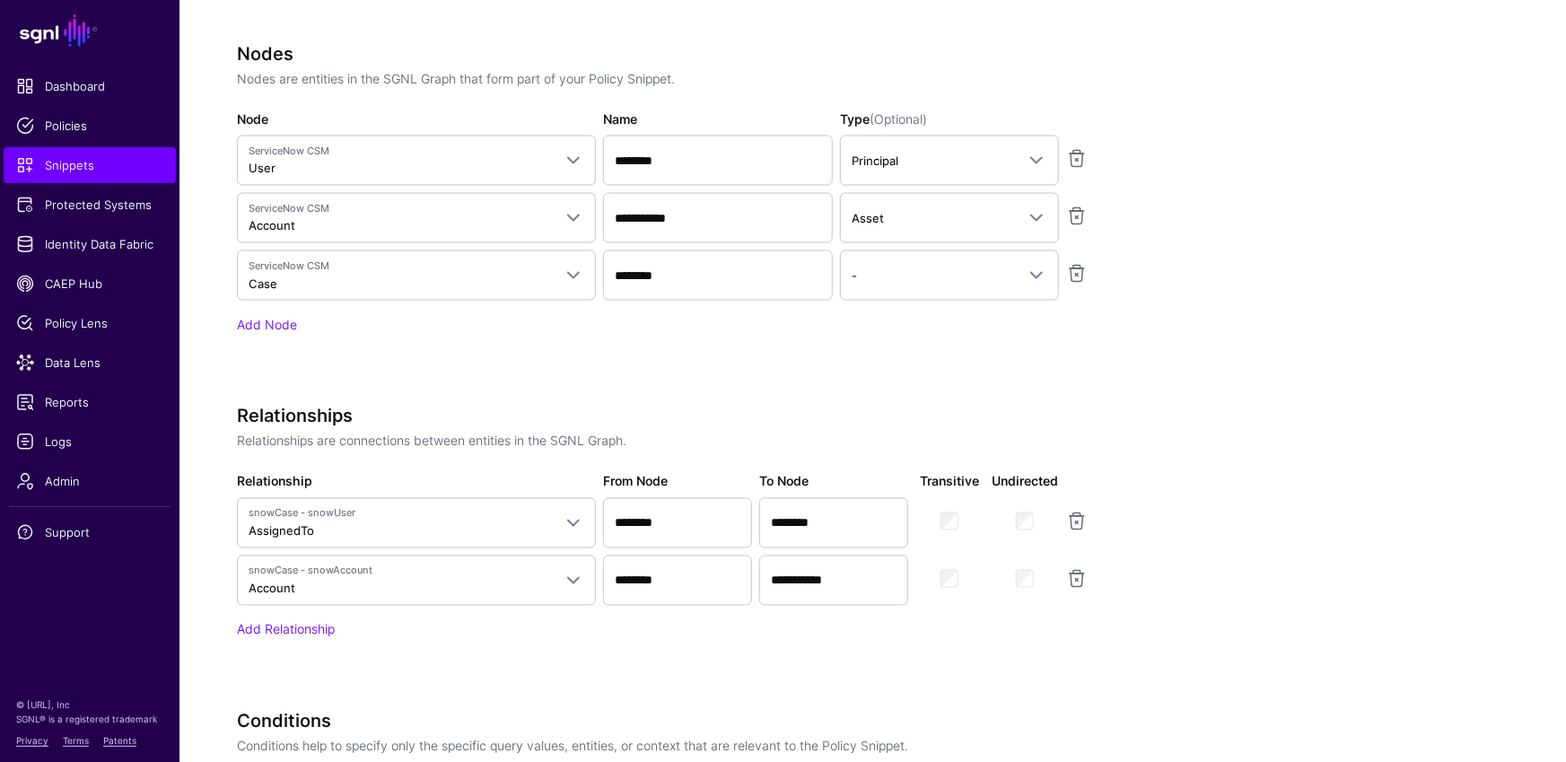
scroll to position [1370, 0]
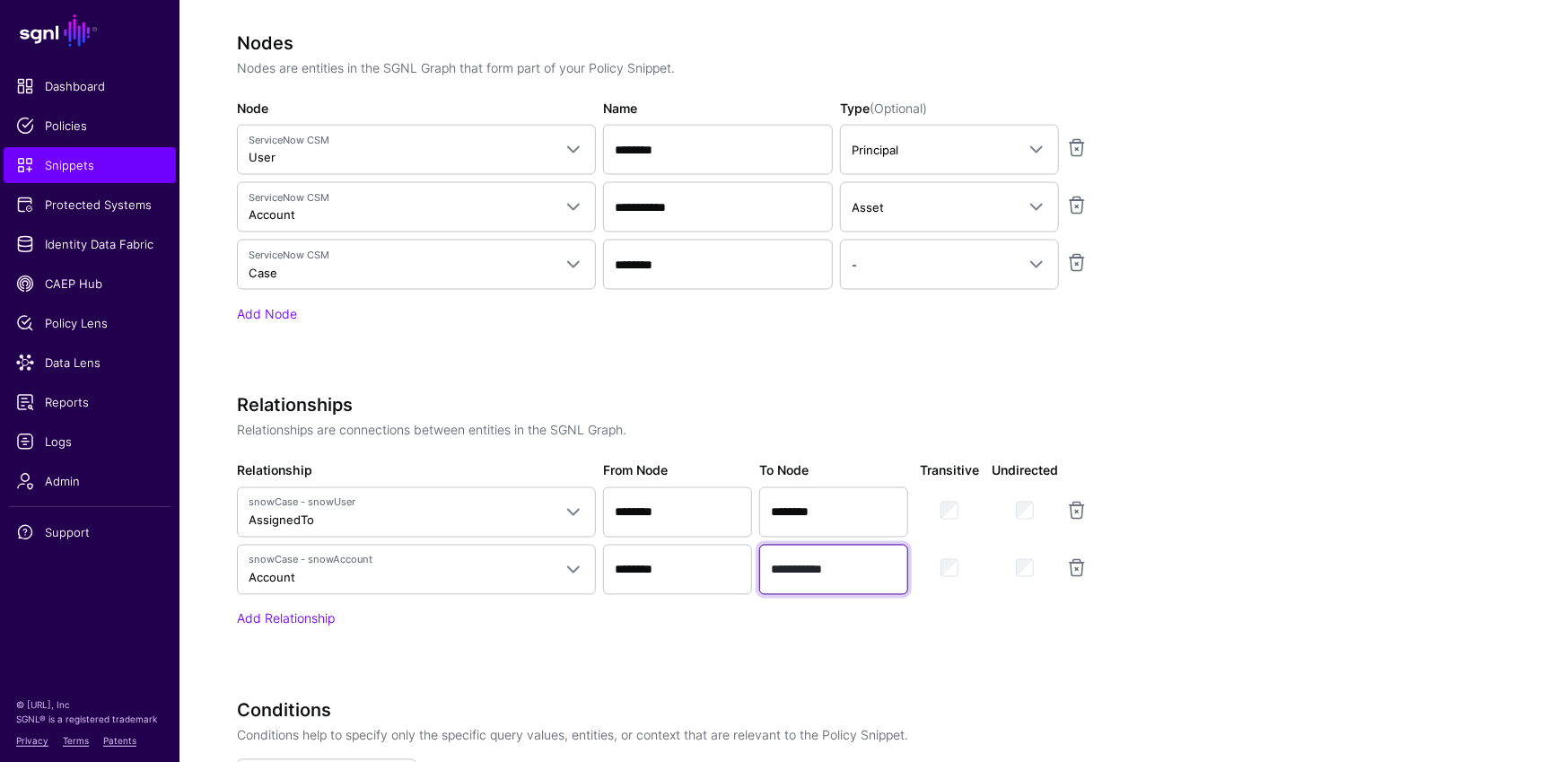
click at [872, 570] on input "**********" at bounding box center [833, 570] width 149 height 50
click at [963, 368] on div "Nodes Nodes are entities in the SGNL Graph that form part of your Policy Snippe…" at bounding box center [685, 203] width 897 height 342
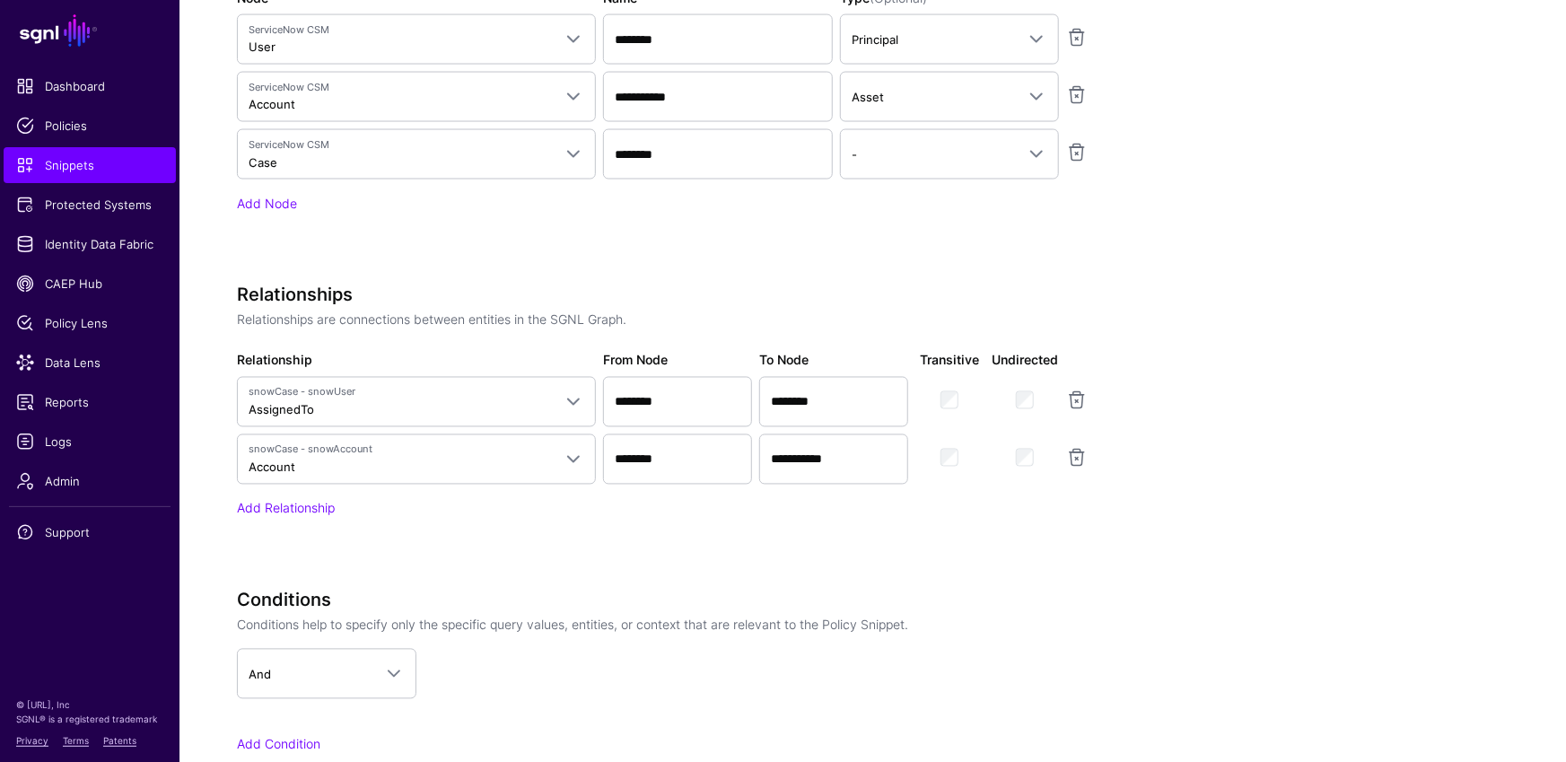
scroll to position [1698, 0]
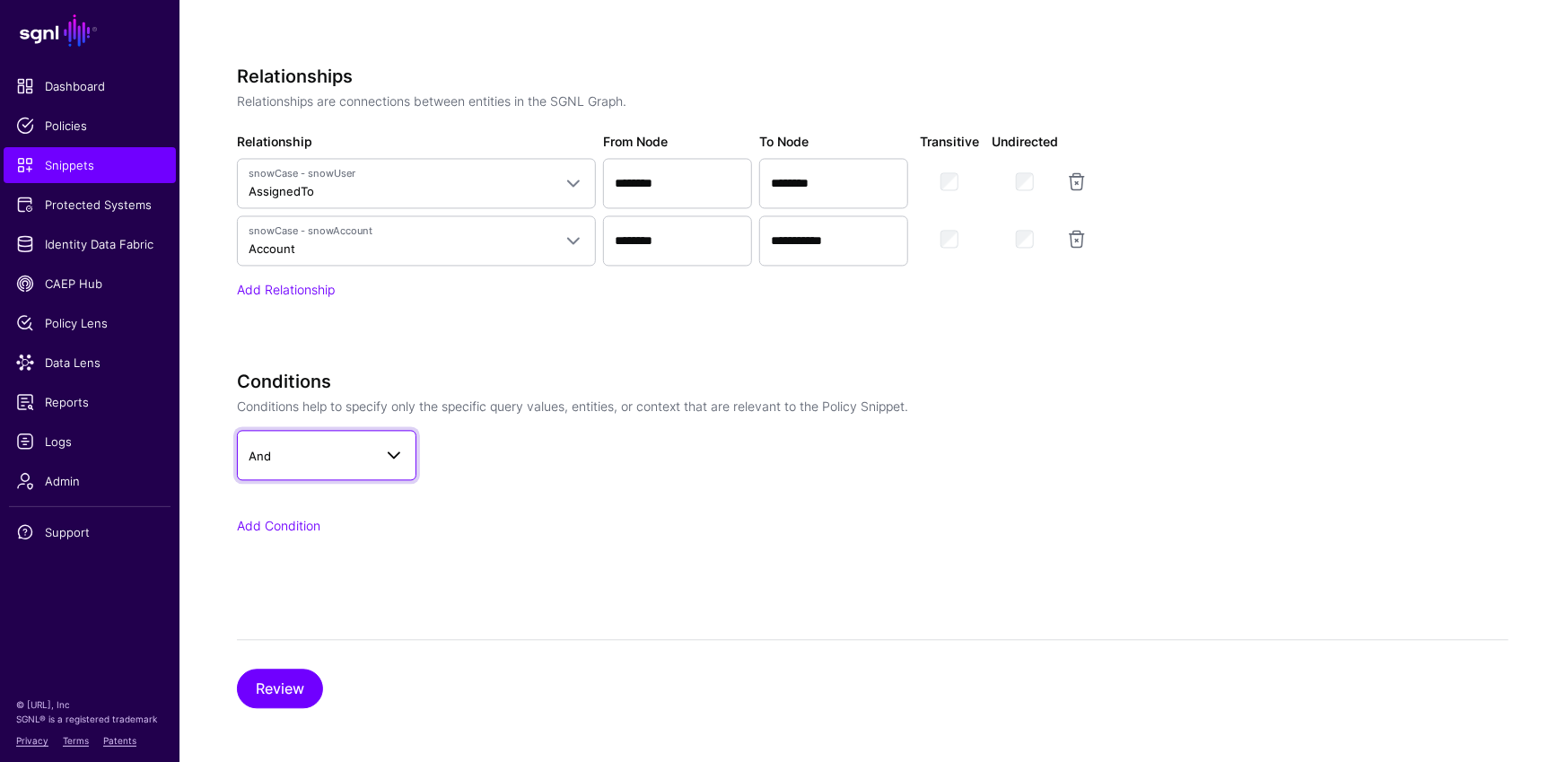
click at [406, 446] on link "And" at bounding box center [326, 456] width 179 height 50
click at [613, 437] on app-dropdown "And And Or Not" at bounding box center [685, 456] width 897 height 50
click at [334, 519] on div "Add Condition" at bounding box center [685, 526] width 897 height 19
click at [310, 525] on link "Add Condition" at bounding box center [278, 526] width 83 height 15
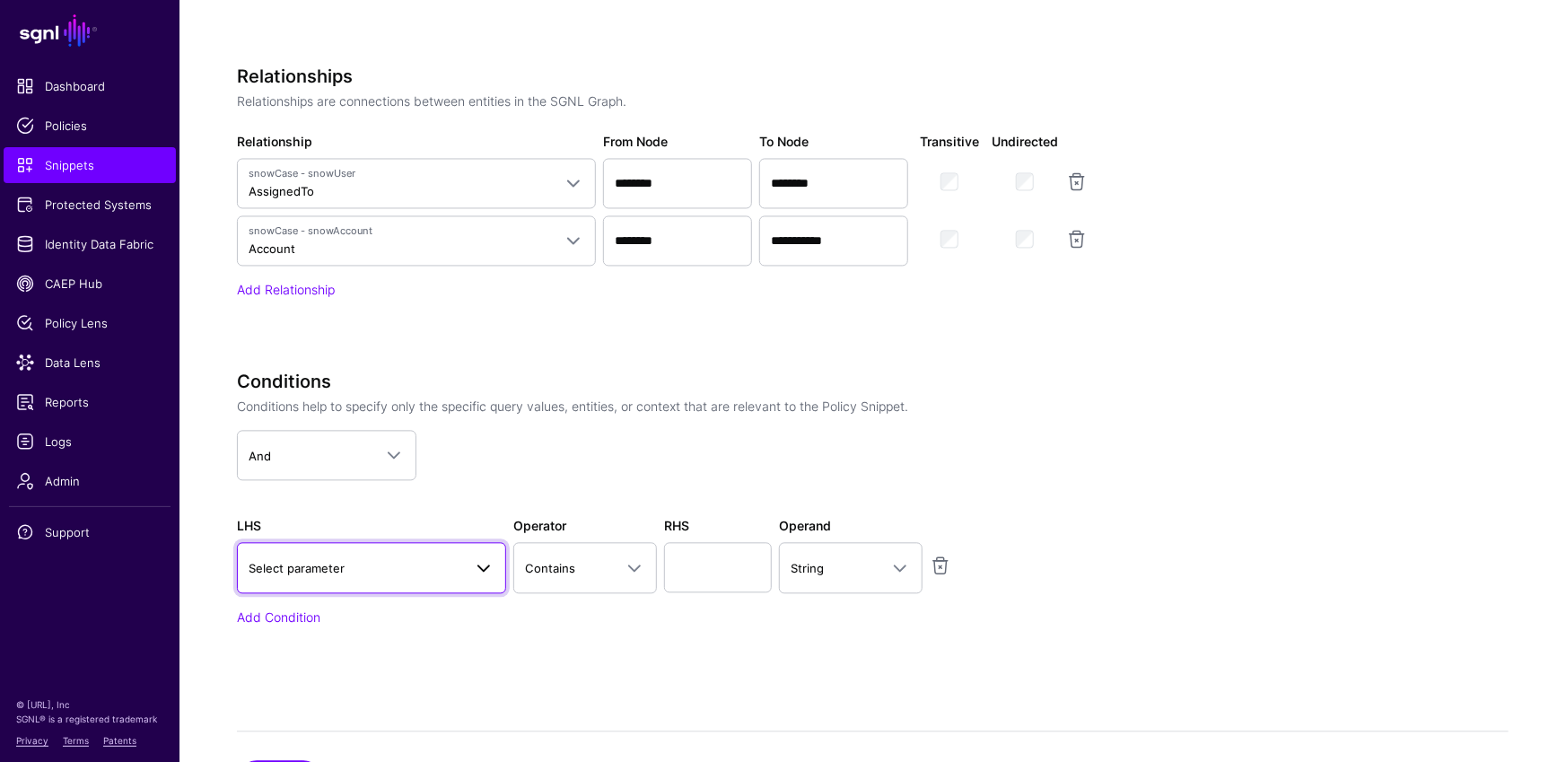
click at [421, 567] on span "Select parameter" at bounding box center [356, 569] width 214 height 20
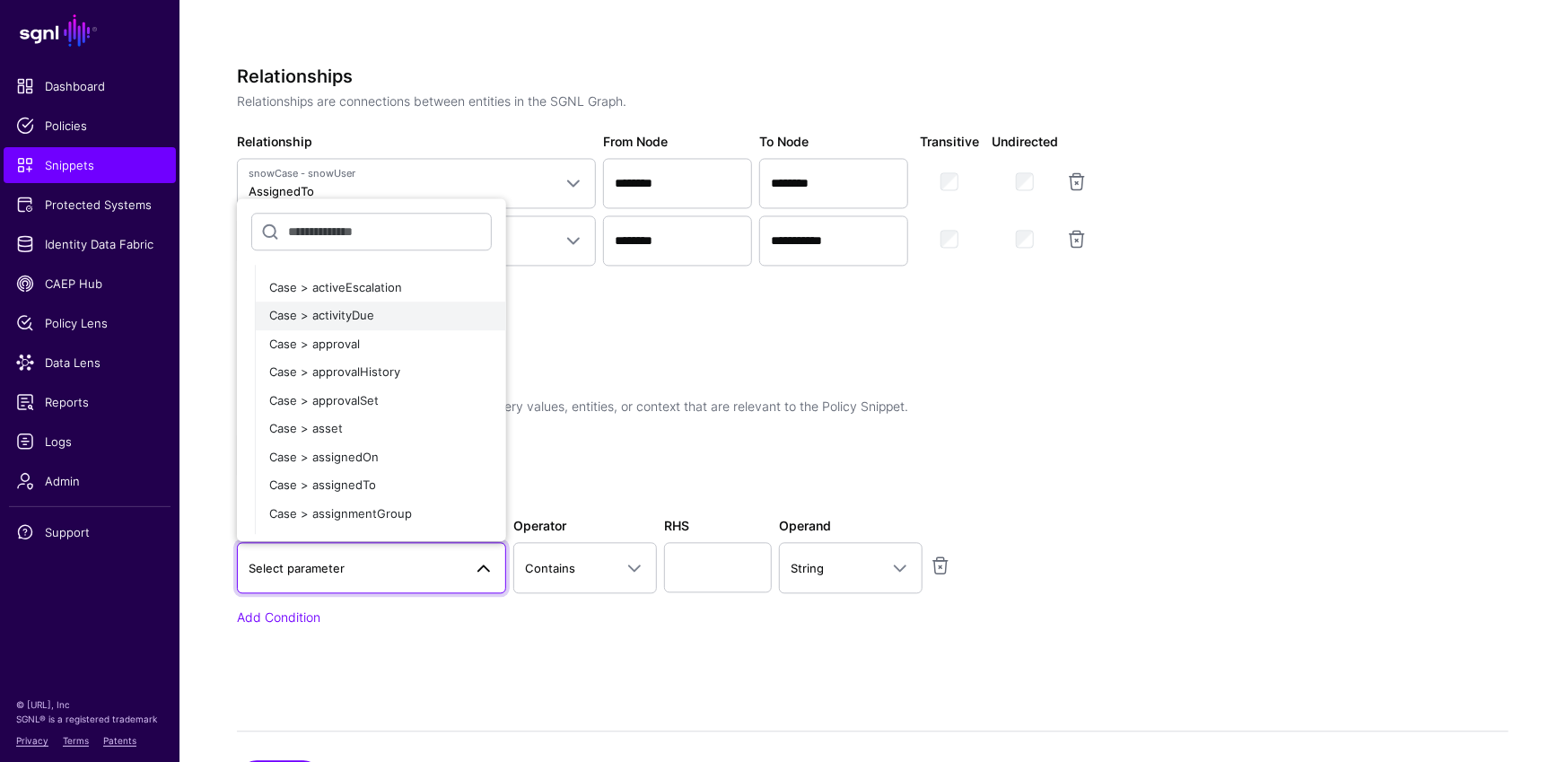
scroll to position [1199, 0]
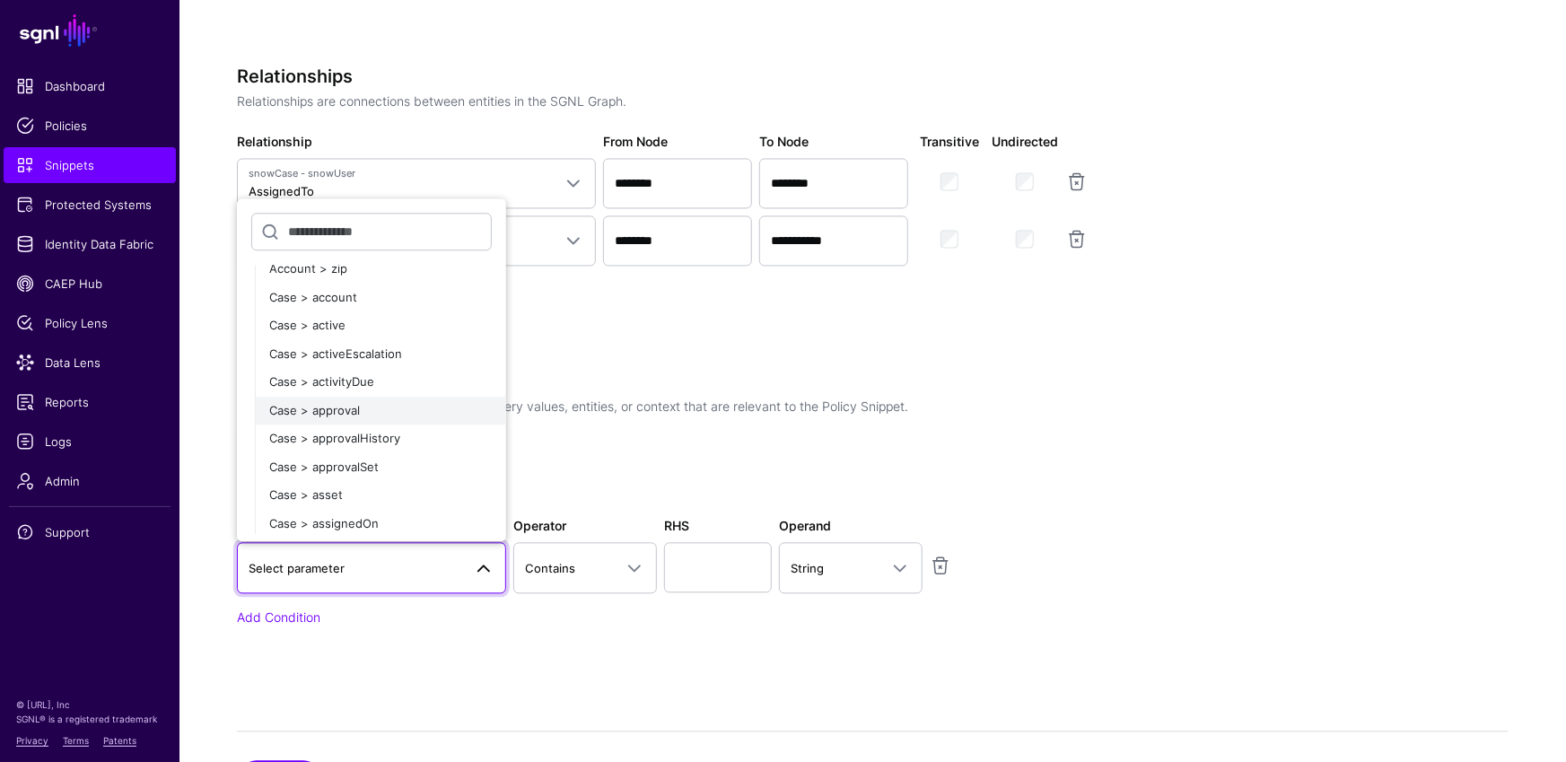
click at [357, 406] on span "Case > approval" at bounding box center [314, 410] width 91 height 14
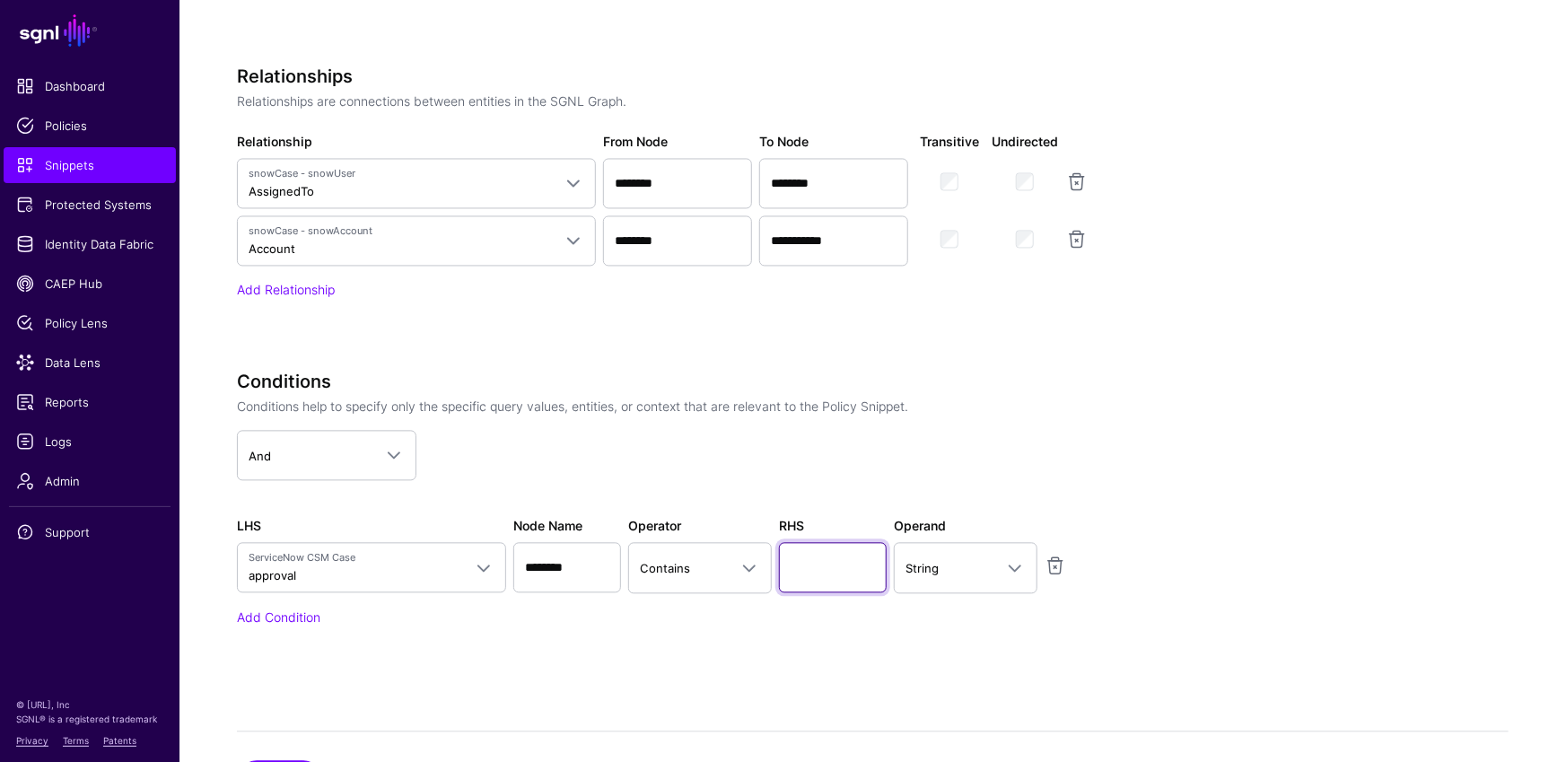
click at [813, 568] on input "text" at bounding box center [833, 568] width 108 height 50
click at [746, 563] on span at bounding box center [749, 569] width 22 height 22
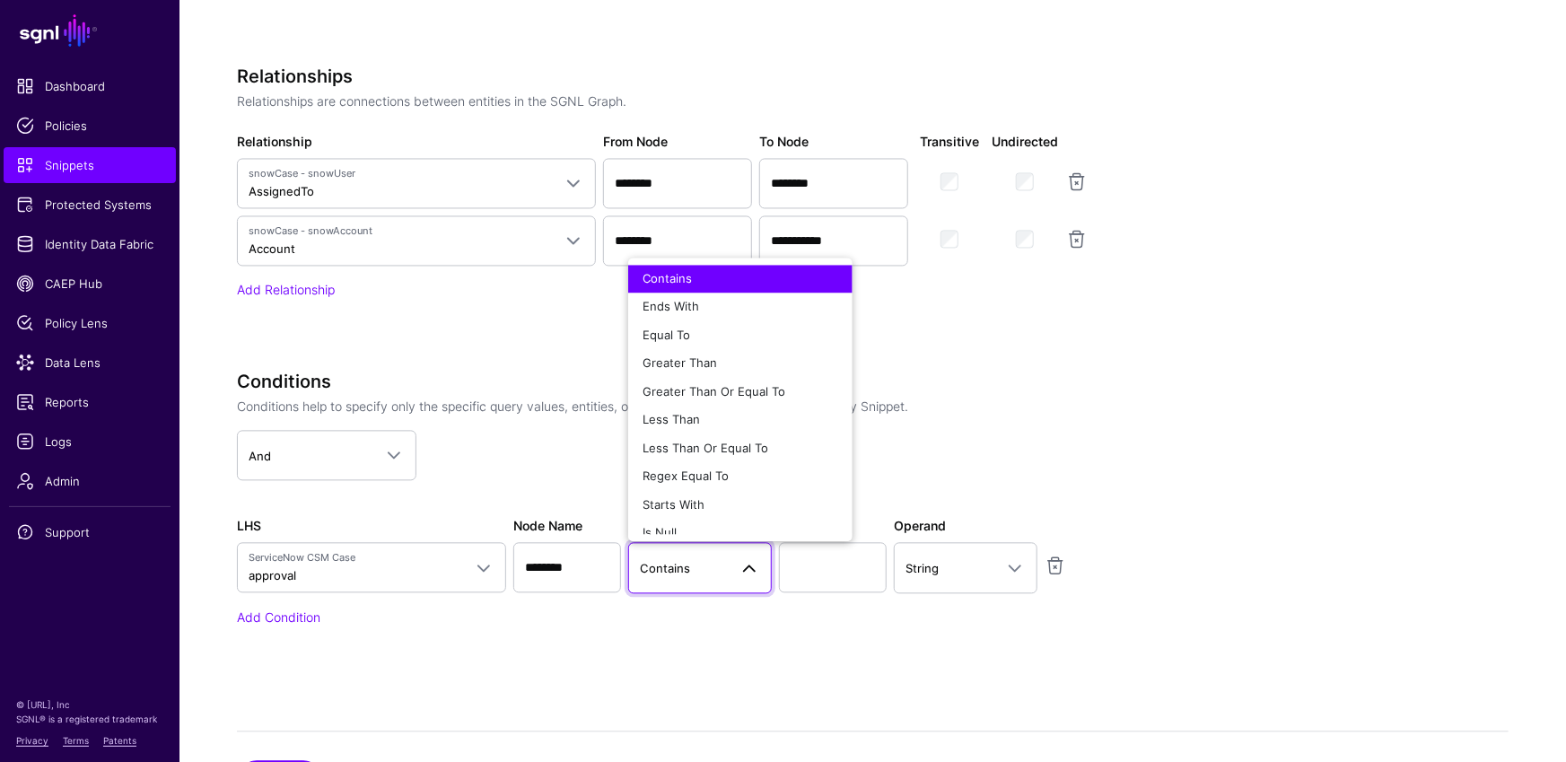
click at [1141, 430] on app-snippets-creator "**********" at bounding box center [872, 22] width 1271 height 1312
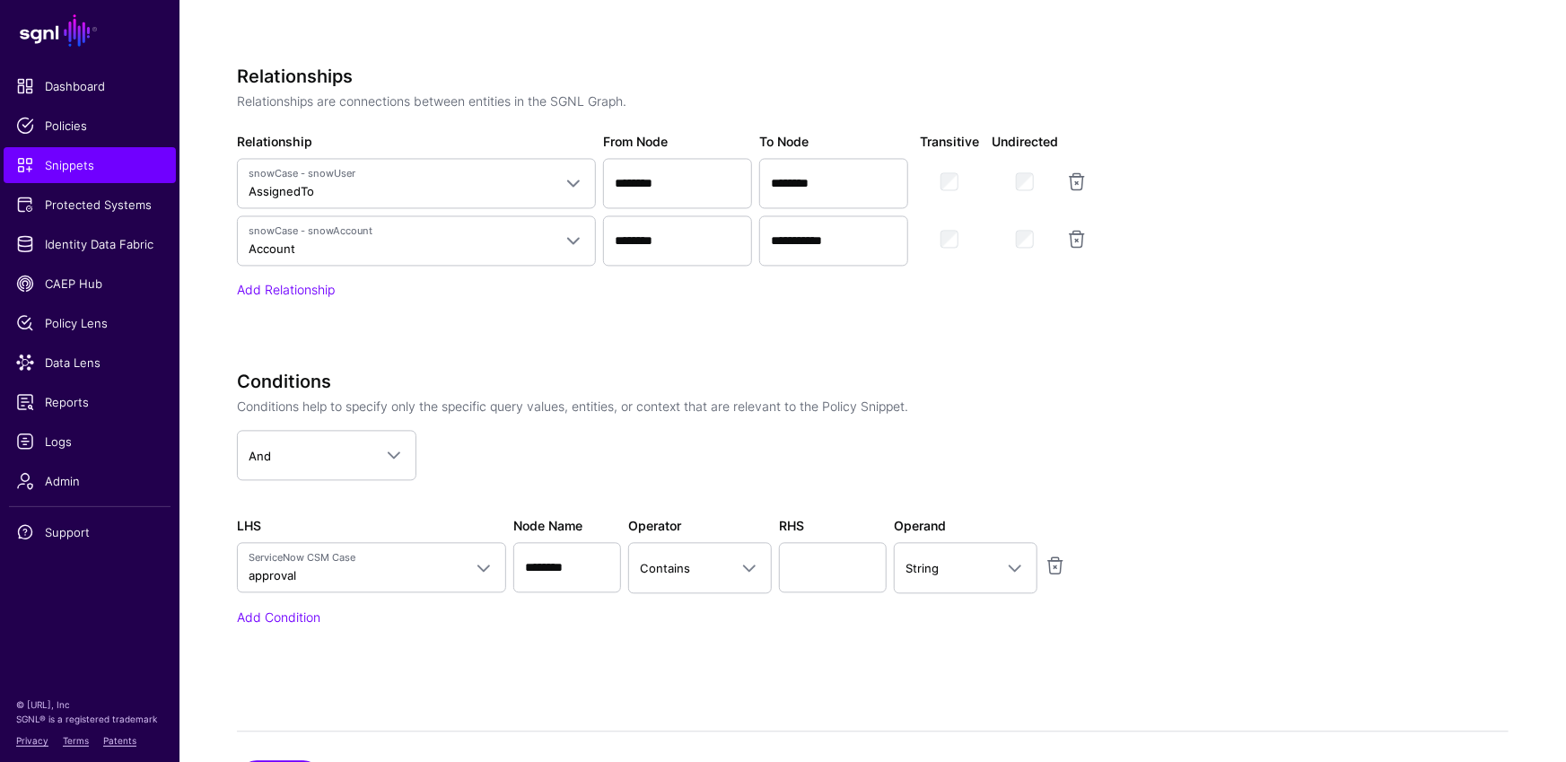
click at [1064, 566] on link at bounding box center [1055, 566] width 22 height 22
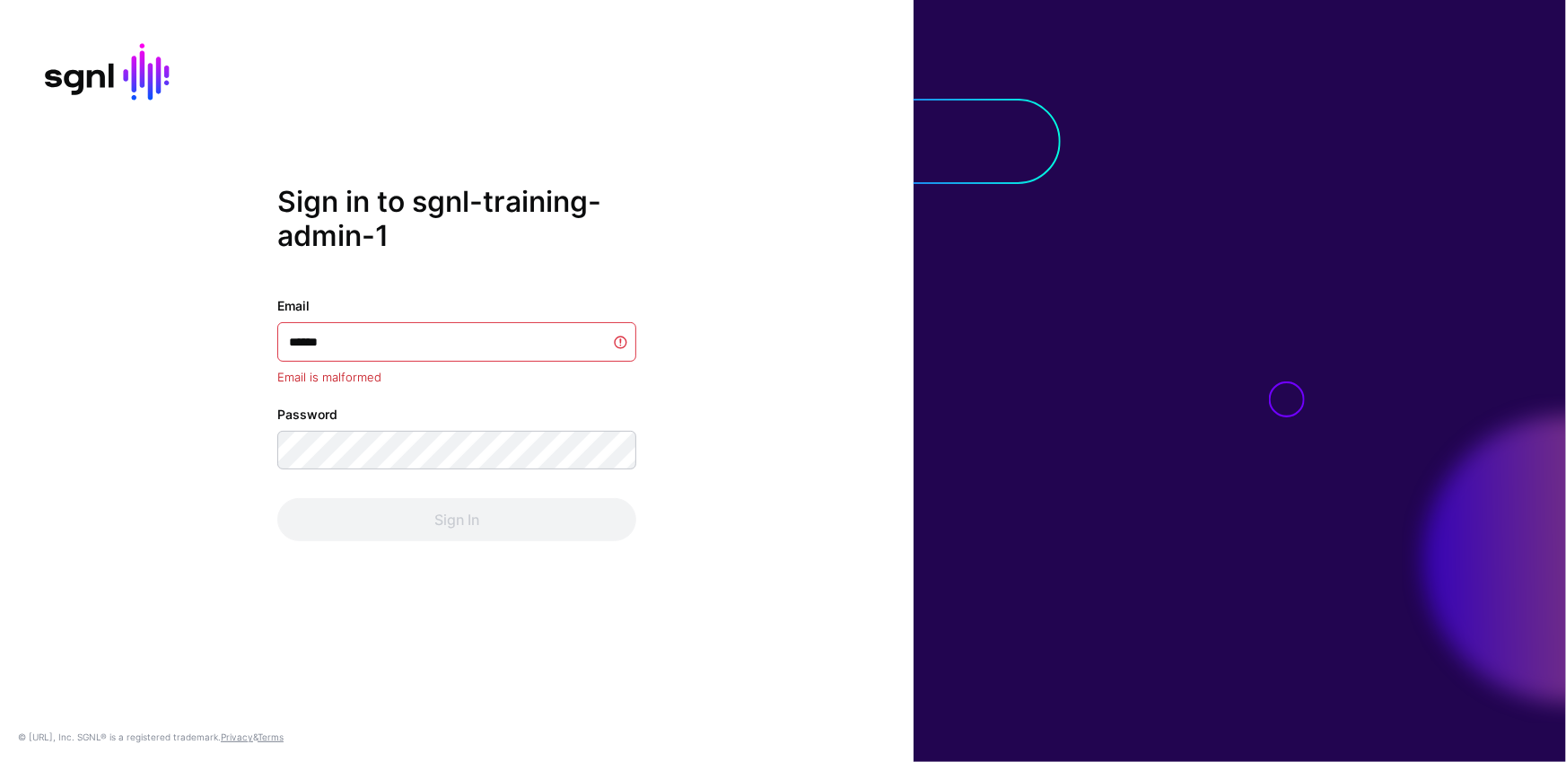
type input "******"
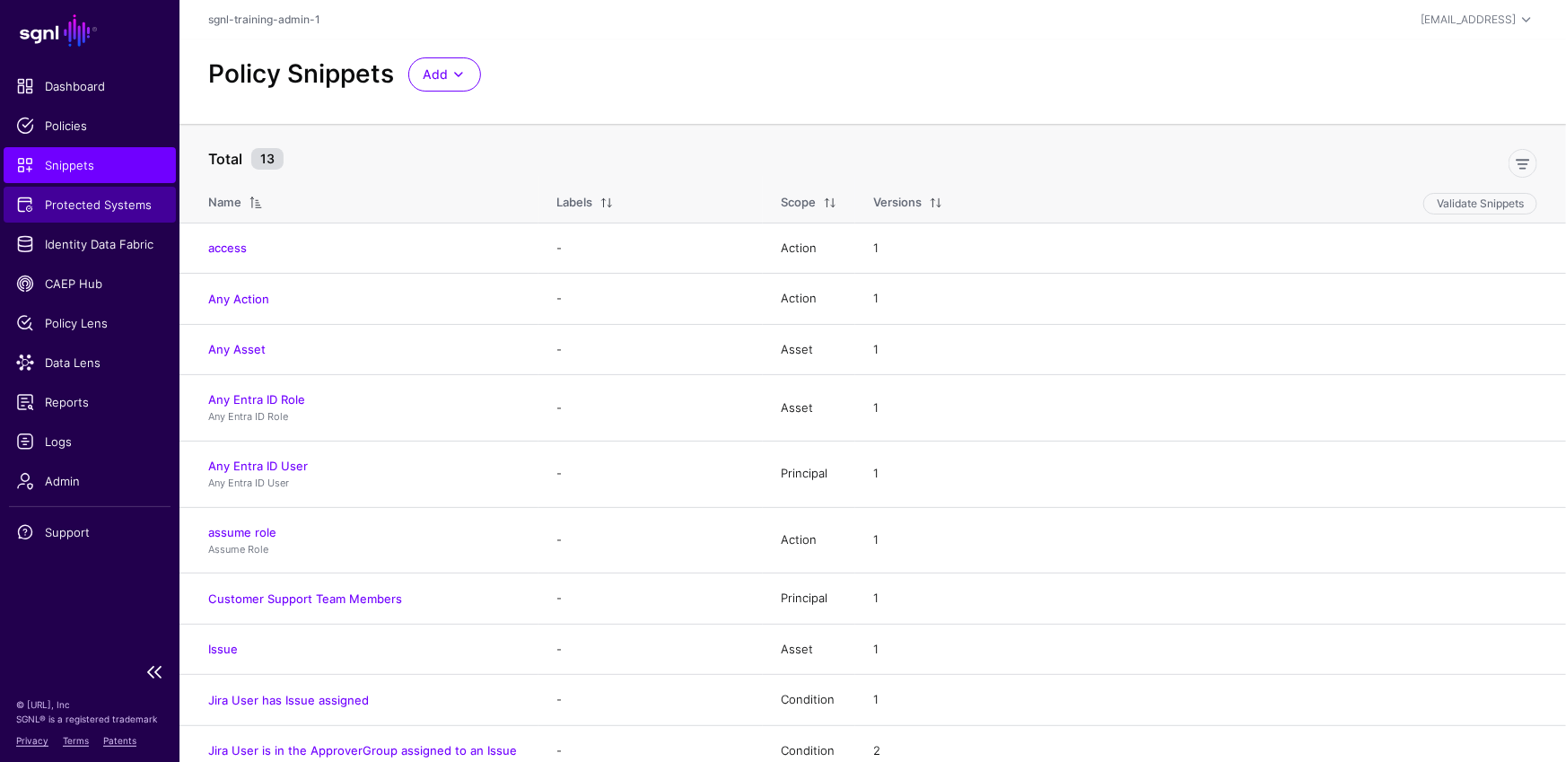
click at [100, 198] on span "Protected Systems" at bounding box center [89, 205] width 147 height 18
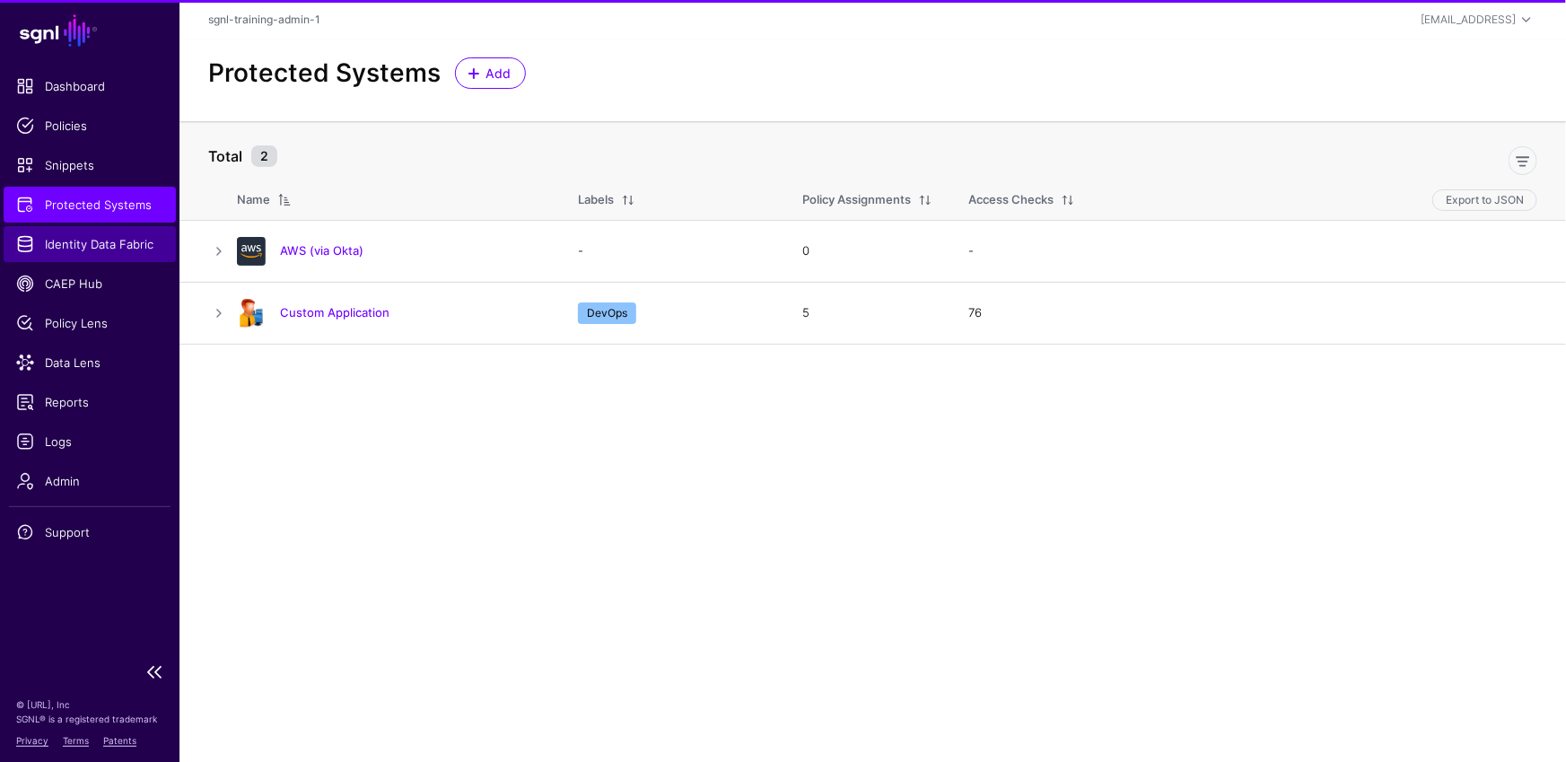
click at [110, 233] on link "Identity Data Fabric" at bounding box center [90, 244] width 172 height 36
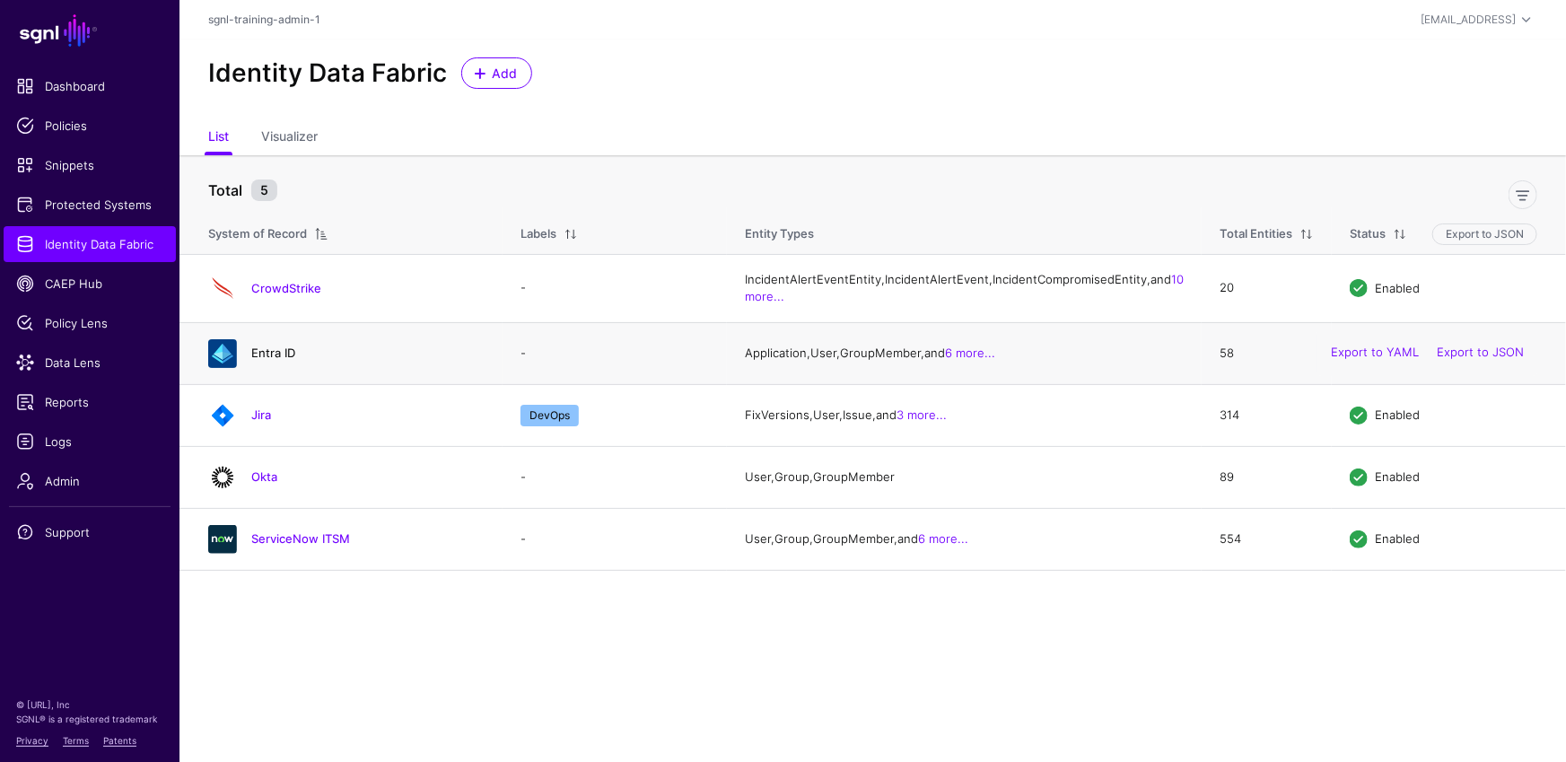
click at [274, 360] on link "Entra ID" at bounding box center [273, 352] width 44 height 14
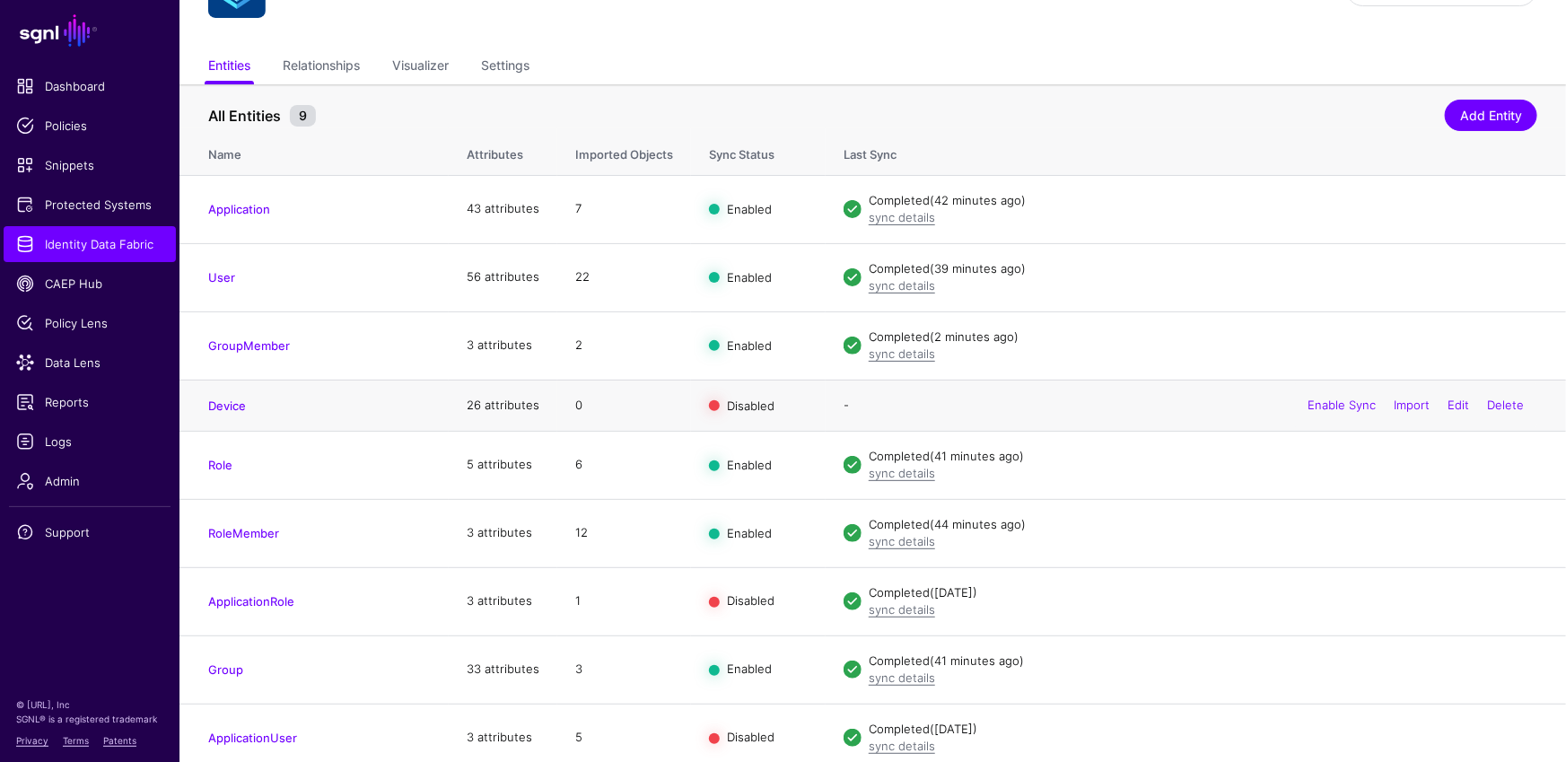
scroll to position [75, 0]
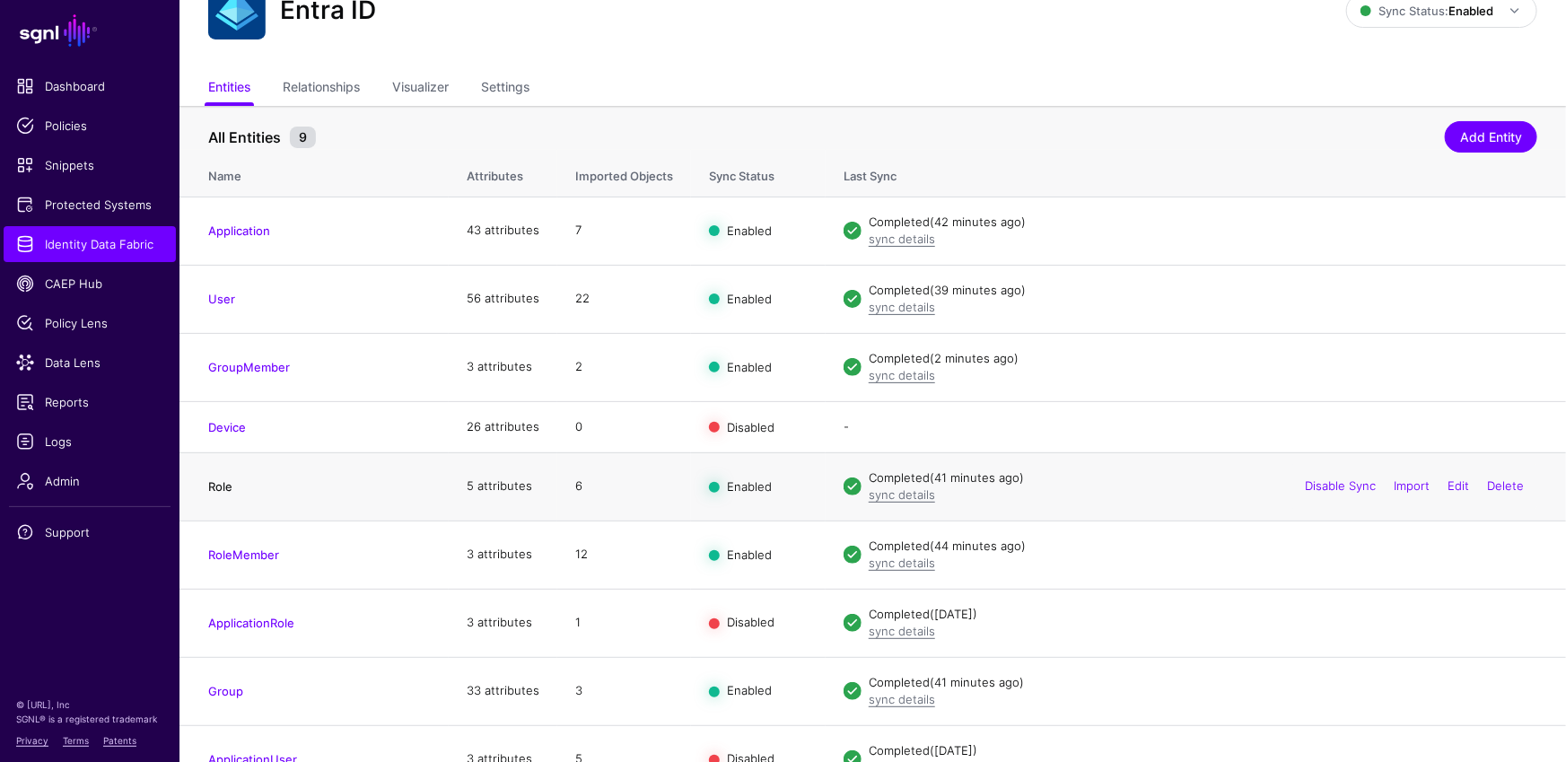
click at [220, 487] on link "Role" at bounding box center [220, 486] width 24 height 14
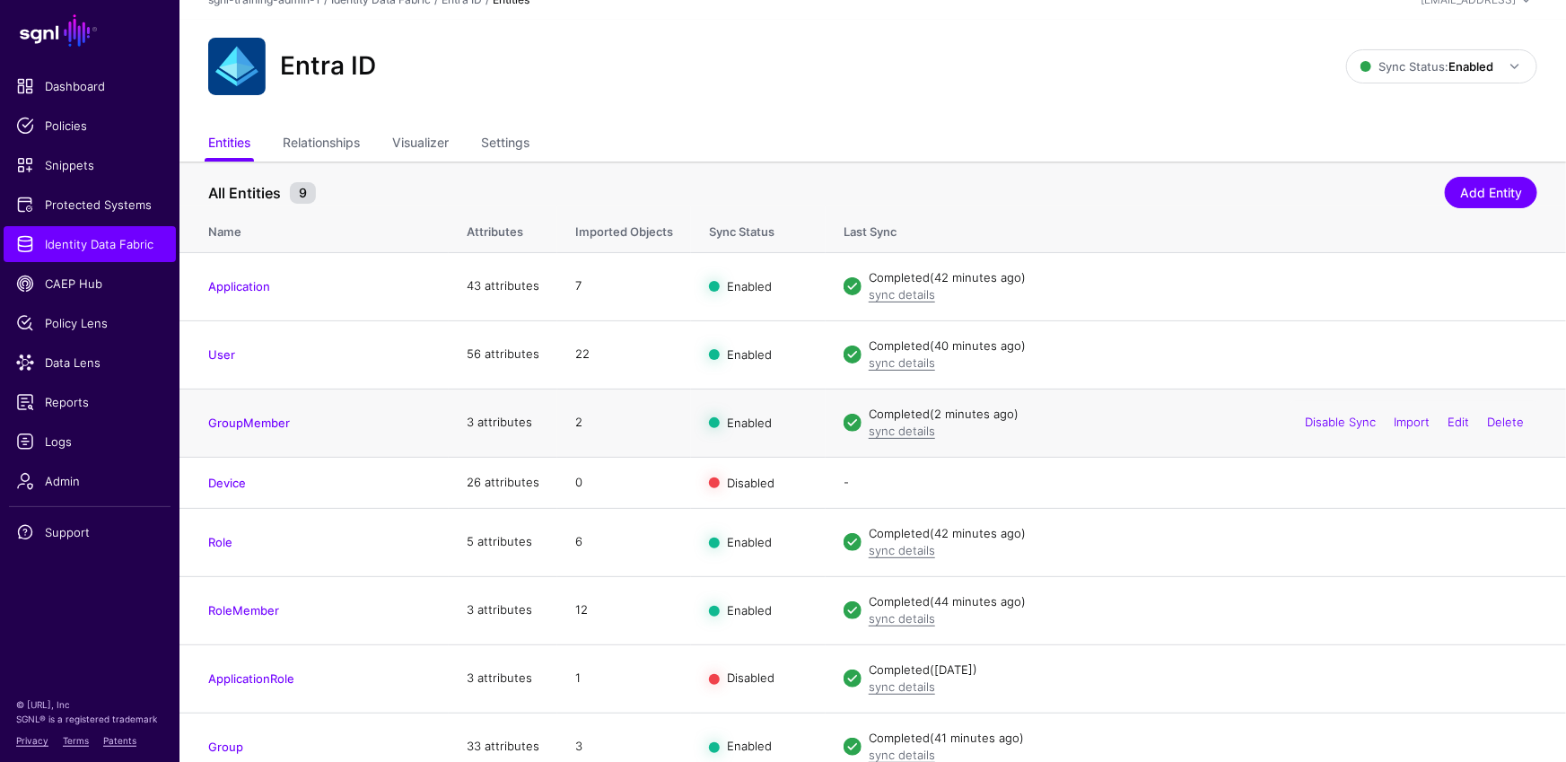
scroll to position [99, 0]
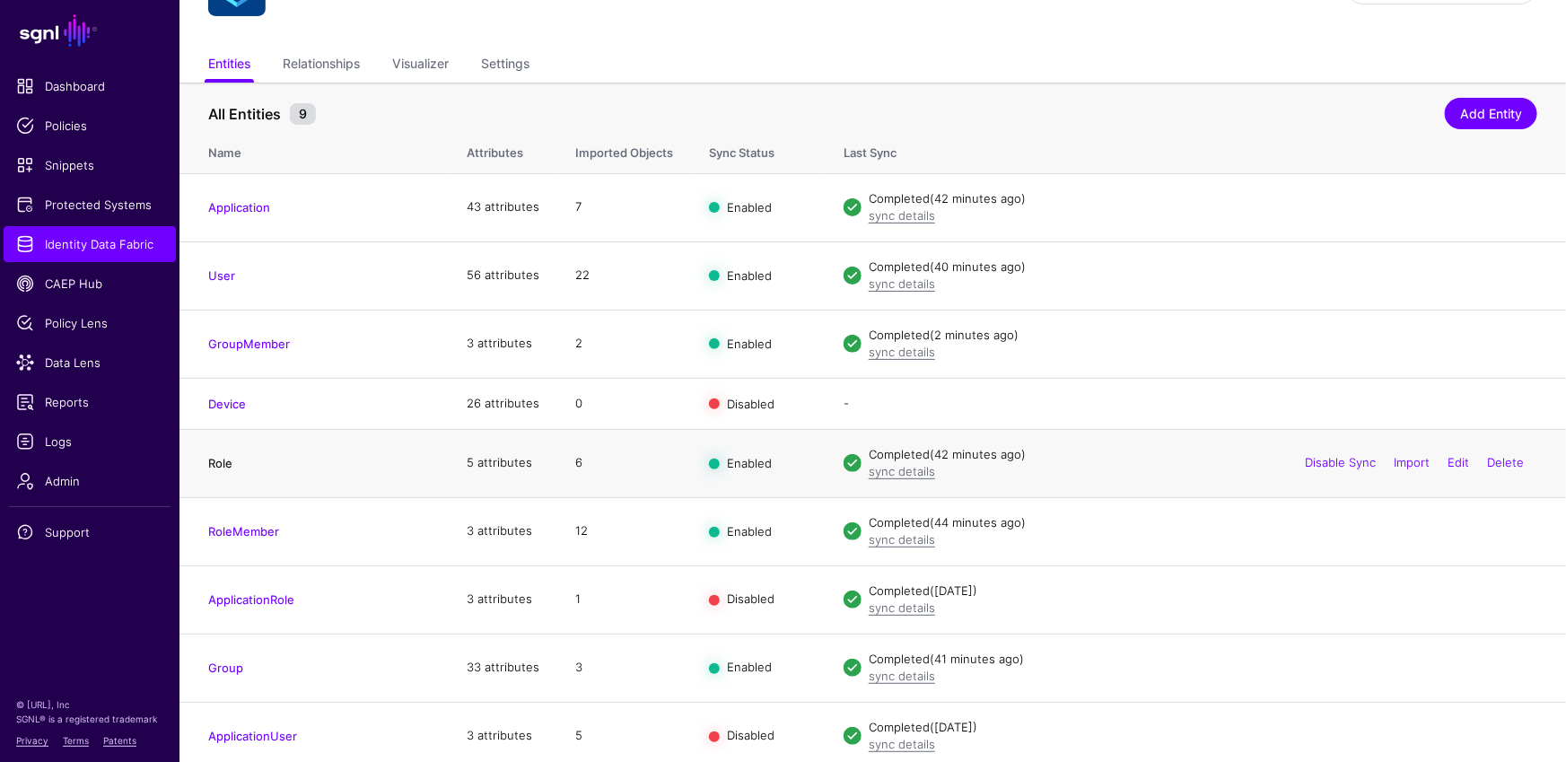
click at [222, 462] on link "Role" at bounding box center [220, 463] width 24 height 14
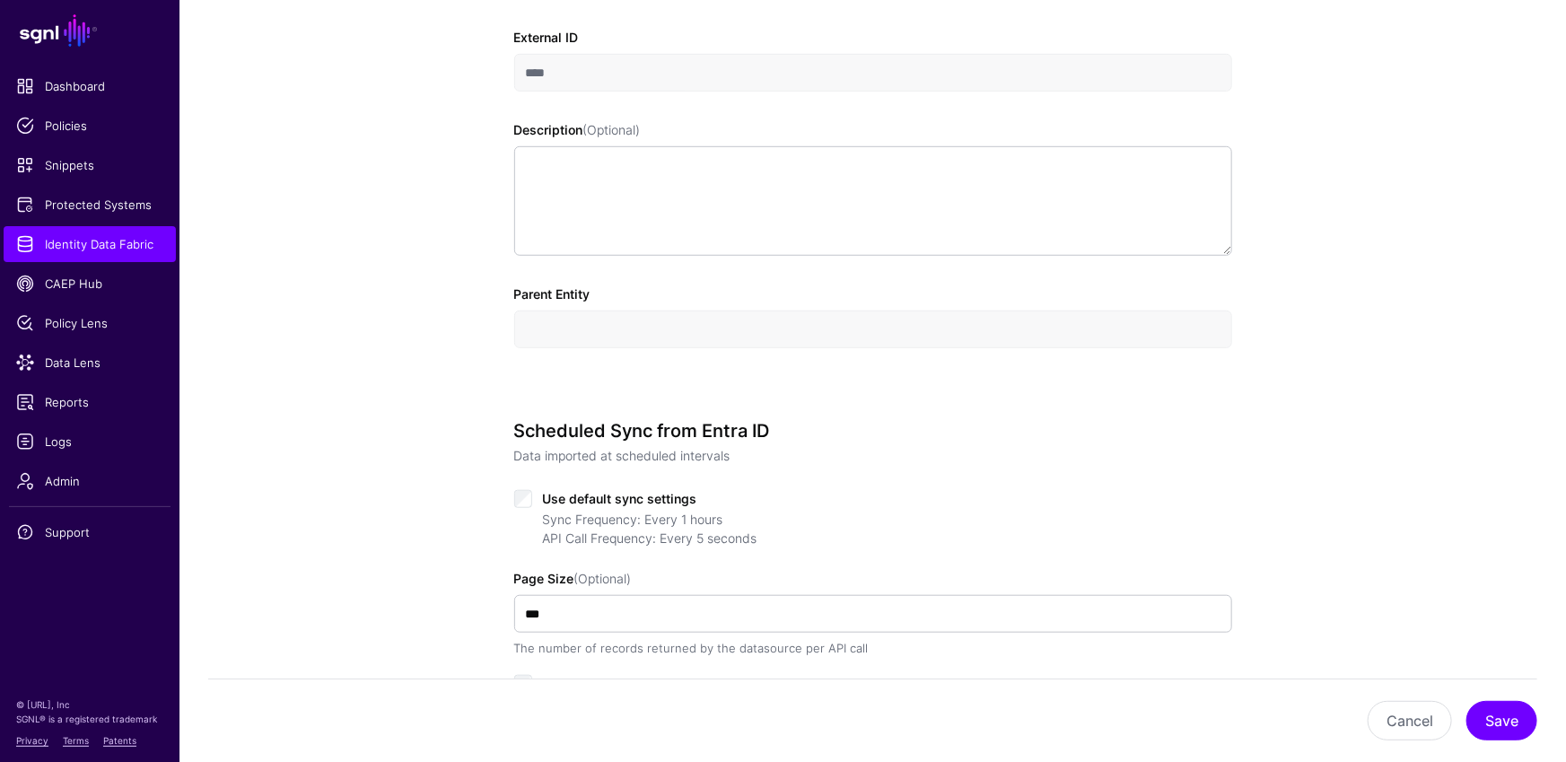
scroll to position [711, 0]
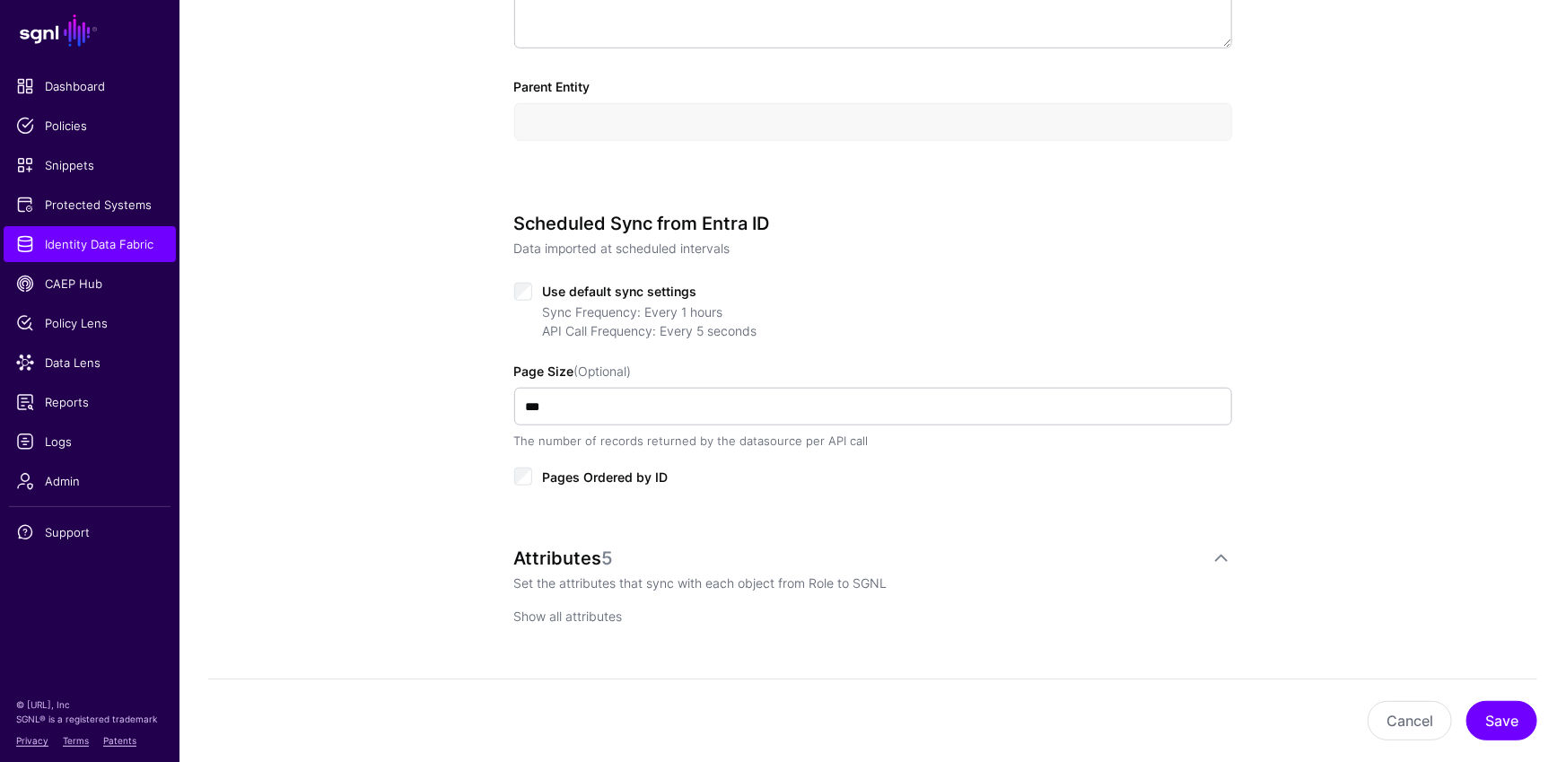
click at [561, 608] on link "Show all attributes" at bounding box center [568, 615] width 109 height 15
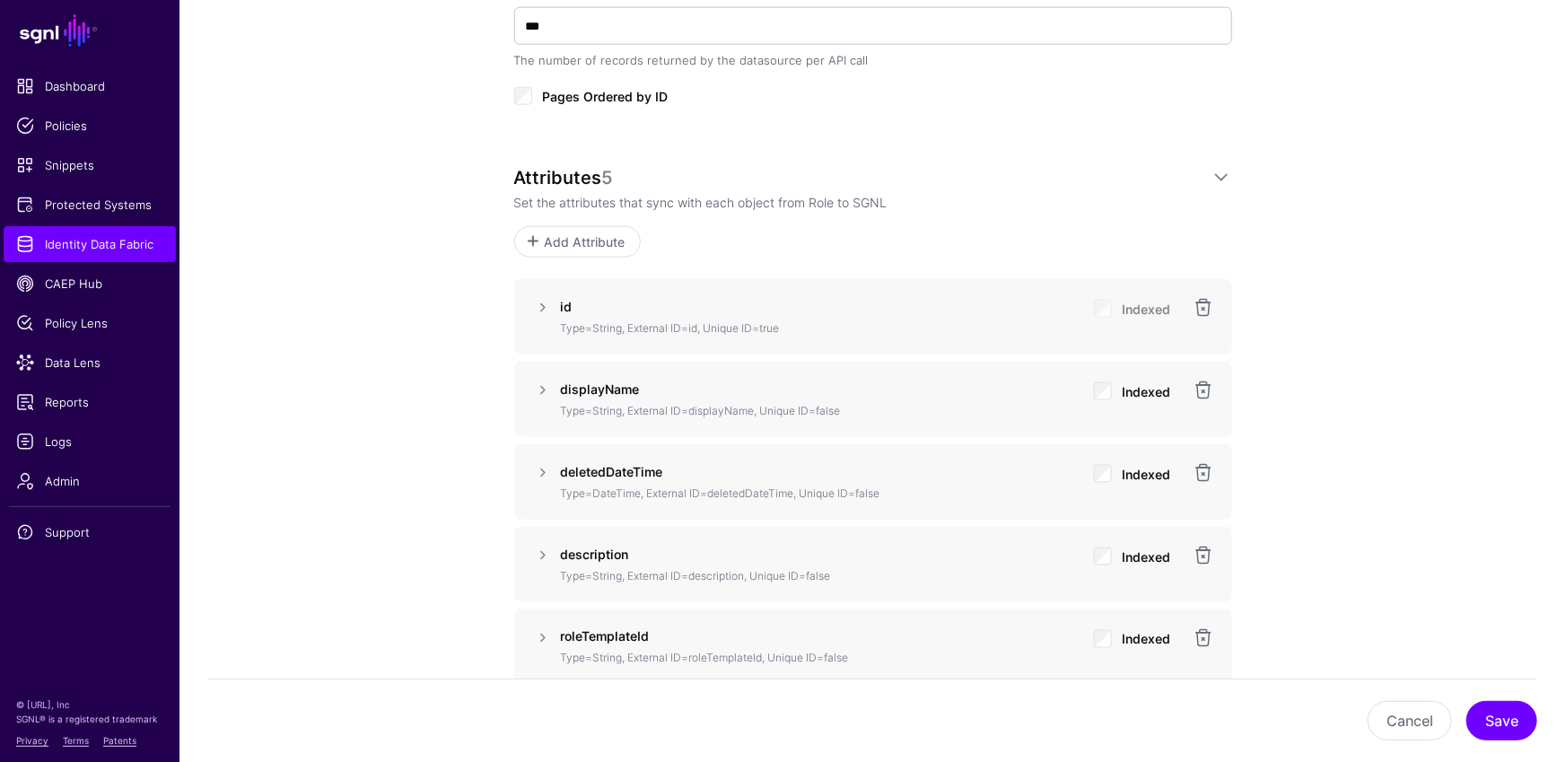
scroll to position [1148, 0]
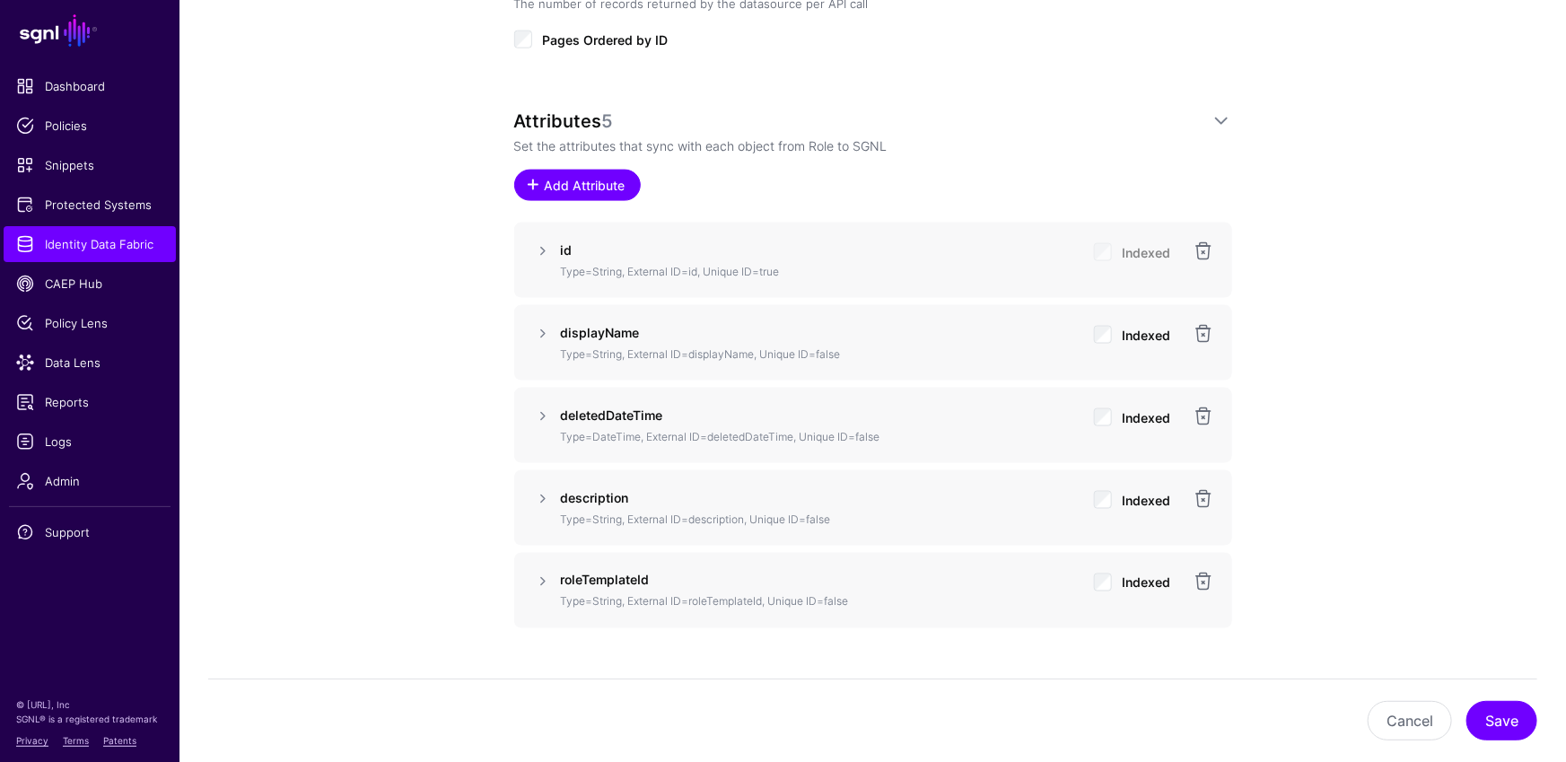
click at [598, 183] on span "Add Attribute" at bounding box center [584, 185] width 85 height 19
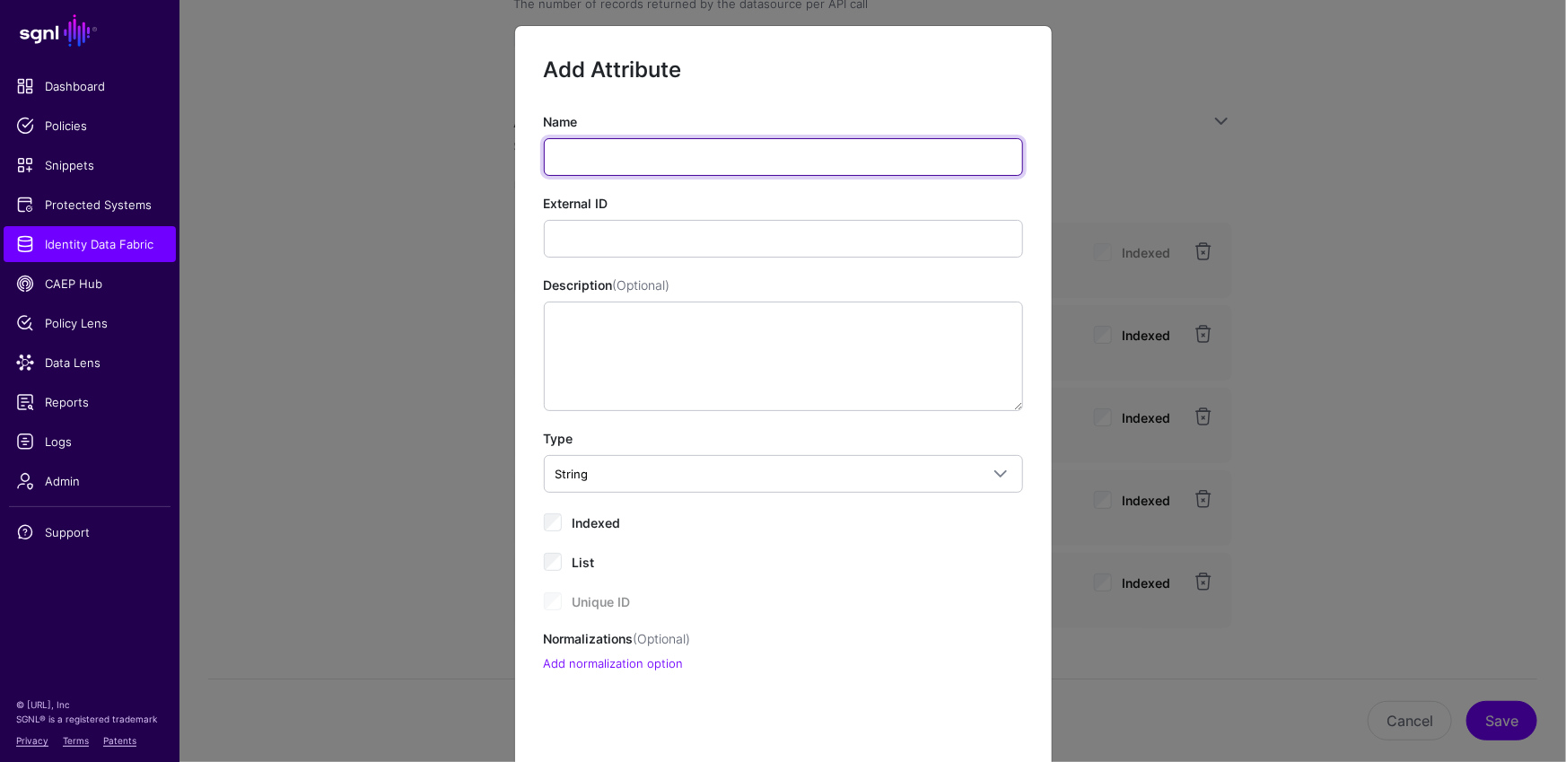
click at [650, 144] on input "Name" at bounding box center [783, 157] width 479 height 38
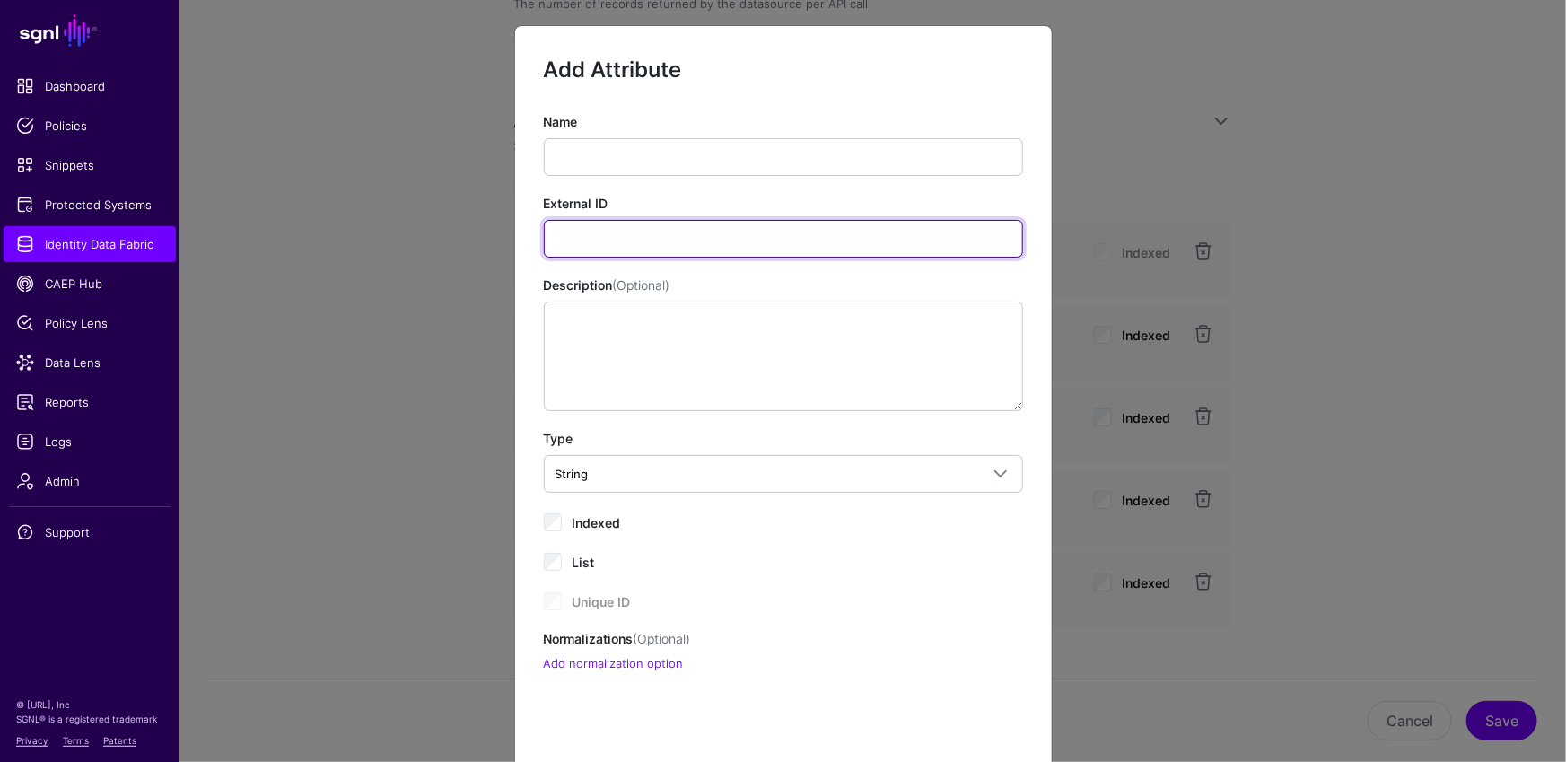
click at [850, 231] on input "External ID" at bounding box center [783, 239] width 479 height 38
click at [1378, 178] on ngb-modal-window "Add Attribute Name External ID Description (Optional) Type String String Bool D…" at bounding box center [783, 381] width 1566 height 762
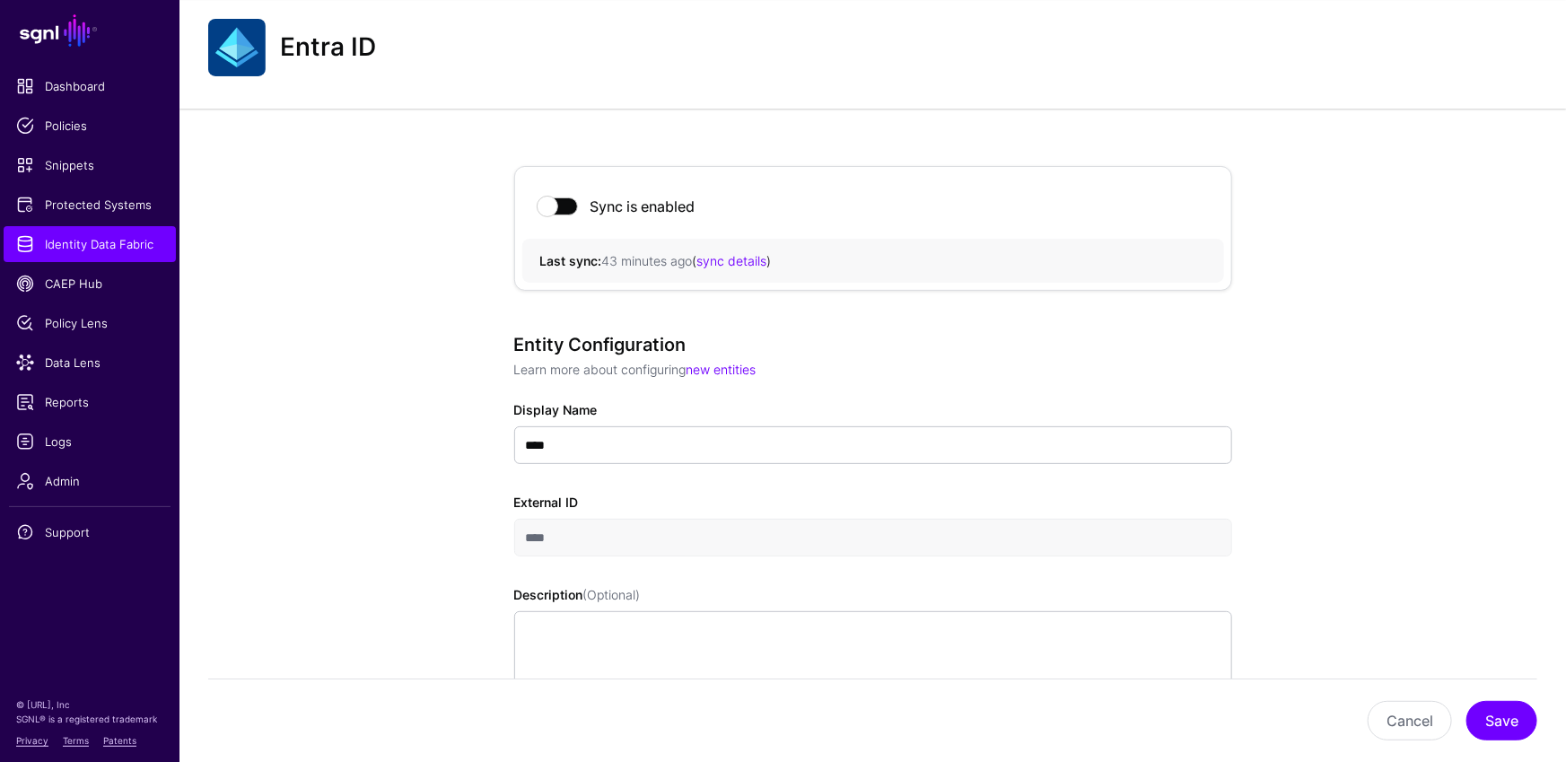
scroll to position [0, 0]
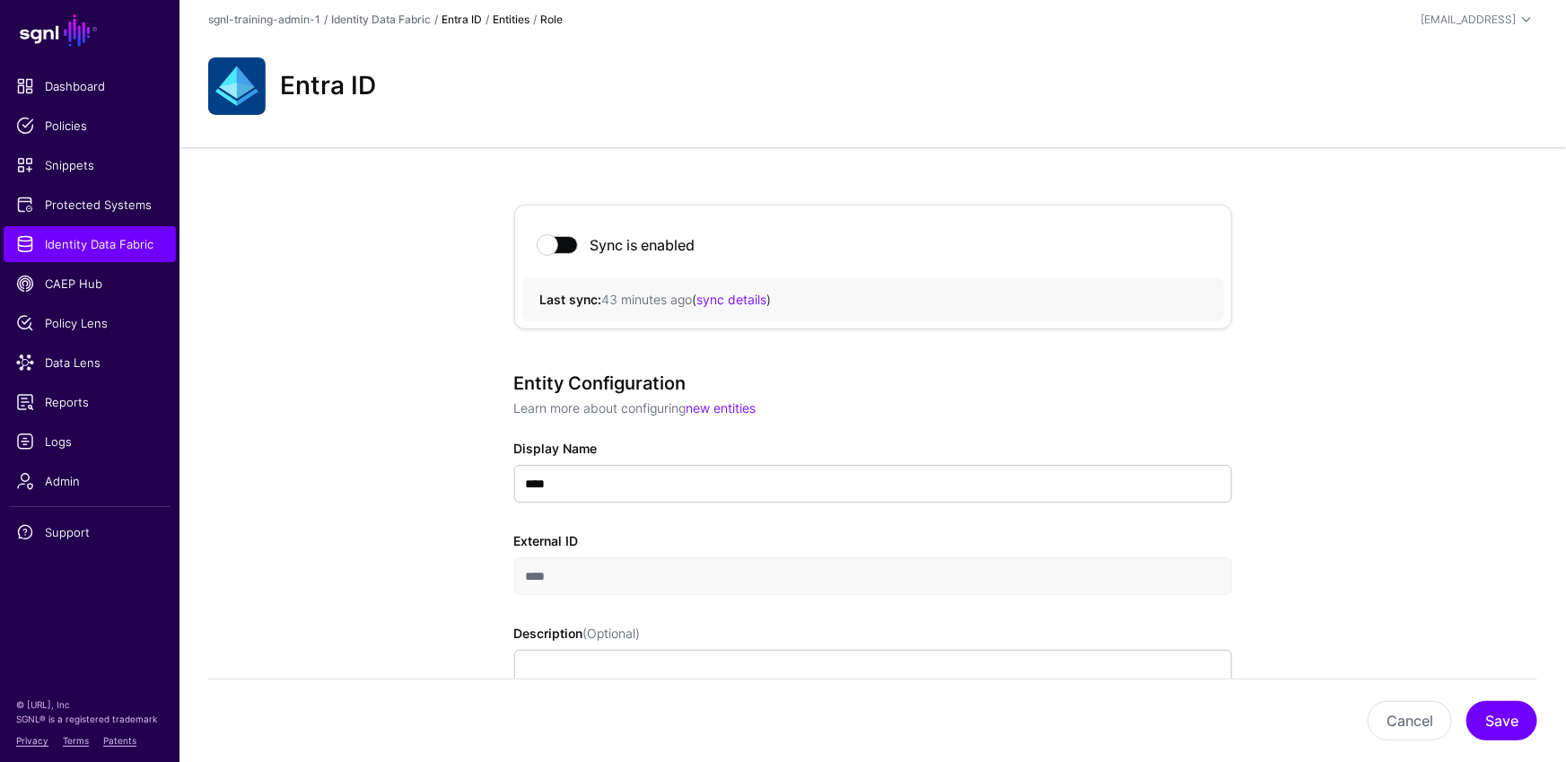
click at [477, 20] on link "Entra ID" at bounding box center [461, 19] width 40 height 13
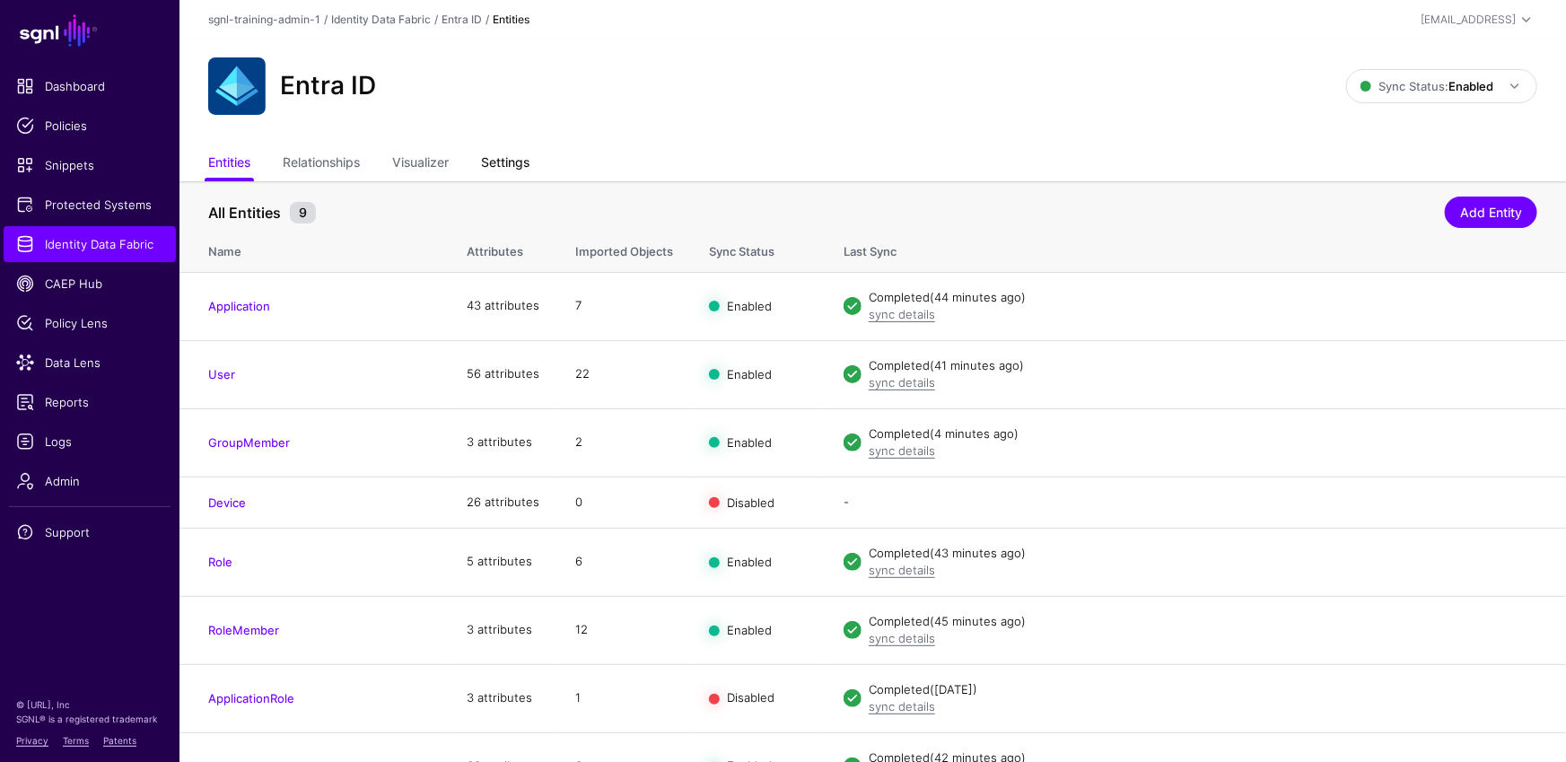
click at [518, 163] on link "Settings" at bounding box center [505, 164] width 48 height 34
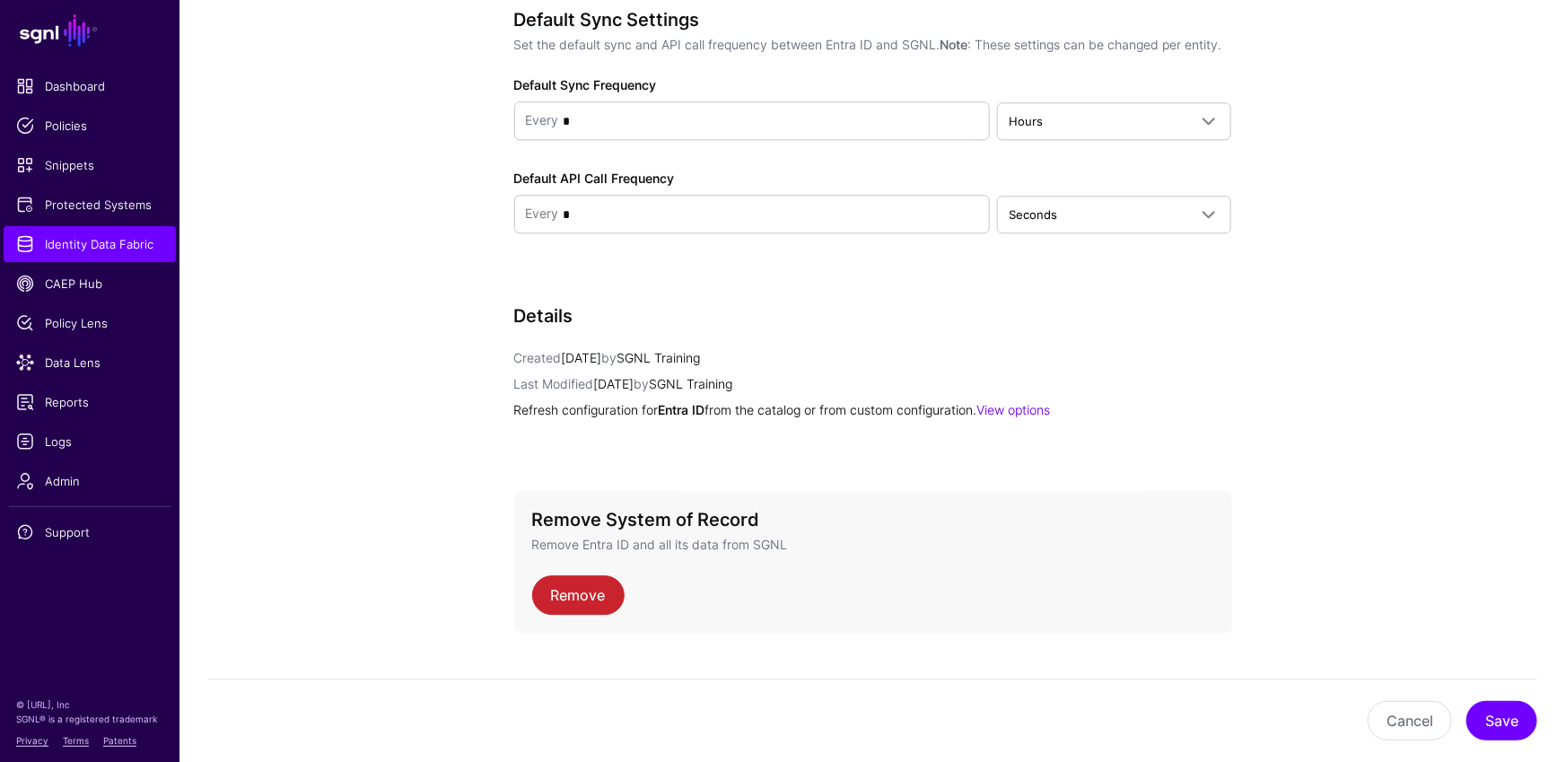
scroll to position [1887, 0]
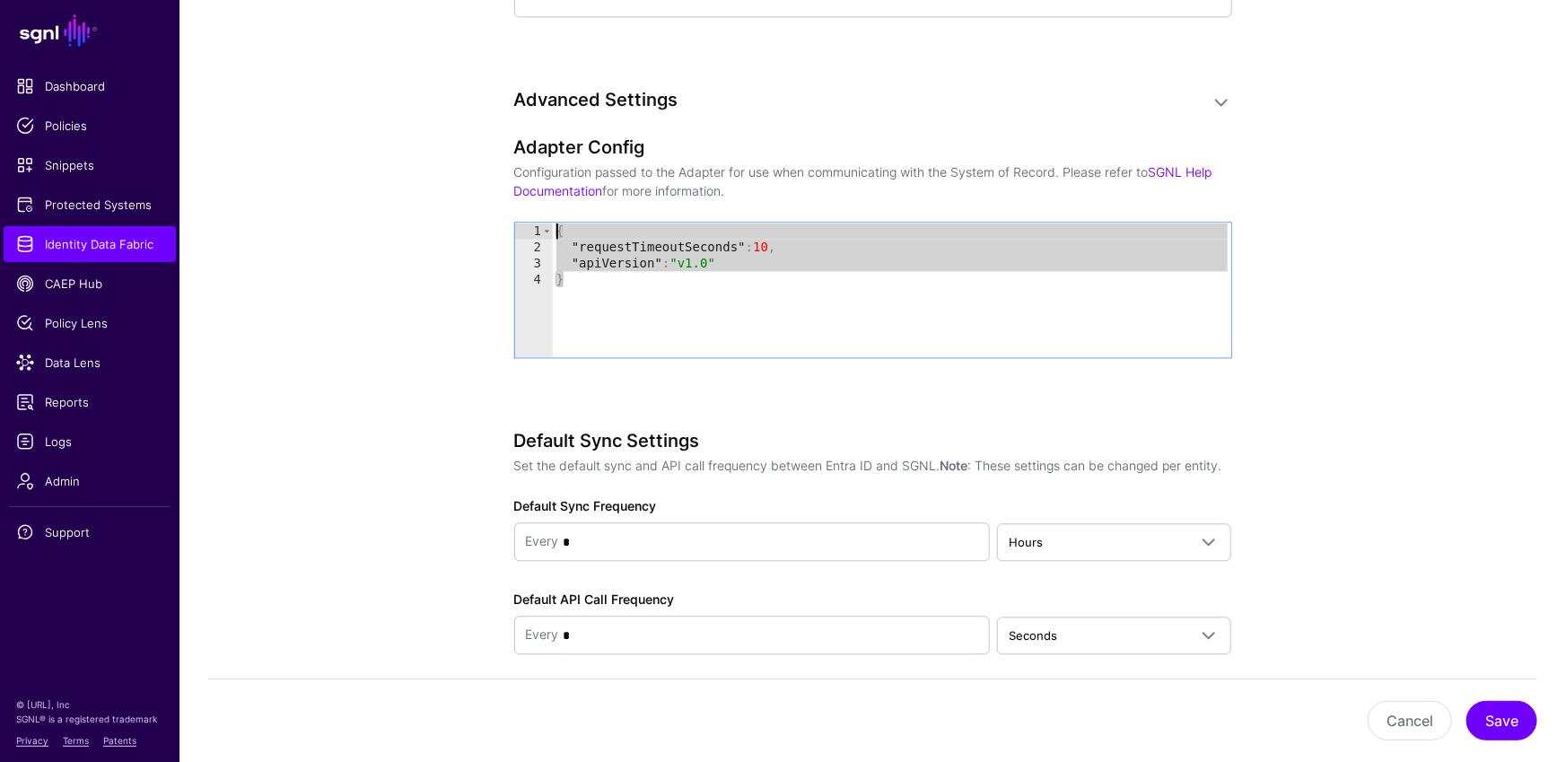
drag, startPoint x: 604, startPoint y: 274, endPoint x: 511, endPoint y: 202, distance: 117.7
click at [743, 257] on div "{ "requestTimeoutSeconds" : 10 , "apiVersion" : "v1.0" }" at bounding box center [892, 306] width 678 height 167
type textarea "**********"
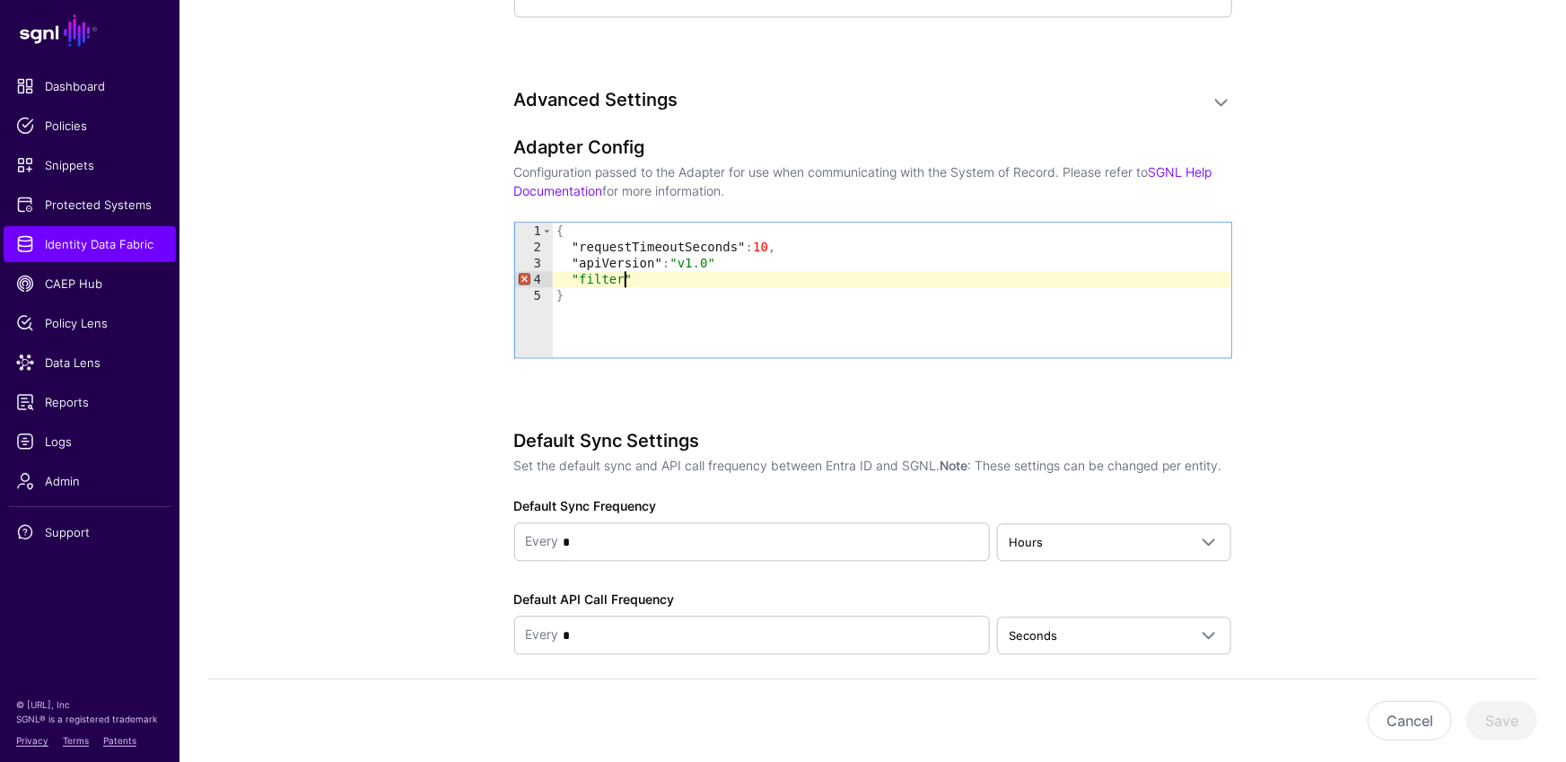
scroll to position [0, 4]
type textarea "**********"
click at [712, 271] on div "{ "requestTimeoutSeconds" : 10 , "apiVersion" : "v1.0" "filters" : "" }" at bounding box center [892, 306] width 678 height 167
drag, startPoint x: 715, startPoint y: 272, endPoint x: 538, endPoint y: 268, distance: 176.8
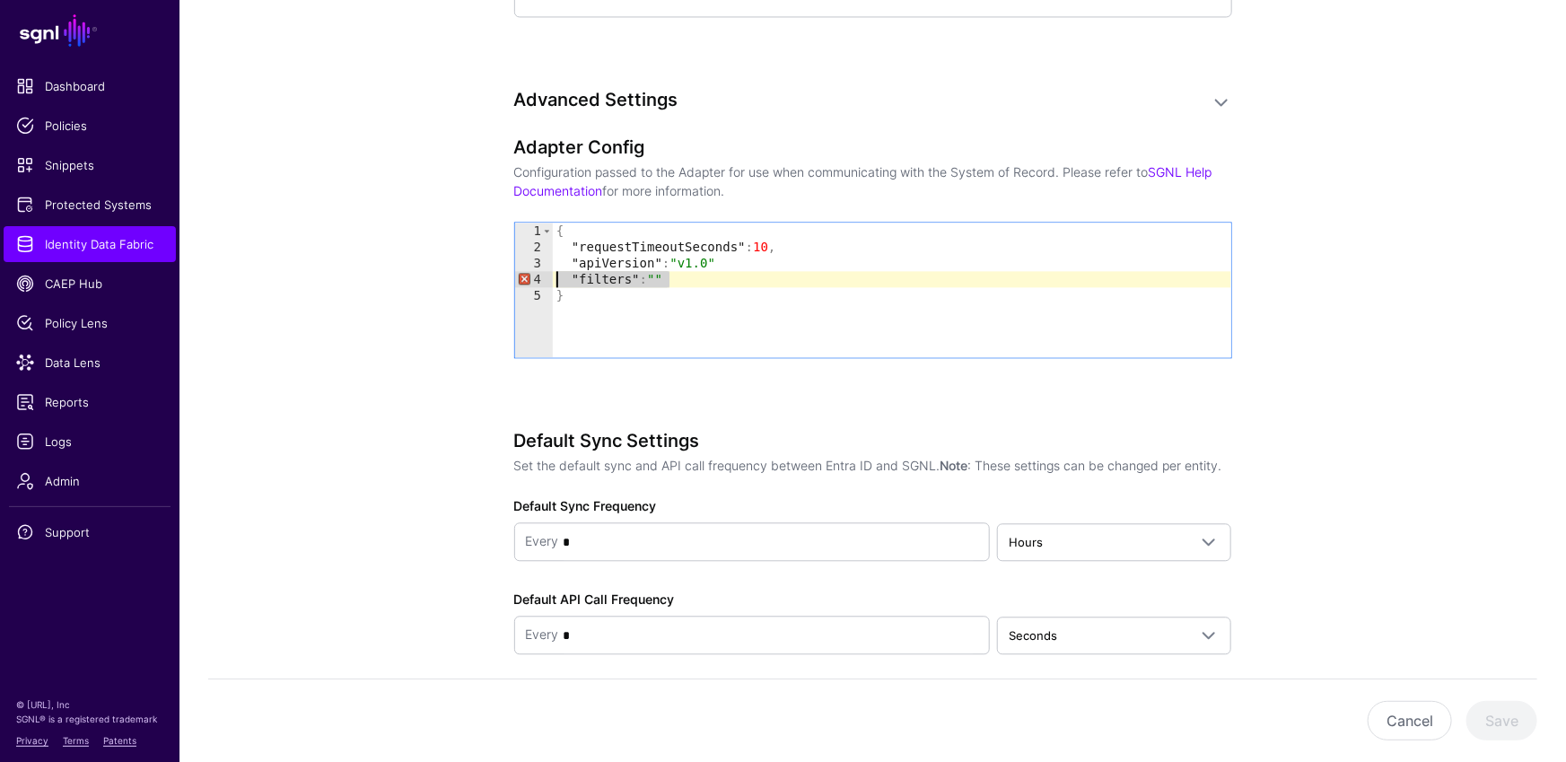
click at [538, 268] on div "**********" at bounding box center [873, 290] width 716 height 135
type textarea "**********"
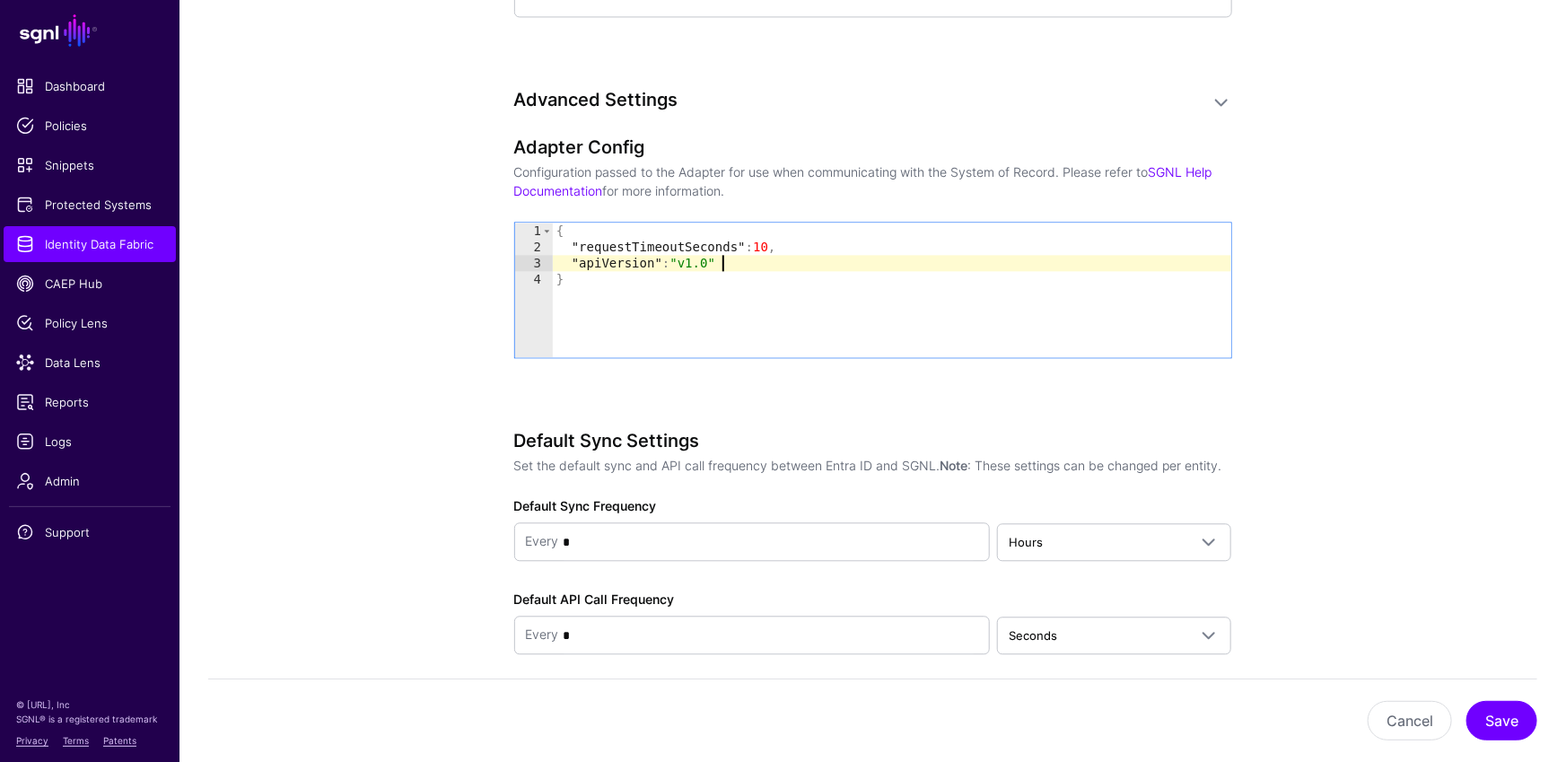
drag, startPoint x: 1390, startPoint y: 212, endPoint x: 1371, endPoint y: 205, distance: 19.9
click at [93, 253] on link "Identity Data Fabric" at bounding box center [90, 244] width 172 height 36
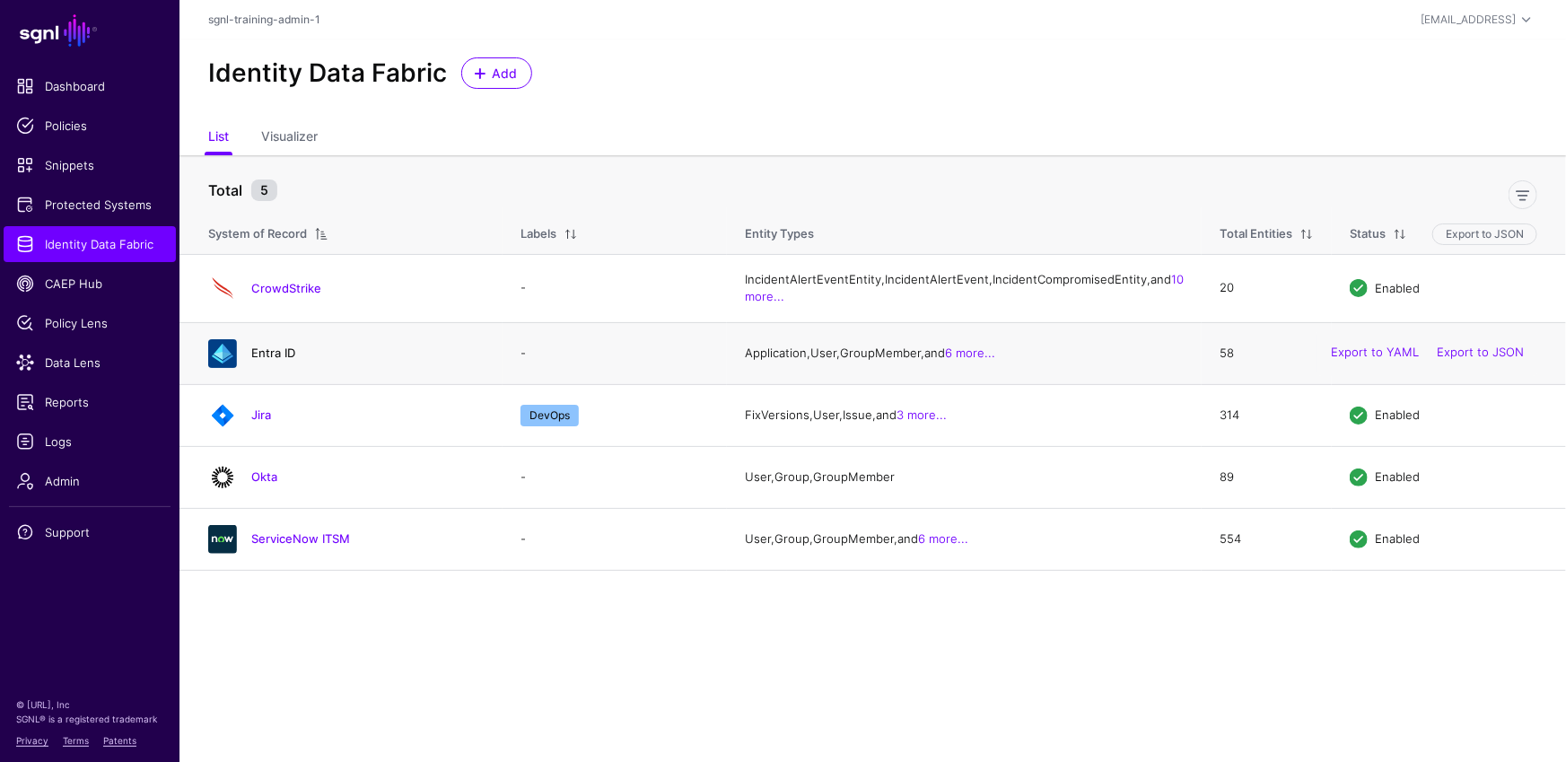
click at [285, 360] on link "Entra ID" at bounding box center [273, 352] width 44 height 14
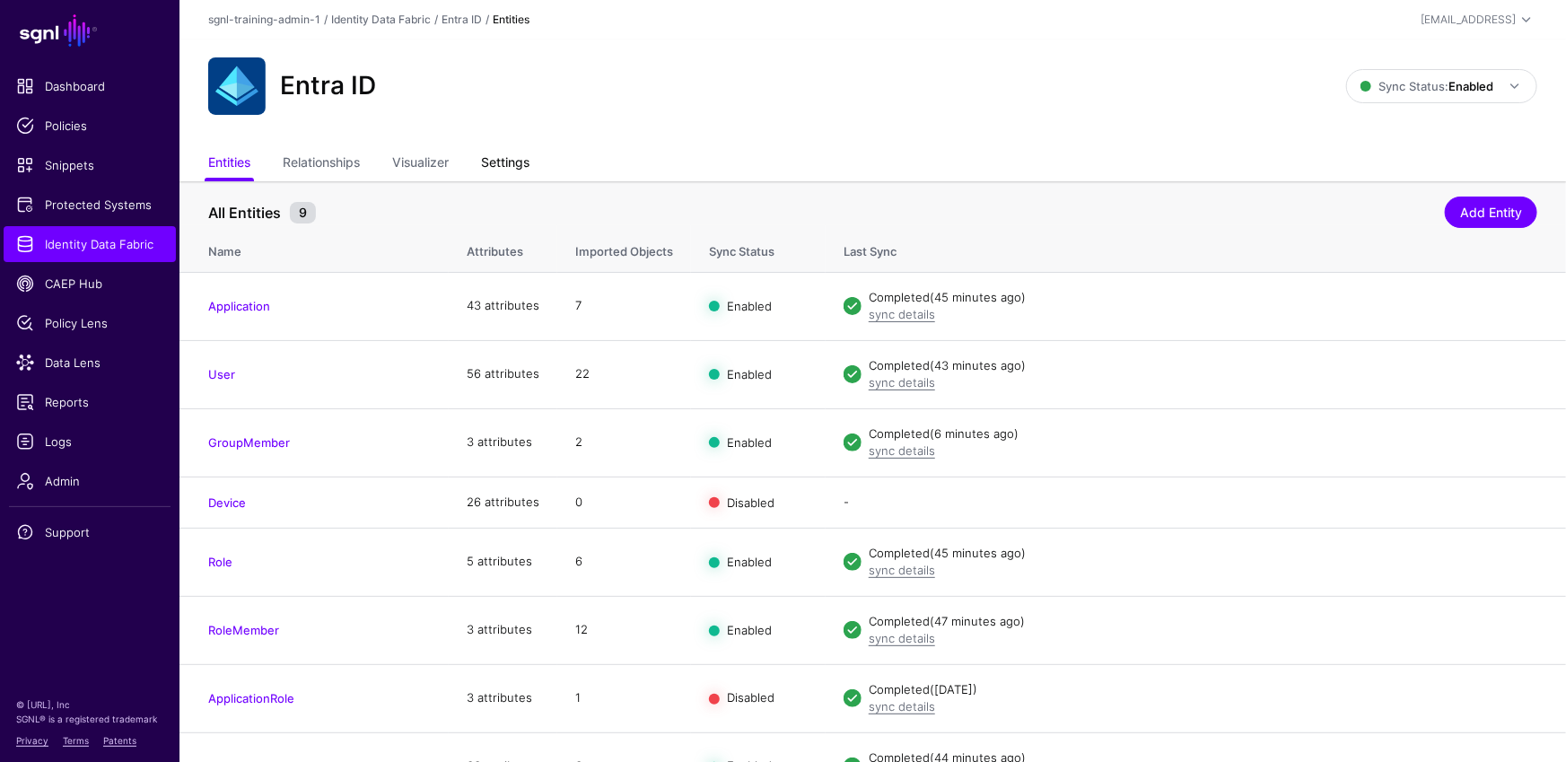
click at [499, 163] on link "Settings" at bounding box center [505, 164] width 48 height 34
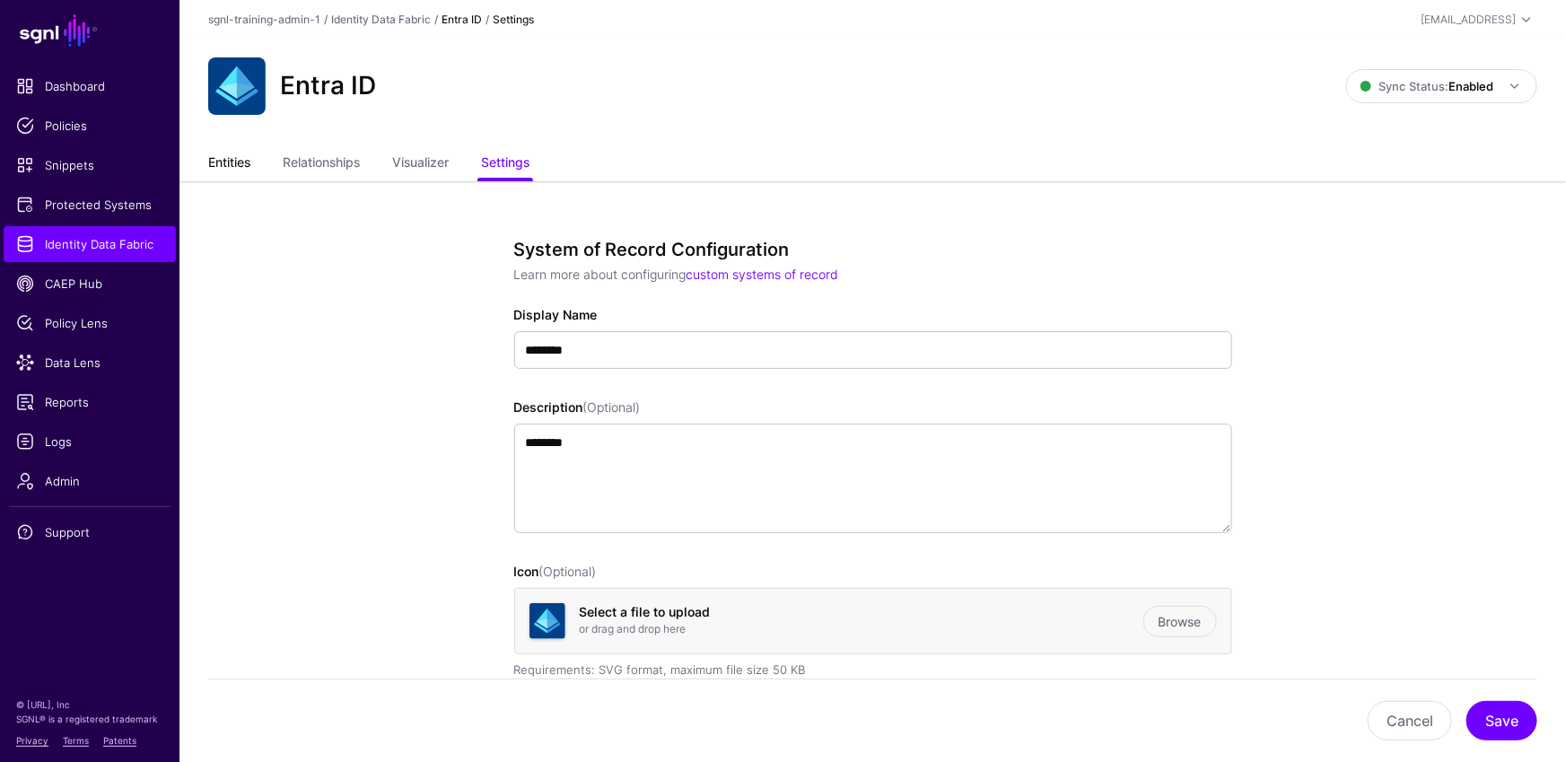
click at [244, 168] on link "Entities" at bounding box center [229, 164] width 42 height 34
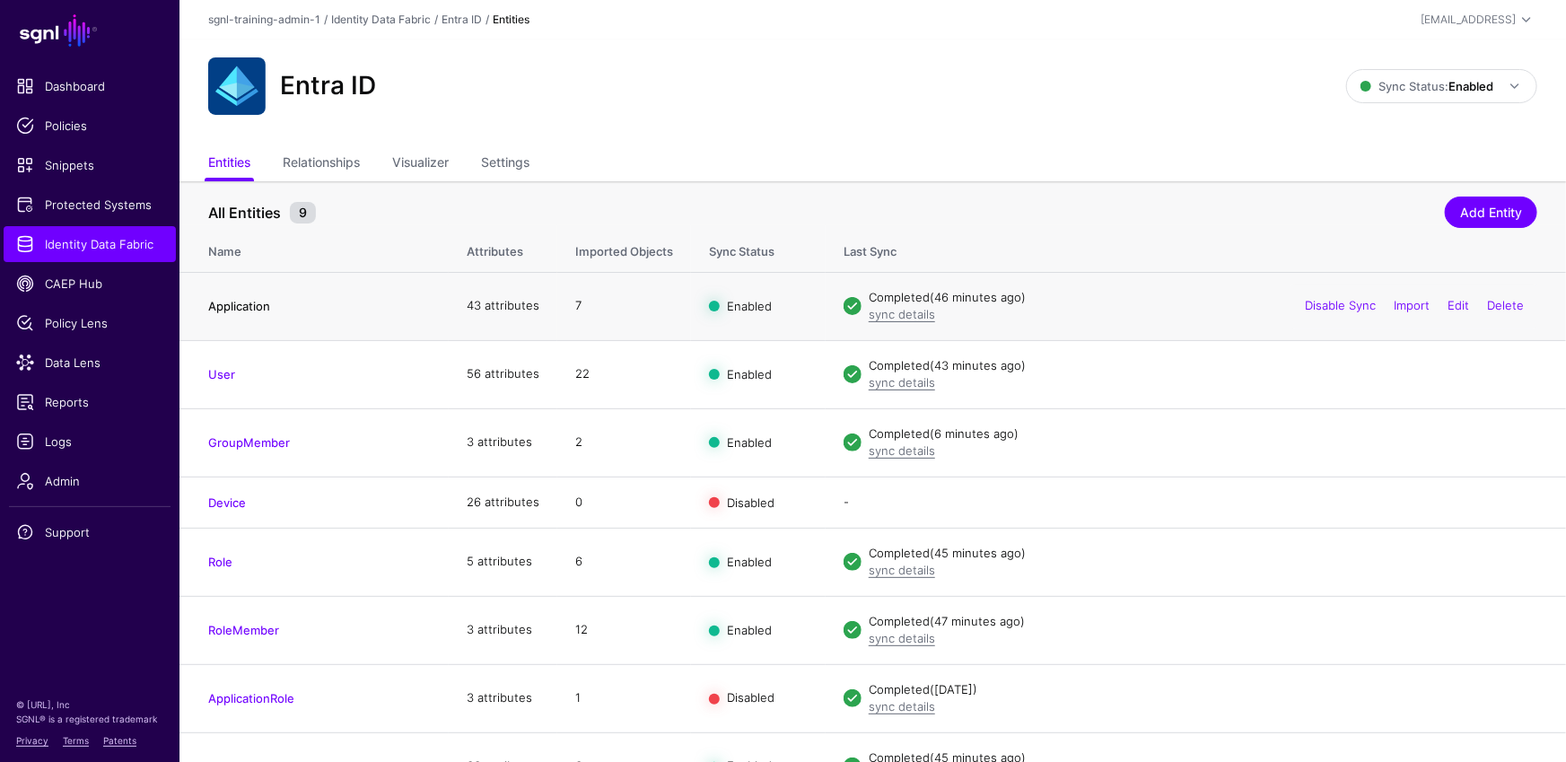
click at [214, 303] on link "Application" at bounding box center [239, 306] width 62 height 14
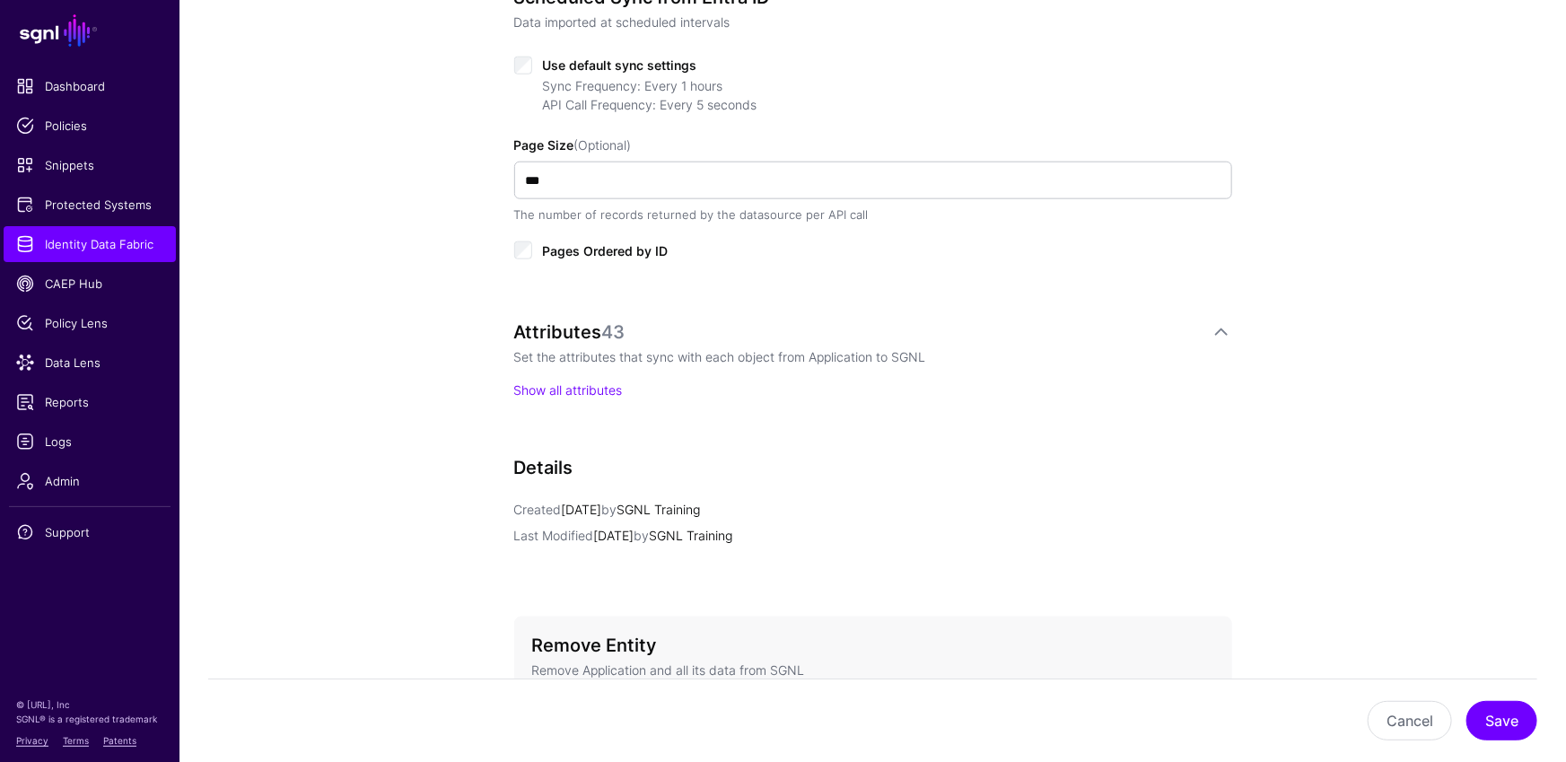
scroll to position [690, 0]
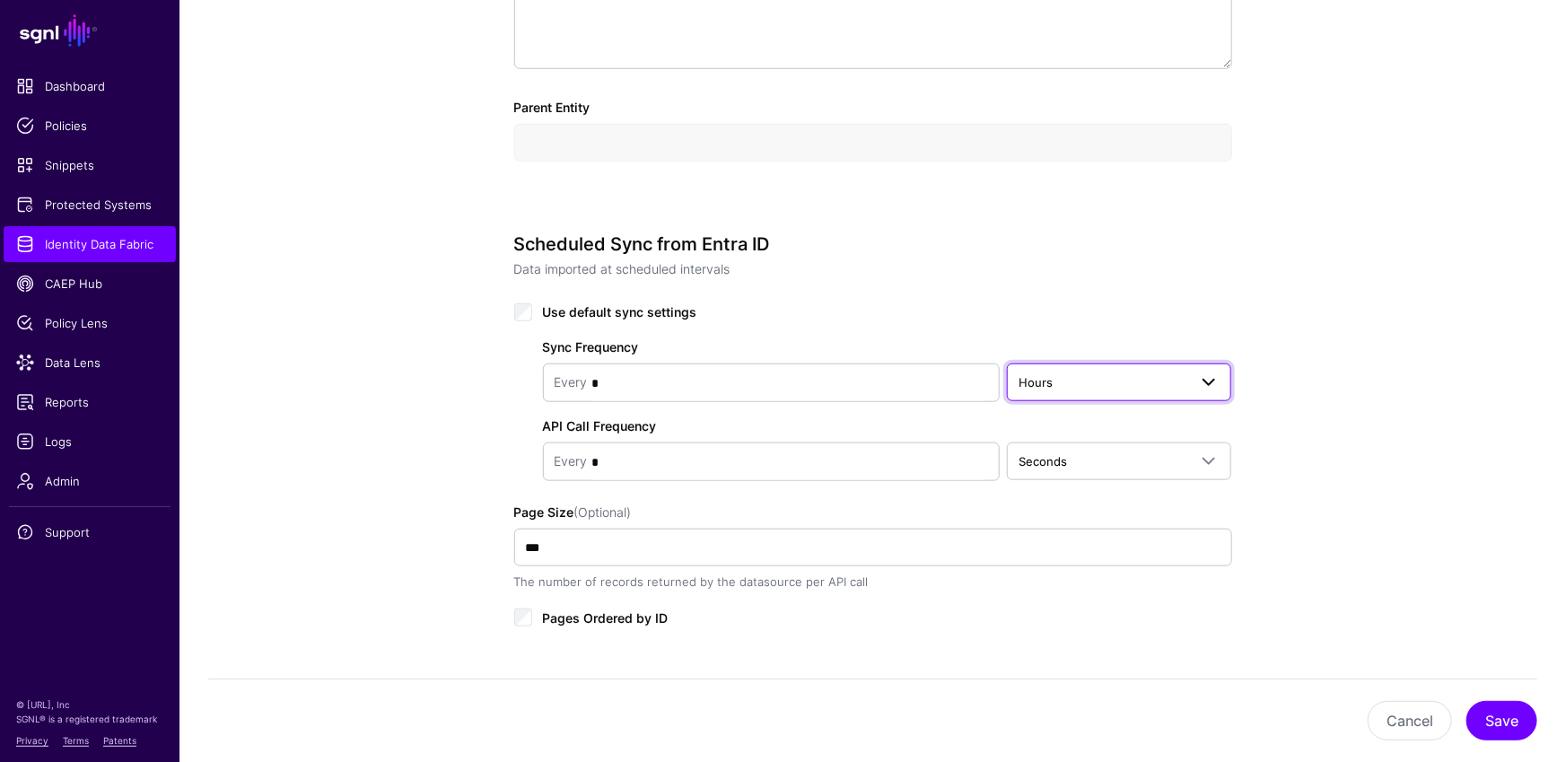
click at [1069, 376] on span "Hours" at bounding box center [1103, 382] width 170 height 20
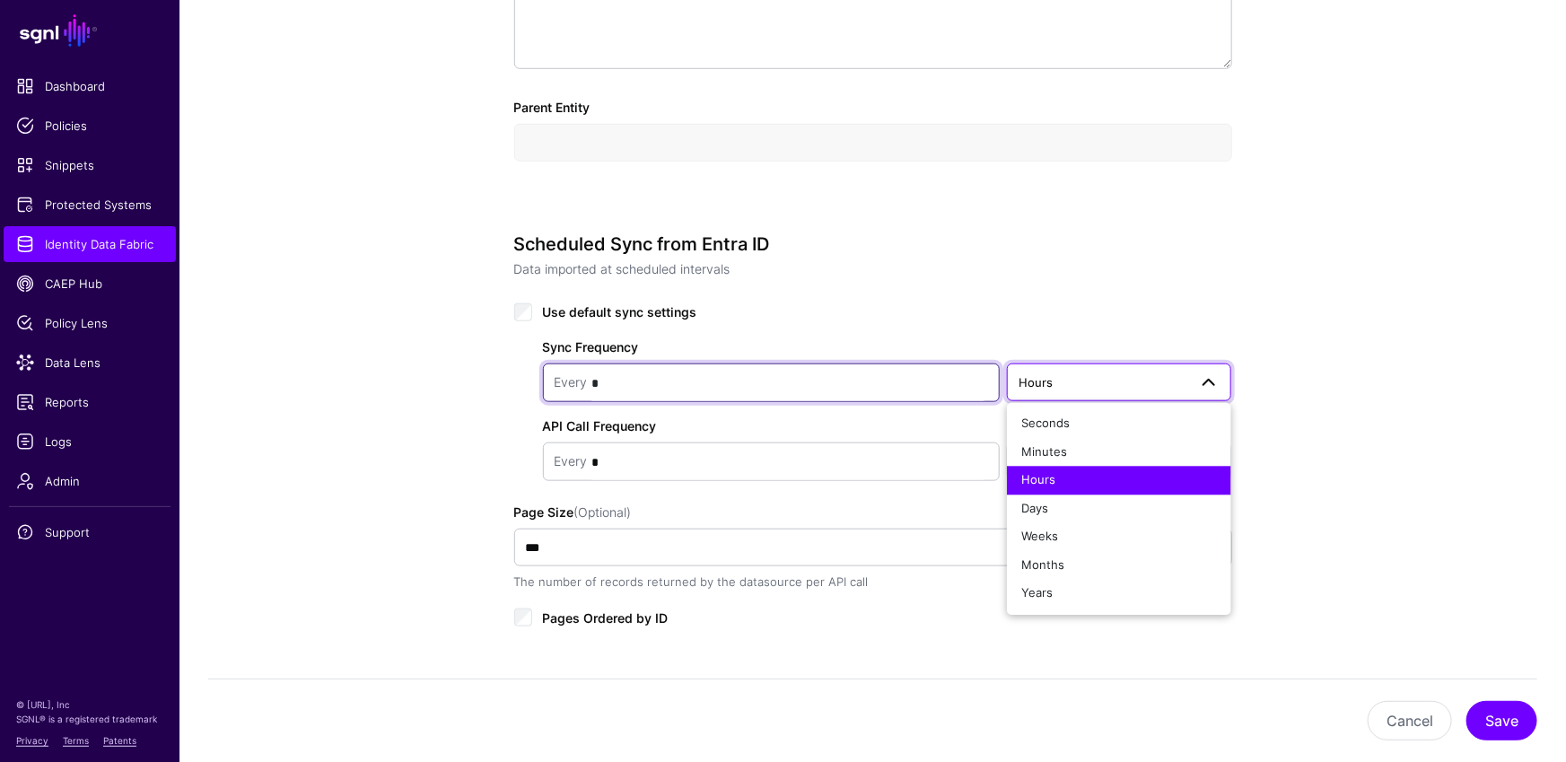
click at [951, 375] on input "*" at bounding box center [788, 383] width 400 height 36
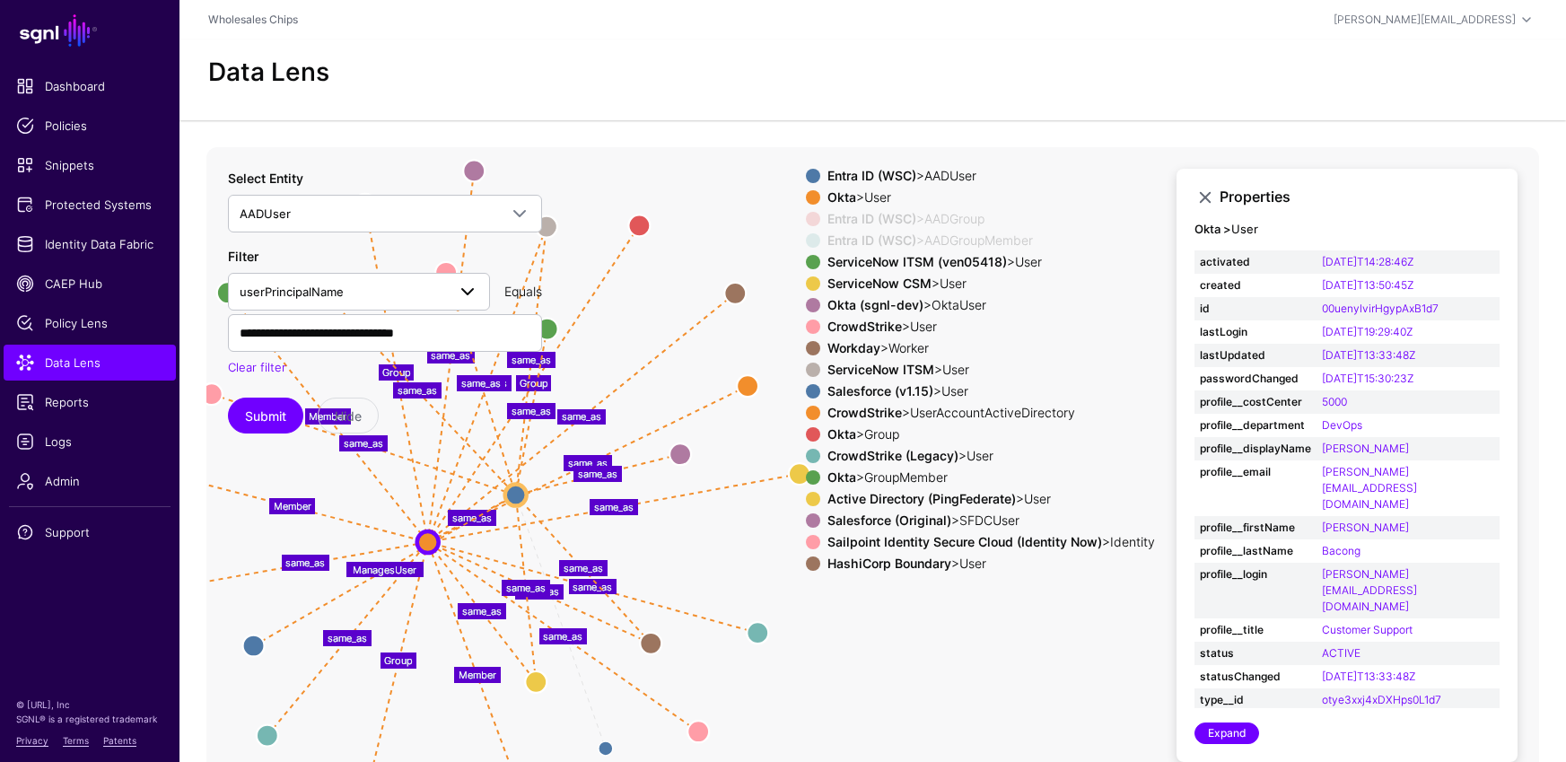
scroll to position [37, 0]
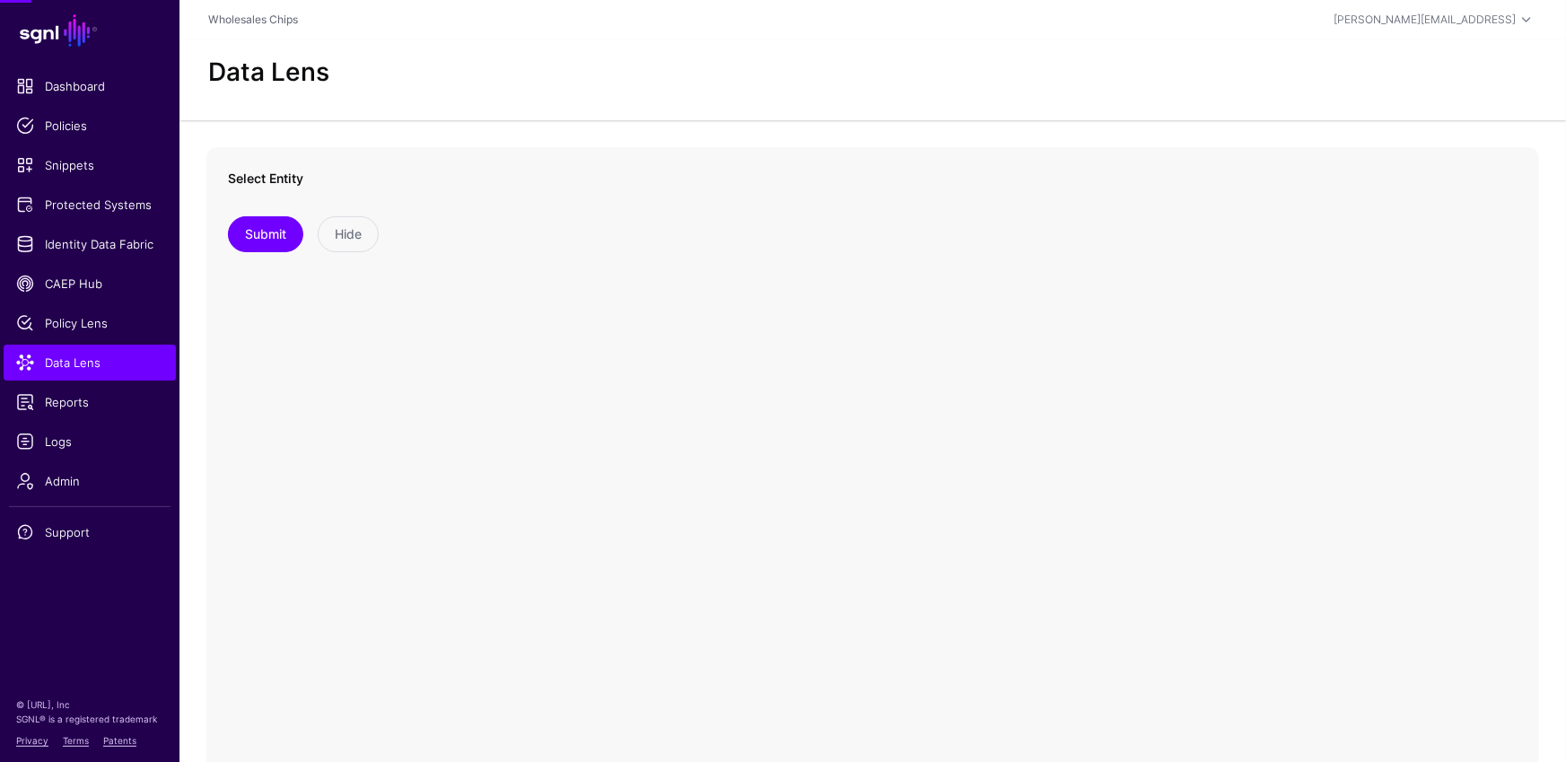
click at [415, 177] on div at bounding box center [783, 381] width 1566 height 762
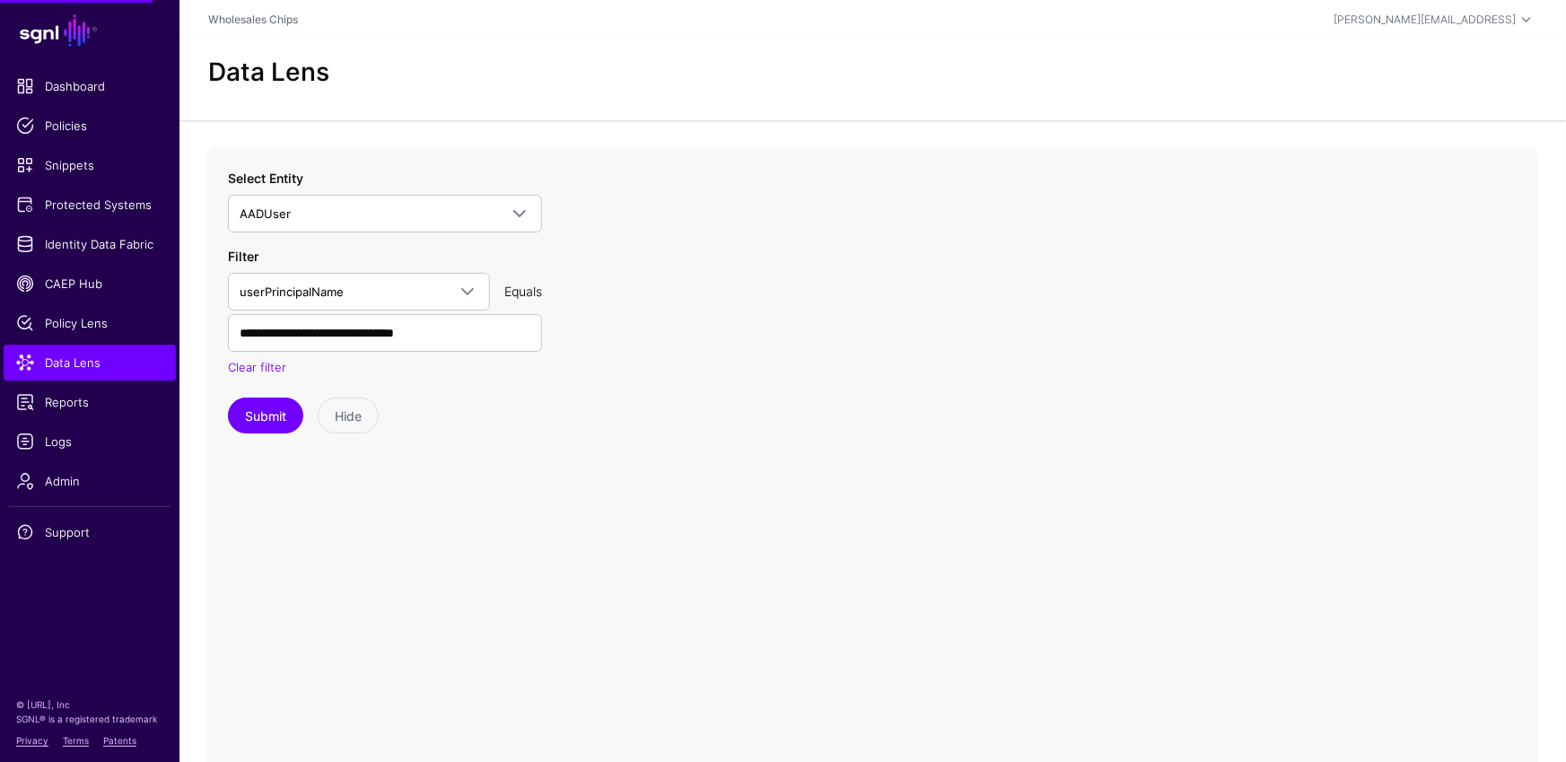
click at [350, 249] on div "Filter userPrincipalName accountEnabled ageGroup businessPhones city companyNam…" at bounding box center [385, 312] width 314 height 130
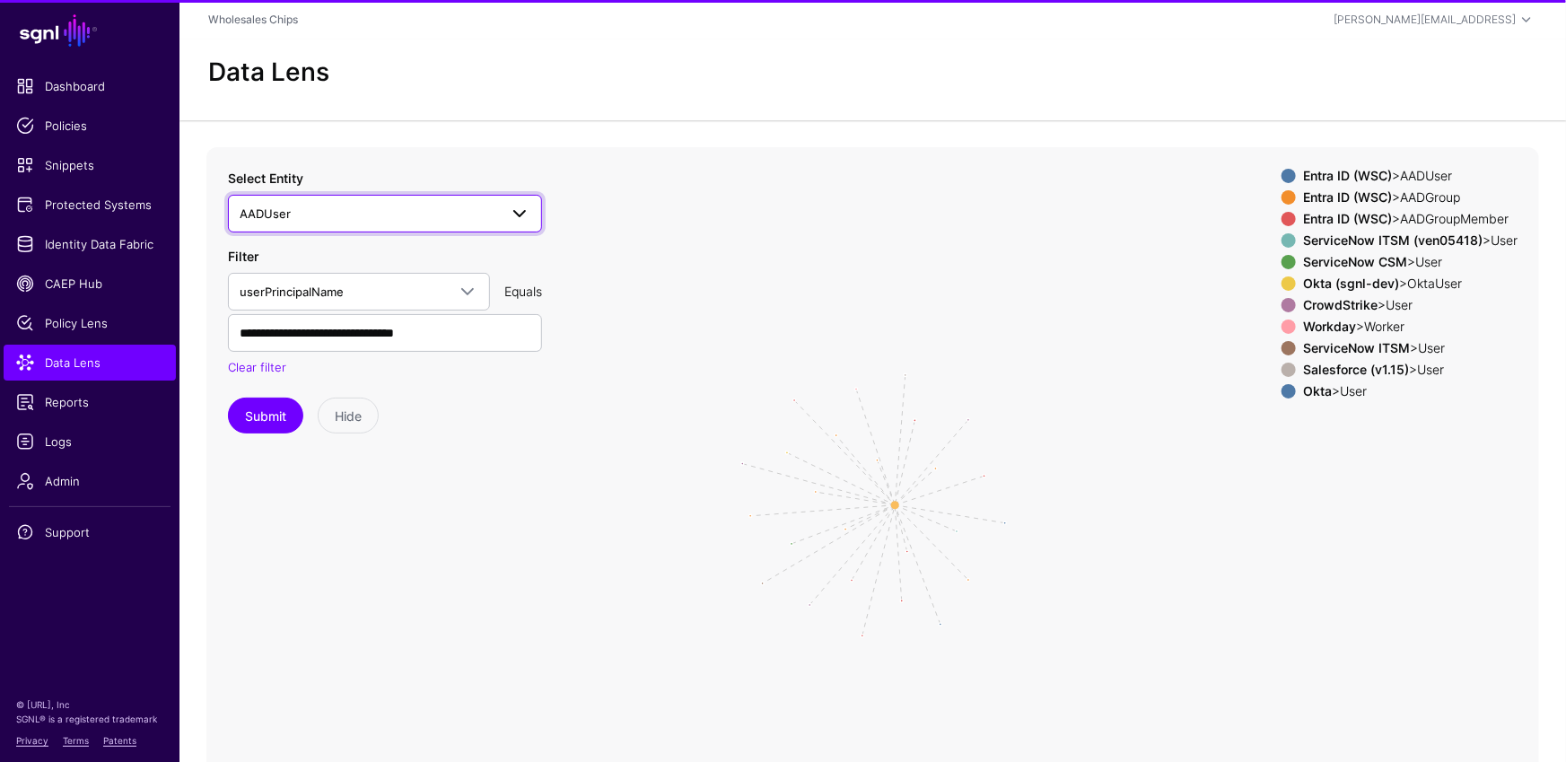
click at [379, 198] on link "AADUser" at bounding box center [385, 214] width 314 height 38
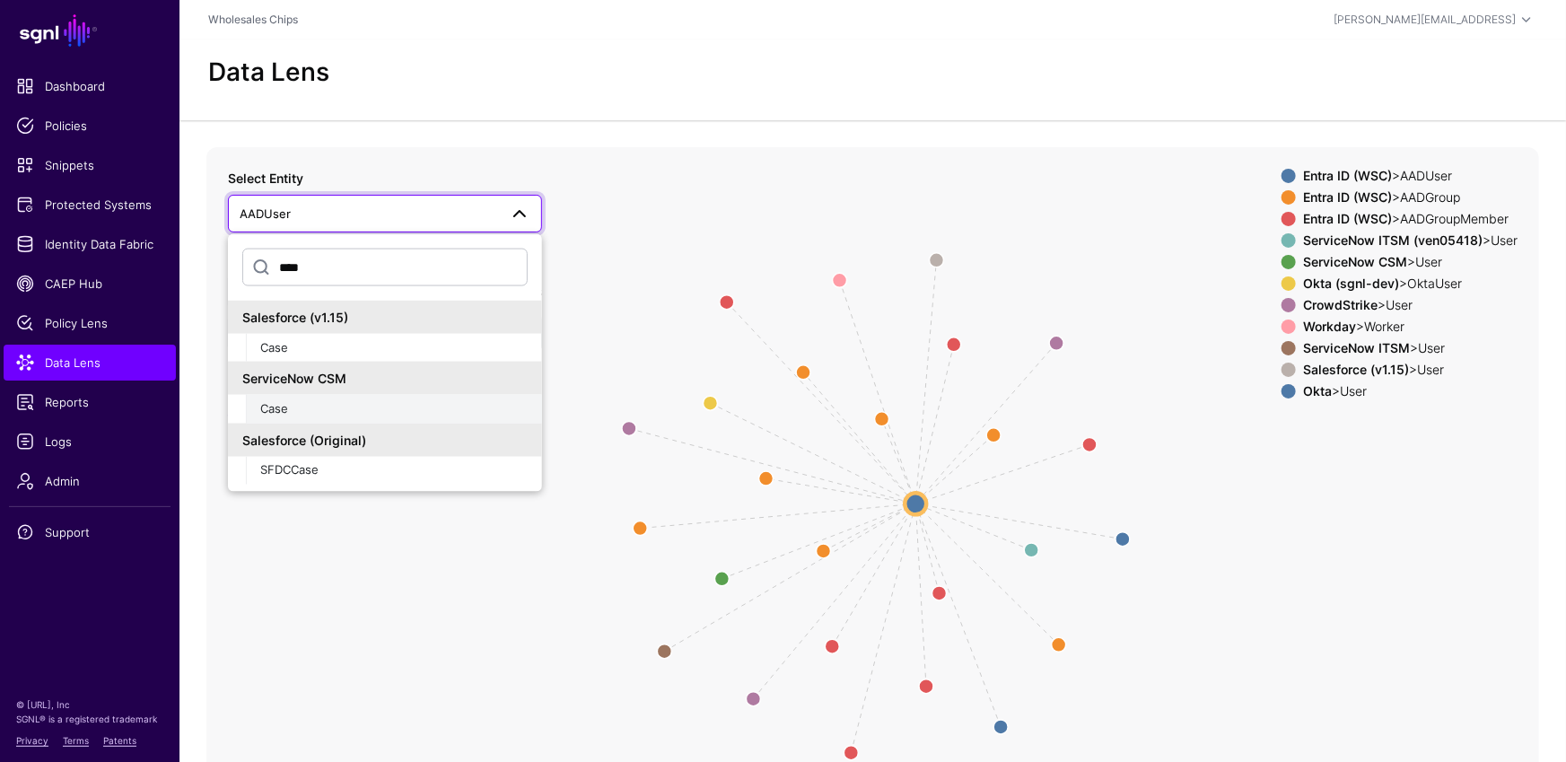
type input "****"
click at [365, 402] on div "Case" at bounding box center [393, 409] width 267 height 18
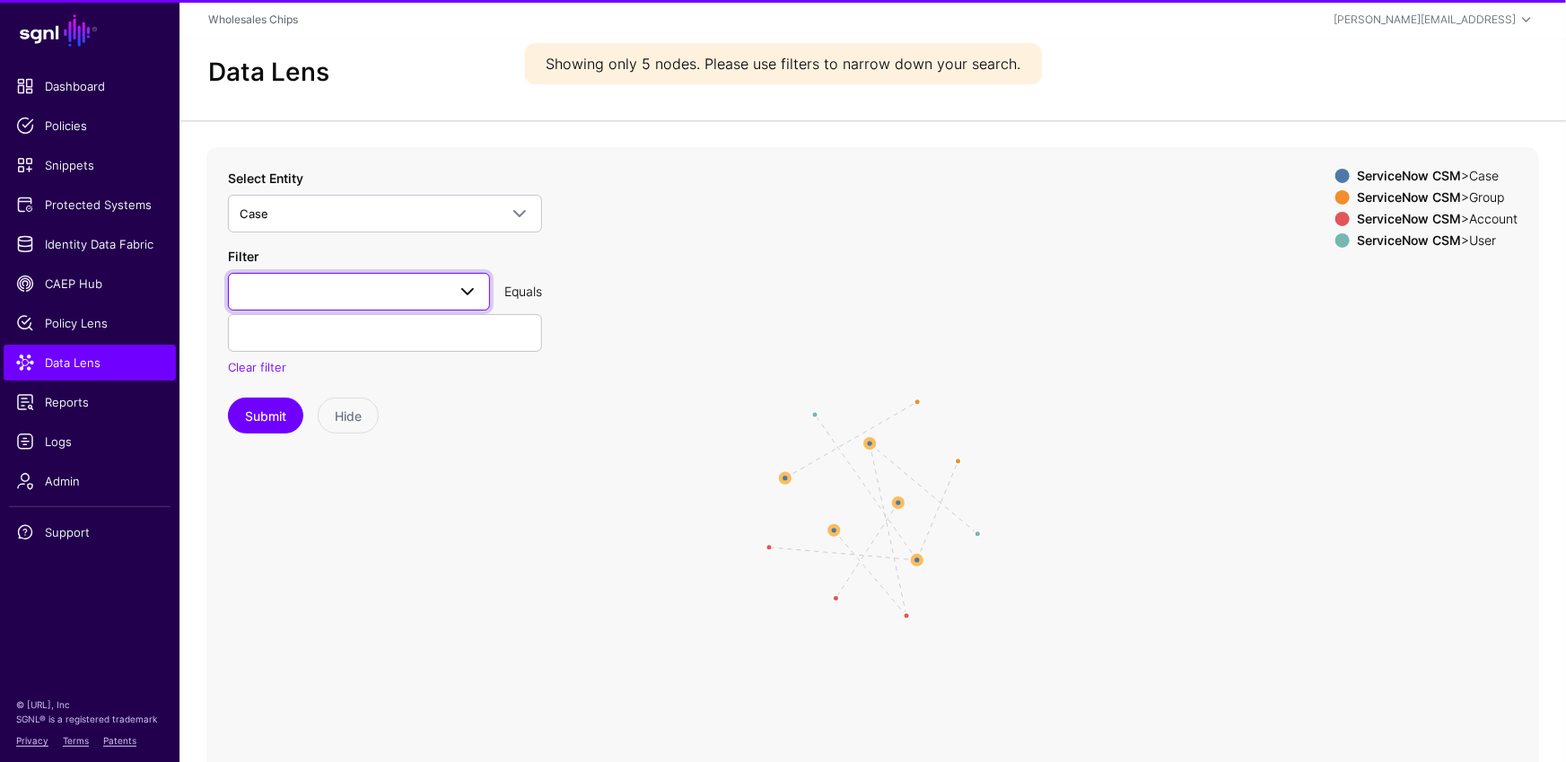
click at [400, 303] on link at bounding box center [359, 292] width 262 height 38
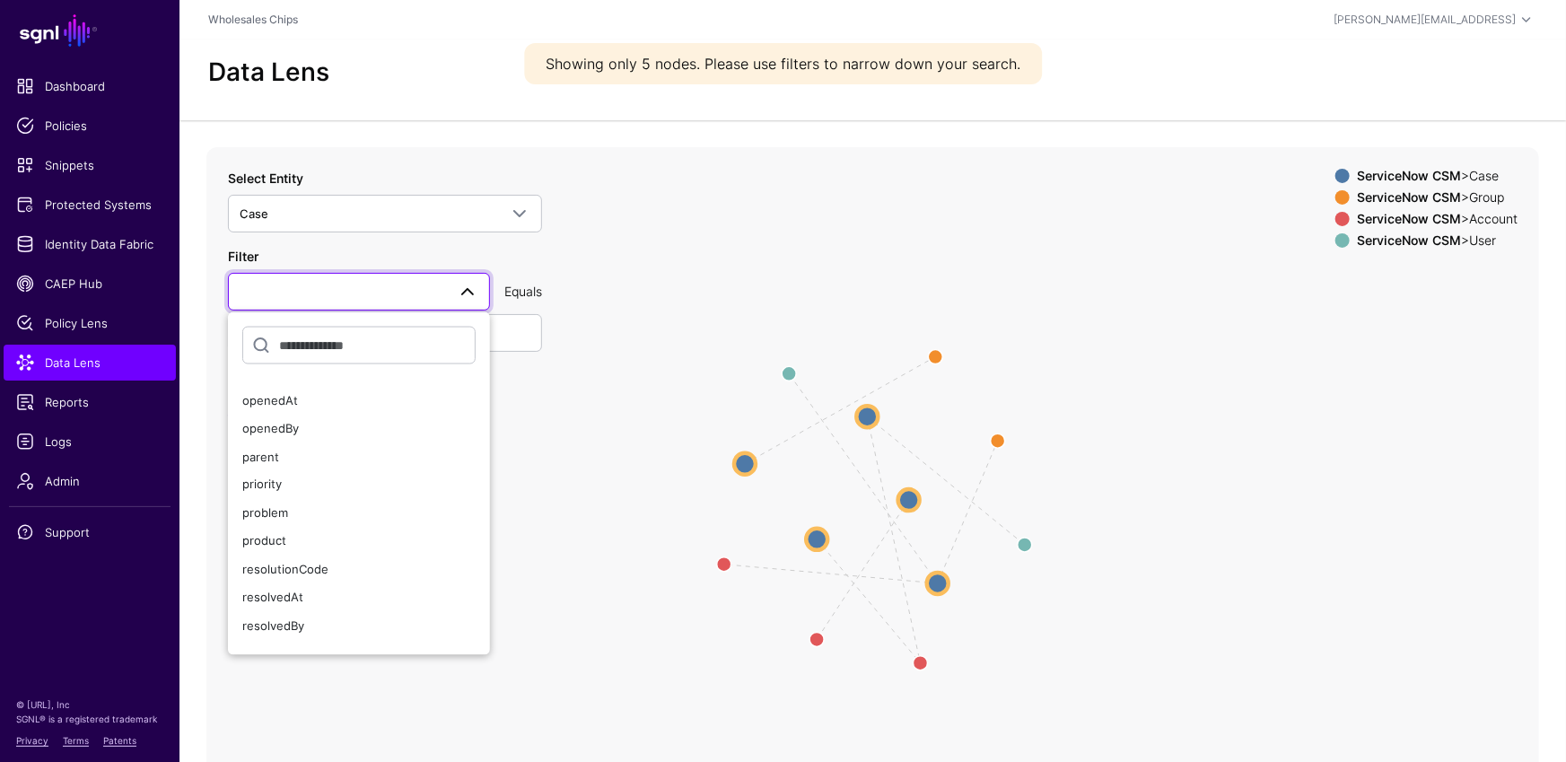
scroll to position [1139, 0]
click at [314, 516] on div "sysId" at bounding box center [358, 525] width 233 height 18
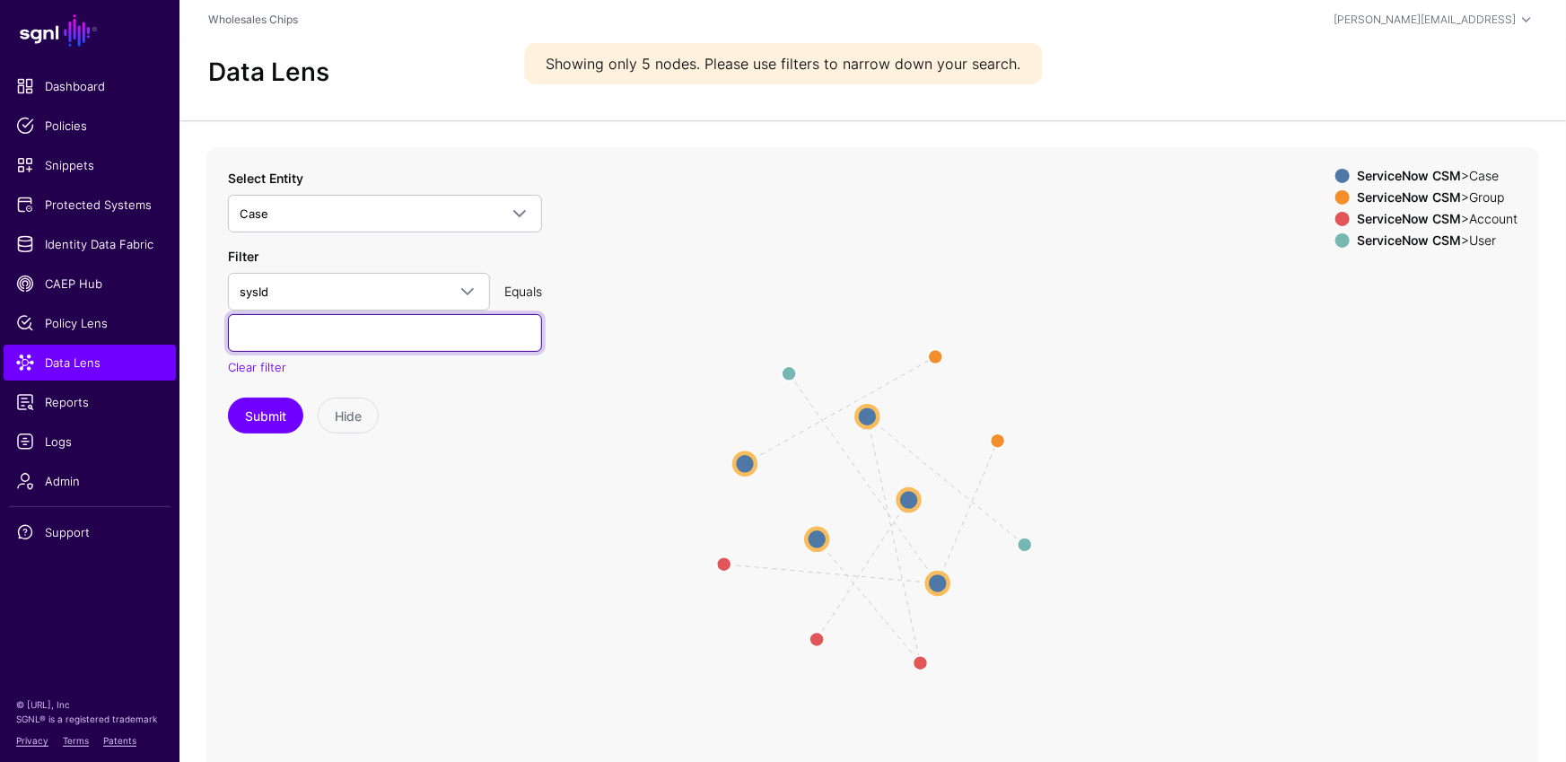
click at [387, 334] on input "text" at bounding box center [385, 333] width 314 height 38
paste input "**********"
type input "**********"
click at [258, 404] on button "Submit" at bounding box center [265, 415] width 75 height 36
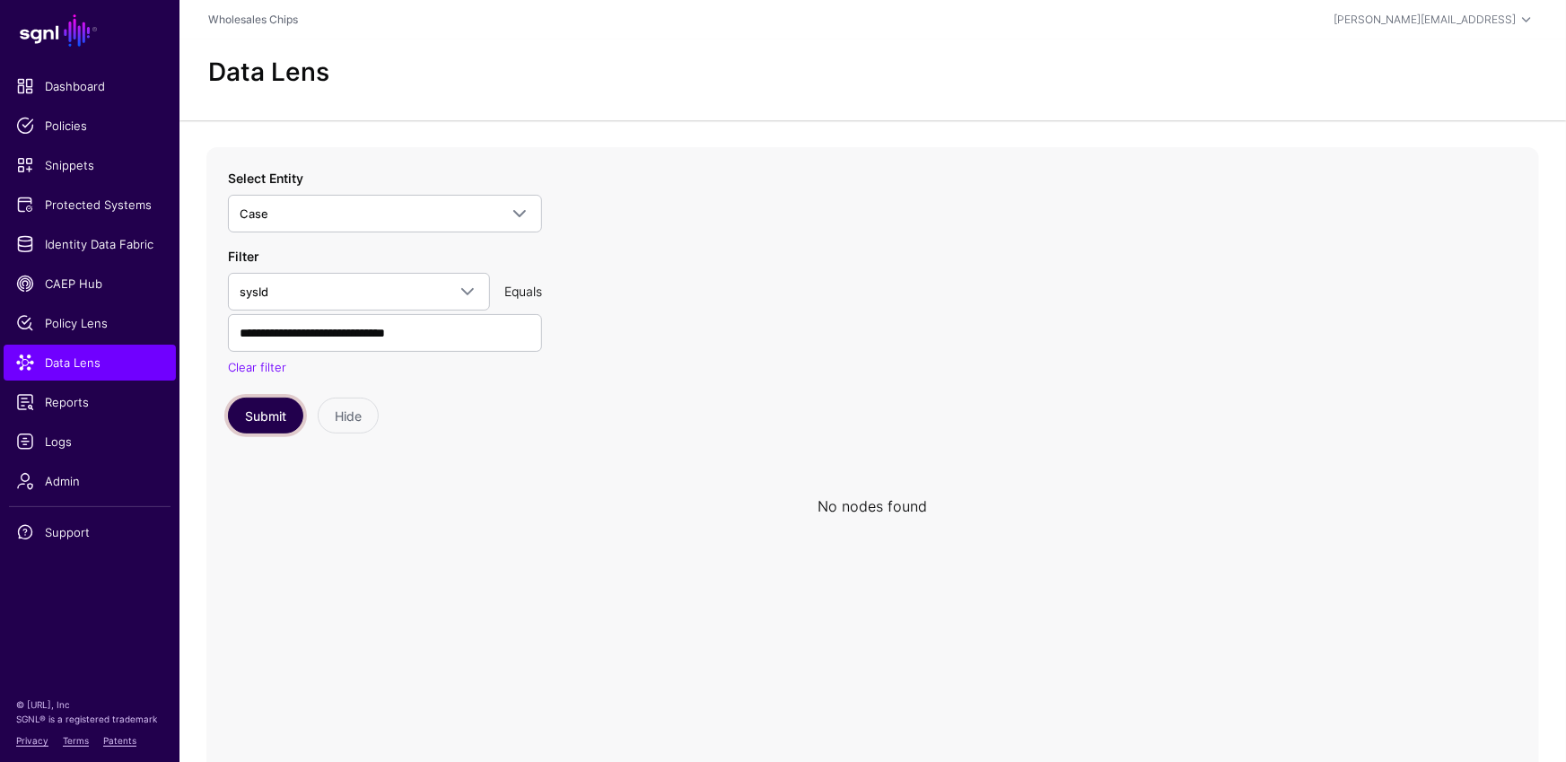
click at [283, 403] on button "Submit" at bounding box center [265, 415] width 75 height 36
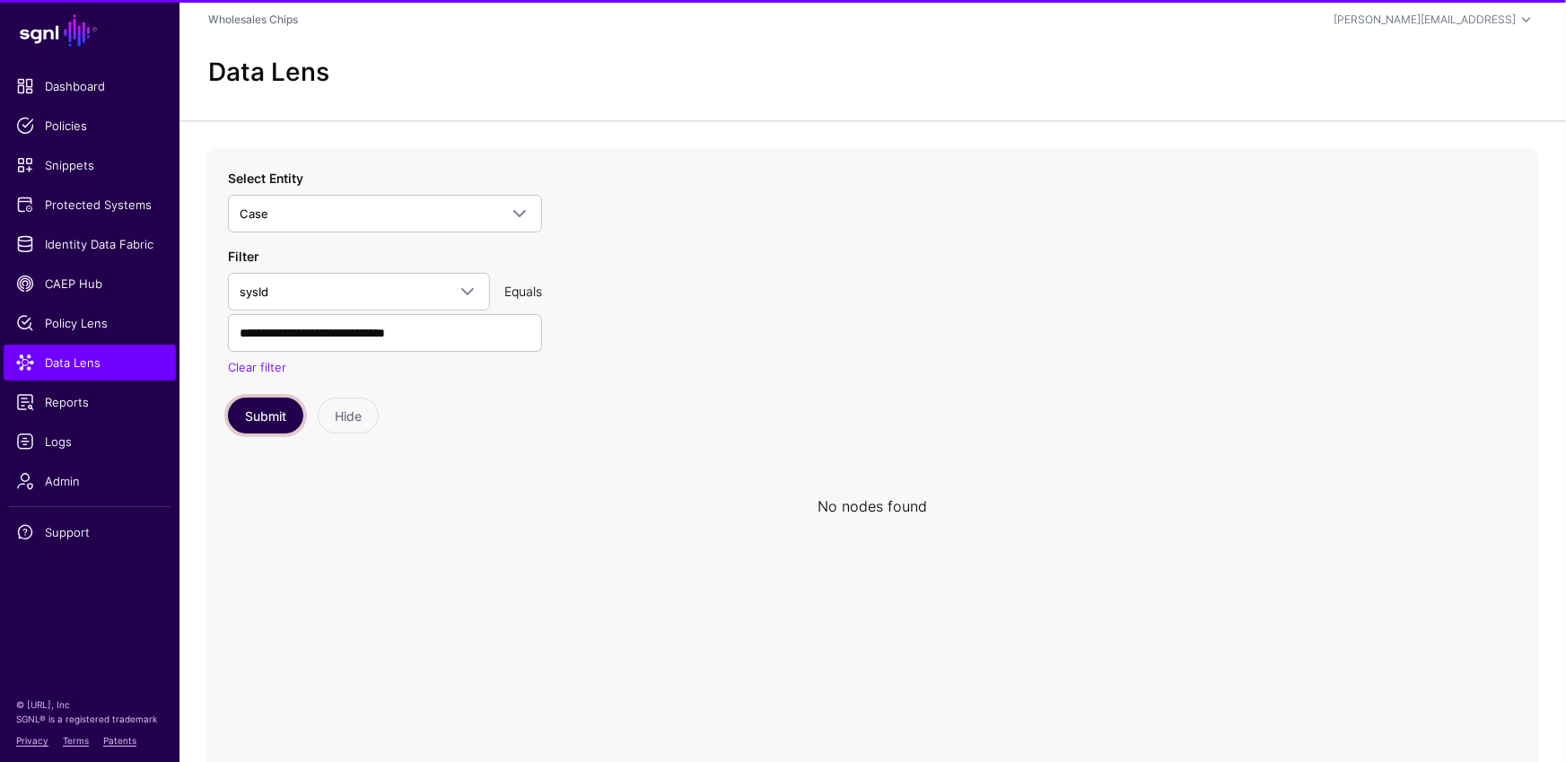
click at [283, 399] on button "Submit" at bounding box center [265, 415] width 75 height 36
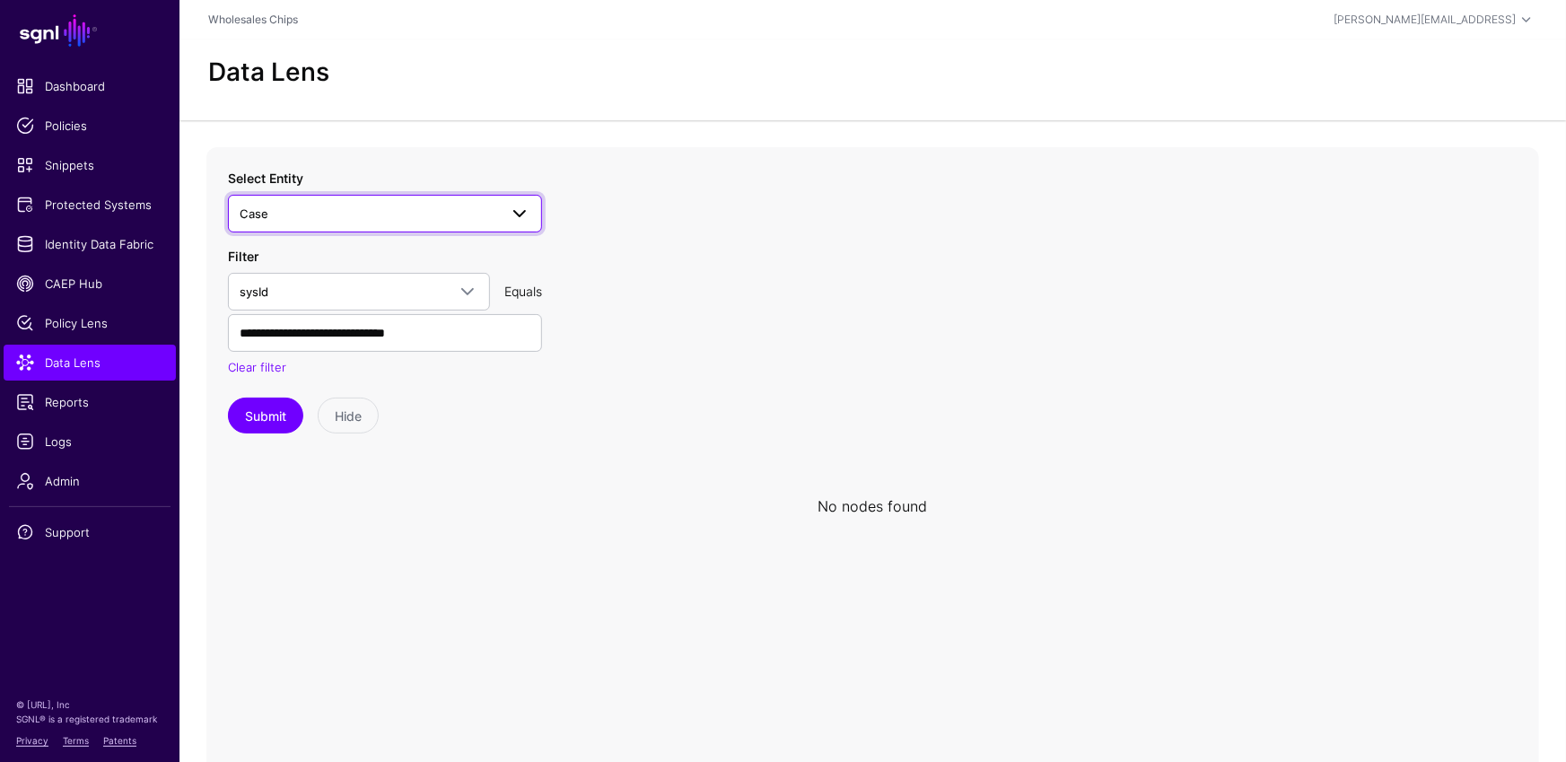
click at [430, 214] on span "Case" at bounding box center [369, 214] width 258 height 20
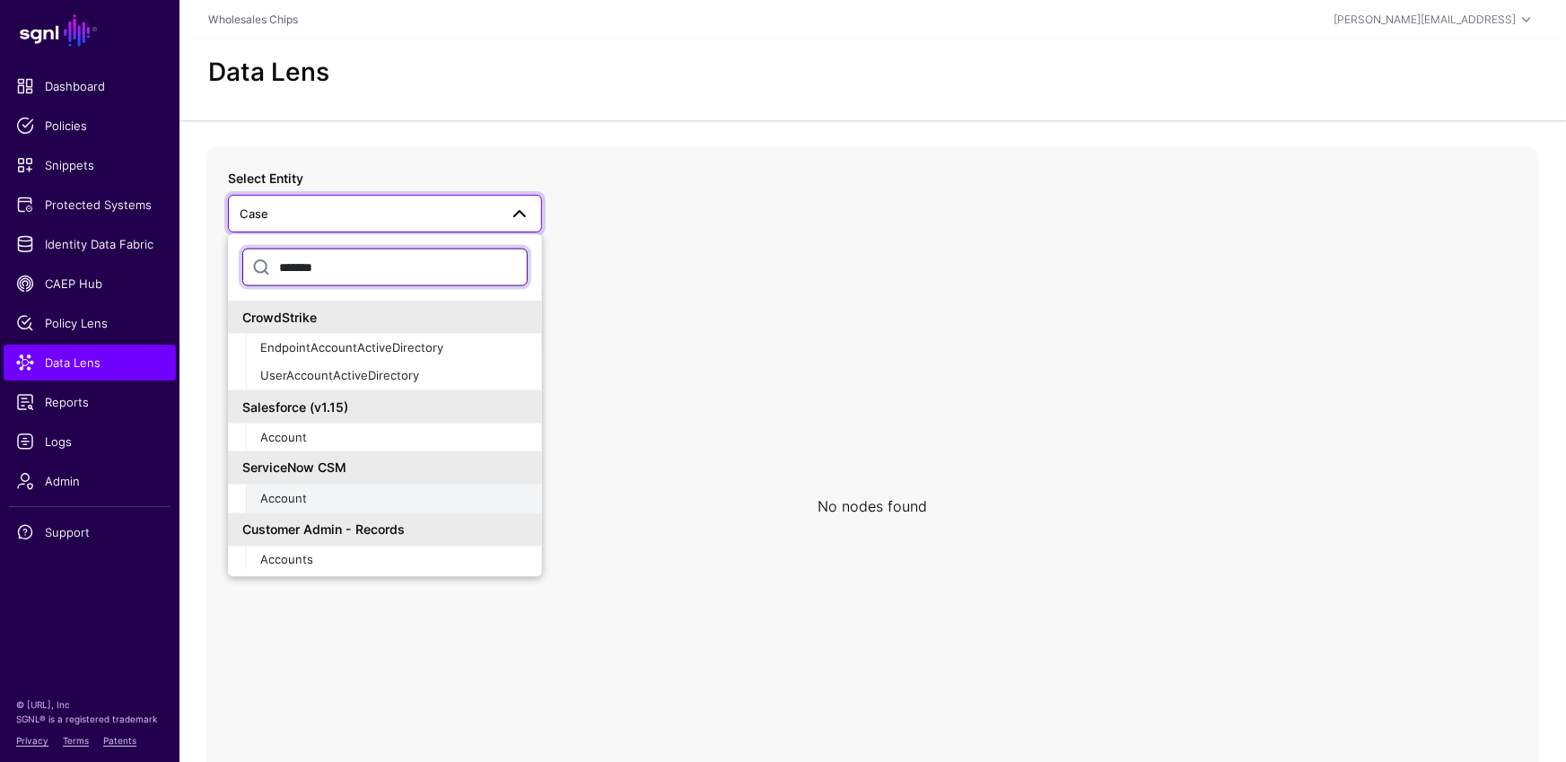
type input "*******"
click at [377, 495] on div "Account" at bounding box center [393, 499] width 267 height 18
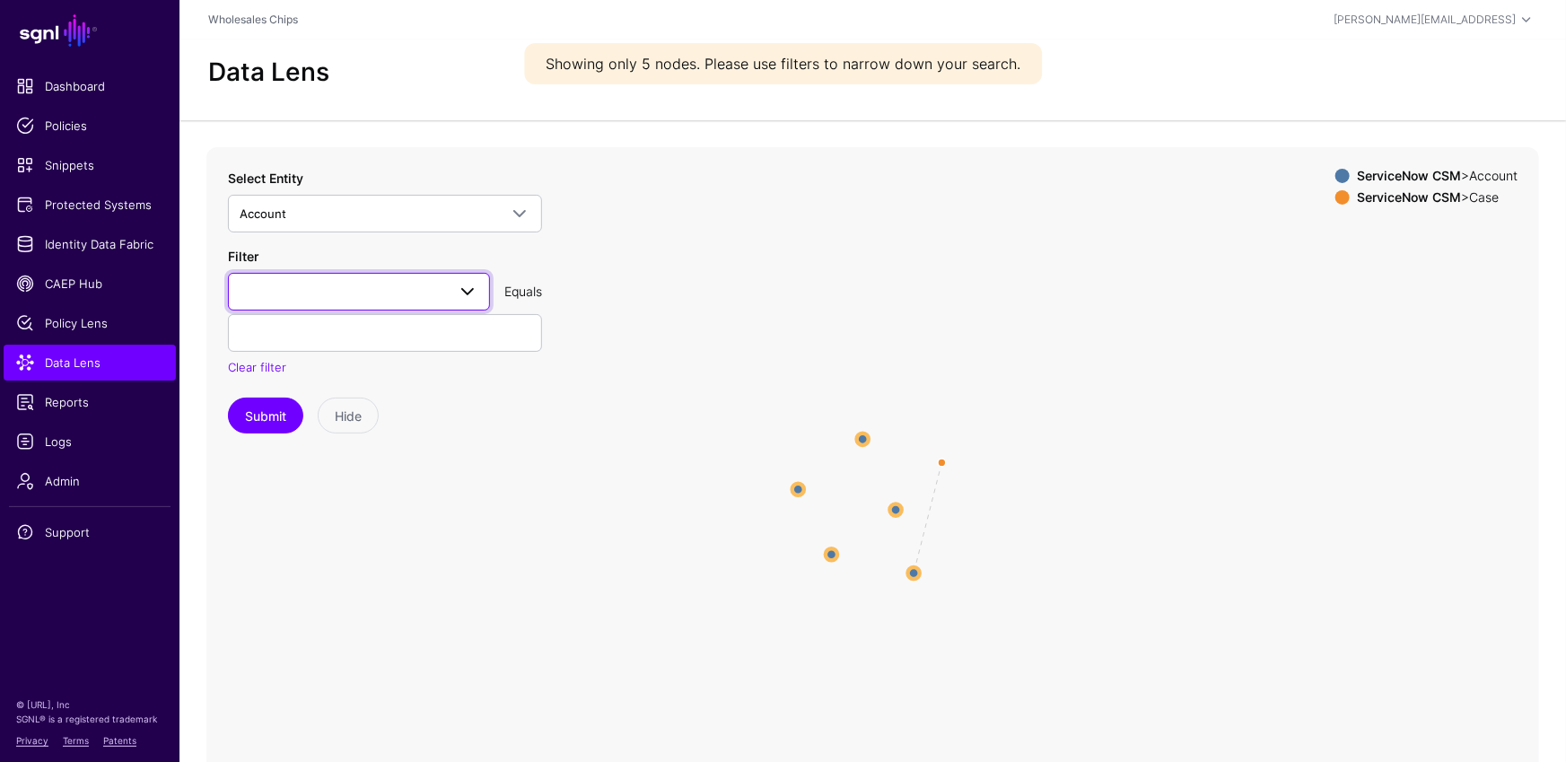
click at [362, 296] on span at bounding box center [359, 292] width 239 height 22
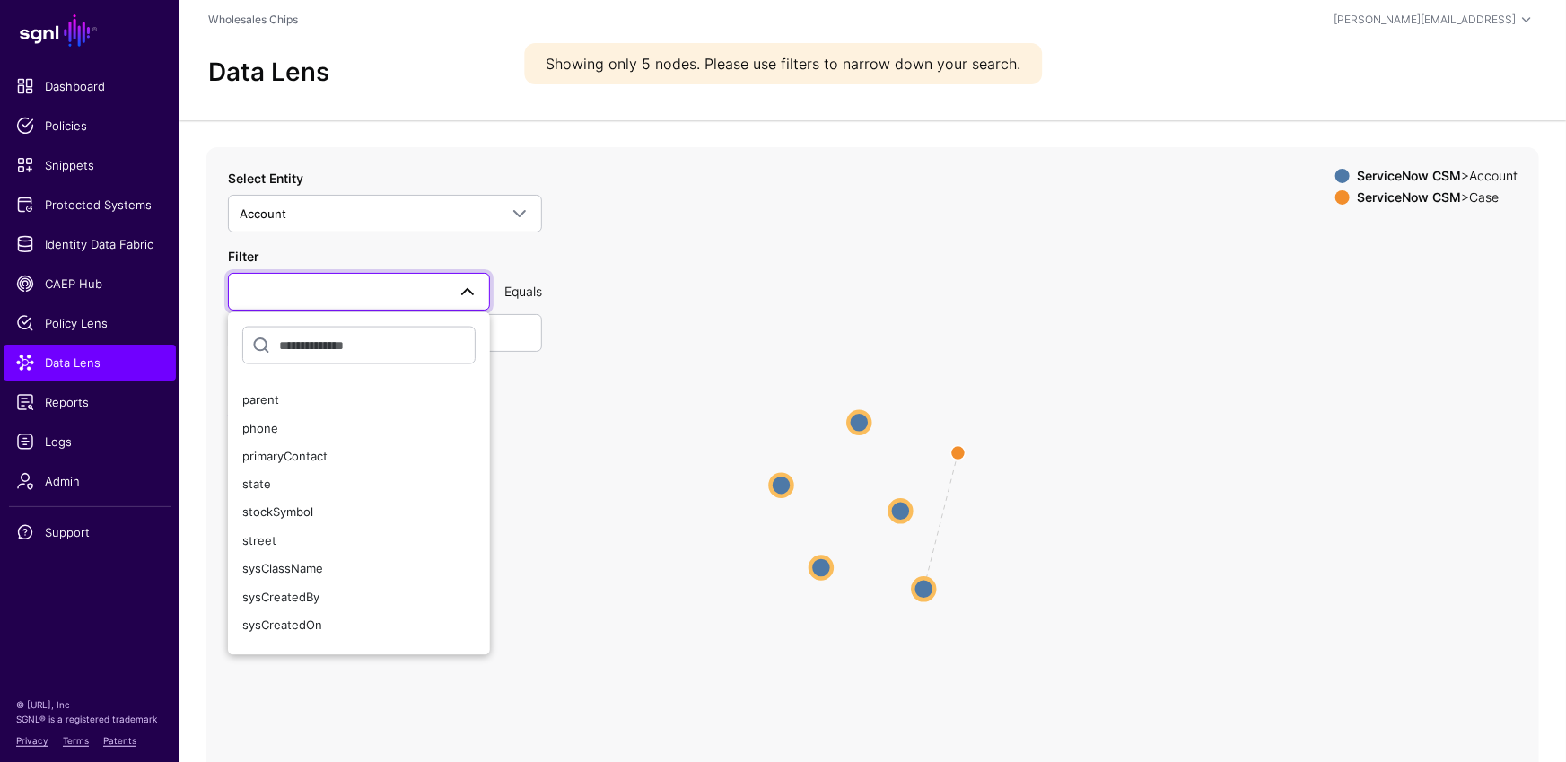
scroll to position [520, 0]
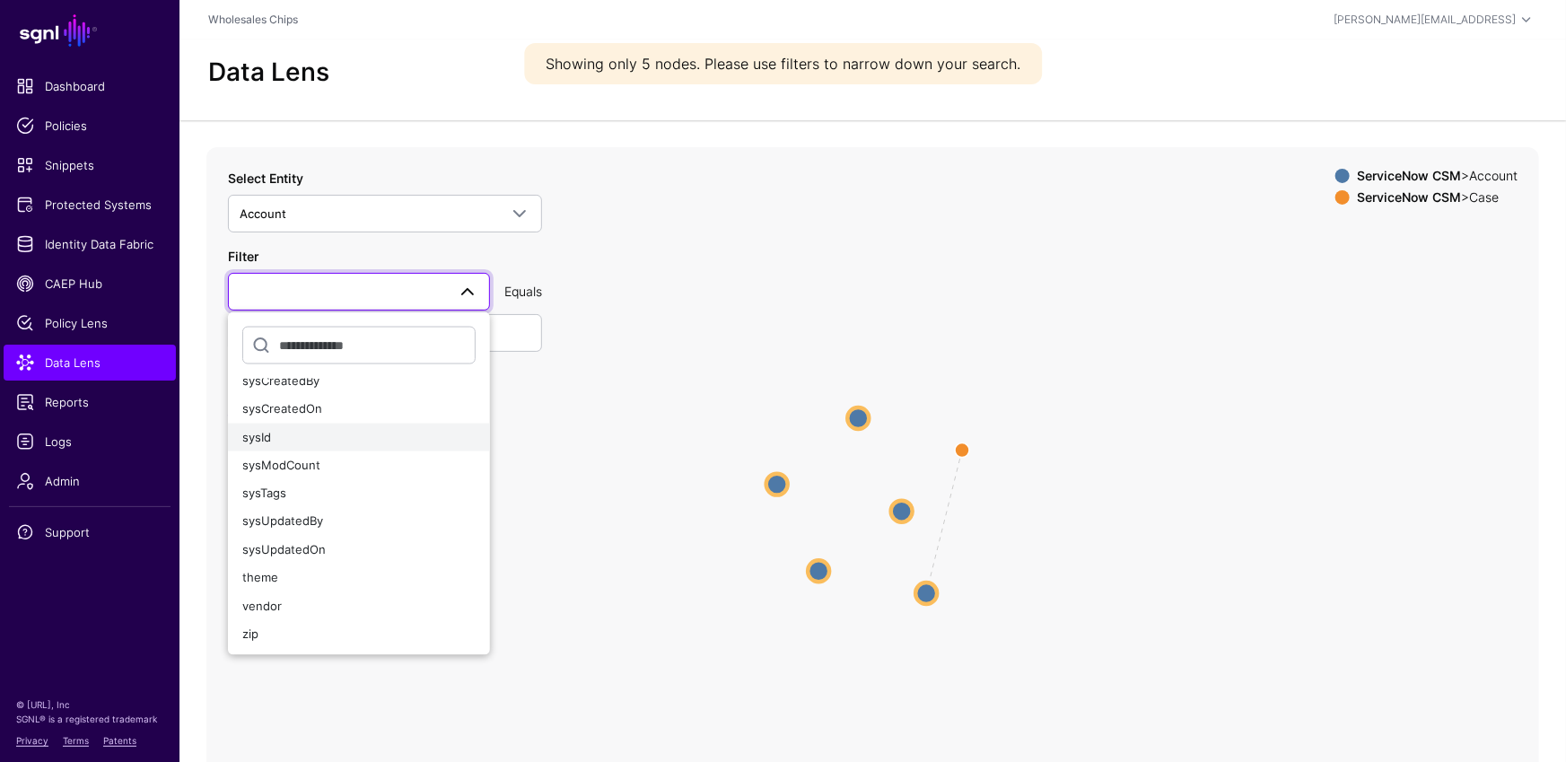
click at [284, 444] on button "sysId" at bounding box center [359, 437] width 262 height 29
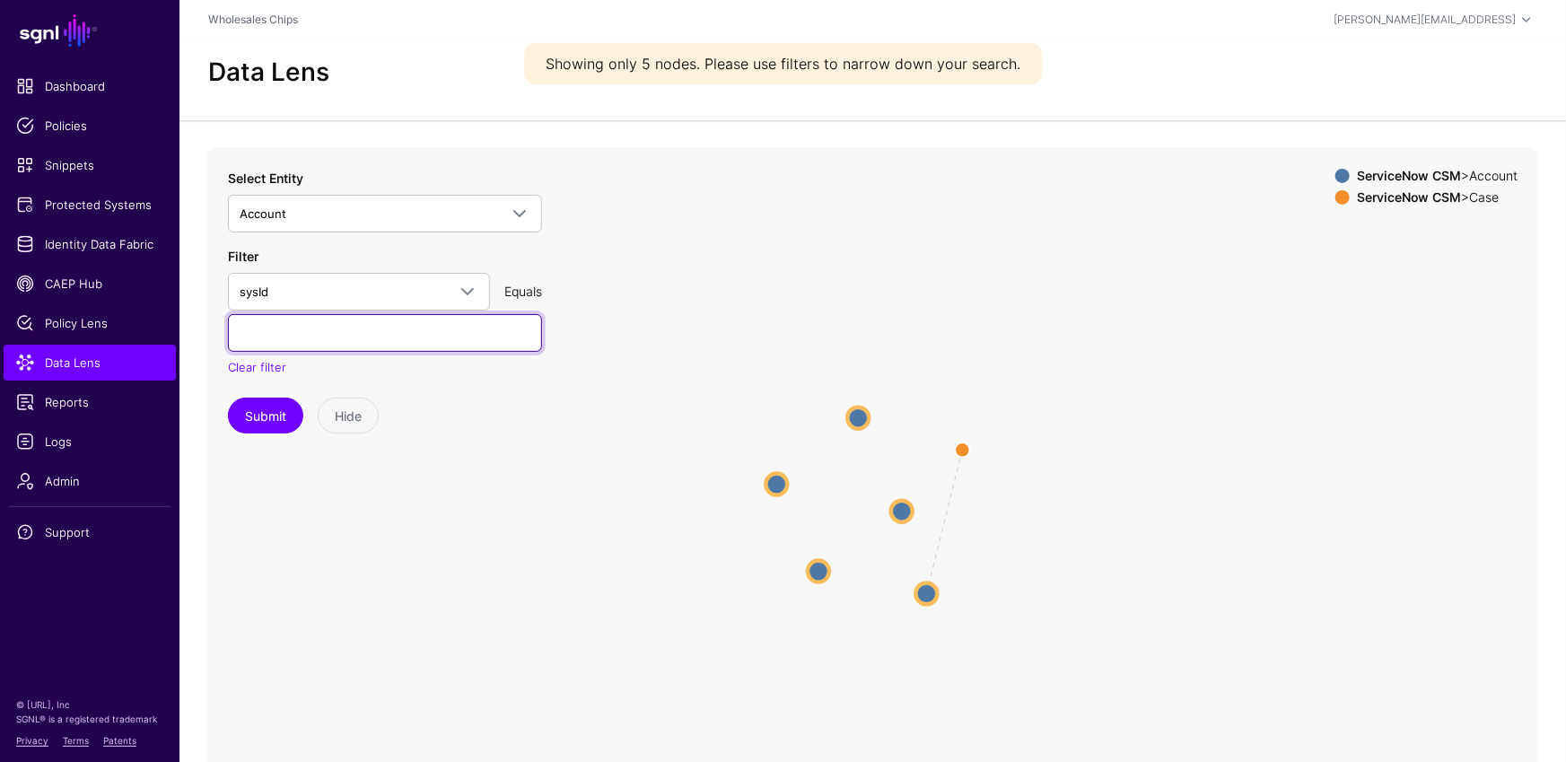
click at [314, 346] on input "text" at bounding box center [385, 333] width 314 height 38
paste input "**********"
type input "**********"
click at [262, 405] on button "Submit" at bounding box center [265, 415] width 75 height 36
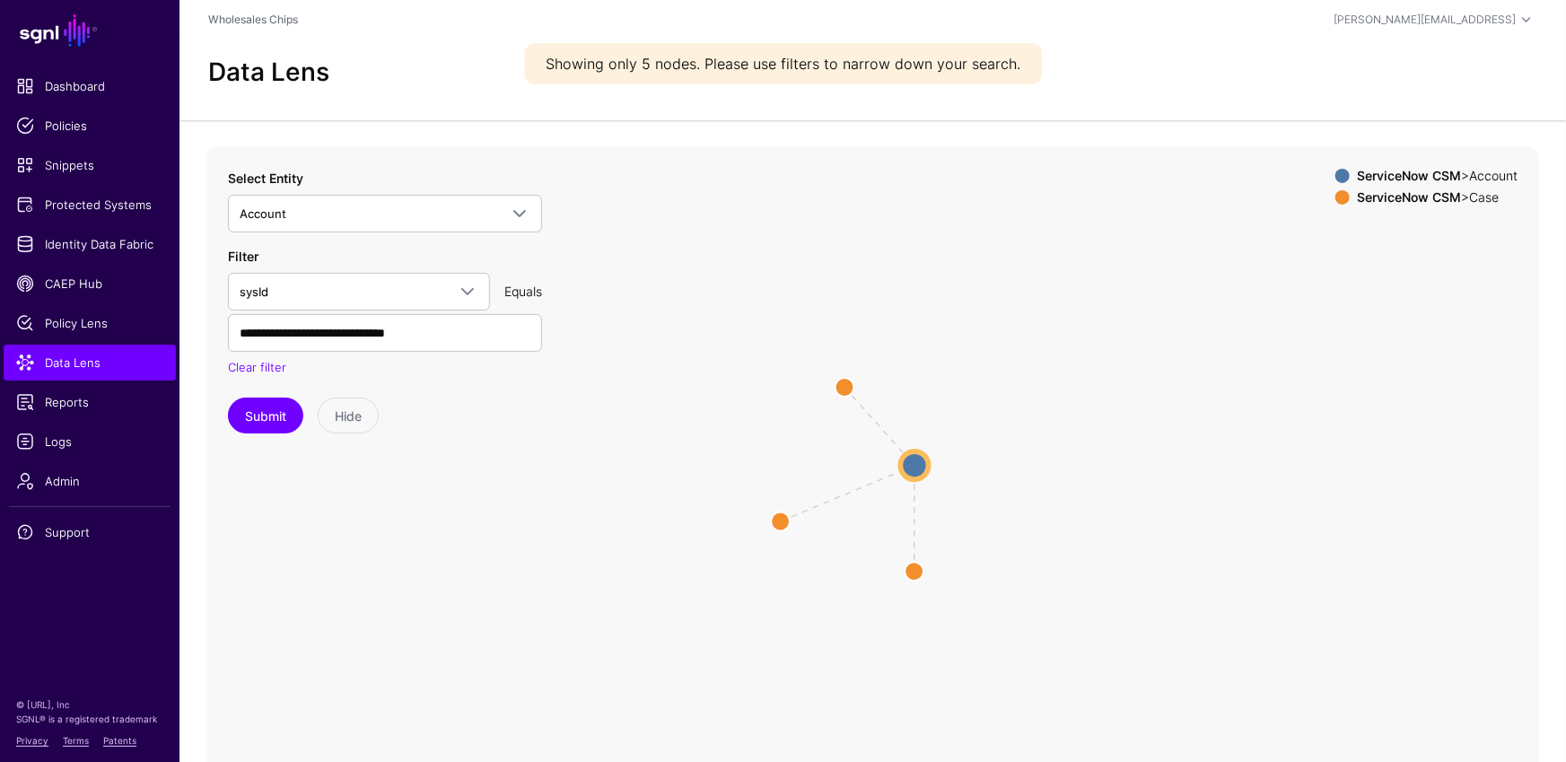
drag, startPoint x: 998, startPoint y: 495, endPoint x: 1040, endPoint y: 432, distance: 75.6
click at [1042, 435] on icon "Account Account Account Account Account Case Case Case Case Case Case" at bounding box center [872, 506] width 1332 height 718
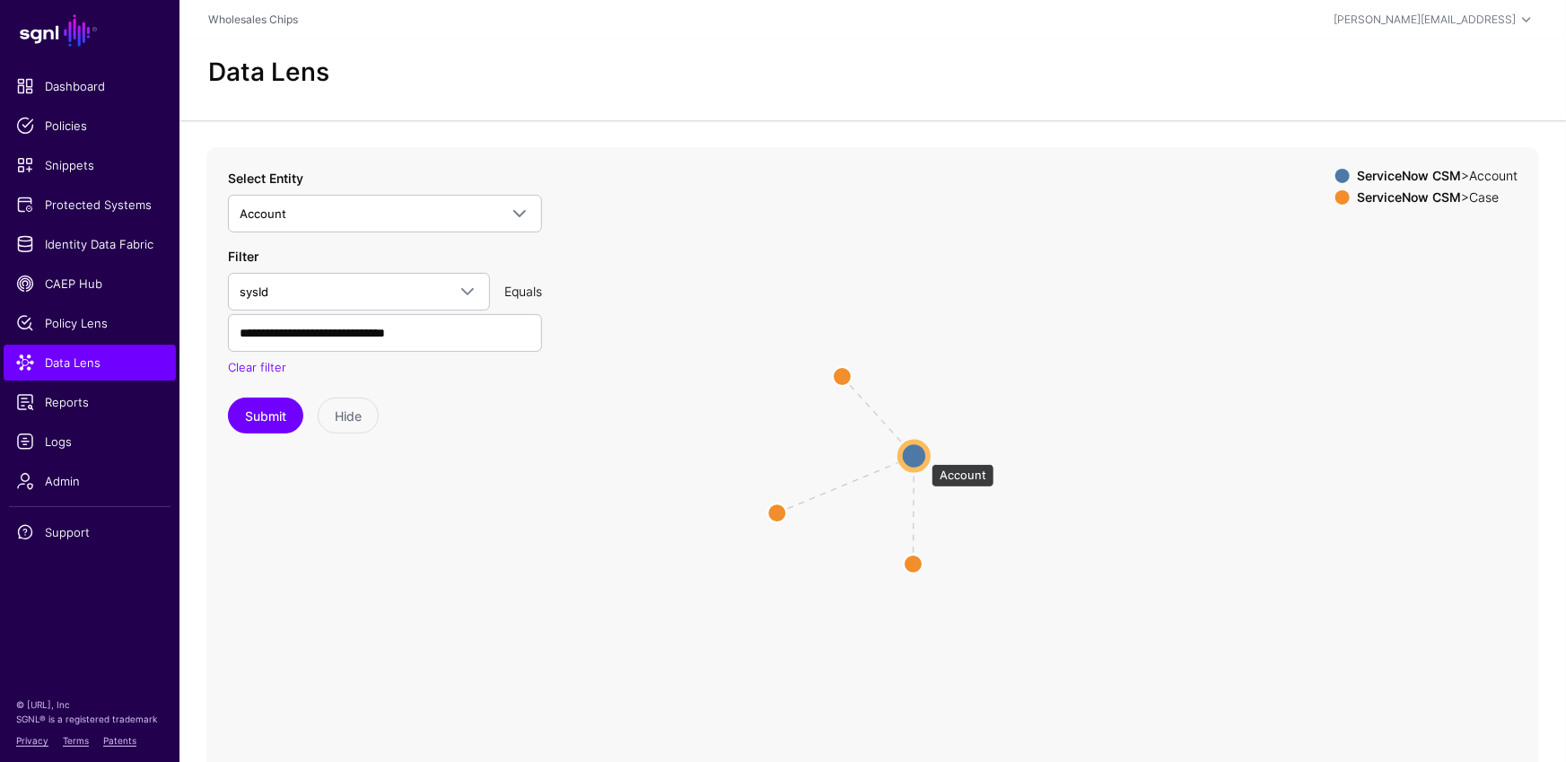
click at [922, 455] on circle at bounding box center [914, 455] width 28 height 28
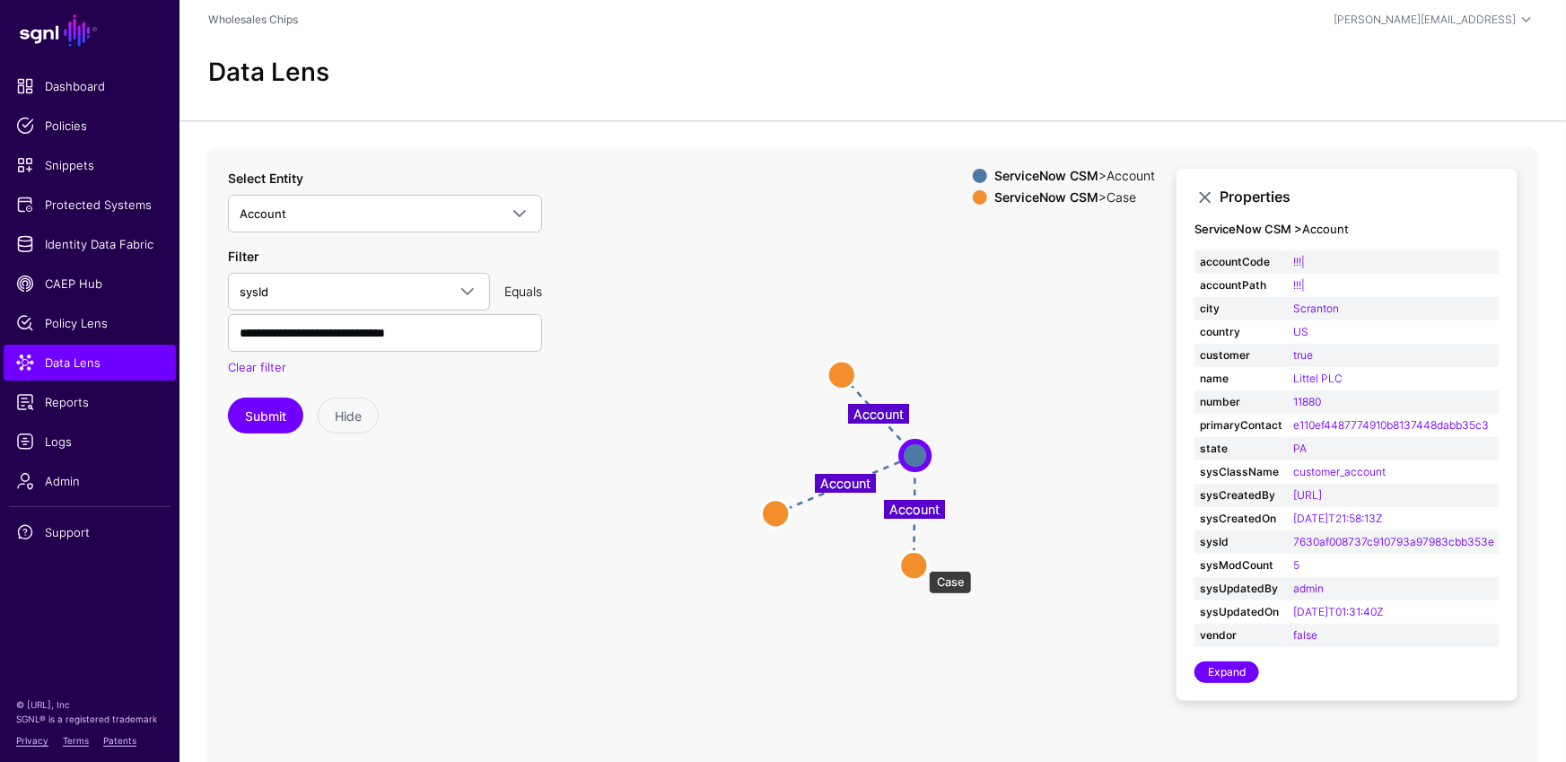
click at [920, 562] on circle at bounding box center [914, 565] width 28 height 28
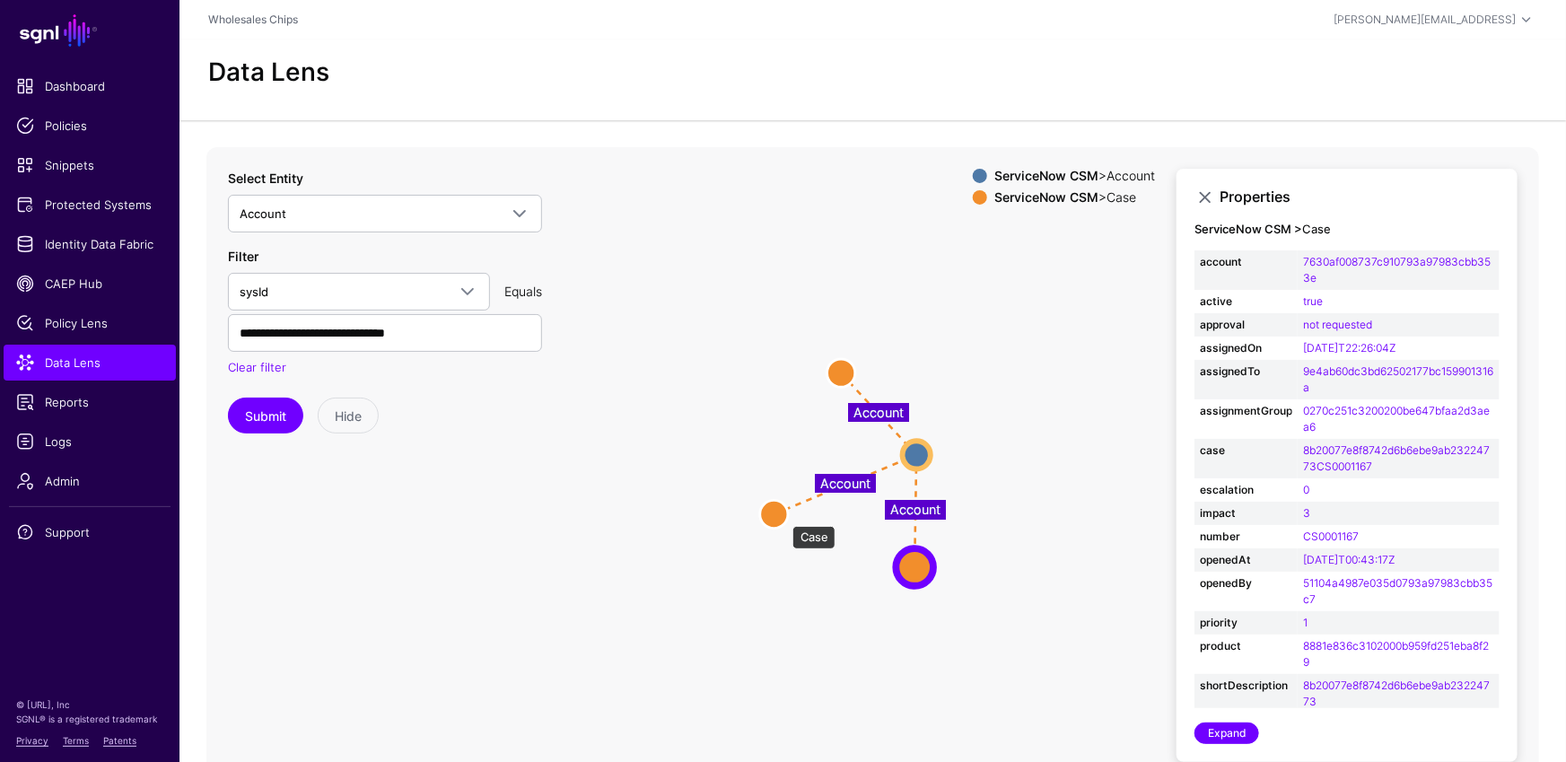
click at [781, 518] on circle at bounding box center [774, 514] width 28 height 28
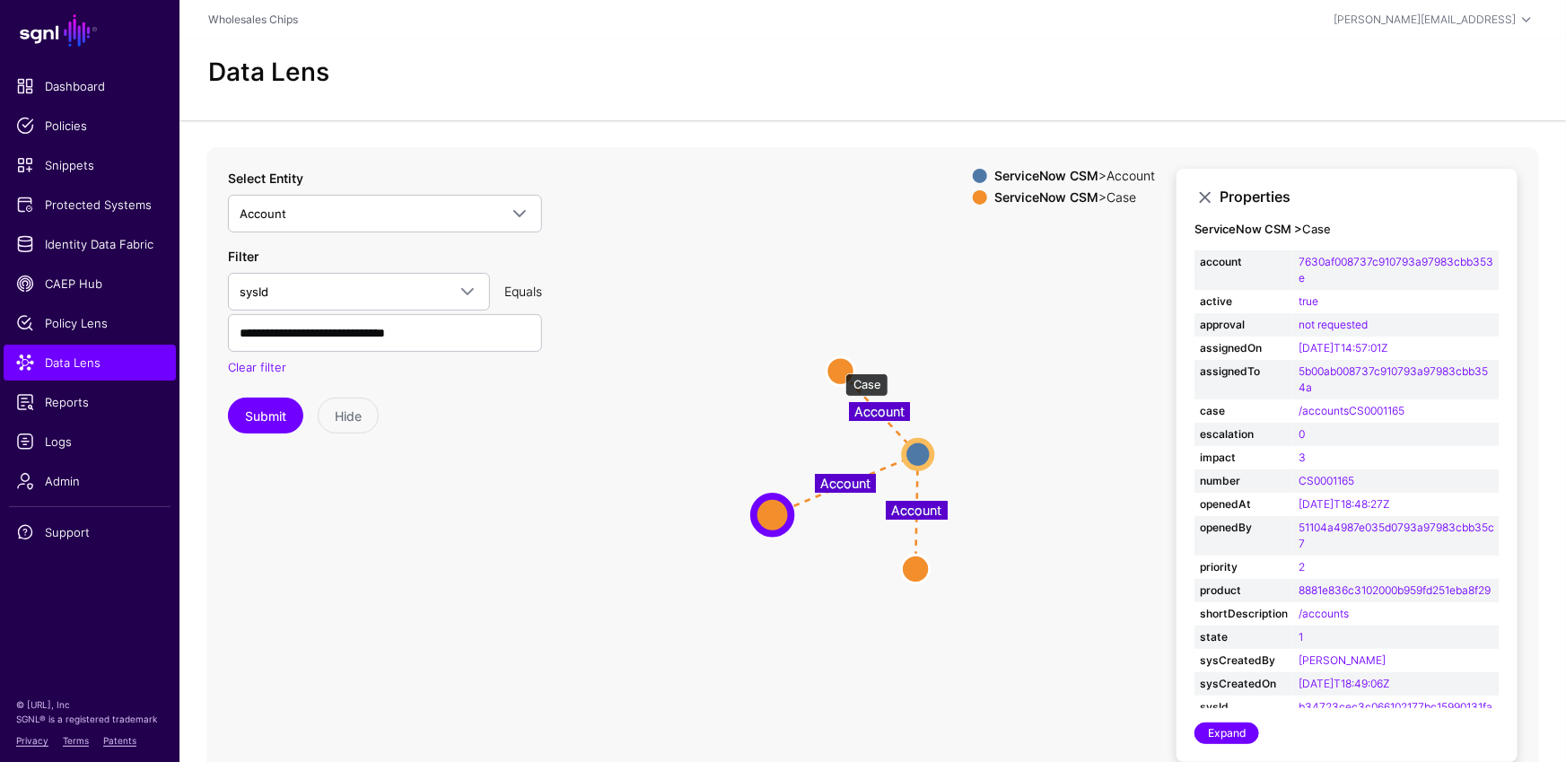
click at [836, 364] on circle at bounding box center [840, 371] width 28 height 28
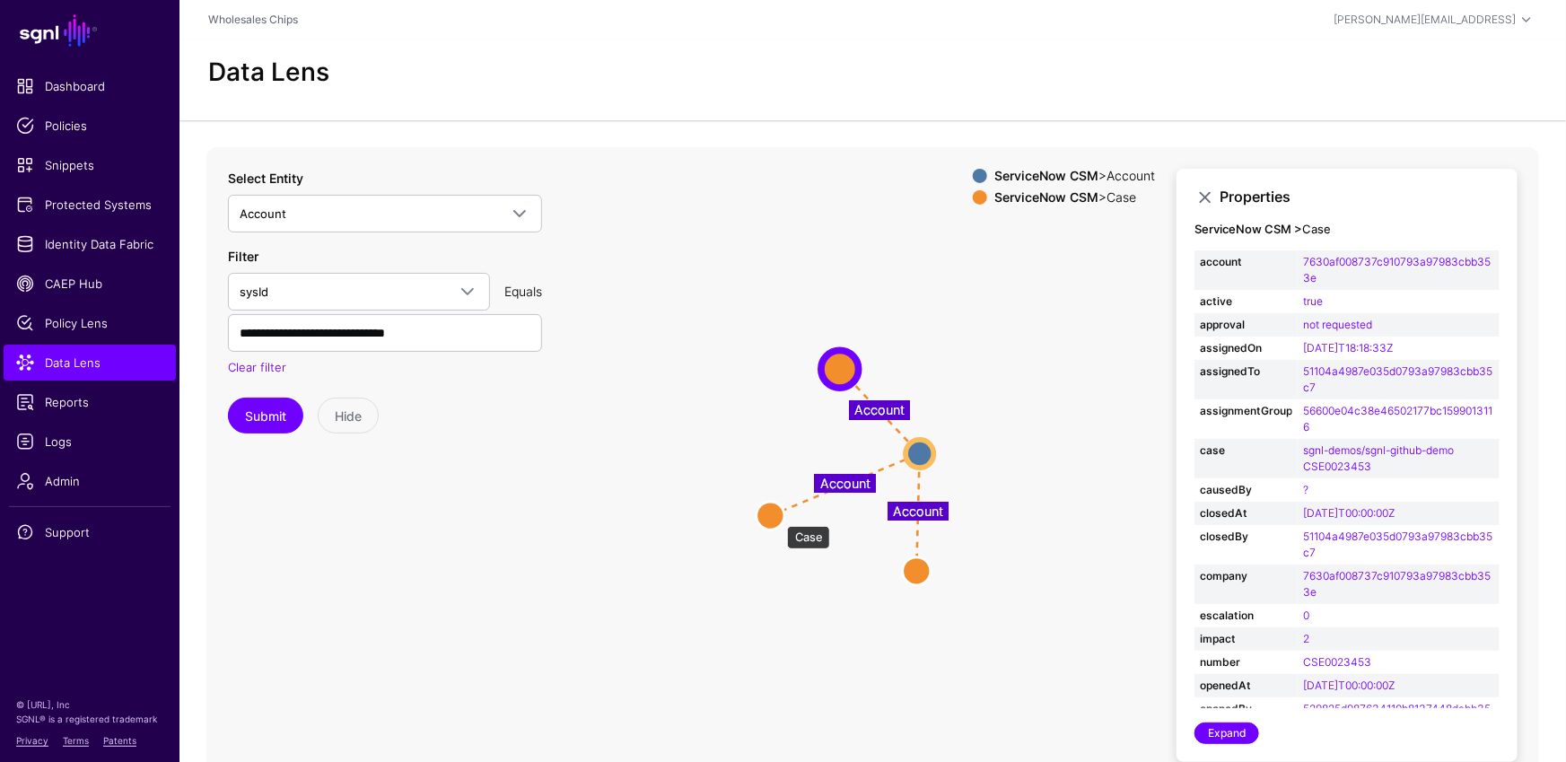
click at [778, 517] on circle at bounding box center [770, 516] width 28 height 28
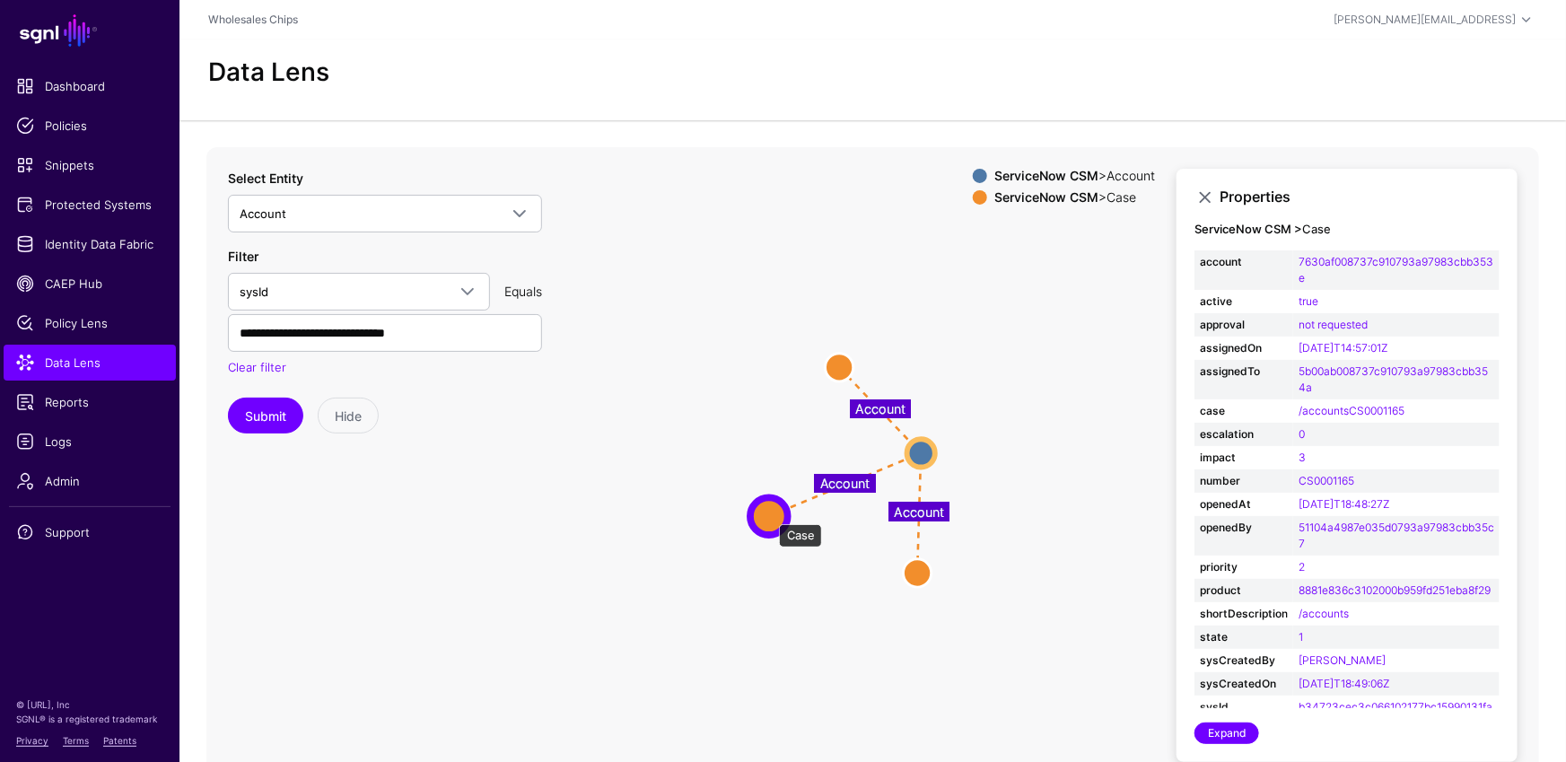
click at [770, 515] on circle at bounding box center [769, 516] width 38 height 38
click at [1213, 740] on link "Expand" at bounding box center [1226, 733] width 65 height 22
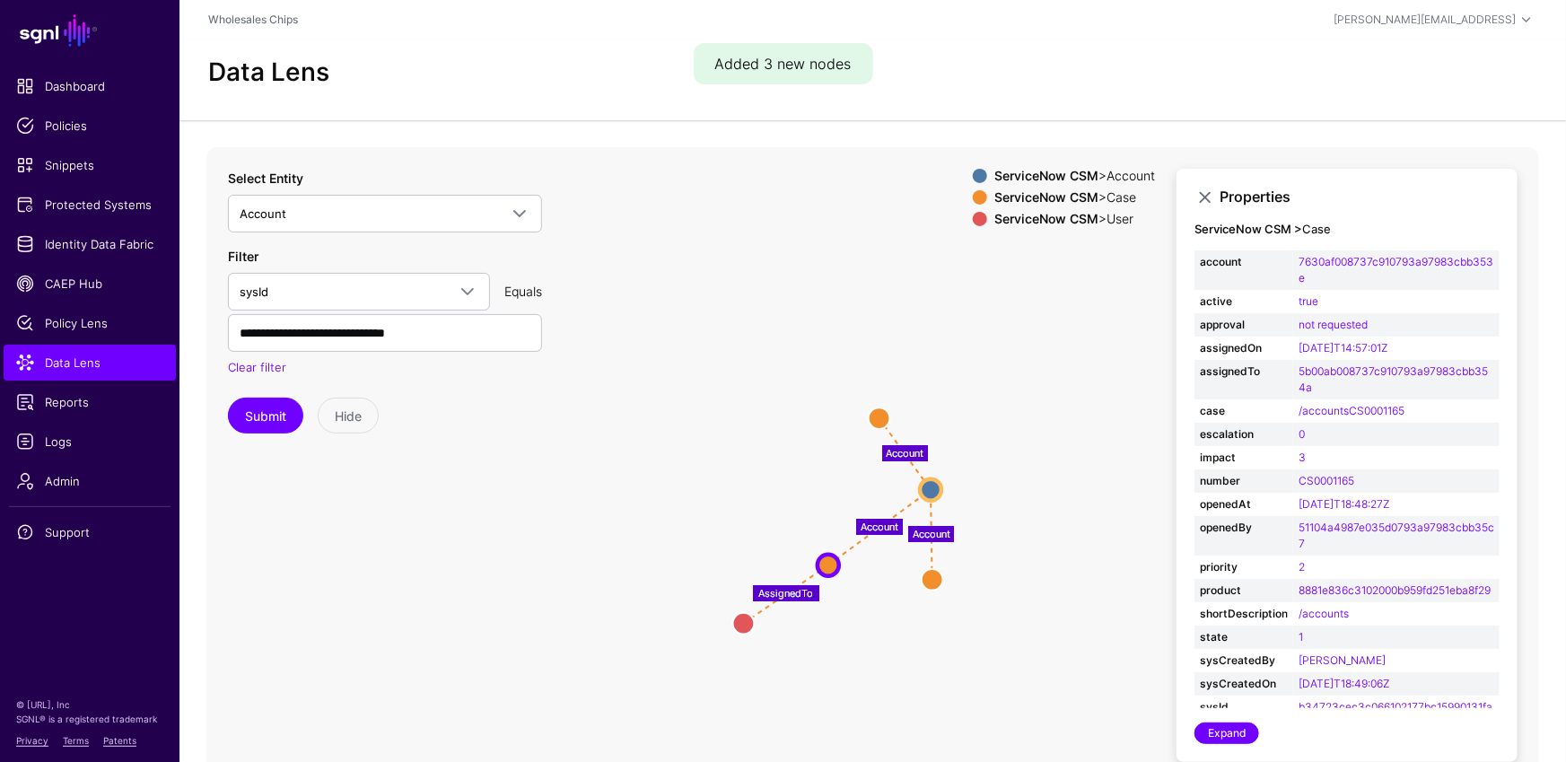
drag, startPoint x: 790, startPoint y: 477, endPoint x: 745, endPoint y: 621, distance: 150.4
click at [745, 621] on circle at bounding box center [744, 623] width 22 height 22
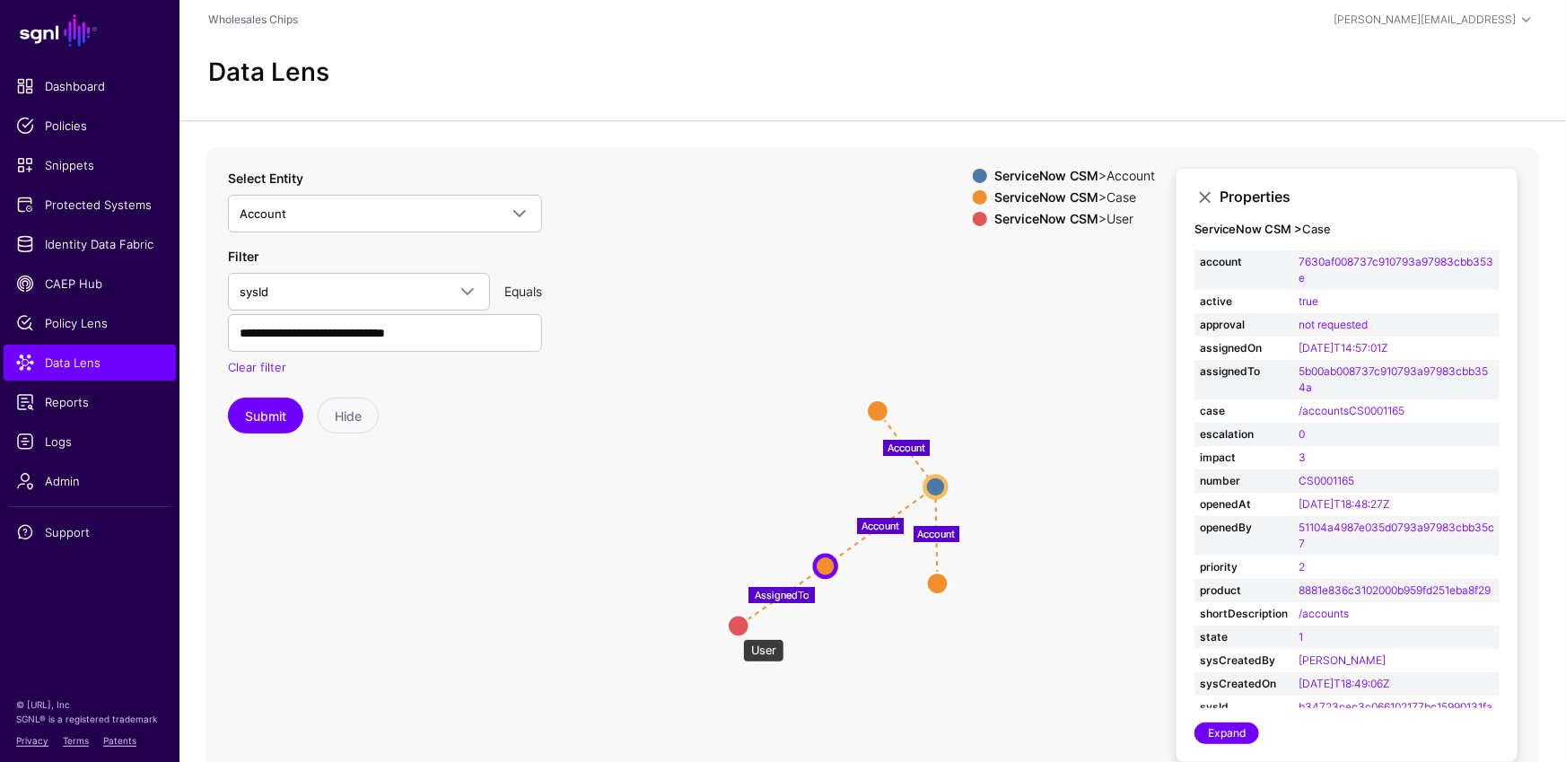
click at [734, 629] on circle at bounding box center [739, 626] width 22 height 22
click at [735, 624] on circle at bounding box center [738, 625] width 22 height 22
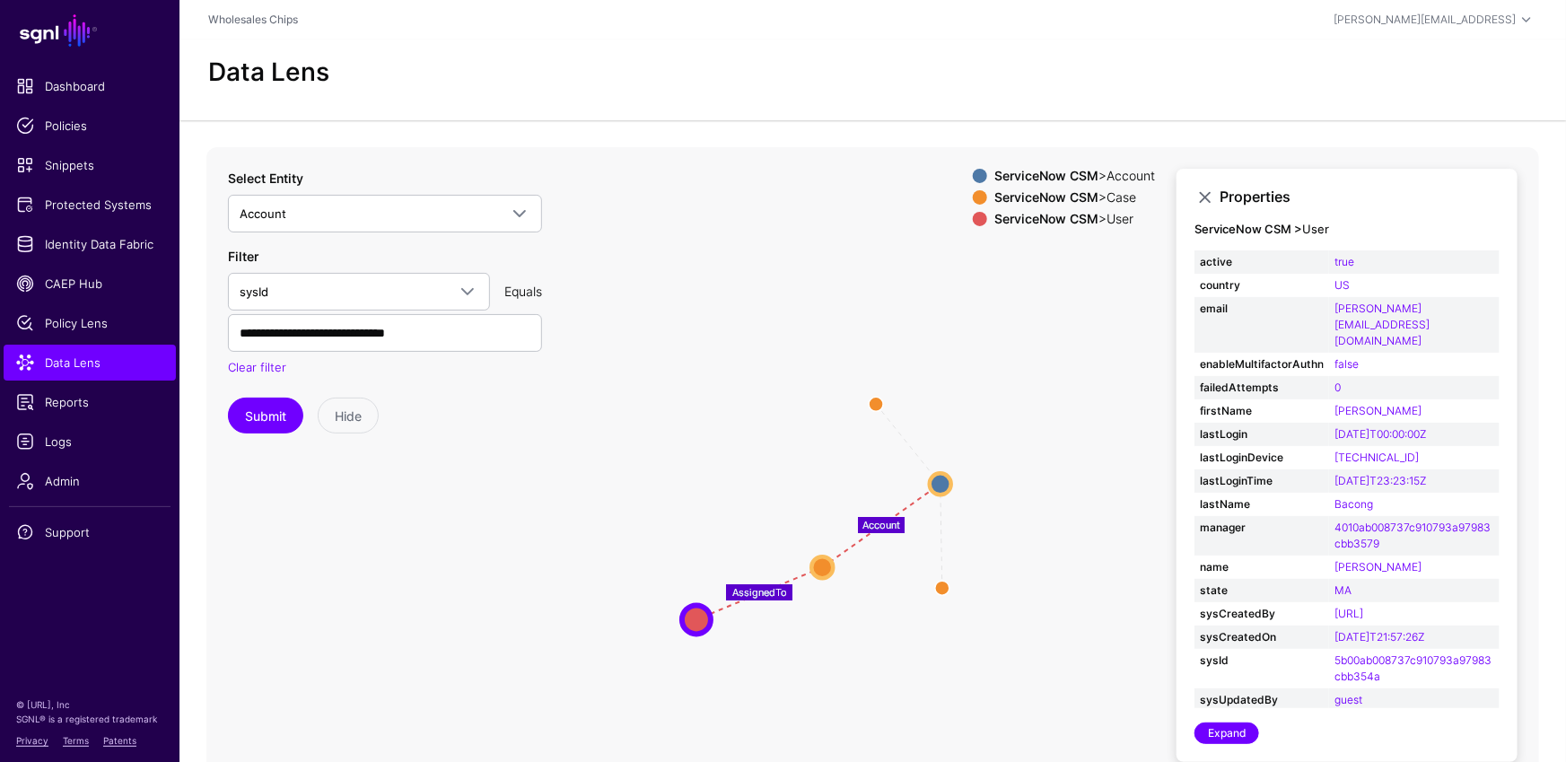
drag, startPoint x: 724, startPoint y: 631, endPoint x: 708, endPoint y: 611, distance: 25.5
click at [685, 624] on circle at bounding box center [696, 619] width 29 height 29
click at [256, 423] on button "Submit" at bounding box center [265, 415] width 75 height 36
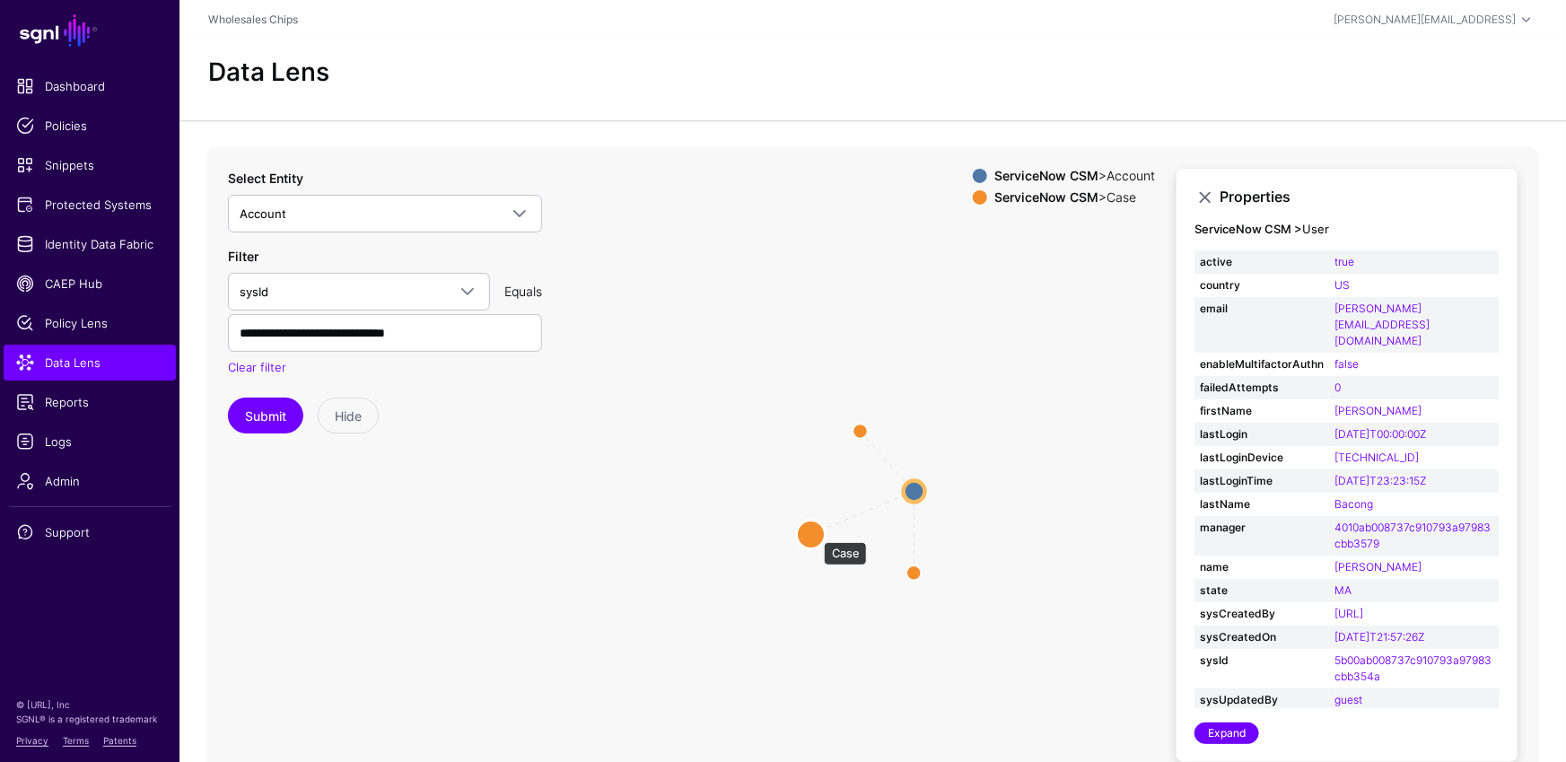
click at [815, 533] on circle at bounding box center [811, 533] width 29 height 29
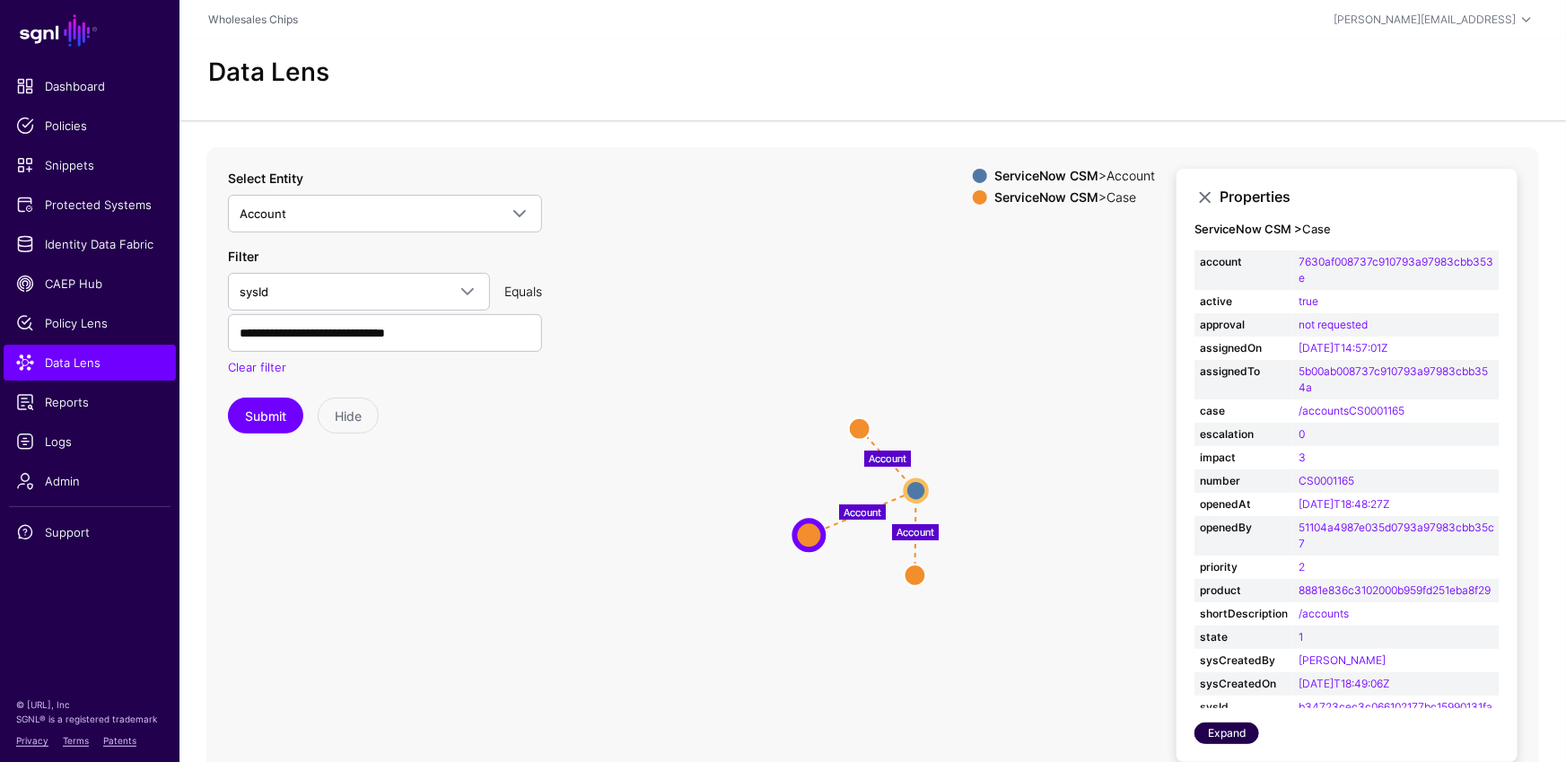
click at [1228, 732] on link "Expand" at bounding box center [1226, 733] width 65 height 22
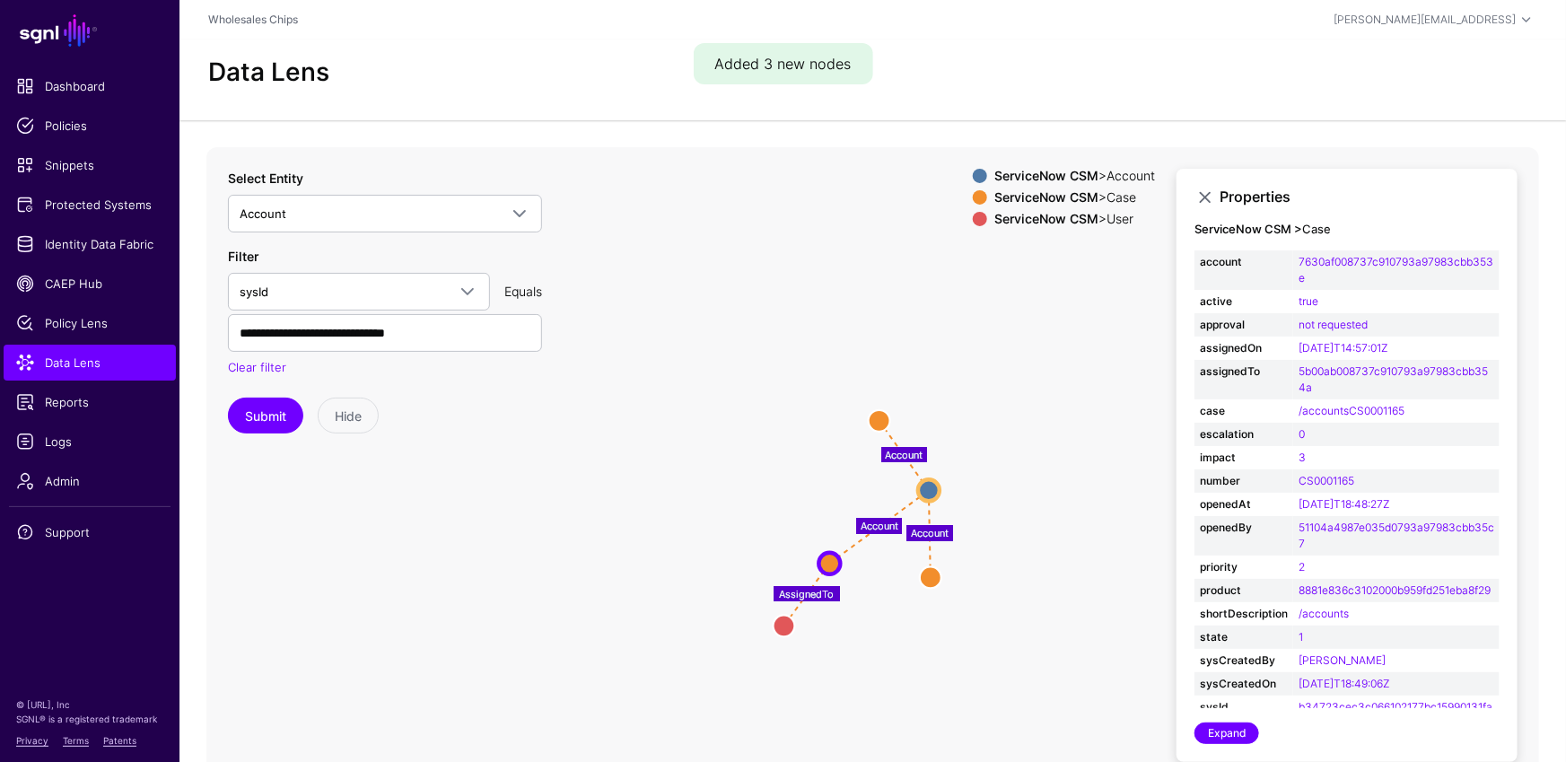
drag, startPoint x: 783, startPoint y: 480, endPoint x: 776, endPoint y: 624, distance: 144.6
click at [776, 624] on circle at bounding box center [784, 626] width 22 height 22
click at [1229, 729] on link "Expand" at bounding box center [1226, 733] width 65 height 22
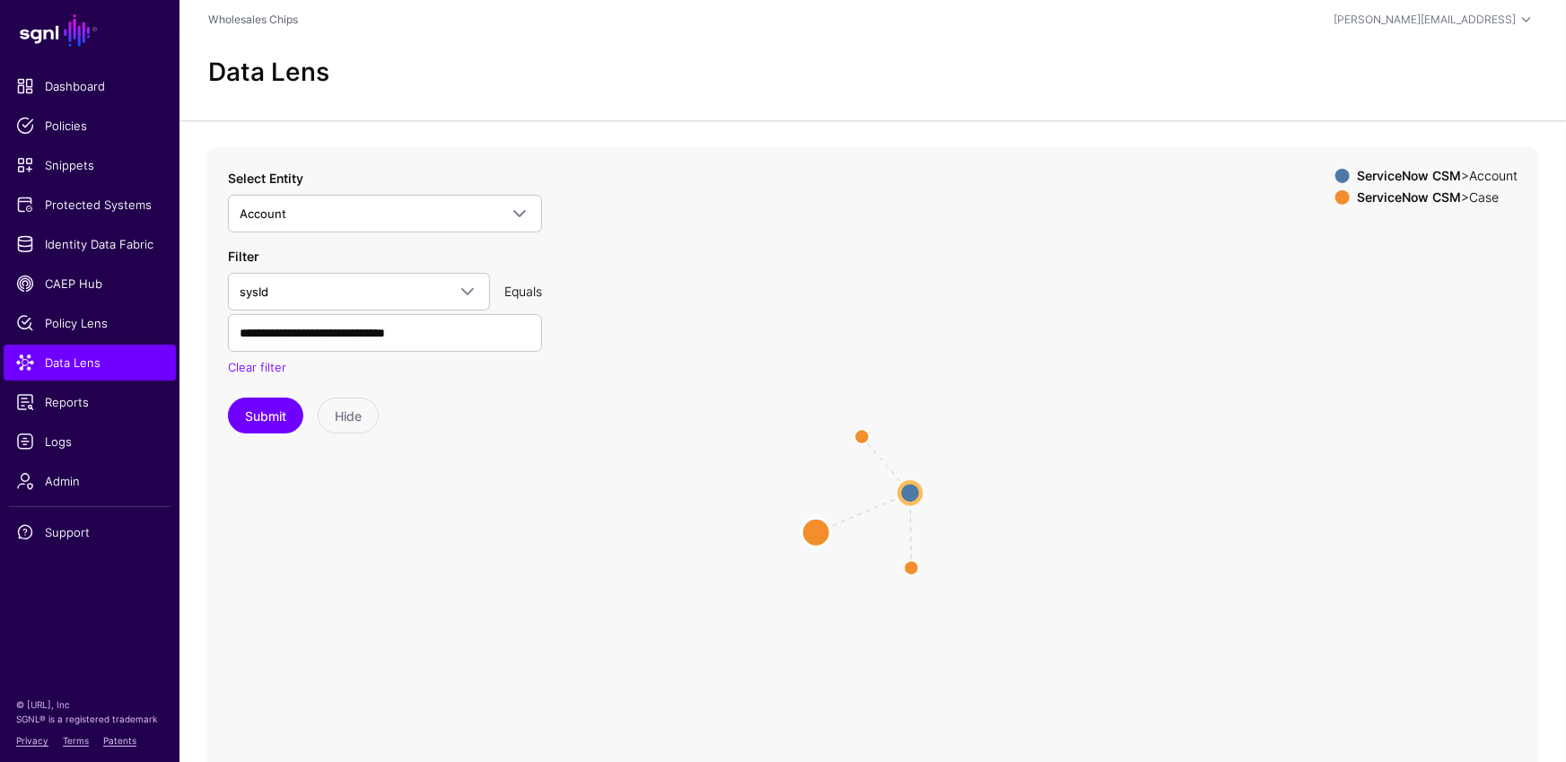
click at [812, 532] on circle at bounding box center [815, 532] width 29 height 29
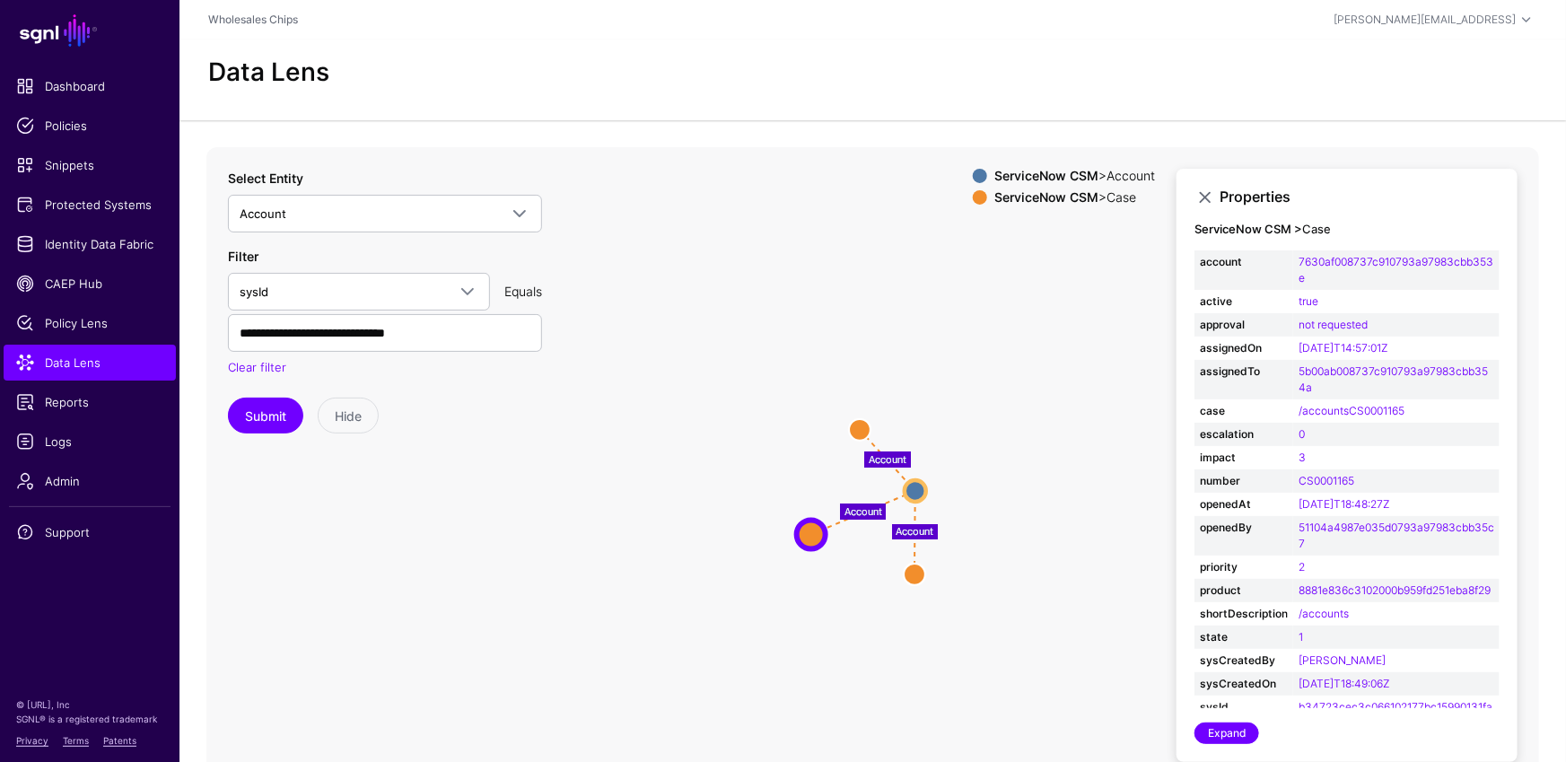
click at [811, 532] on circle at bounding box center [811, 533] width 29 height 29
click at [1219, 733] on link "Expand" at bounding box center [1226, 733] width 65 height 22
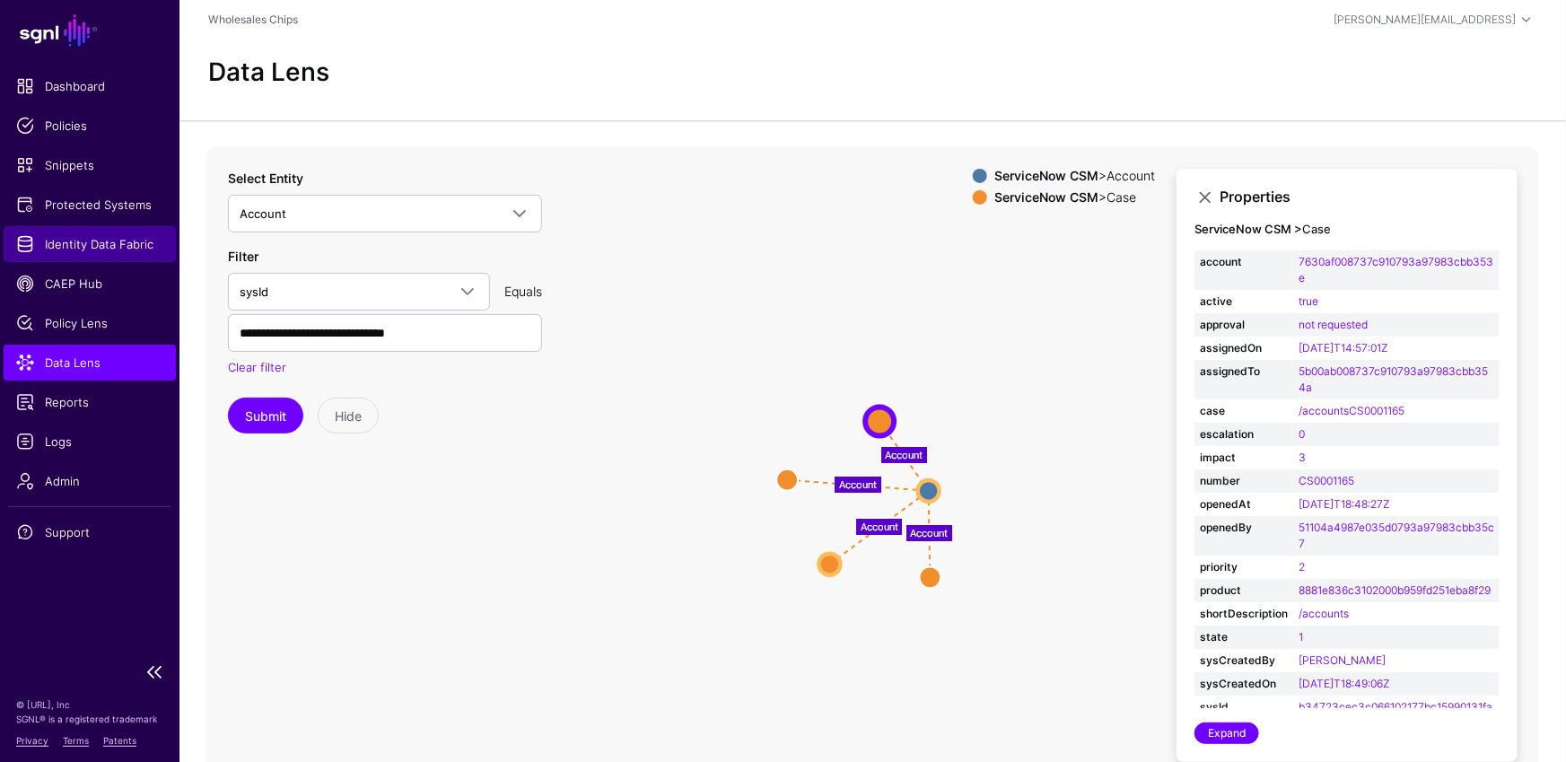
click at [99, 239] on span "Identity Data Fabric" at bounding box center [89, 244] width 147 height 18
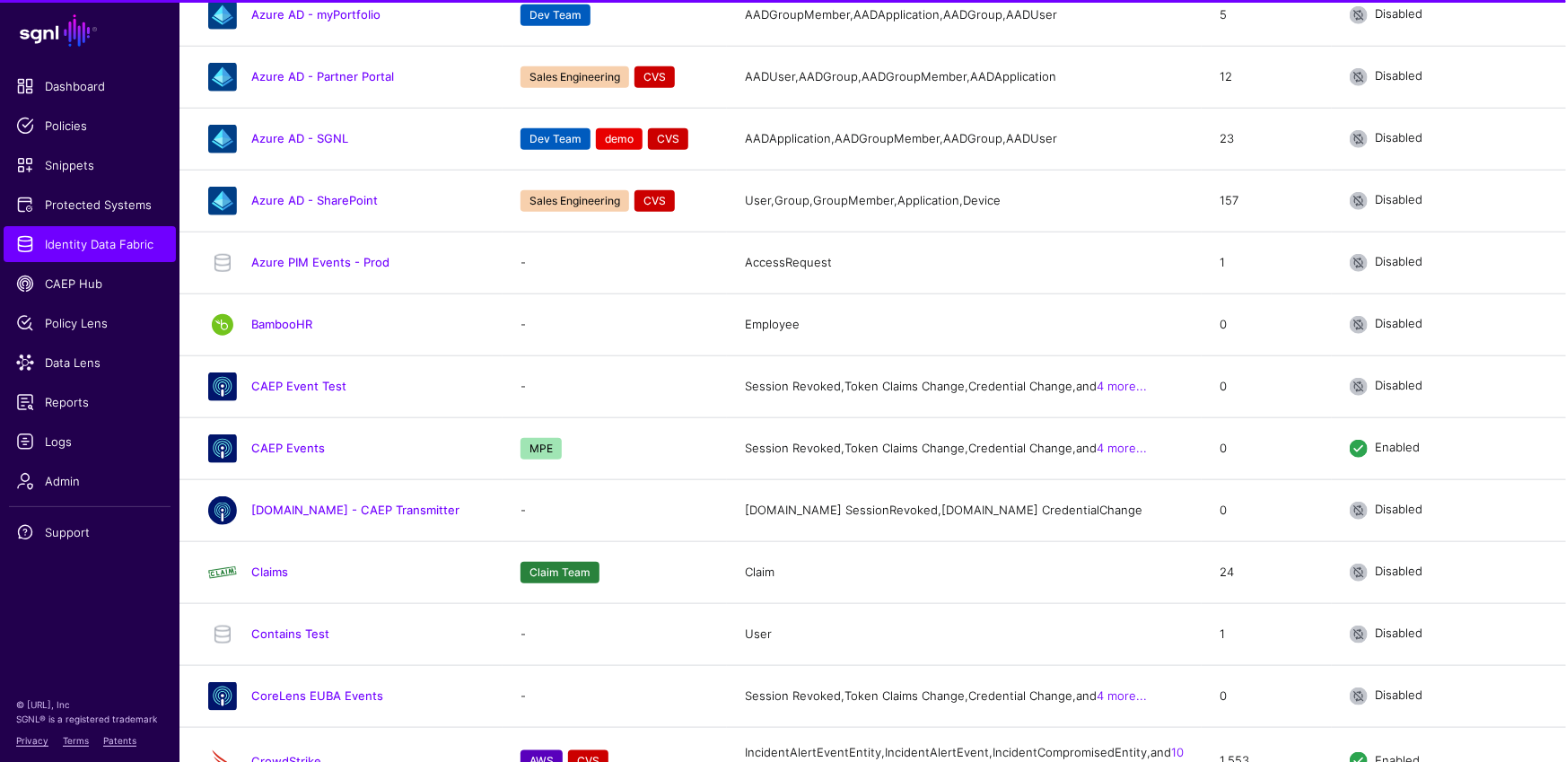
scroll to position [1529, 0]
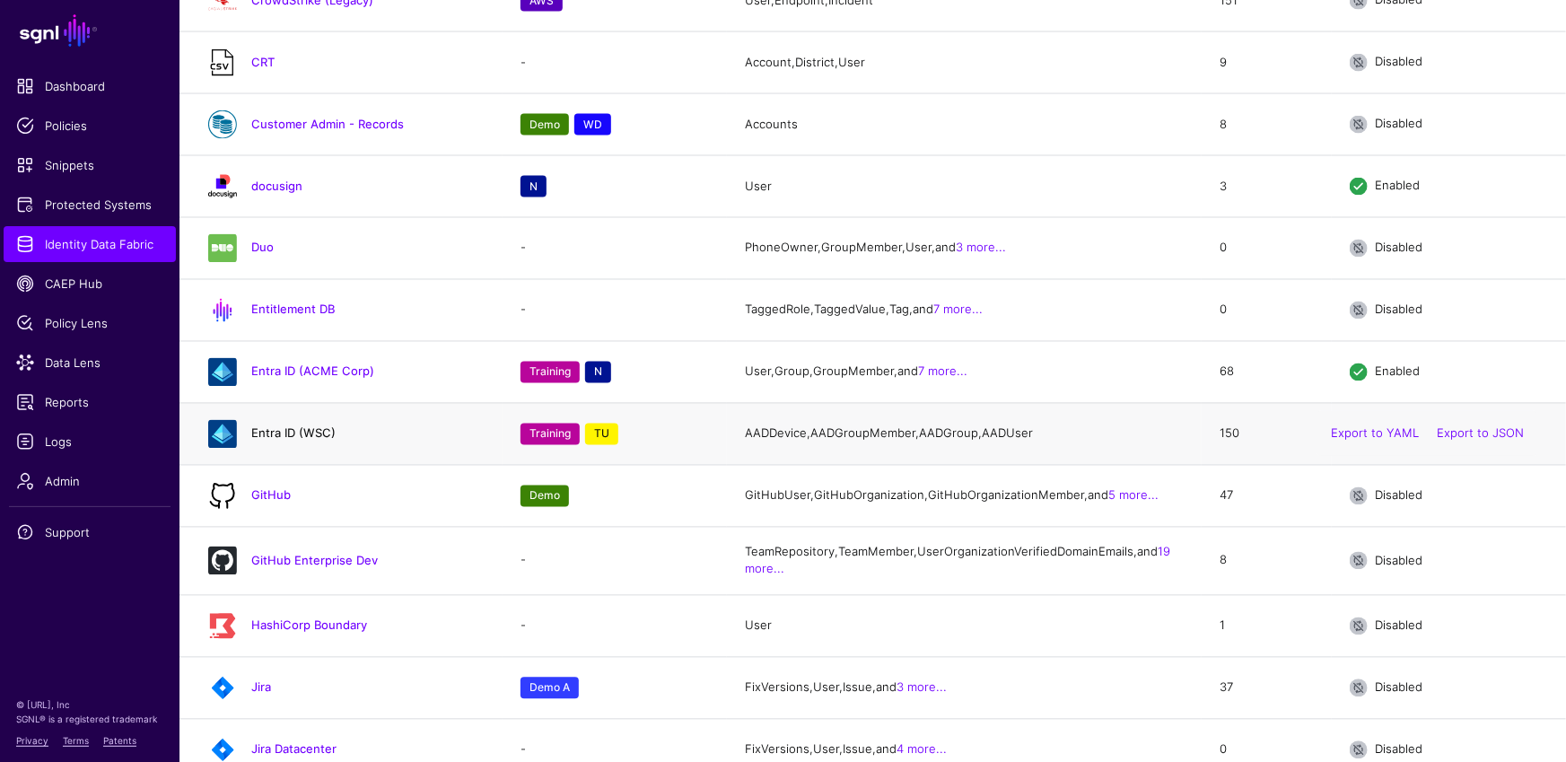
click at [298, 441] on link "Entra ID (WSC)" at bounding box center [293, 433] width 84 height 14
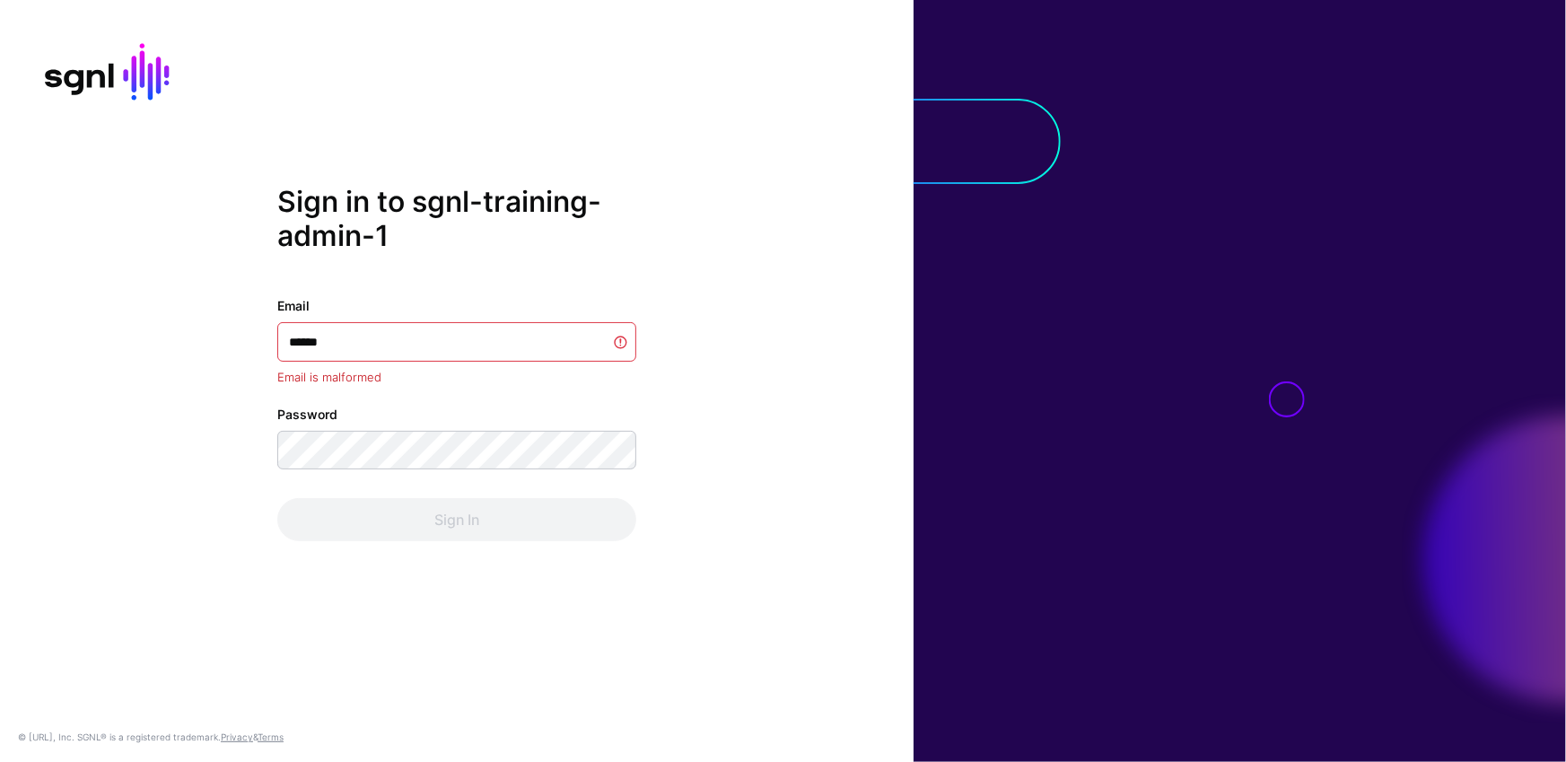
type input "******"
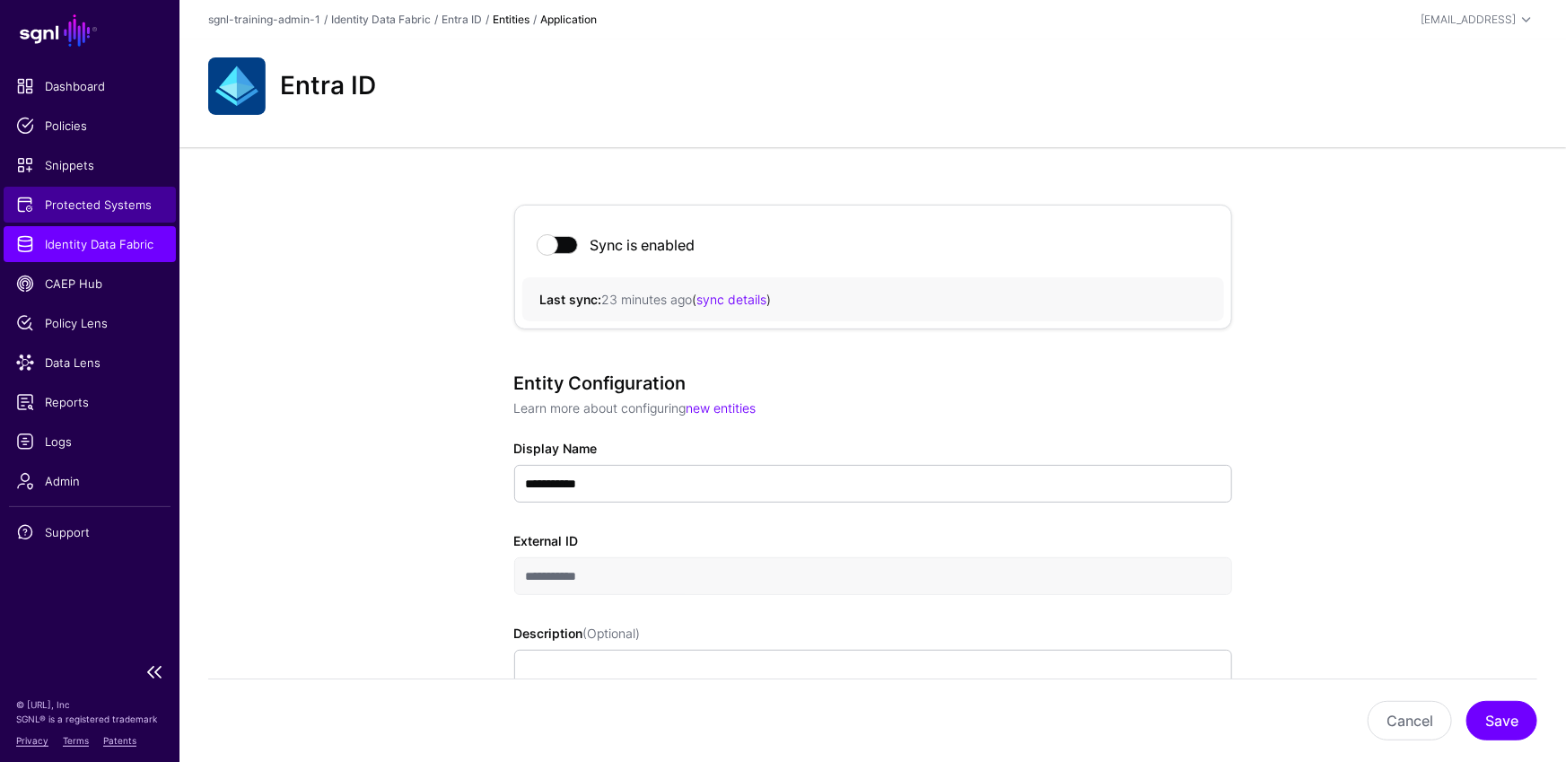
click at [103, 218] on link "Protected Systems" at bounding box center [90, 205] width 172 height 36
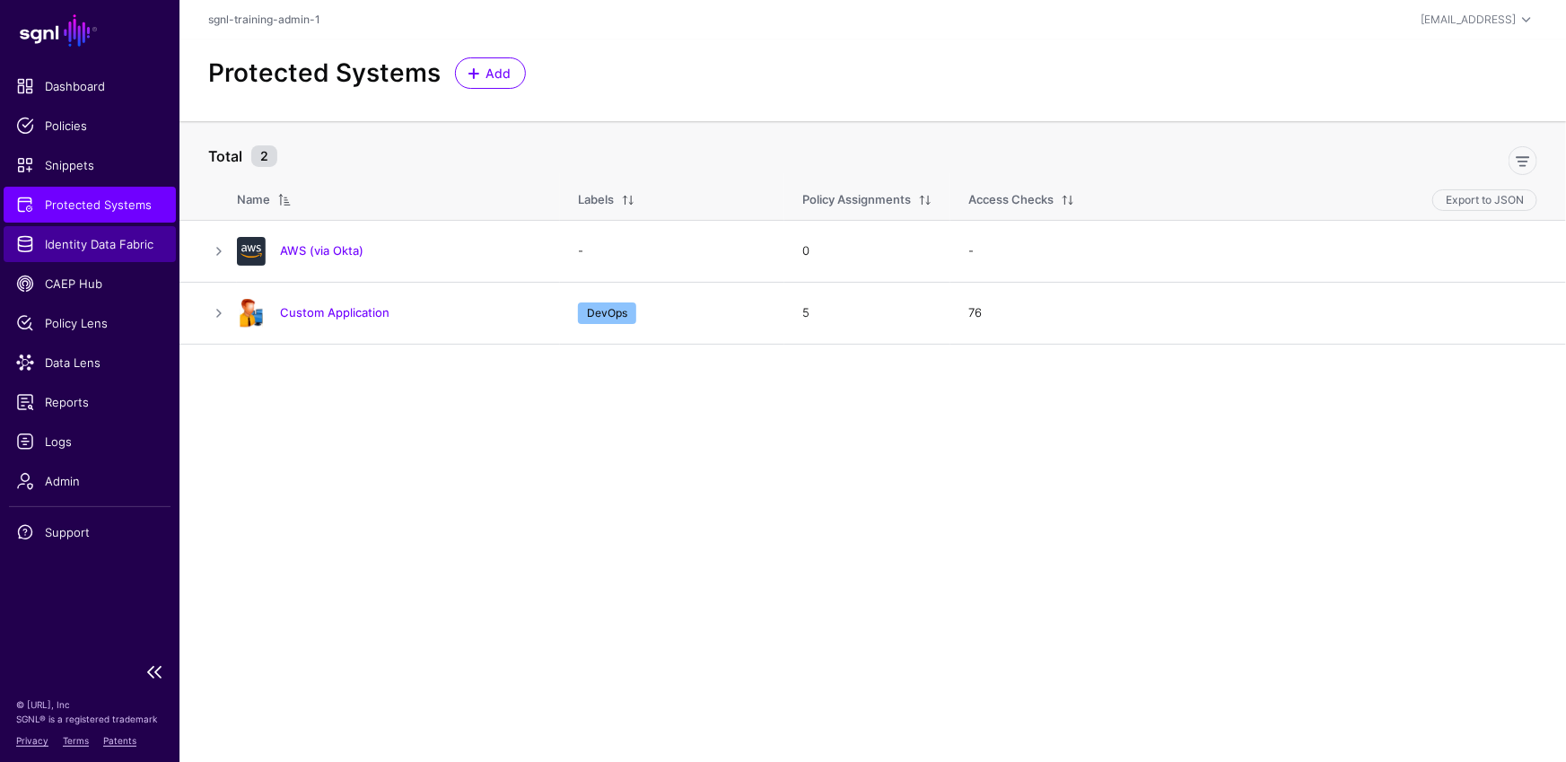
click at [86, 248] on span "Identity Data Fabric" at bounding box center [89, 244] width 147 height 18
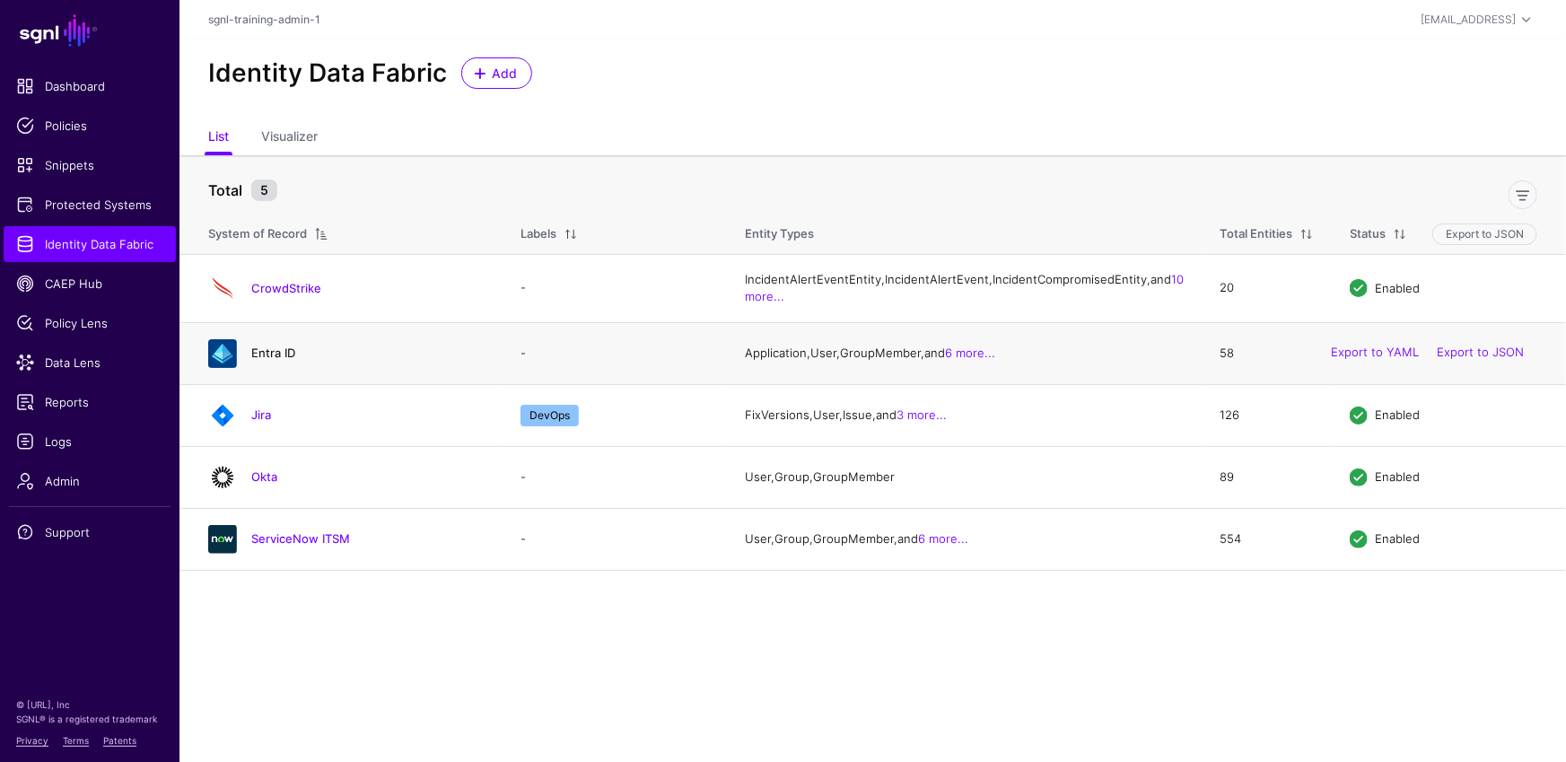
click at [266, 360] on link "Entra ID" at bounding box center [273, 352] width 44 height 14
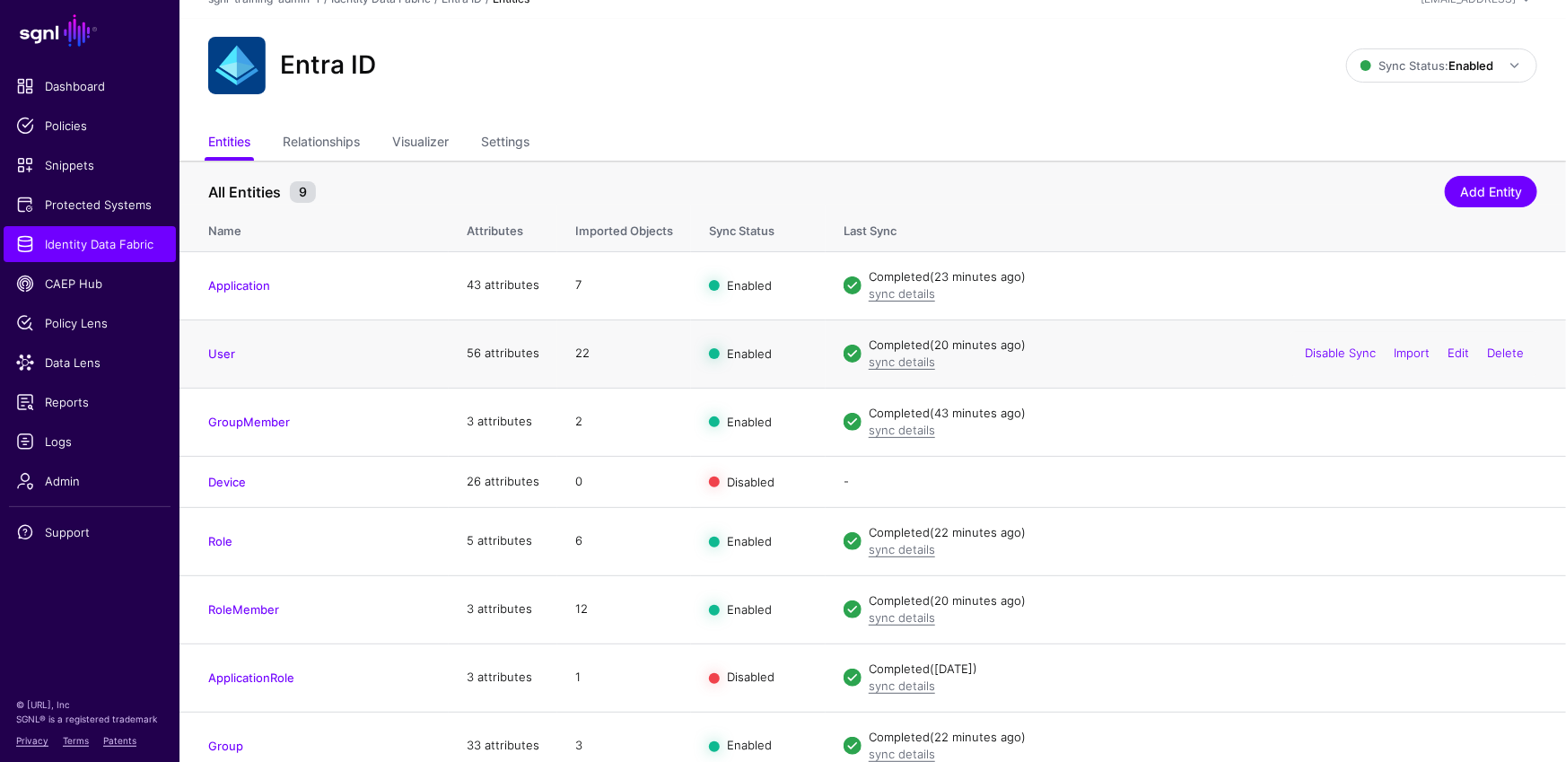
scroll to position [42, 0]
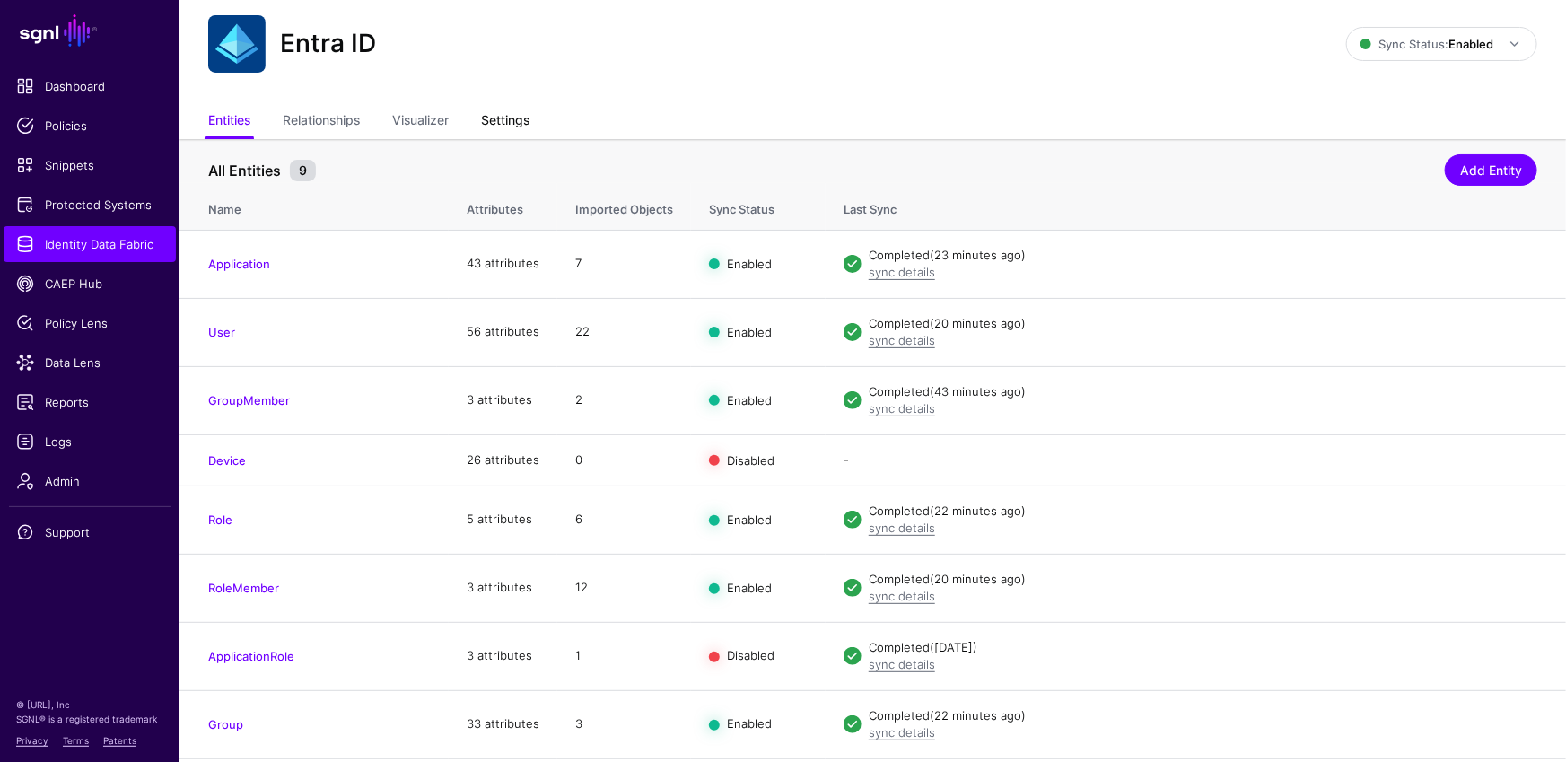
click at [517, 120] on link "Settings" at bounding box center [505, 122] width 48 height 34
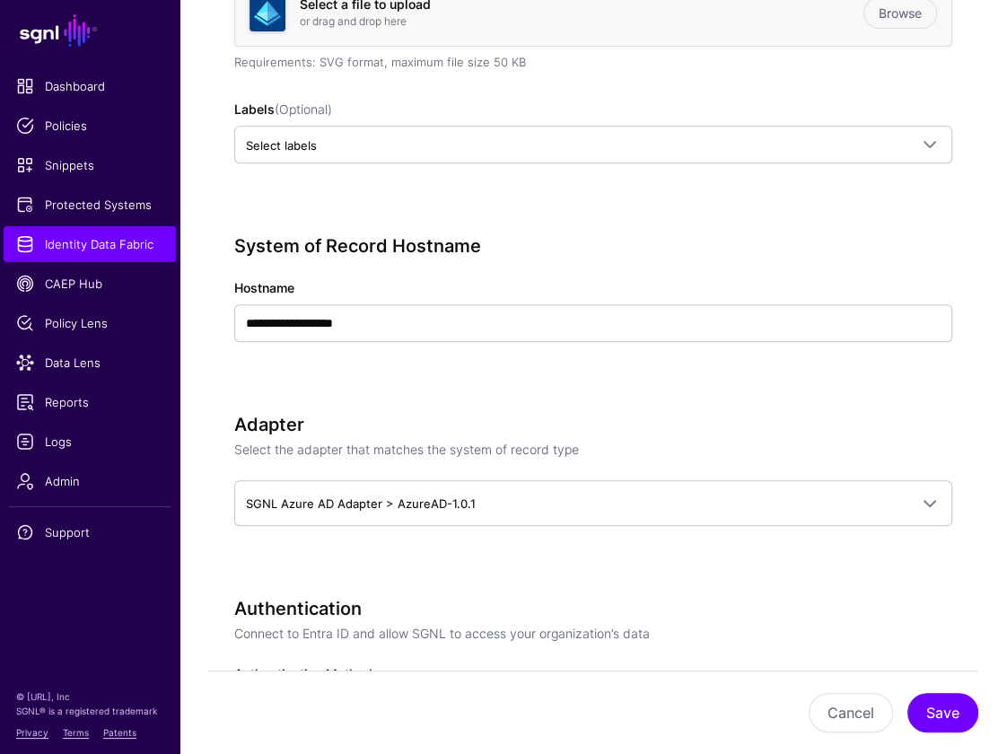
scroll to position [702, 0]
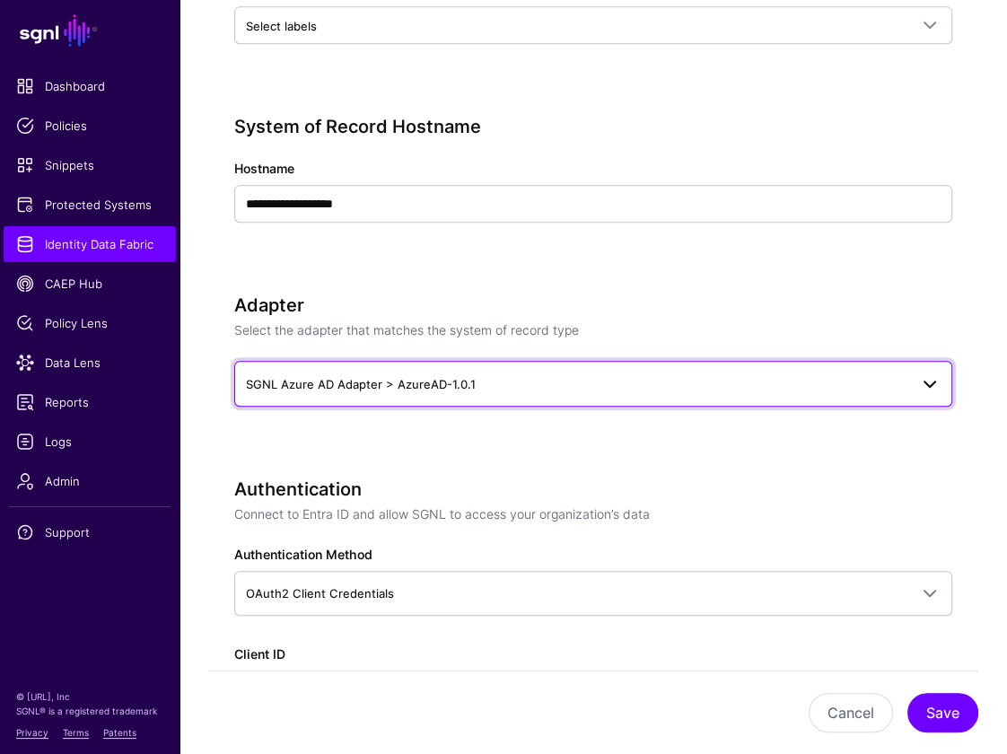
click at [573, 390] on span "SGNL Azure AD Adapter > AzureAD-1.0.1" at bounding box center [577, 384] width 662 height 20
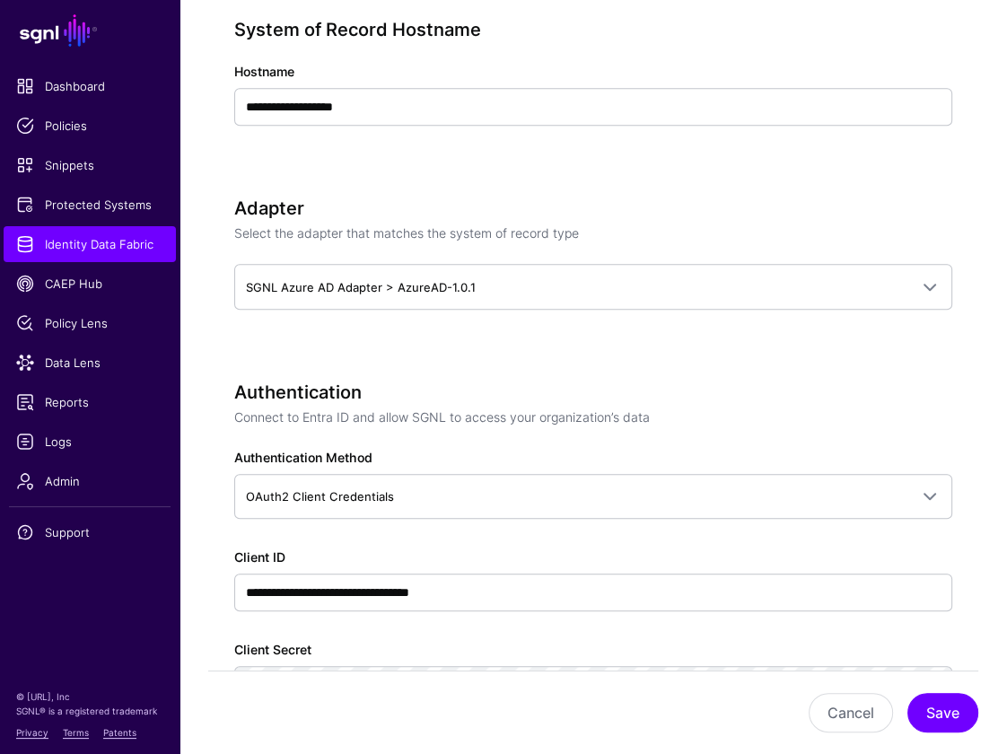
scroll to position [841, 0]
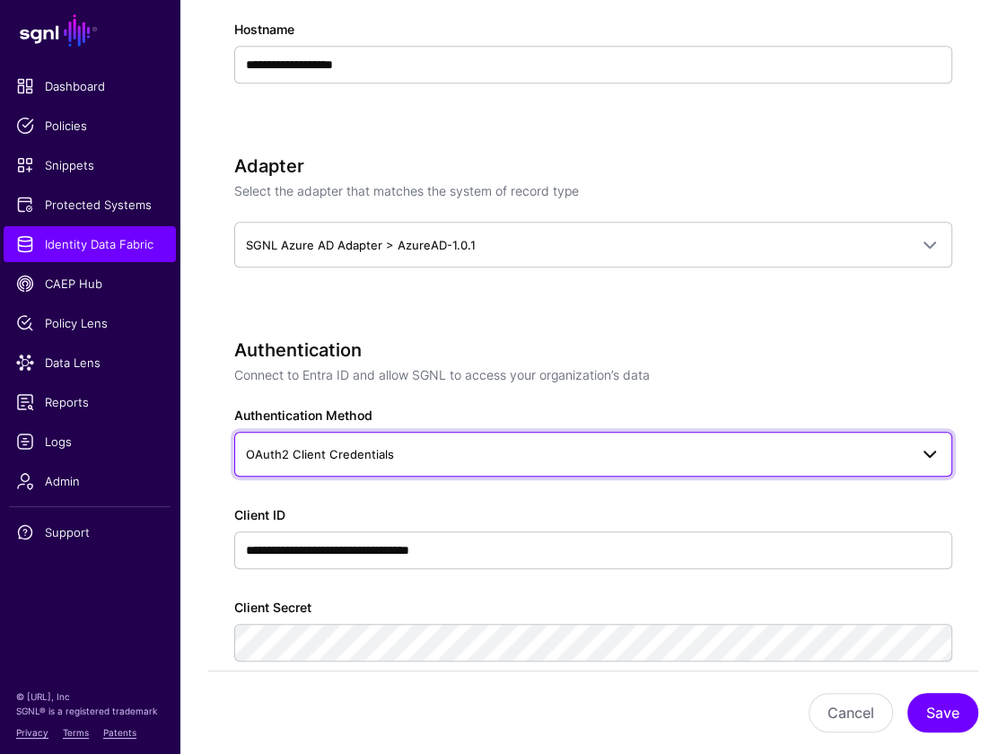
click at [507, 444] on span "OAuth2 Client Credentials" at bounding box center [577, 454] width 662 height 20
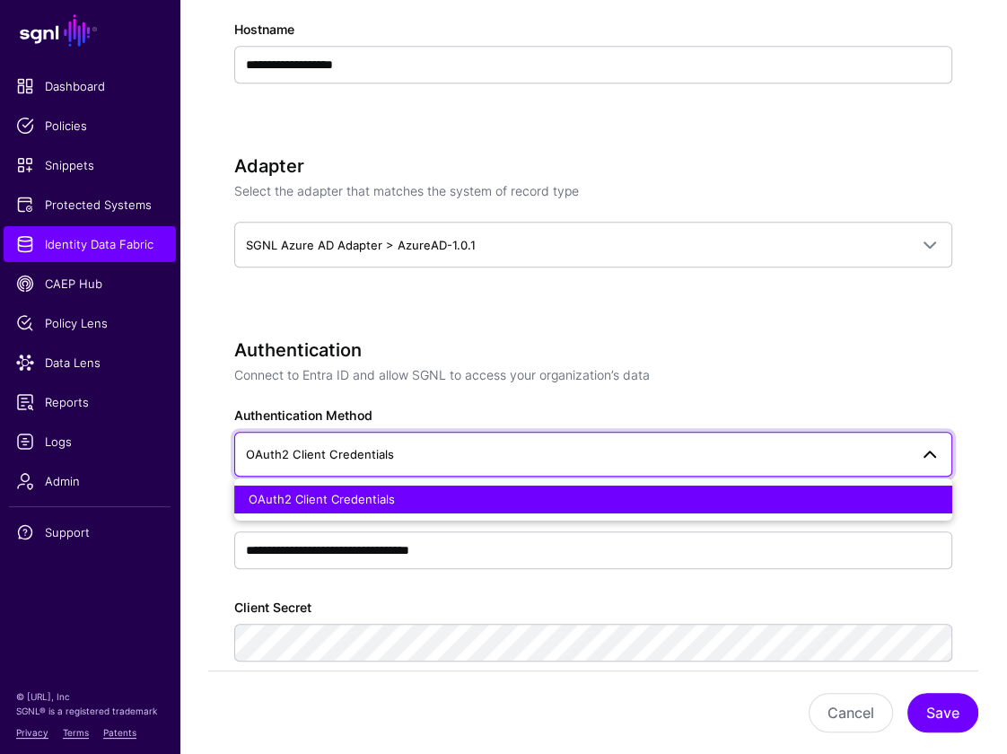
click at [658, 365] on p "Connect to Entra ID and allow SGNL to access your organization’s data" at bounding box center [593, 374] width 718 height 19
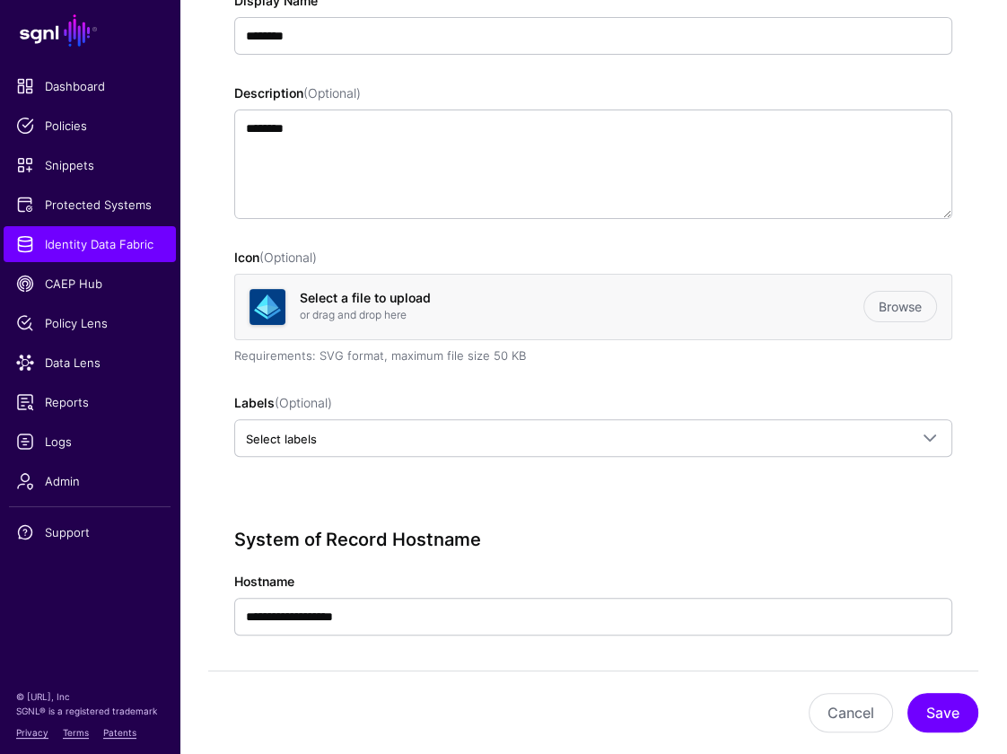
scroll to position [0, 0]
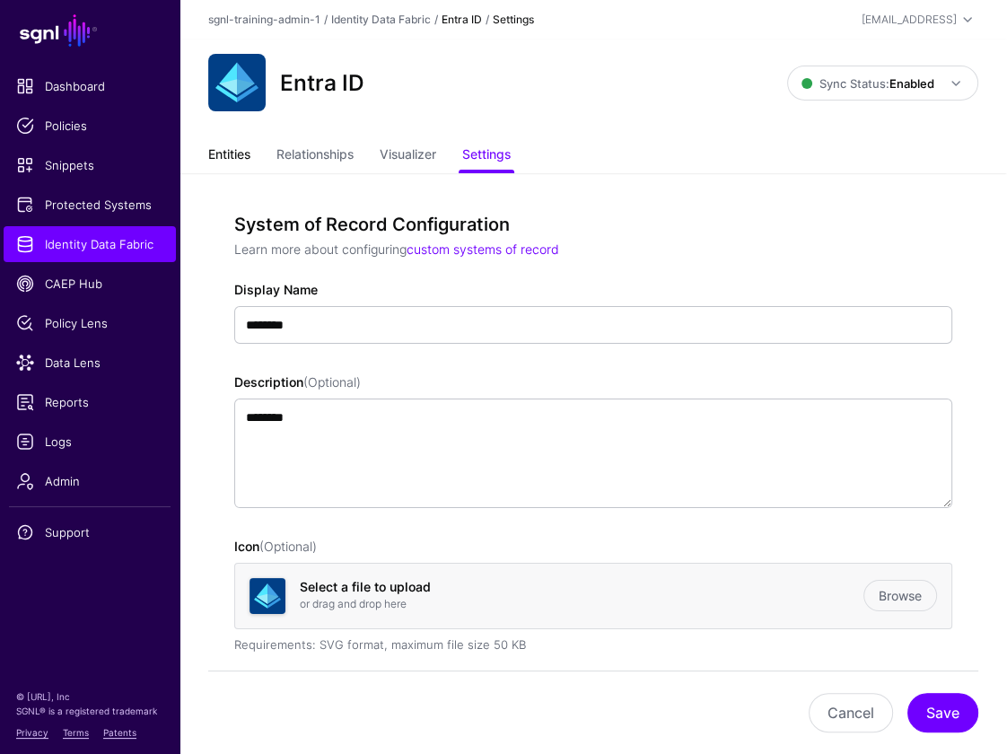
click at [242, 150] on link "Entities" at bounding box center [229, 156] width 42 height 34
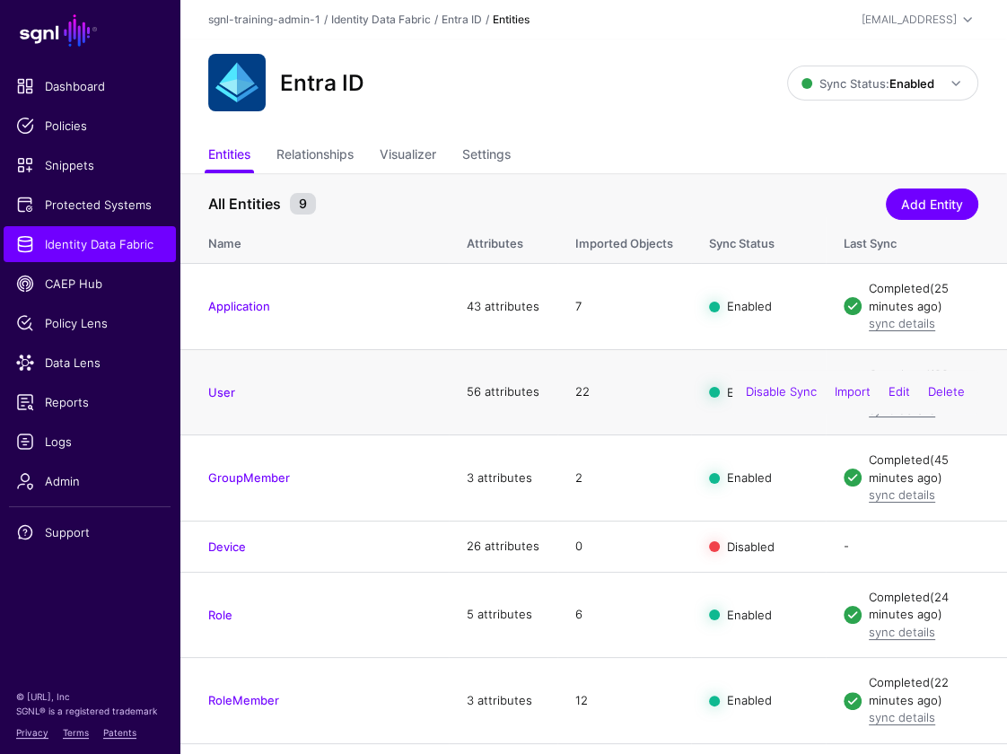
scroll to position [9, 0]
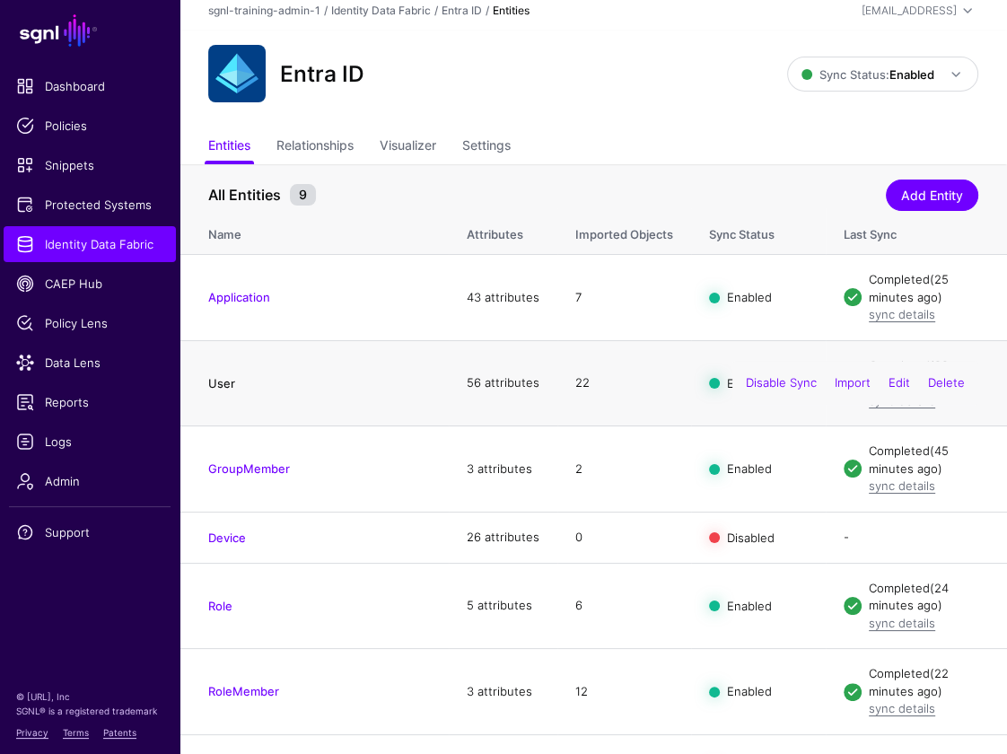
click at [214, 388] on link "User" at bounding box center [221, 383] width 27 height 14
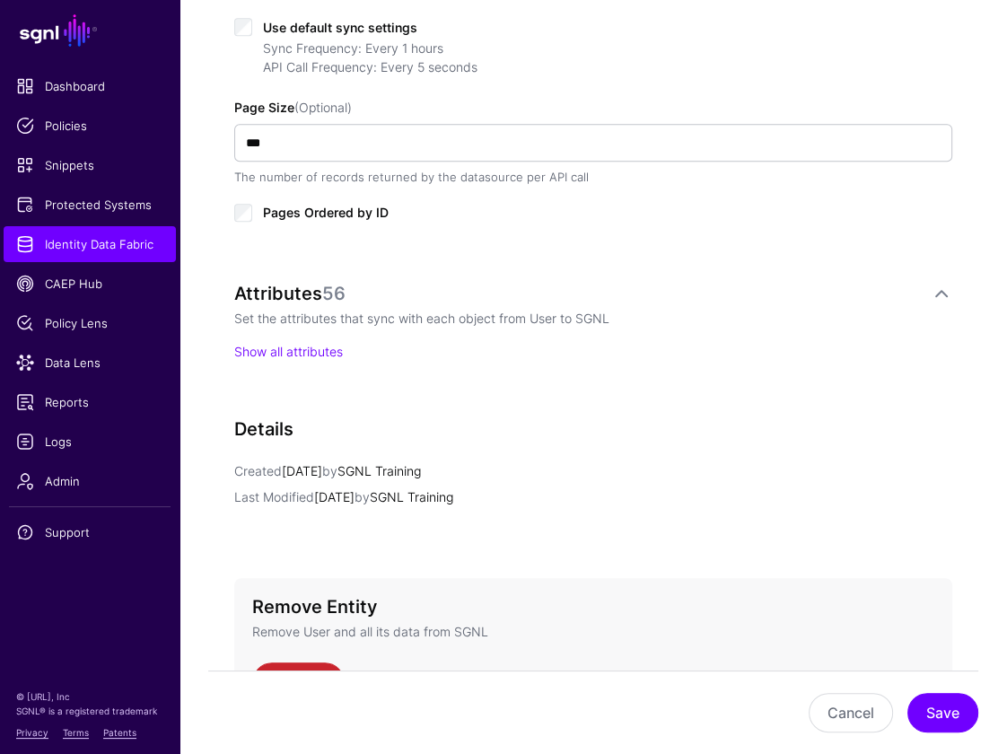
scroll to position [1077, 0]
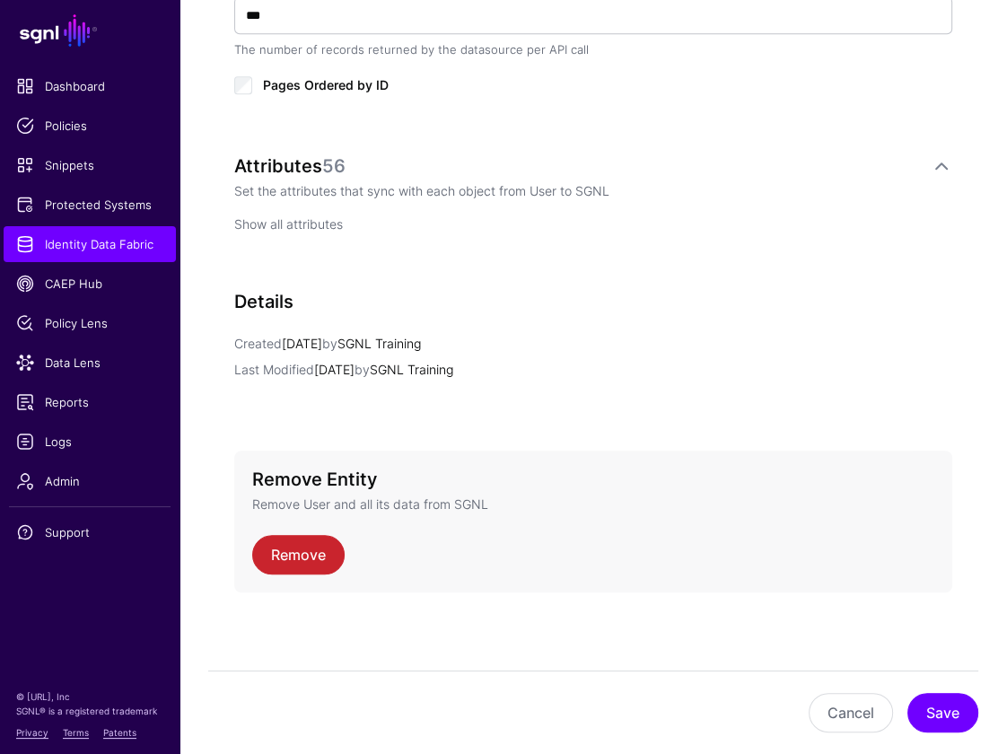
click at [317, 223] on link "Show all attributes" at bounding box center [288, 223] width 109 height 15
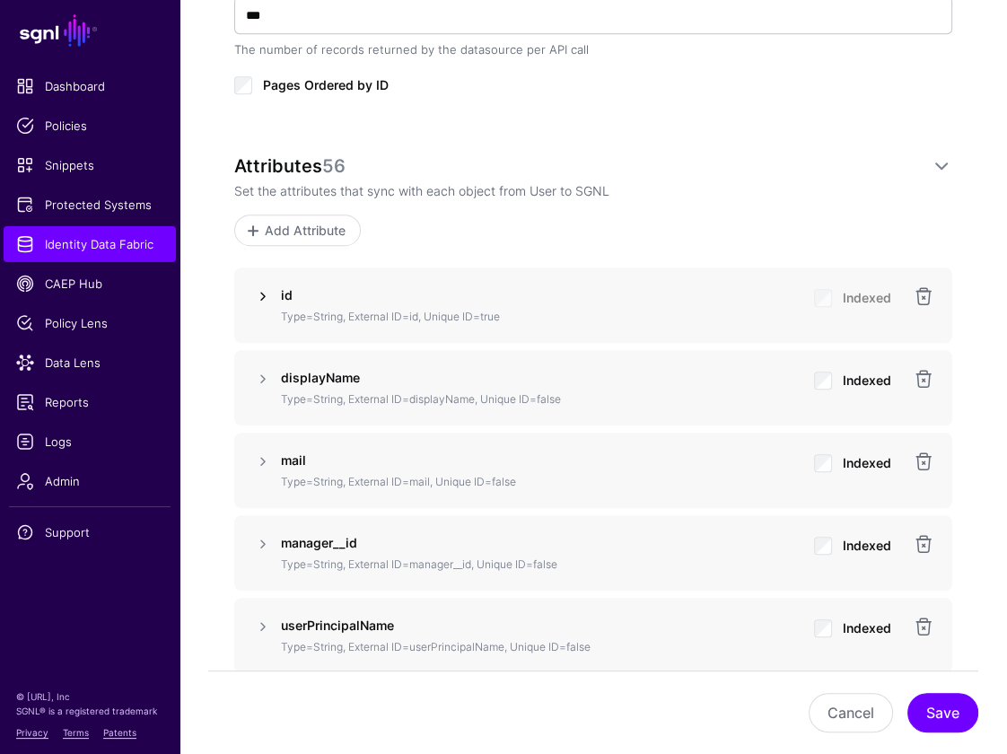
click at [267, 292] on link at bounding box center [263, 296] width 22 height 22
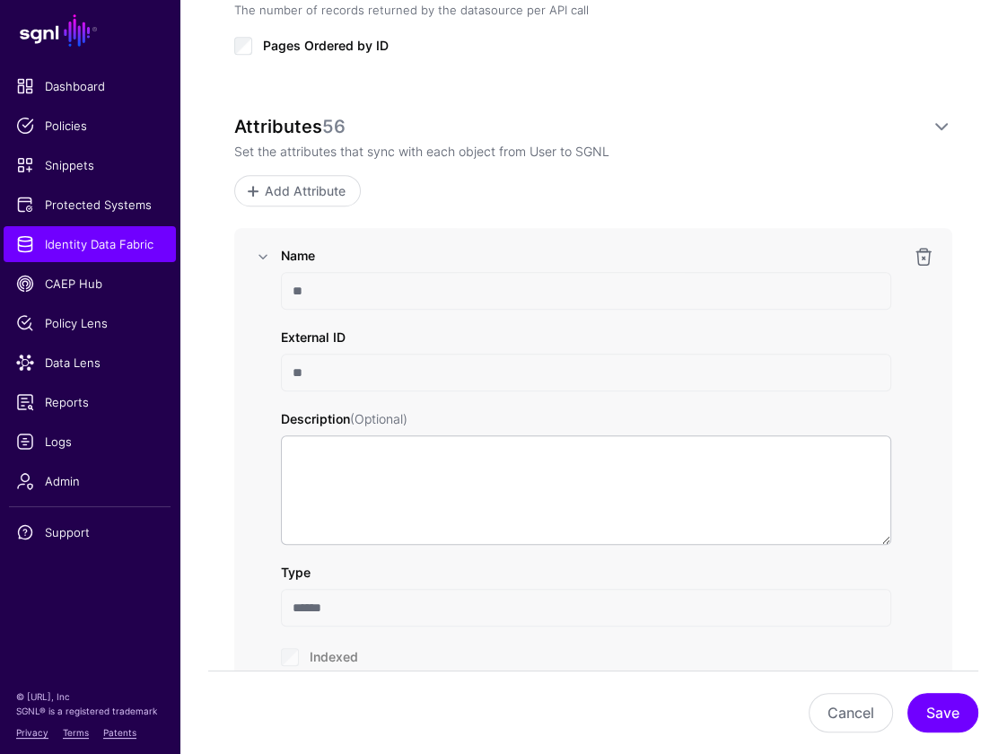
scroll to position [1148, 0]
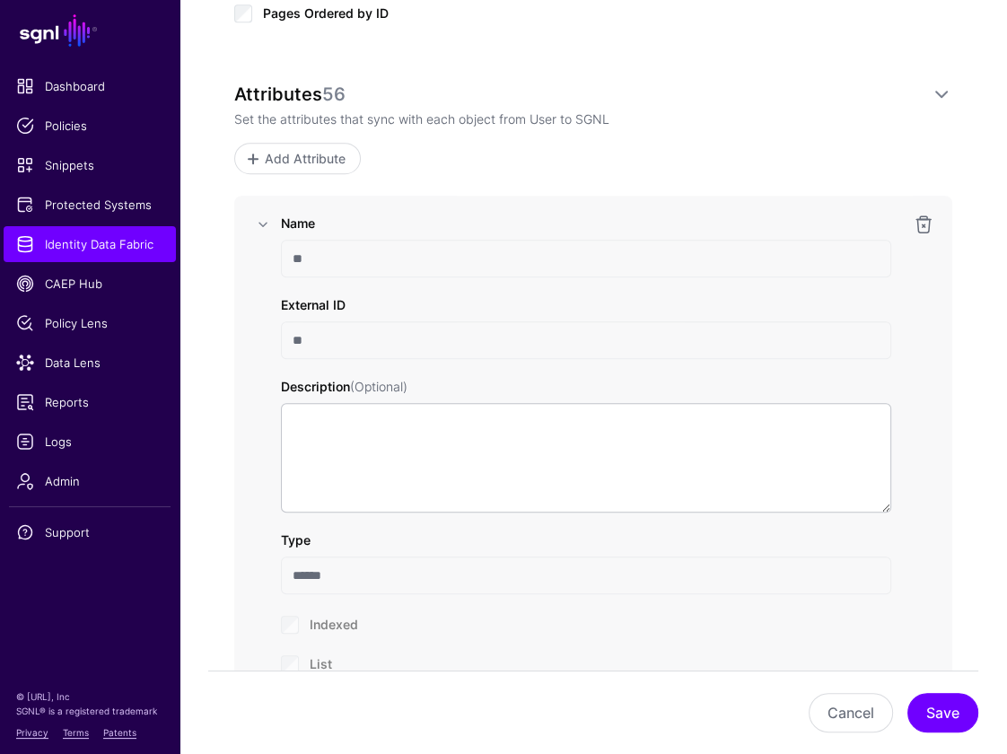
drag, startPoint x: 302, startPoint y: 255, endPoint x: 284, endPoint y: 252, distance: 18.1
click at [284, 252] on input "**" at bounding box center [586, 259] width 610 height 38
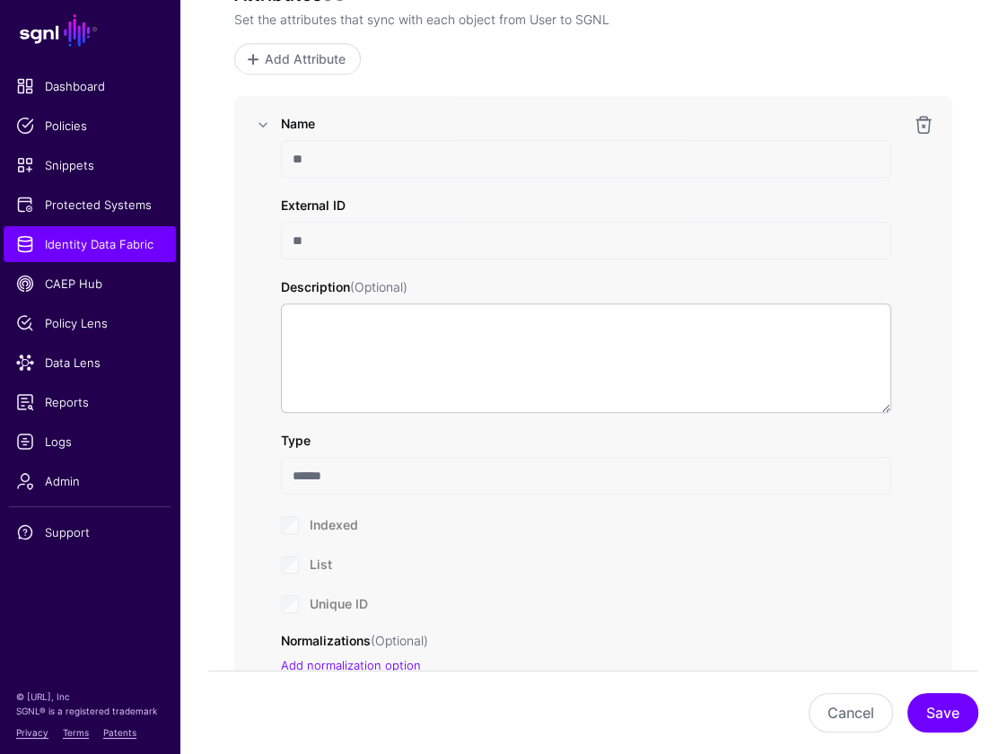
click at [353, 250] on input "**" at bounding box center [586, 241] width 610 height 38
drag, startPoint x: 339, startPoint y: 240, endPoint x: 270, endPoint y: 233, distance: 69.4
click at [270, 233] on div "Name ** External ID ** Description (Optional) Type ****** Indexed List Unique I…" at bounding box center [593, 401] width 682 height 575
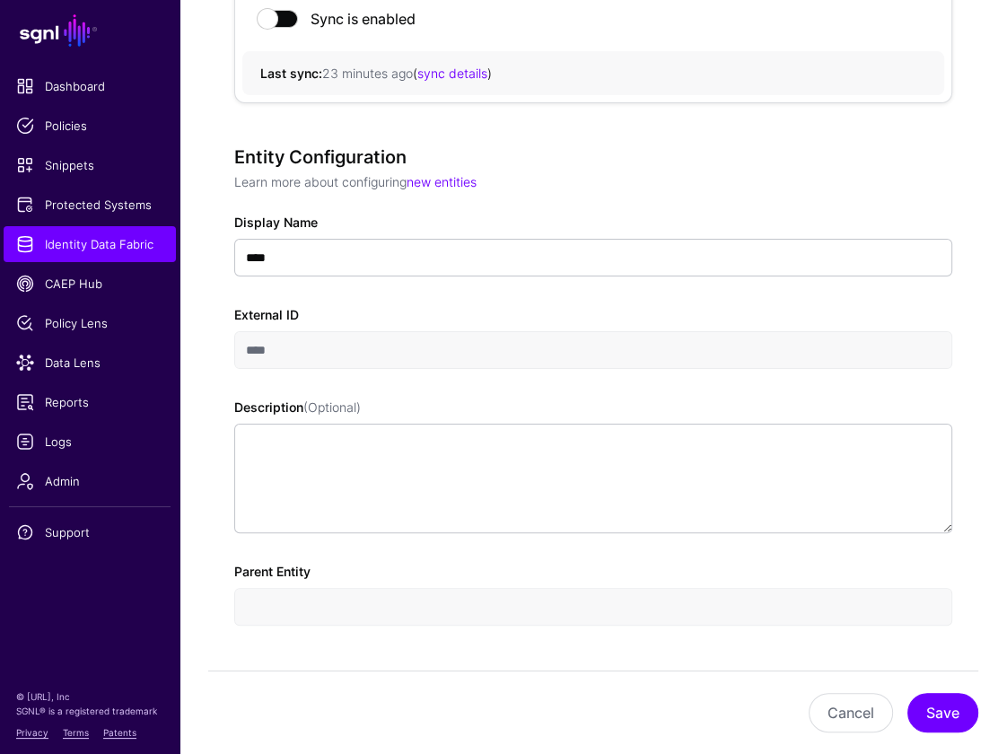
scroll to position [0, 0]
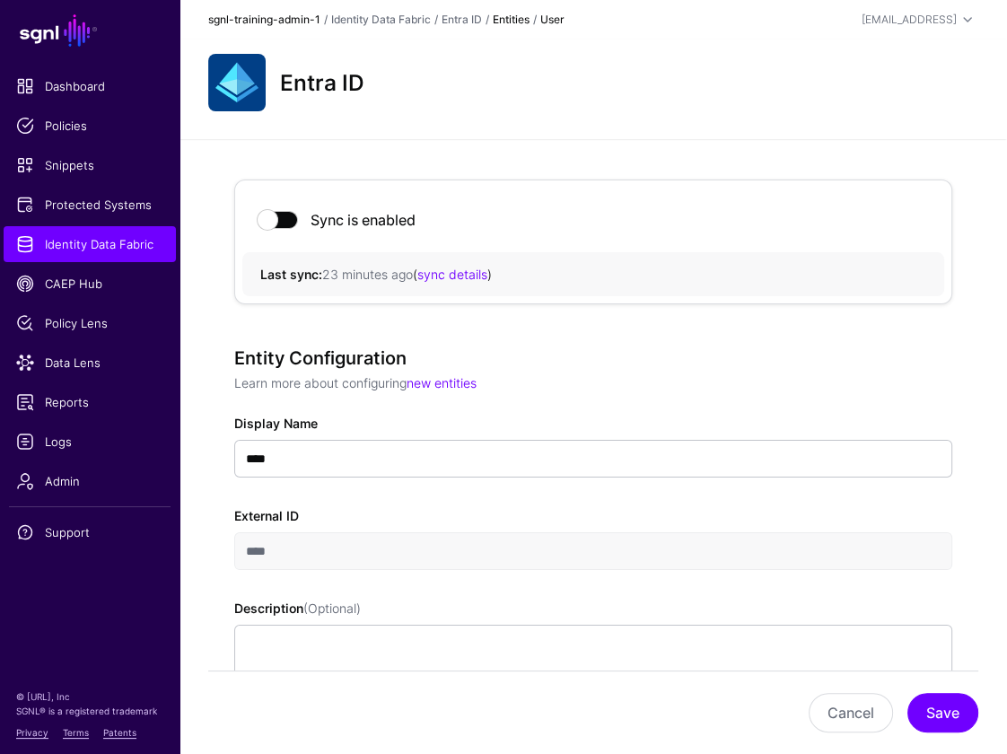
click at [297, 13] on link "sgnl-training-admin-1" at bounding box center [264, 19] width 112 height 13
click at [477, 17] on link "Entra ID" at bounding box center [461, 19] width 40 height 13
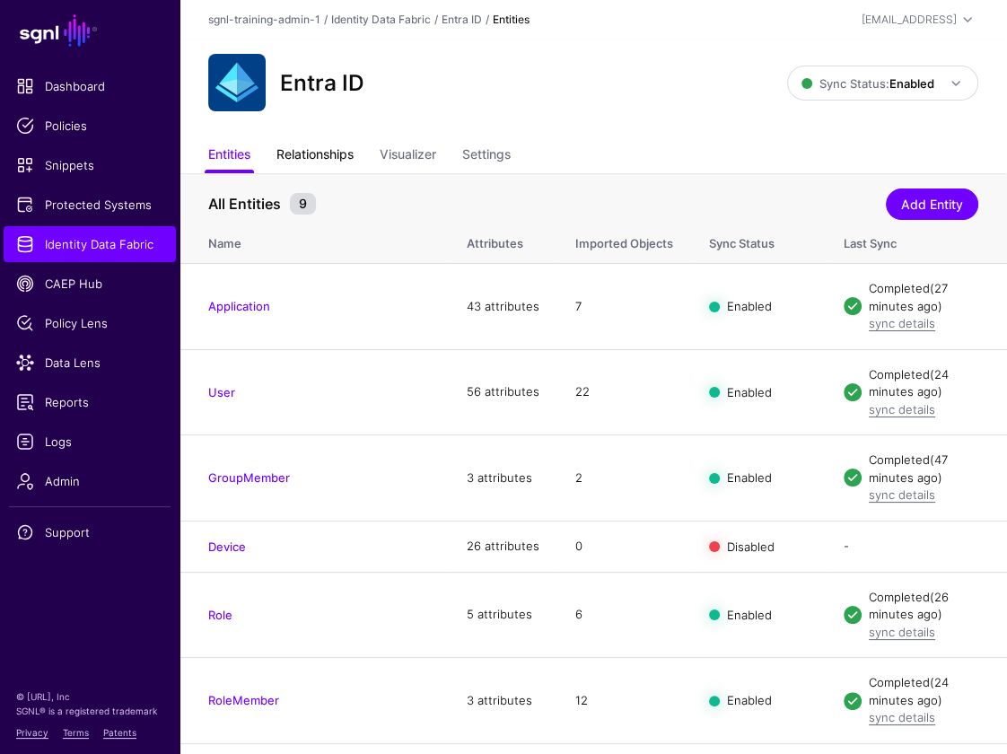
click at [326, 151] on link "Relationships" at bounding box center [314, 156] width 77 height 34
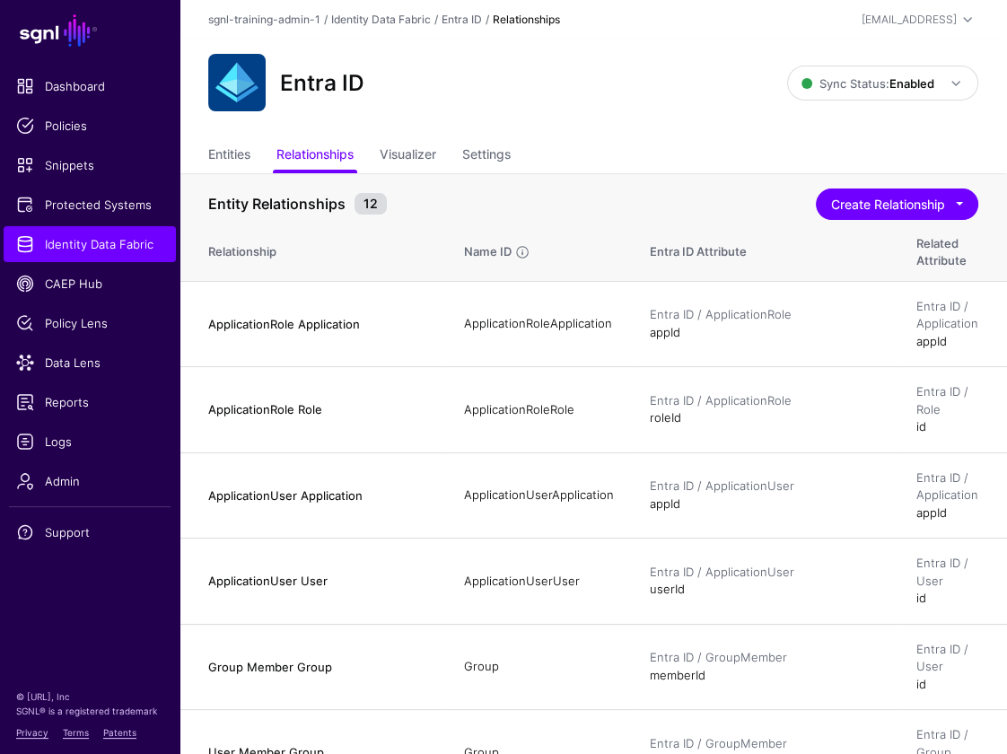
scroll to position [49, 0]
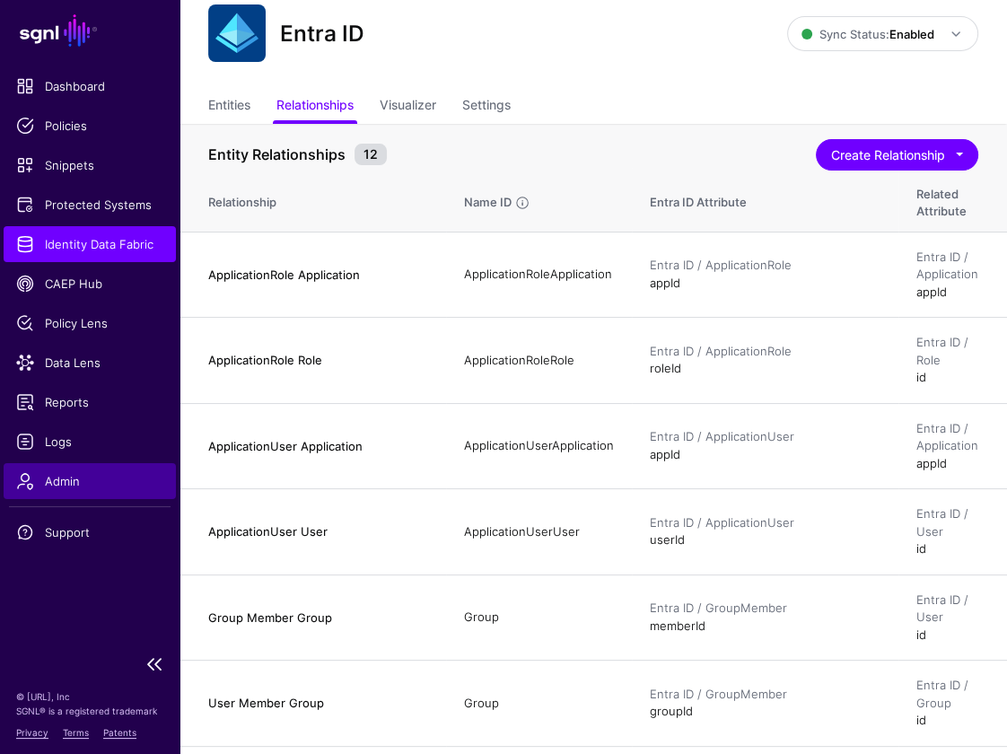
click at [81, 482] on span "Admin" at bounding box center [89, 481] width 147 height 18
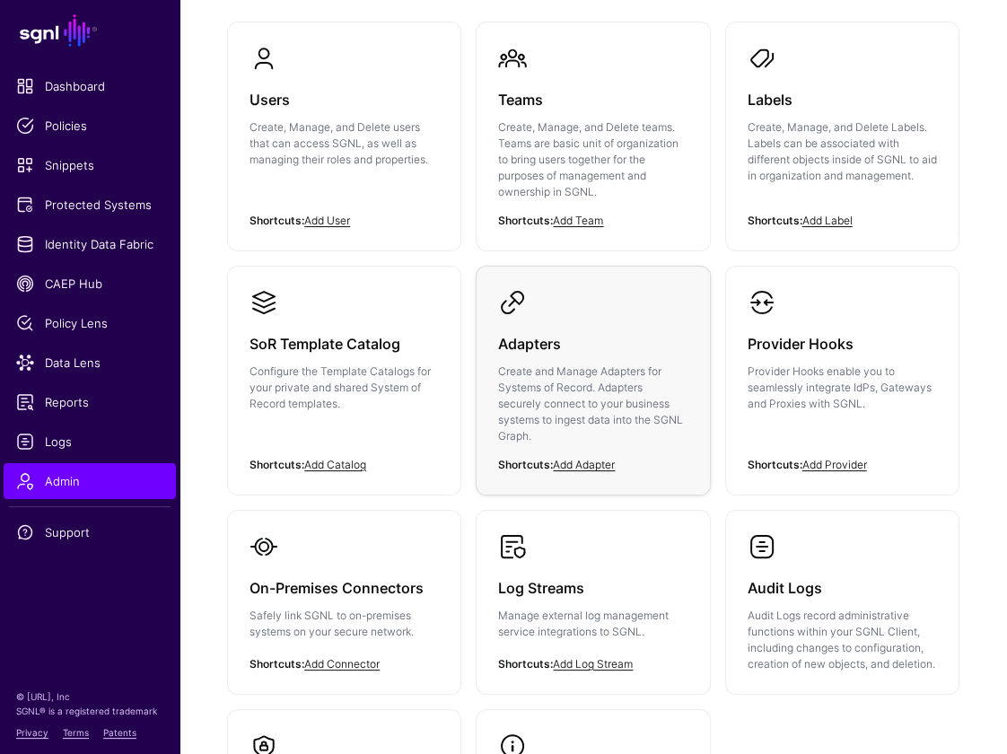
scroll to position [231, 0]
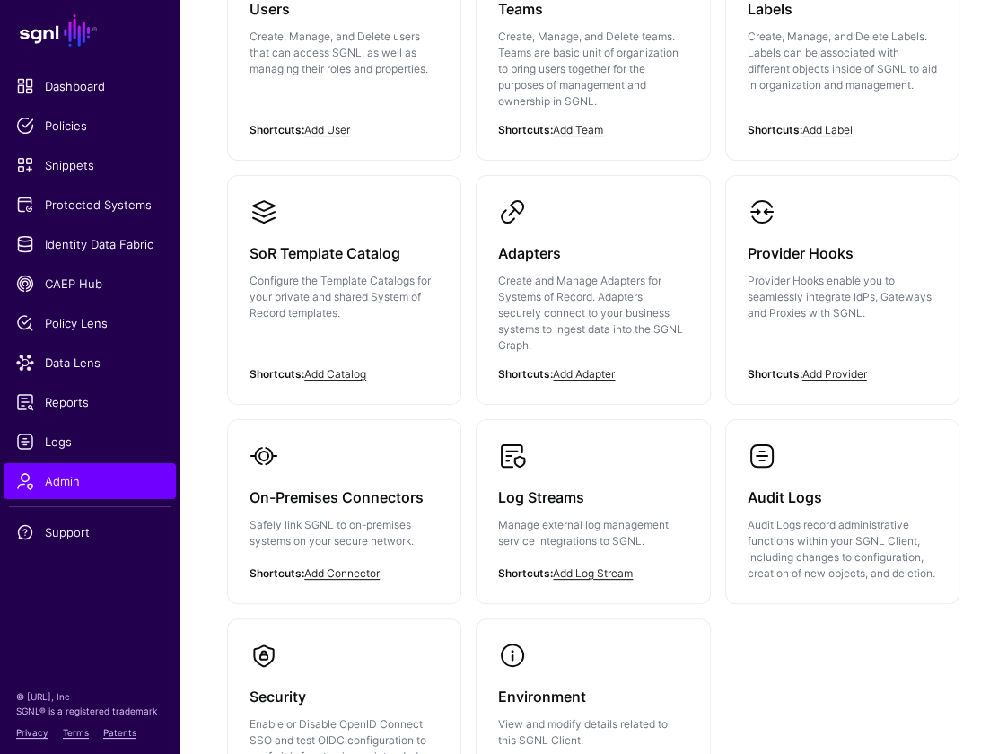
click at [367, 253] on h3 "SoR Template Catalog" at bounding box center [343, 252] width 189 height 25
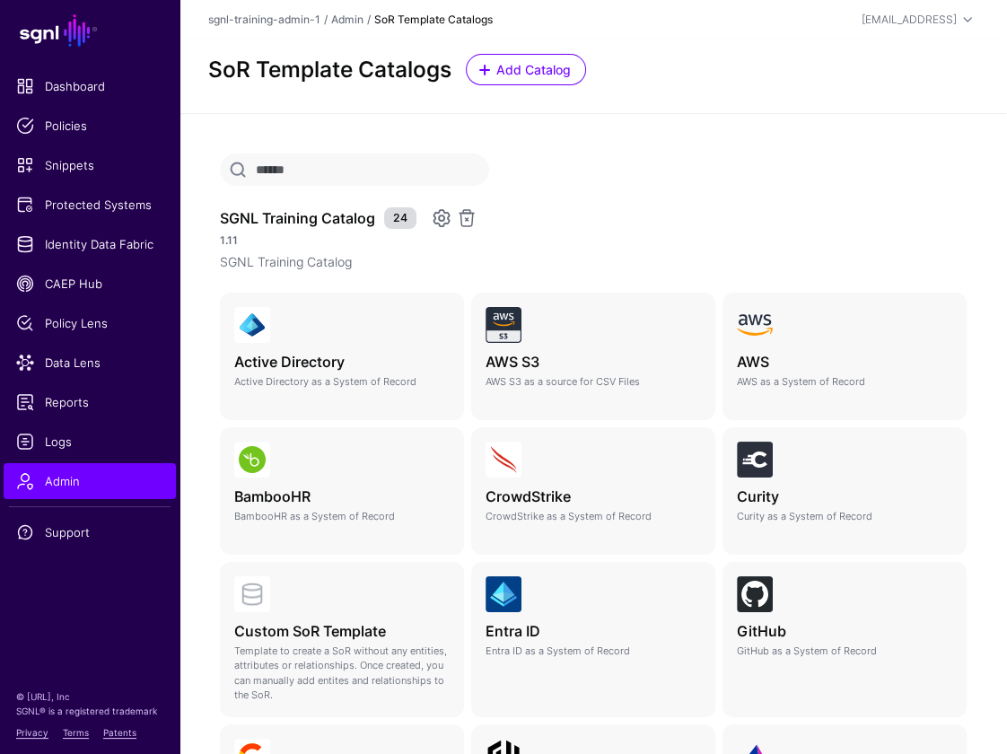
drag, startPoint x: 377, startPoint y: 216, endPoint x: 220, endPoint y: 214, distance: 157.0
click at [220, 214] on span "SGNL Training Catalog" at bounding box center [297, 218] width 164 height 22
click at [220, 214] on h3 "SGNL Training Catalog" at bounding box center [297, 218] width 155 height 22
click at [113, 248] on span "Identity Data Fabric" at bounding box center [89, 244] width 147 height 18
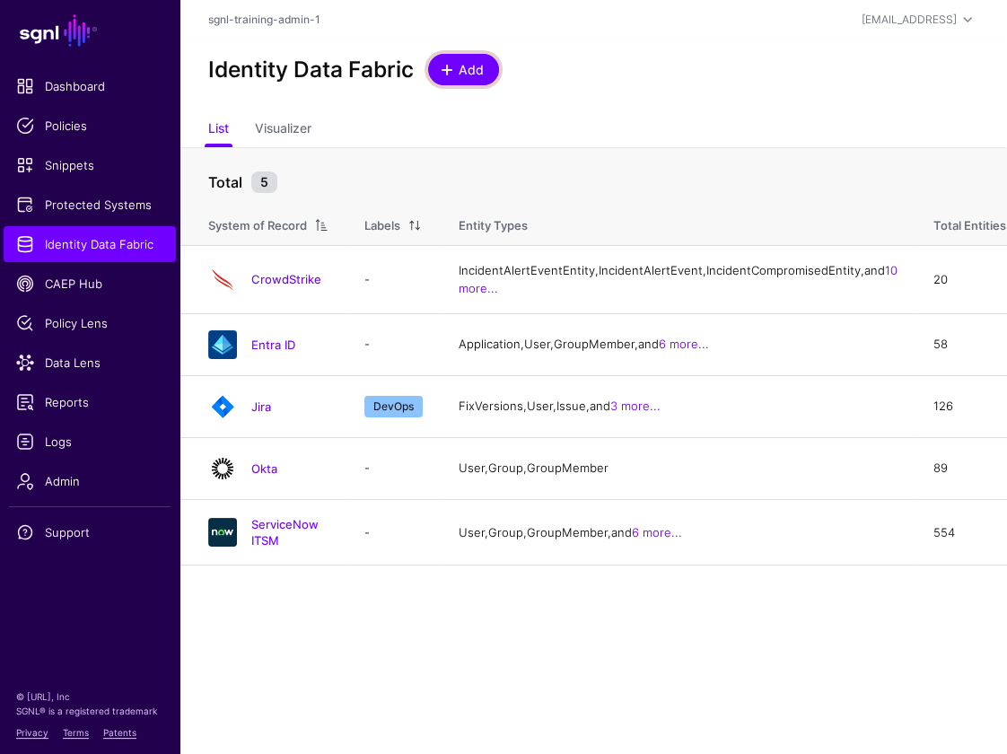
click at [453, 75] on span at bounding box center [447, 70] width 14 height 14
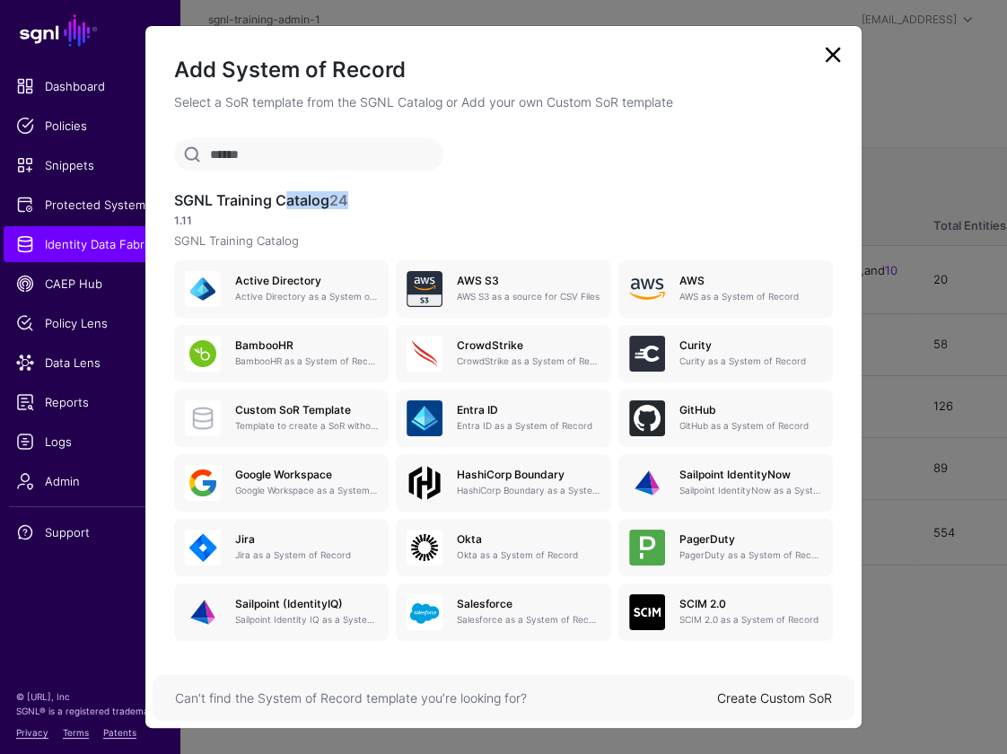
drag, startPoint x: 350, startPoint y: 206, endPoint x: 276, endPoint y: 196, distance: 74.2
click at [275, 196] on h3 "SGNL Training Catalog 24" at bounding box center [503, 200] width 659 height 17
click at [205, 213] on p "1.11" at bounding box center [503, 221] width 659 height 16
drag, startPoint x: 205, startPoint y: 218, endPoint x: 153, endPoint y: 224, distance: 51.5
click at [153, 224] on div "SGNL Training Catalog 24 1.11 SGNL Training Catalog Active Directory Active Dir…" at bounding box center [503, 392] width 716 height 508
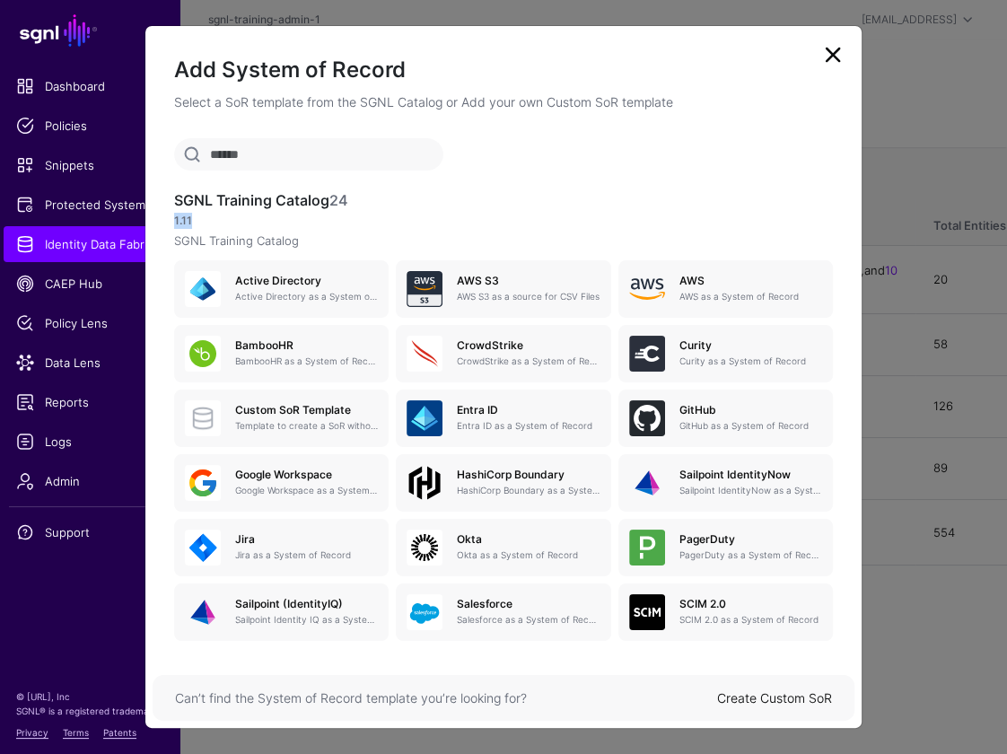
click at [547, 215] on p "1.11" at bounding box center [503, 221] width 659 height 16
click at [836, 60] on link at bounding box center [832, 54] width 29 height 29
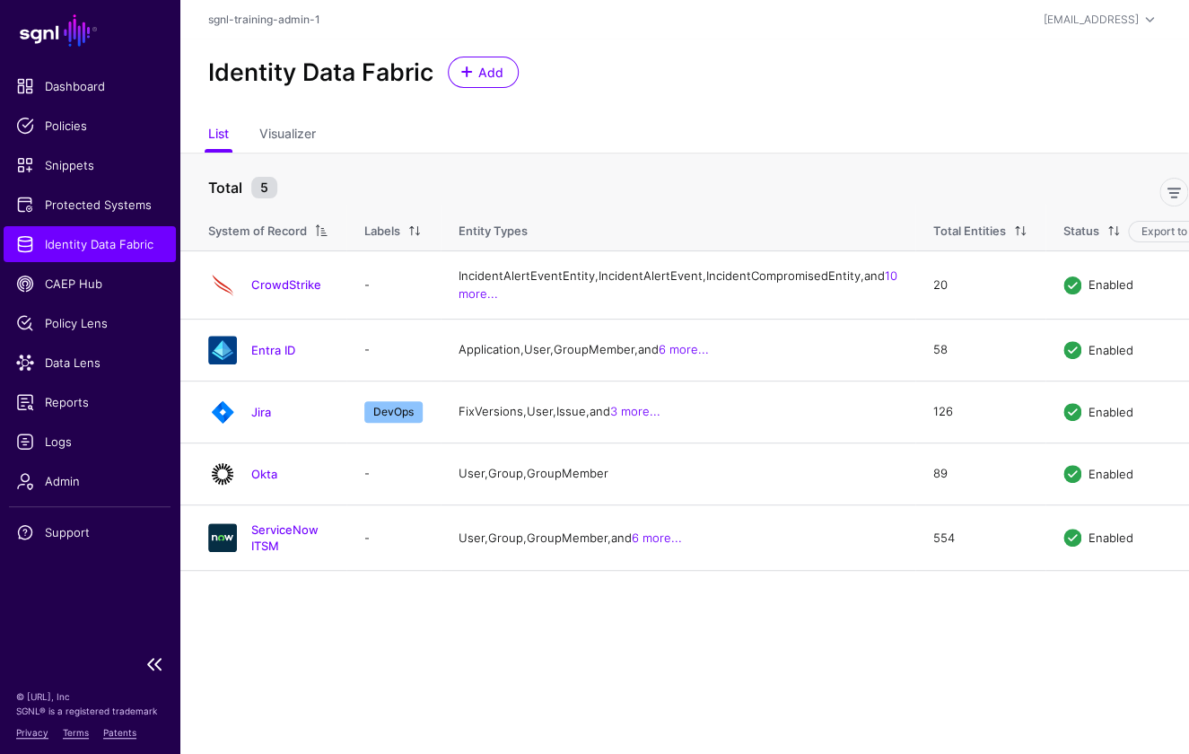
click at [51, 248] on span "Identity Data Fabric" at bounding box center [89, 244] width 147 height 18
click at [266, 357] on link "Entra ID" at bounding box center [273, 350] width 44 height 14
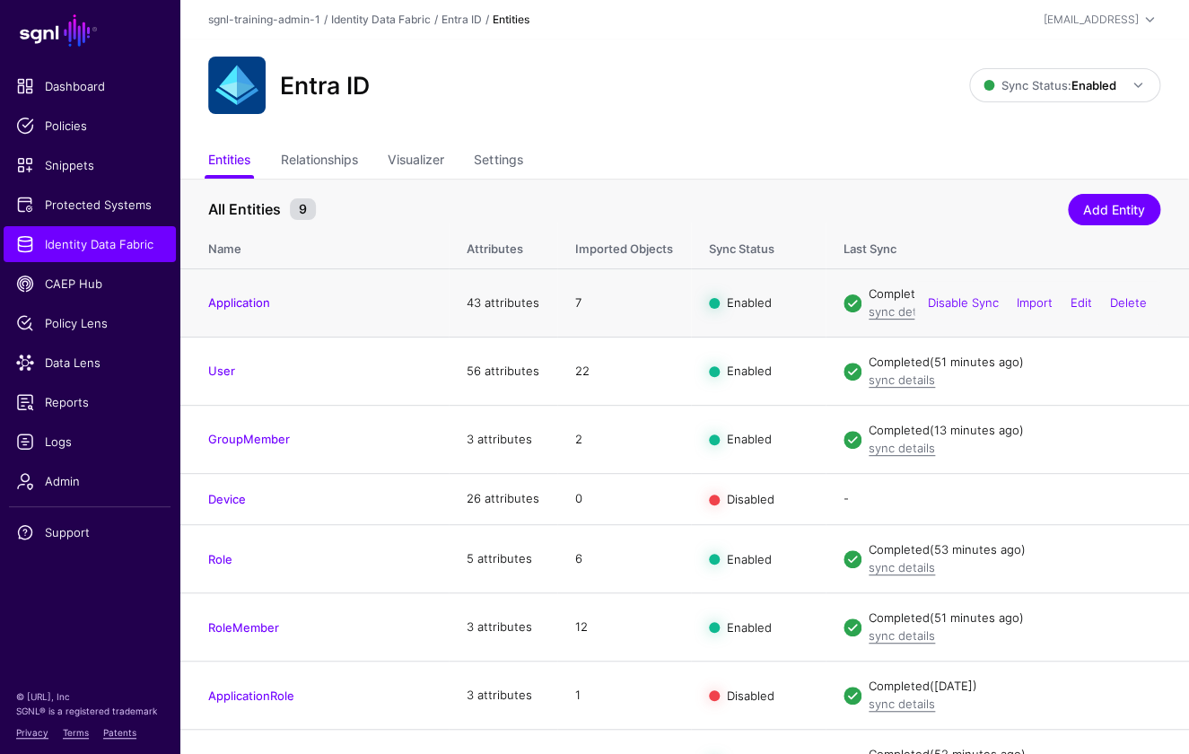
scroll to position [20, 0]
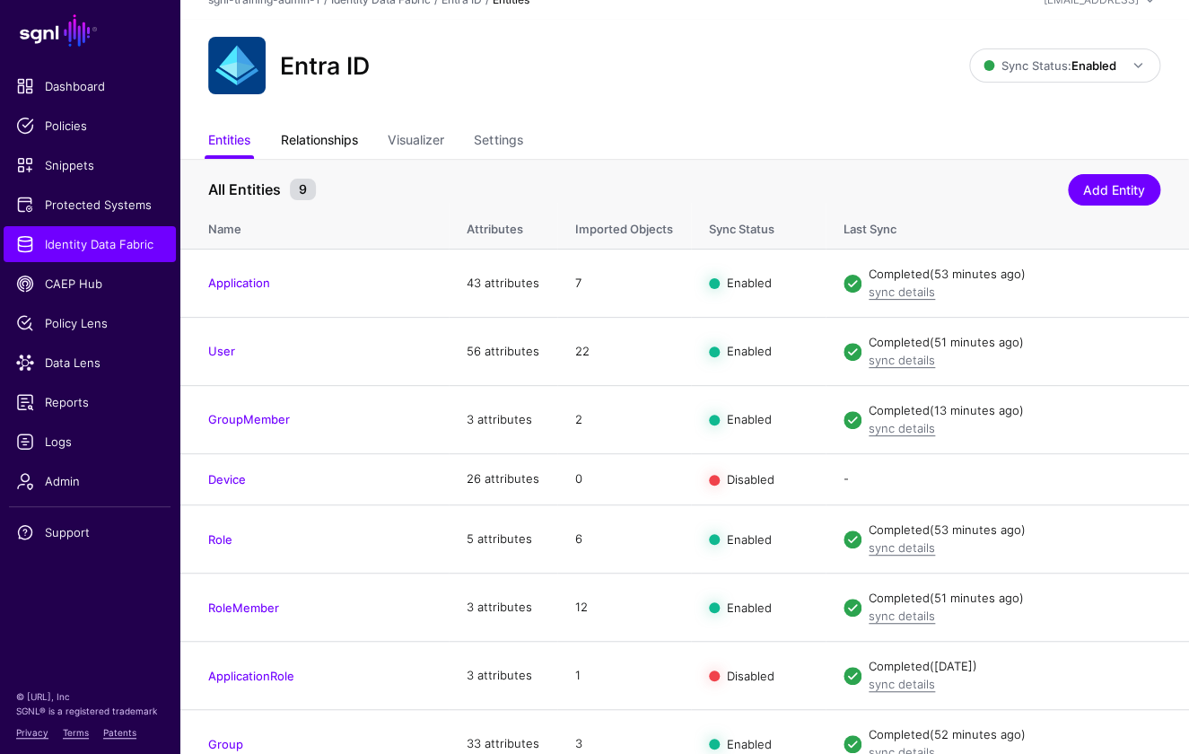
drag, startPoint x: 358, startPoint y: 163, endPoint x: 351, endPoint y: 156, distance: 10.2
click at [355, 161] on th "All Entities 9 Add Entity" at bounding box center [683, 181] width 1009 height 44
click at [342, 140] on link "Relationships" at bounding box center [318, 142] width 77 height 34
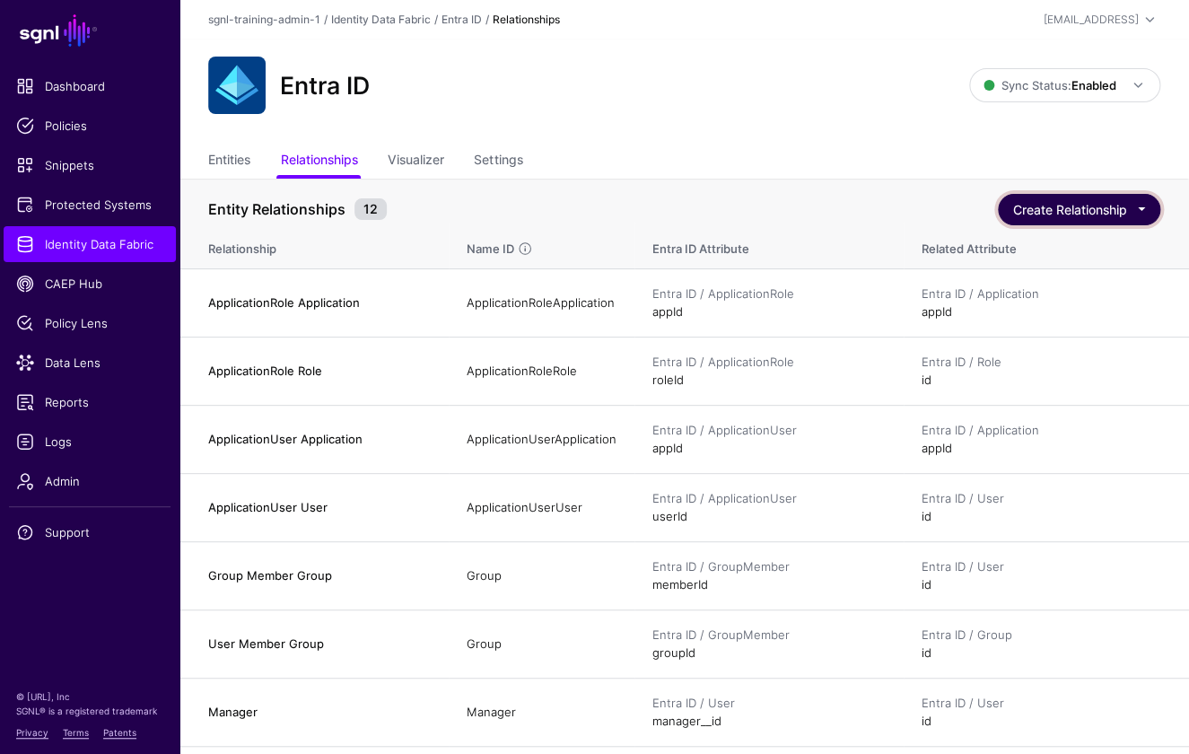
click at [1084, 203] on button "Create Relationship" at bounding box center [1079, 209] width 162 height 31
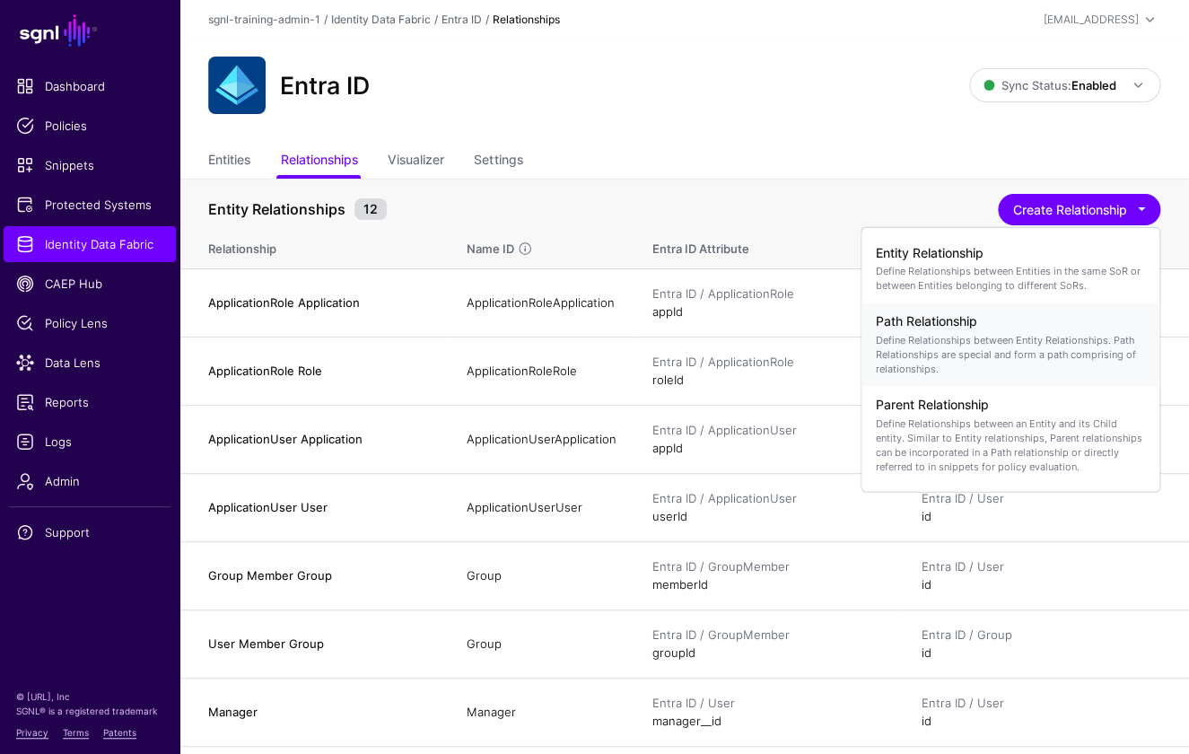
click at [1030, 329] on div "Path Relationship Define Relationships between Entity Relationships. Path Relat…" at bounding box center [1010, 345] width 269 height 76
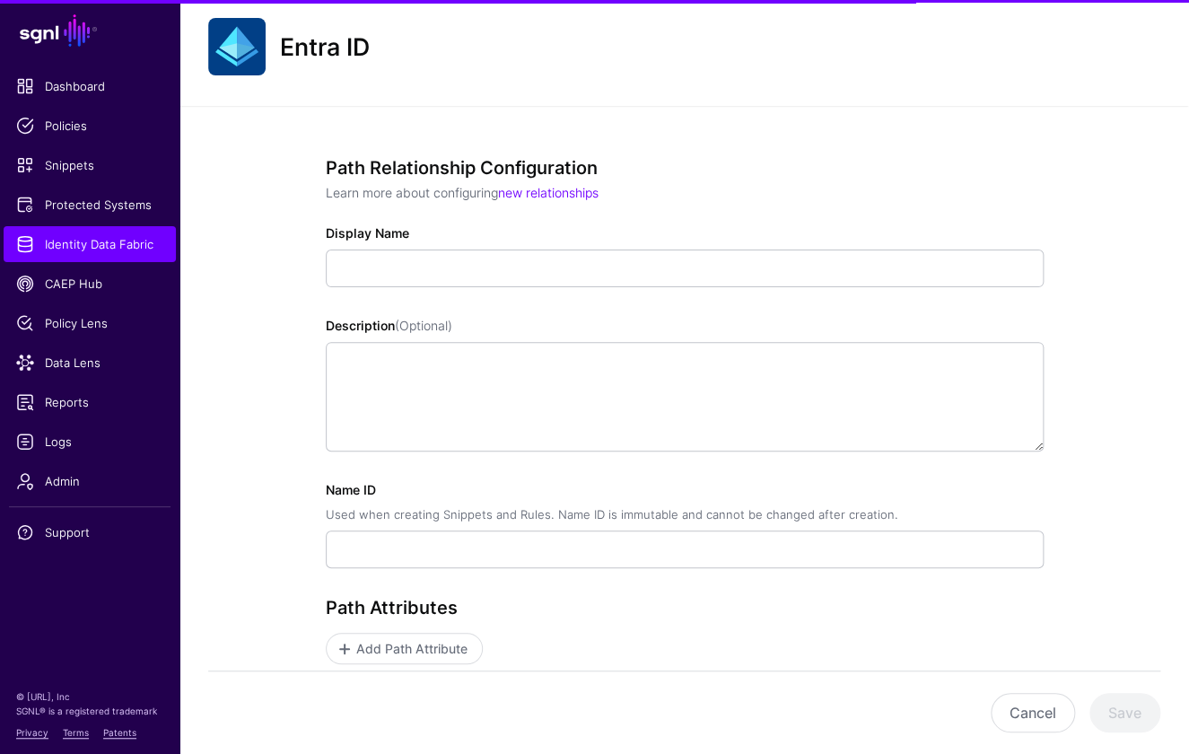
scroll to position [310, 0]
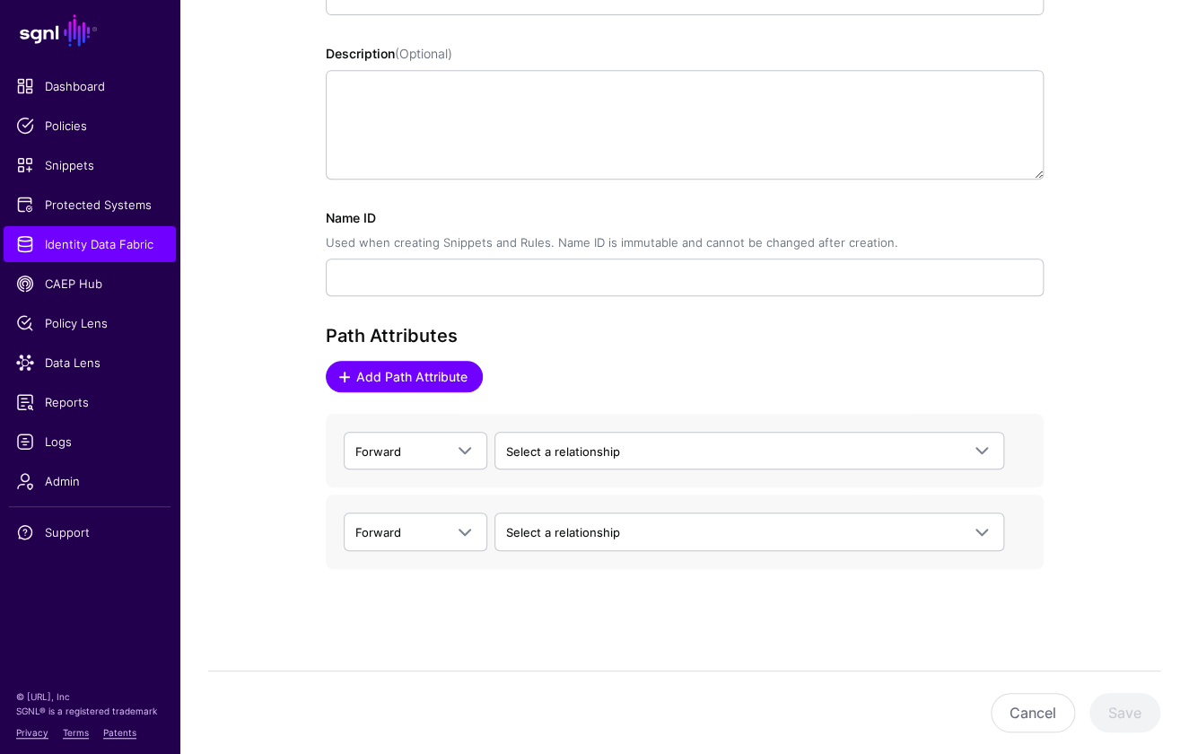
click at [432, 390] on link "Add Path Attribute" at bounding box center [404, 376] width 157 height 31
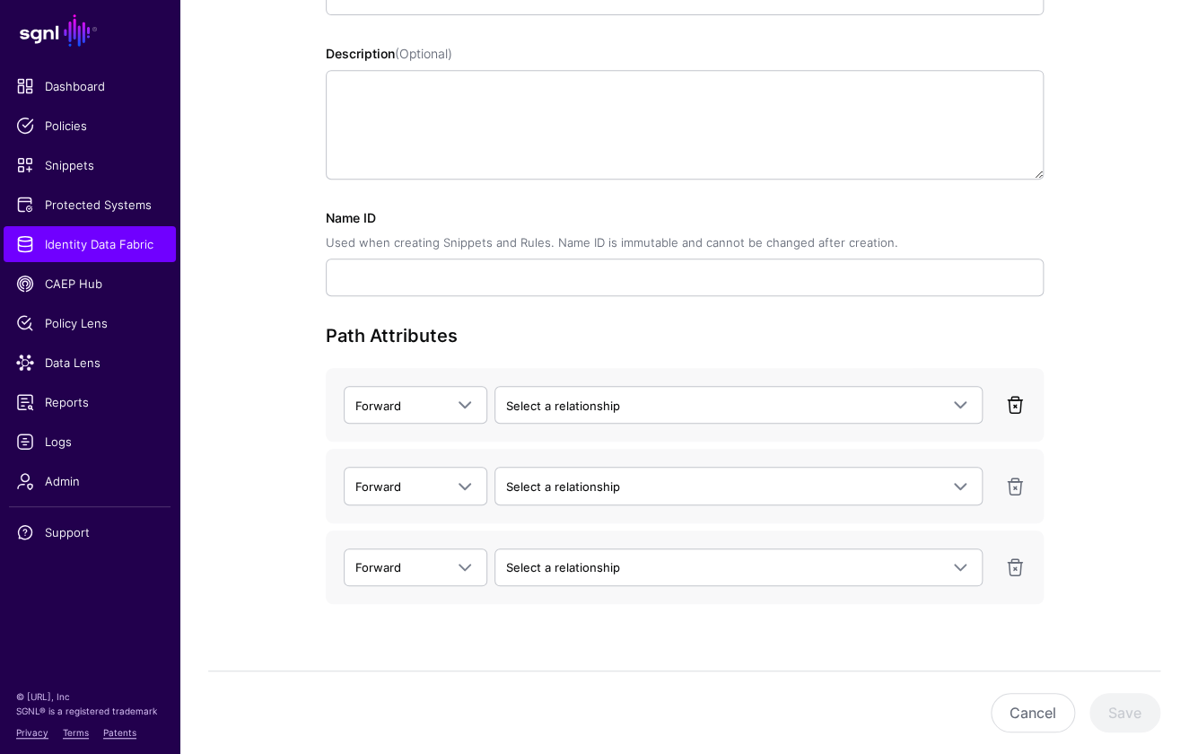
click at [1010, 404] on link at bounding box center [1015, 405] width 22 height 22
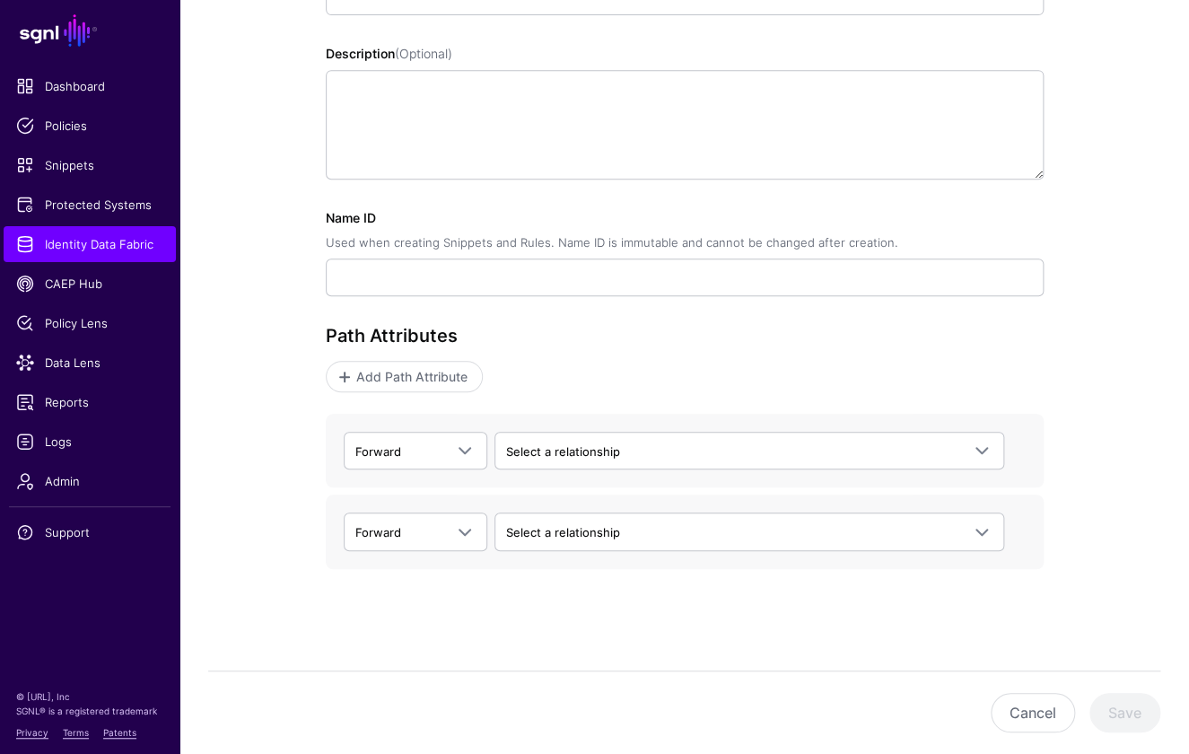
click at [751, 610] on div "Path Relationship Configuration Learn more about configuring new relationships …" at bounding box center [685, 252] width 718 height 734
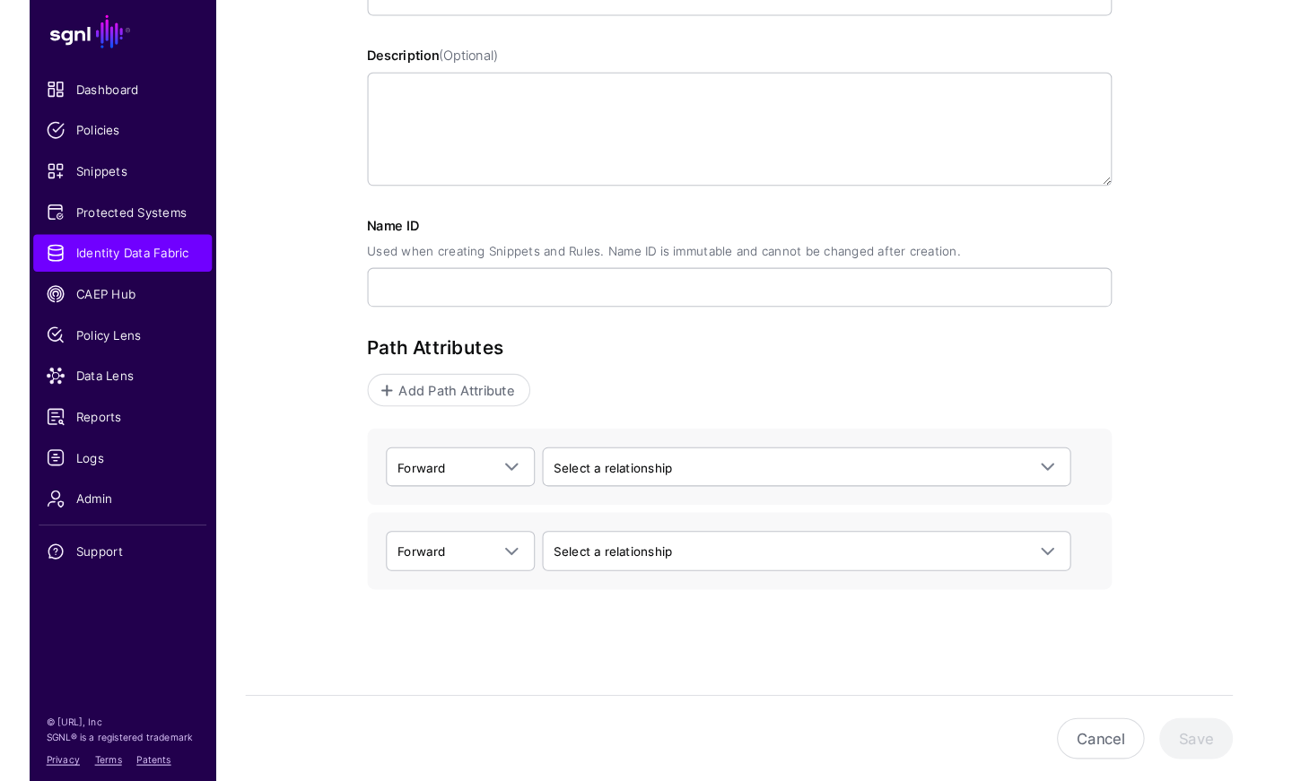
scroll to position [123, 0]
